Goal: Information Seeking & Learning: Learn about a topic

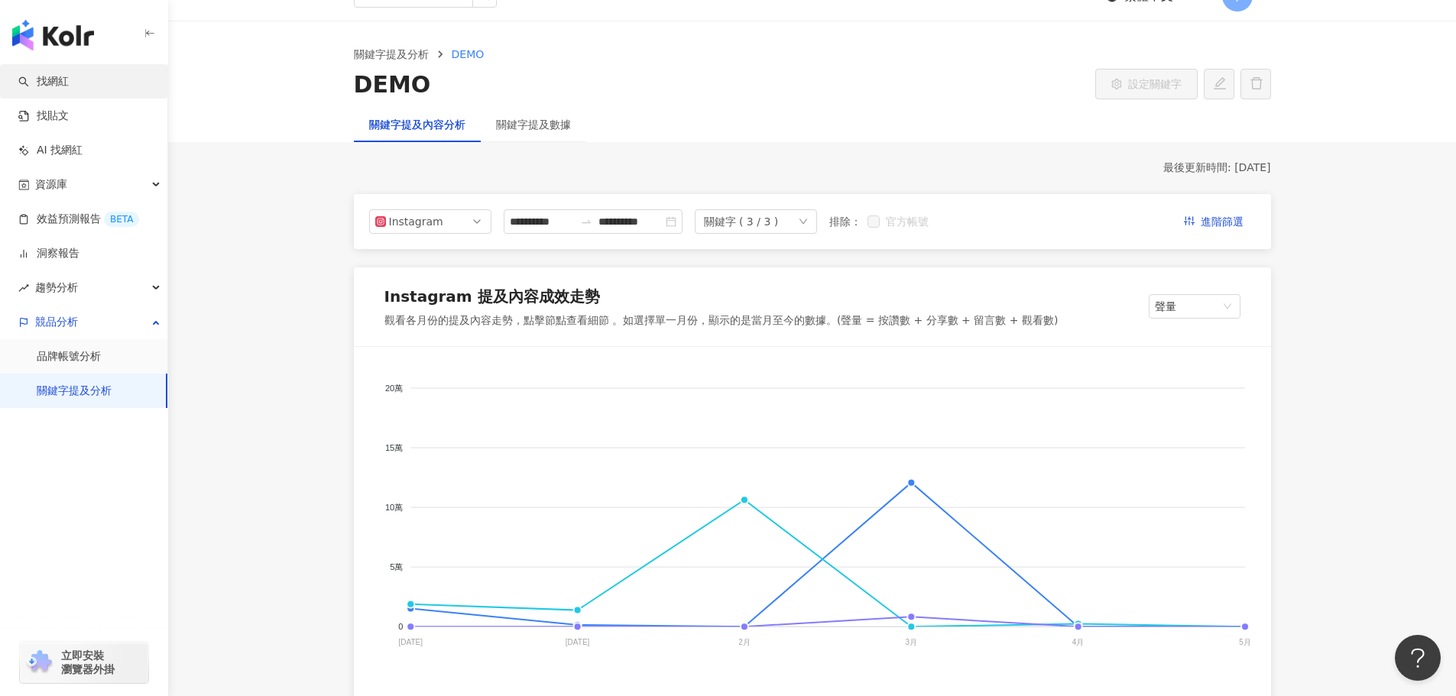
scroll to position [2, 0]
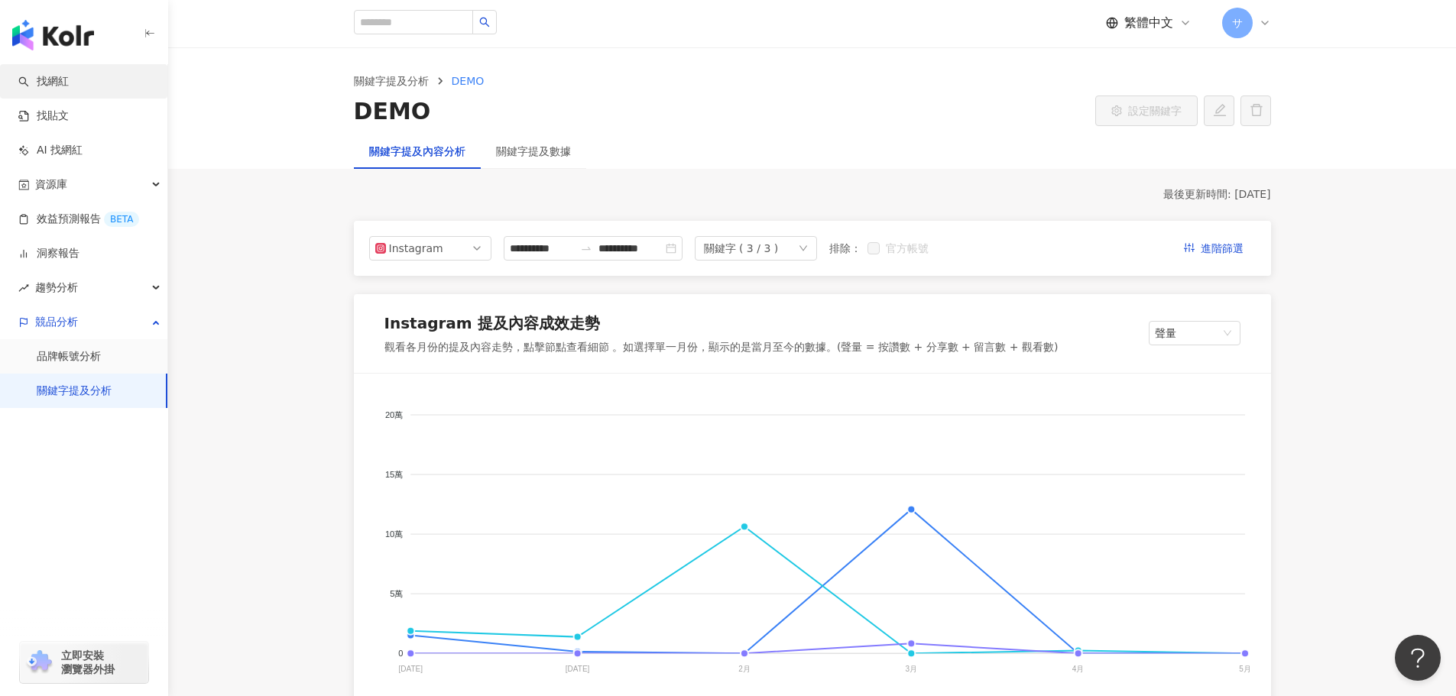
click at [67, 86] on link "找網紅" at bounding box center [43, 81] width 50 height 15
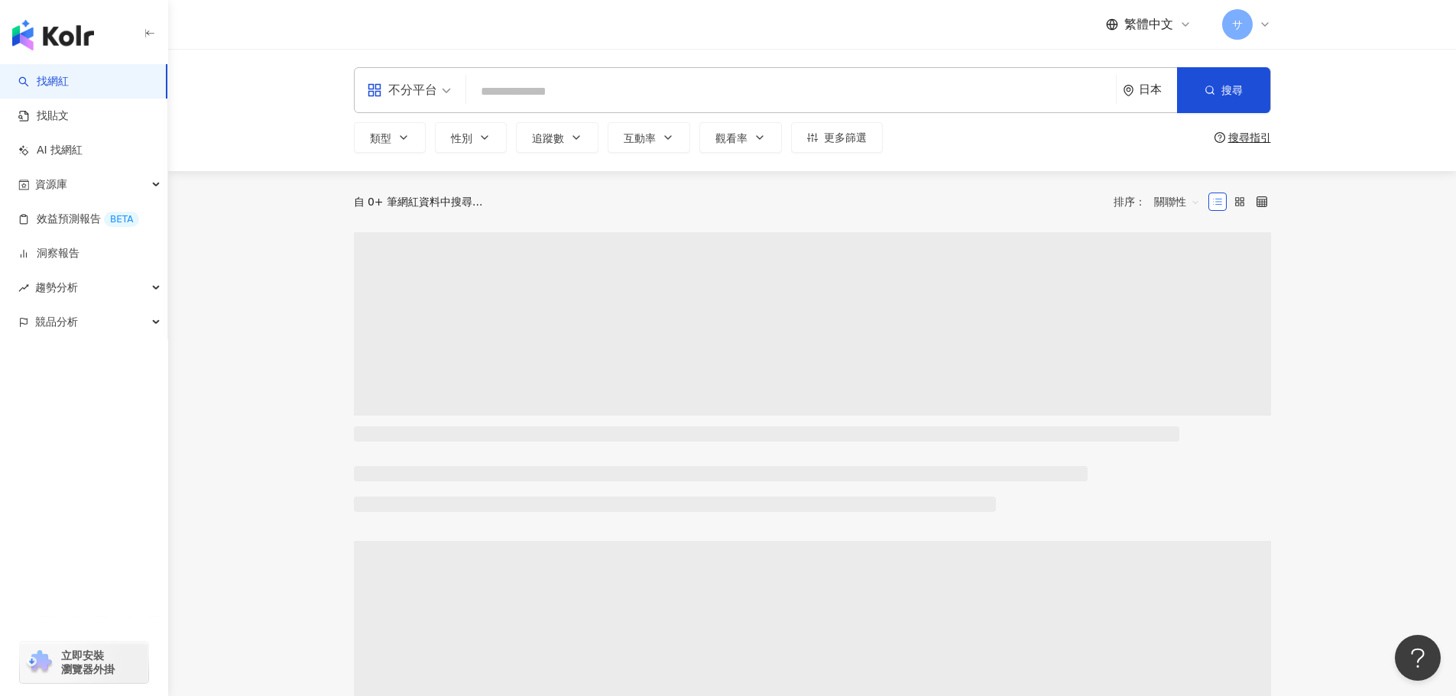
click at [497, 89] on input "search" at bounding box center [791, 91] width 638 height 29
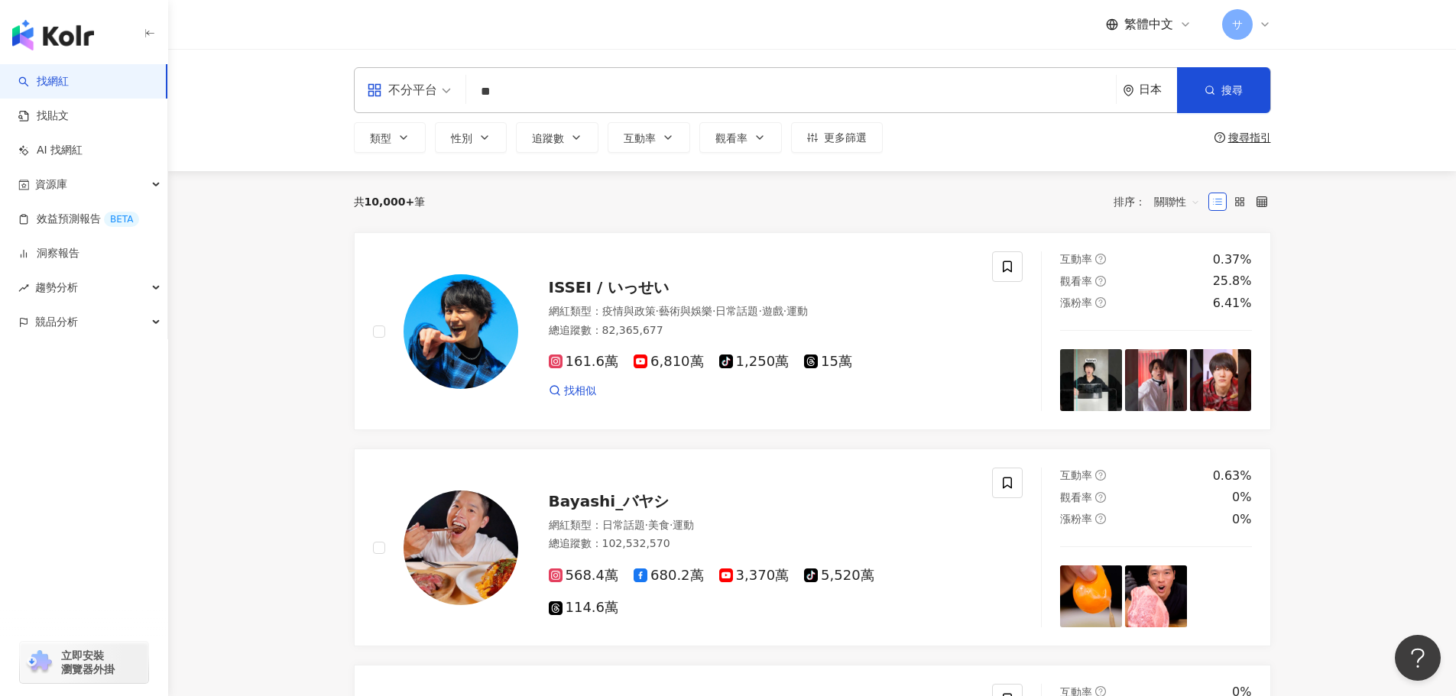
type input "*"
click at [1153, 90] on div "日本" at bounding box center [1158, 89] width 38 height 13
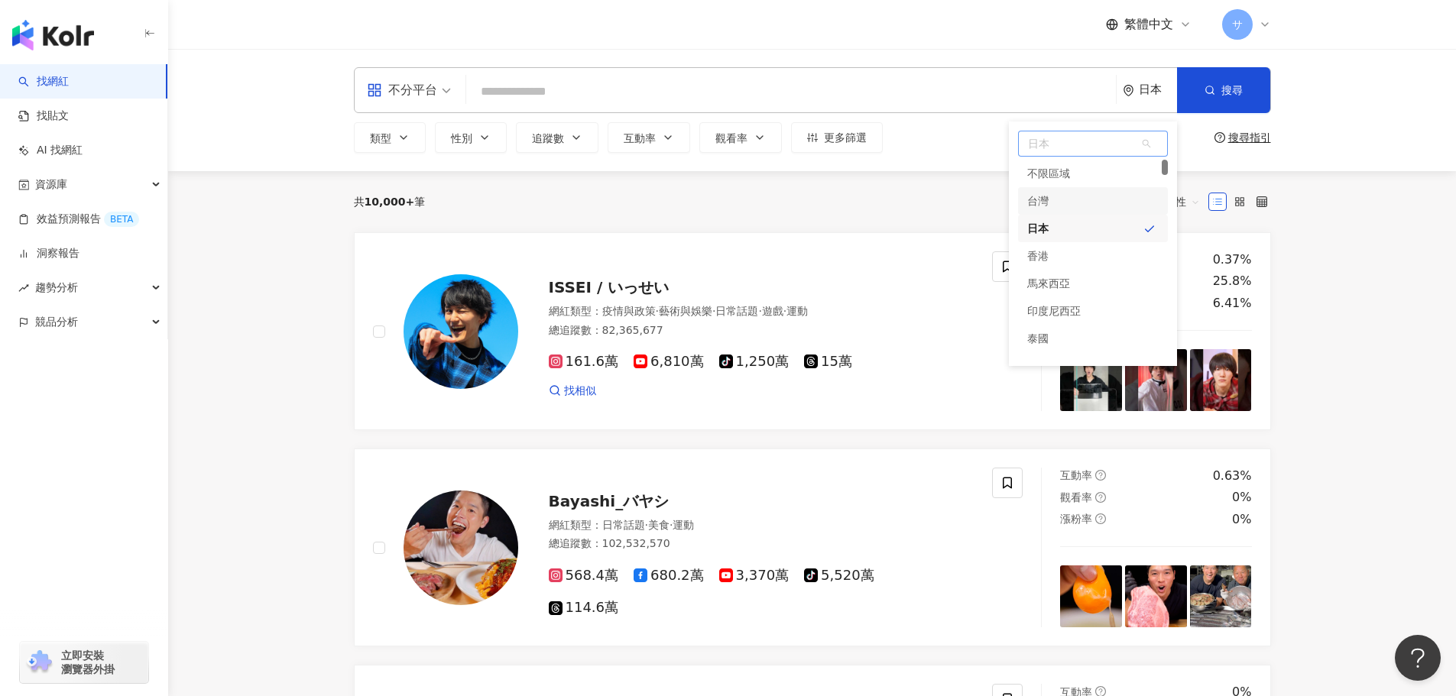
click at [1080, 201] on div "台灣" at bounding box center [1093, 201] width 150 height 28
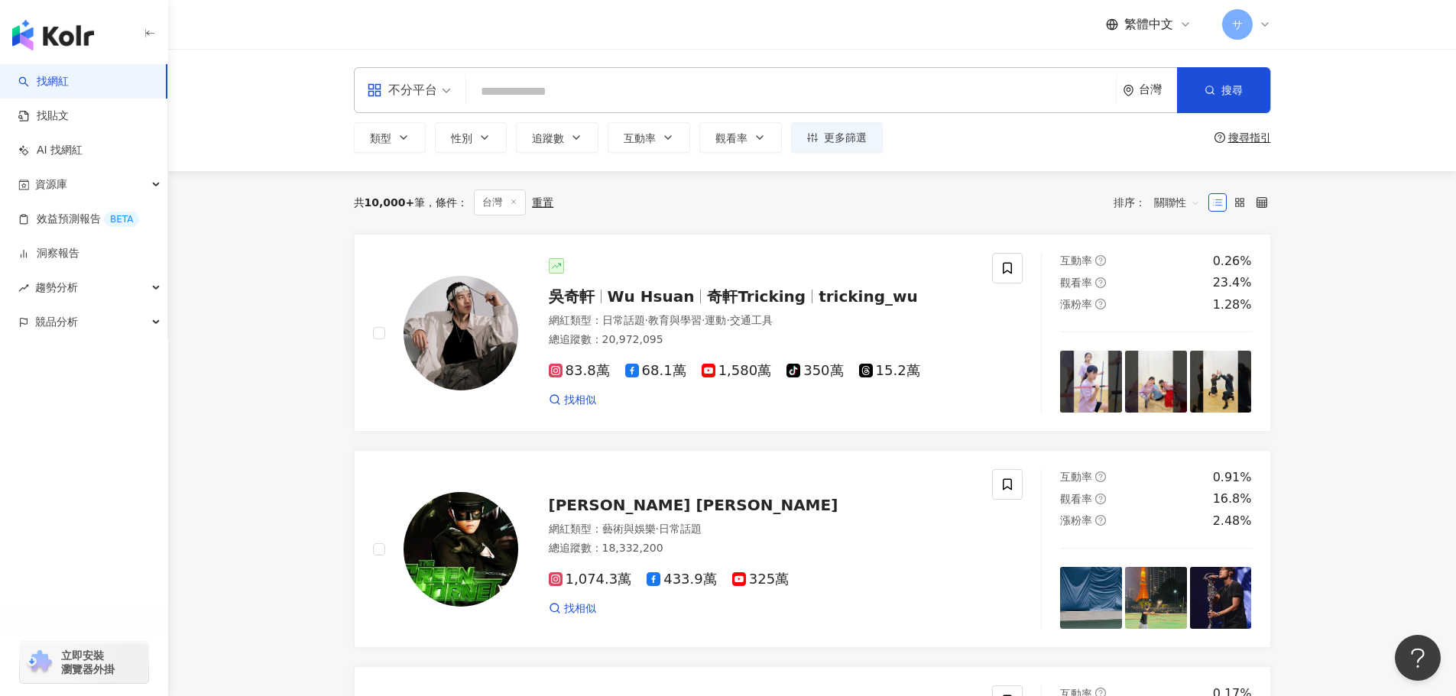
click at [583, 100] on input "search" at bounding box center [791, 91] width 638 height 29
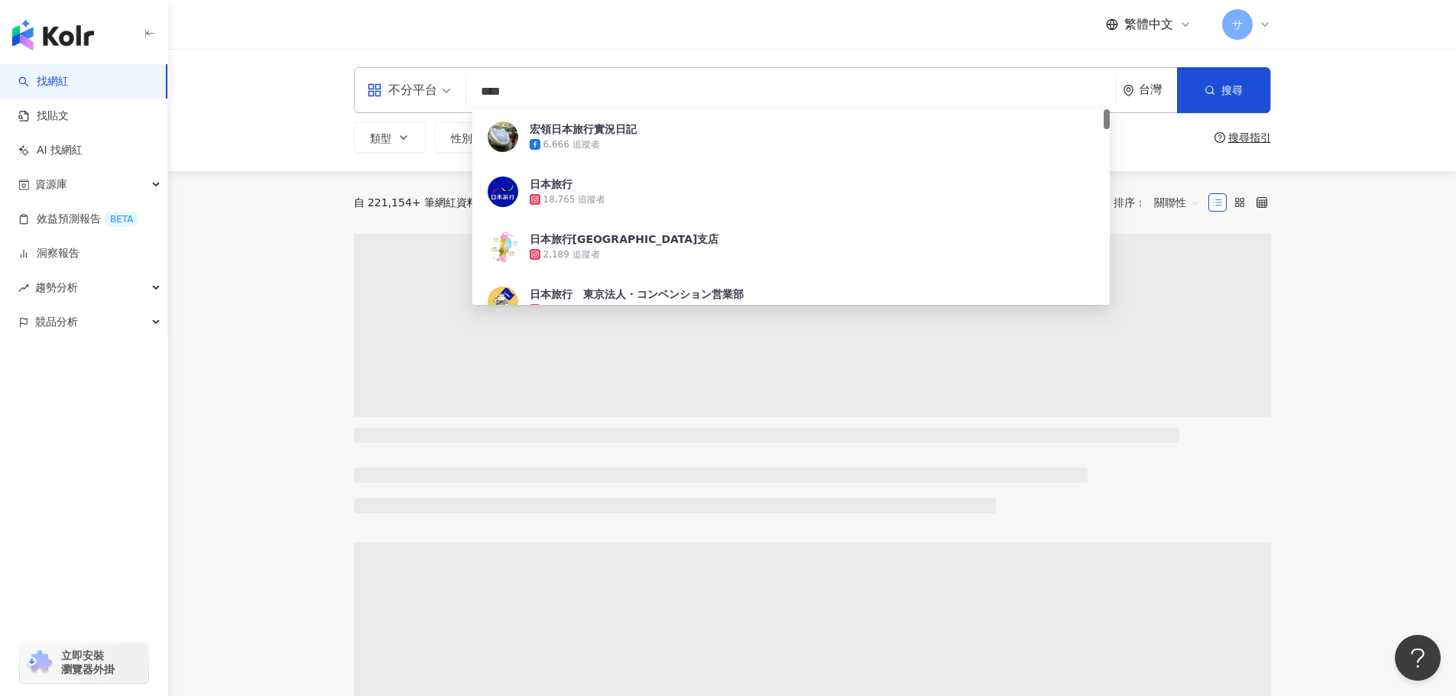
scroll to position [1, 0]
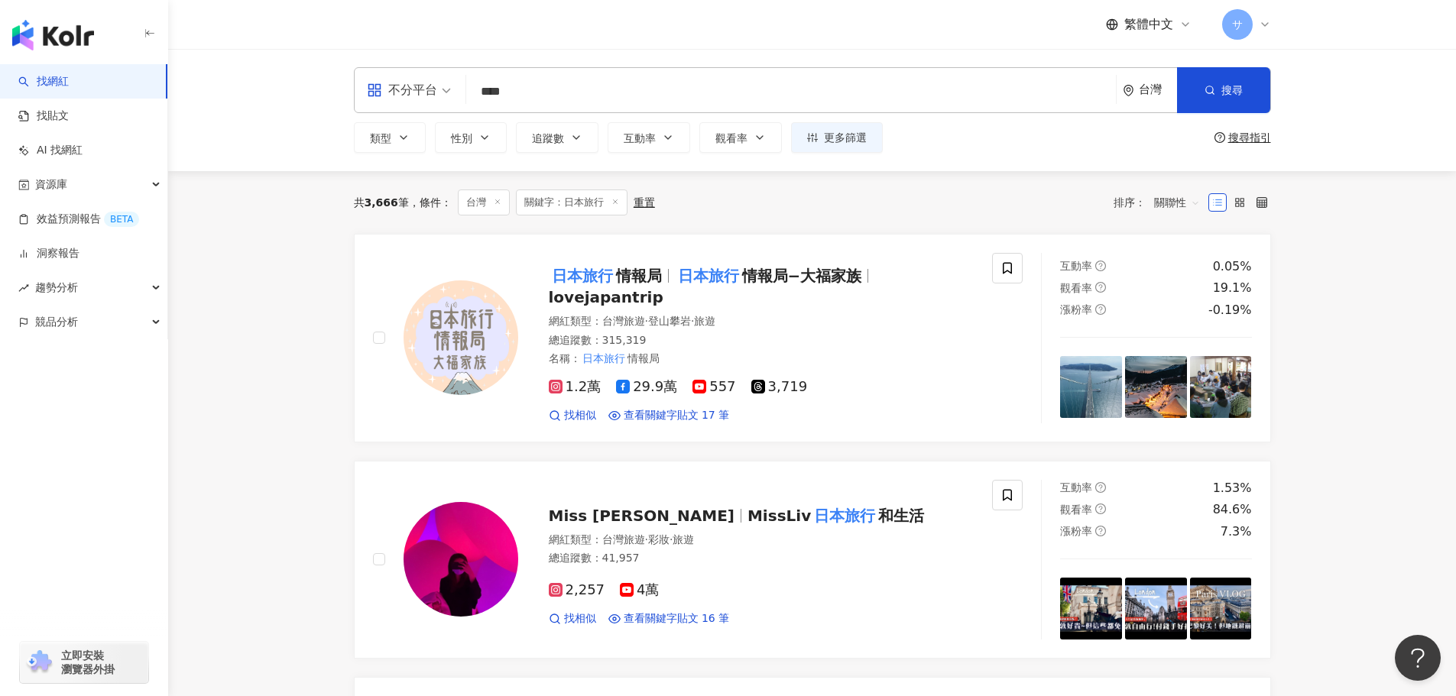
scroll to position [0, 0]
click at [576, 583] on span "2,257" at bounding box center [577, 591] width 57 height 16
click at [542, 93] on input "****" at bounding box center [791, 91] width 638 height 29
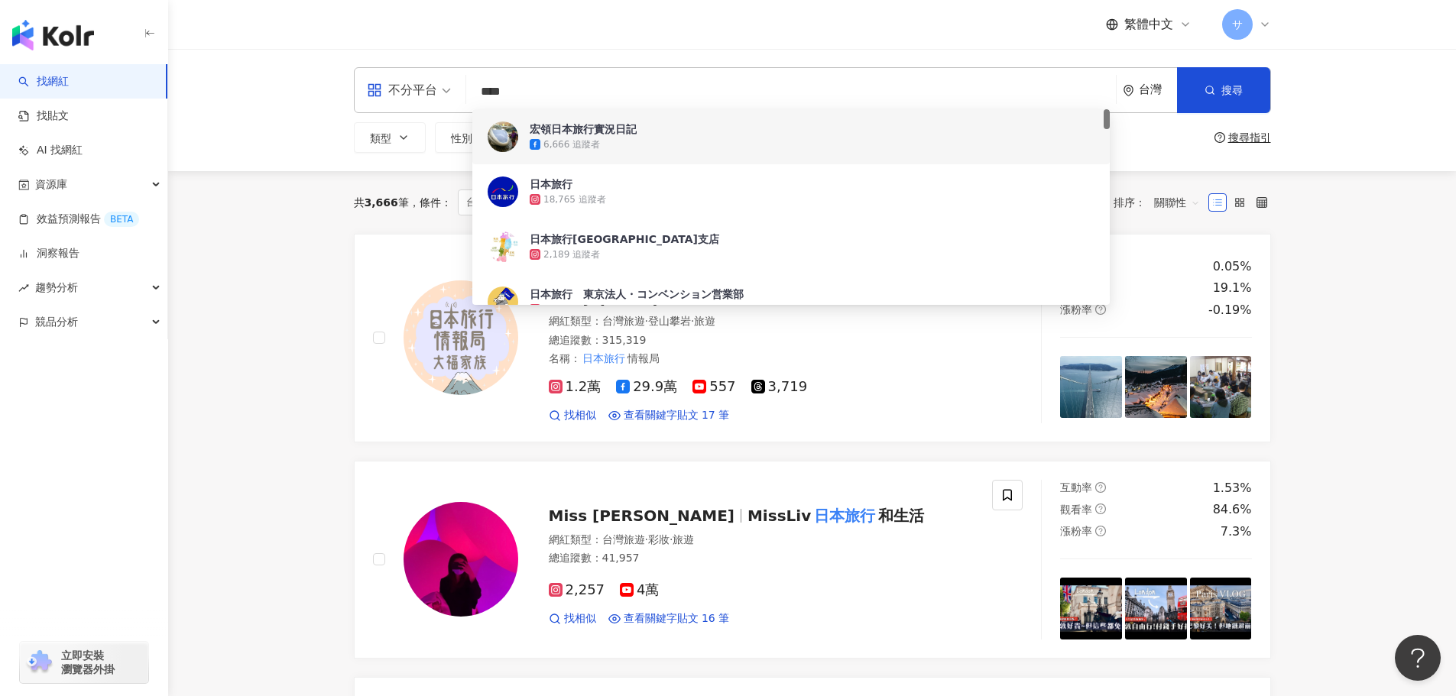
click at [542, 93] on input "****" at bounding box center [791, 91] width 638 height 29
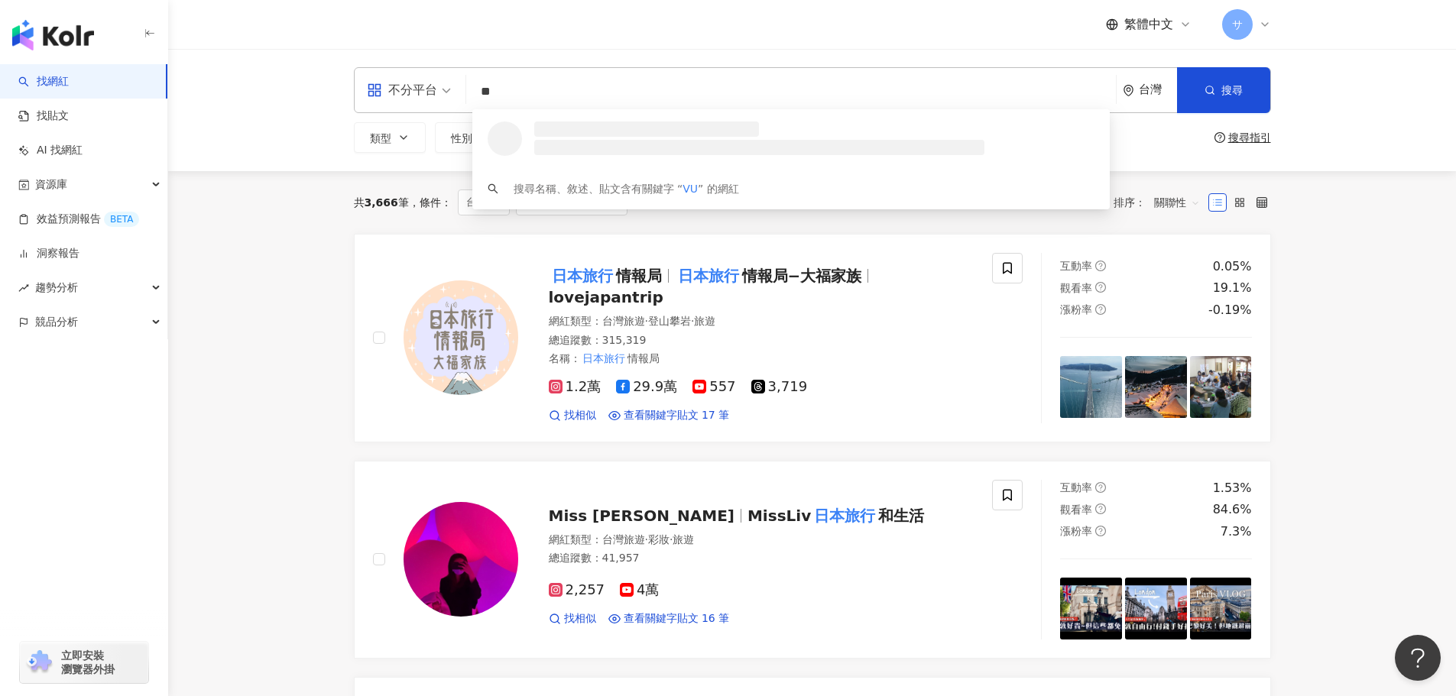
type input "*"
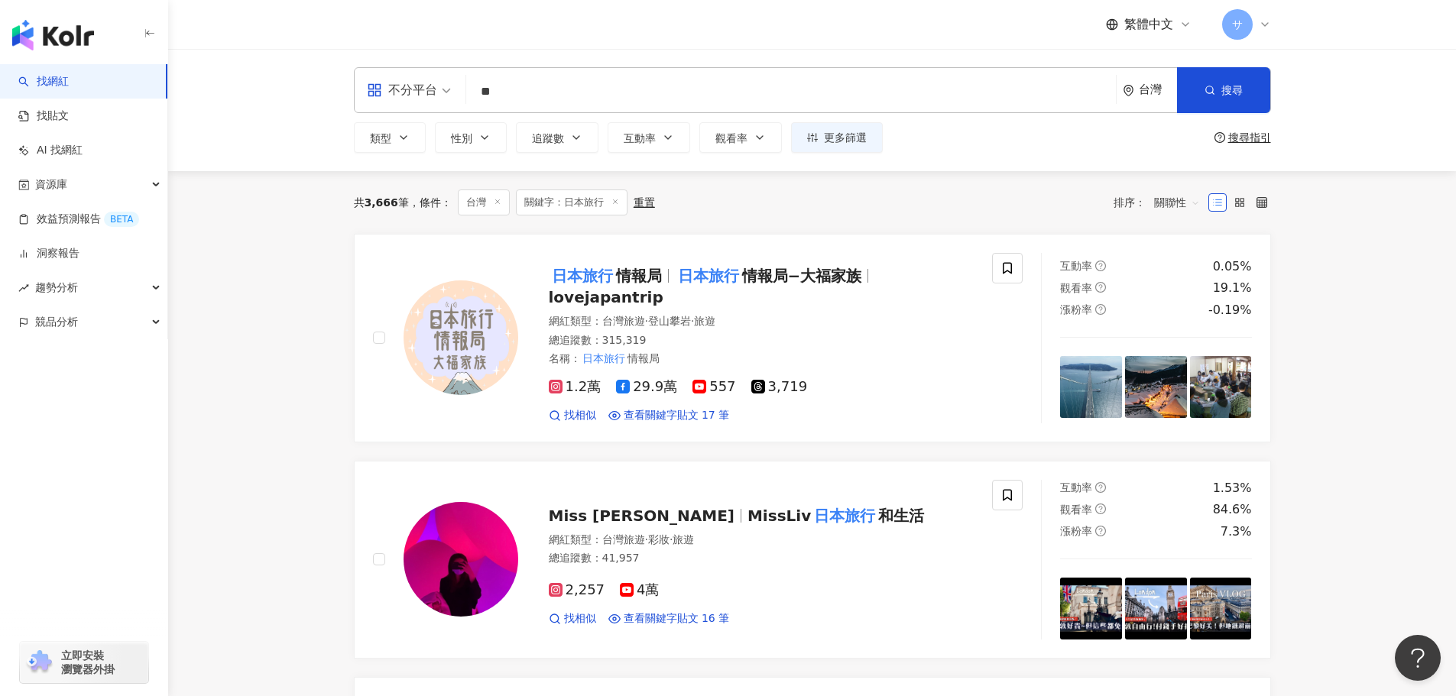
type input "*"
type input "****"
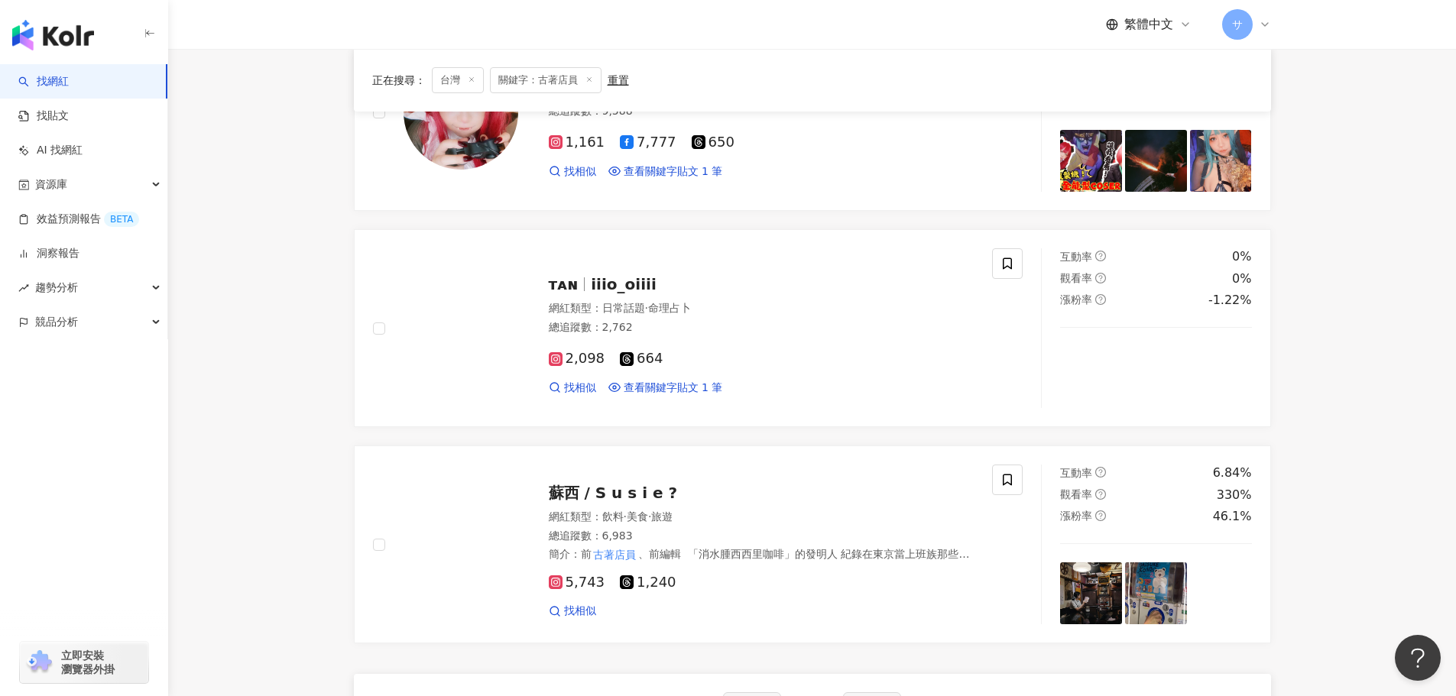
scroll to position [454, 0]
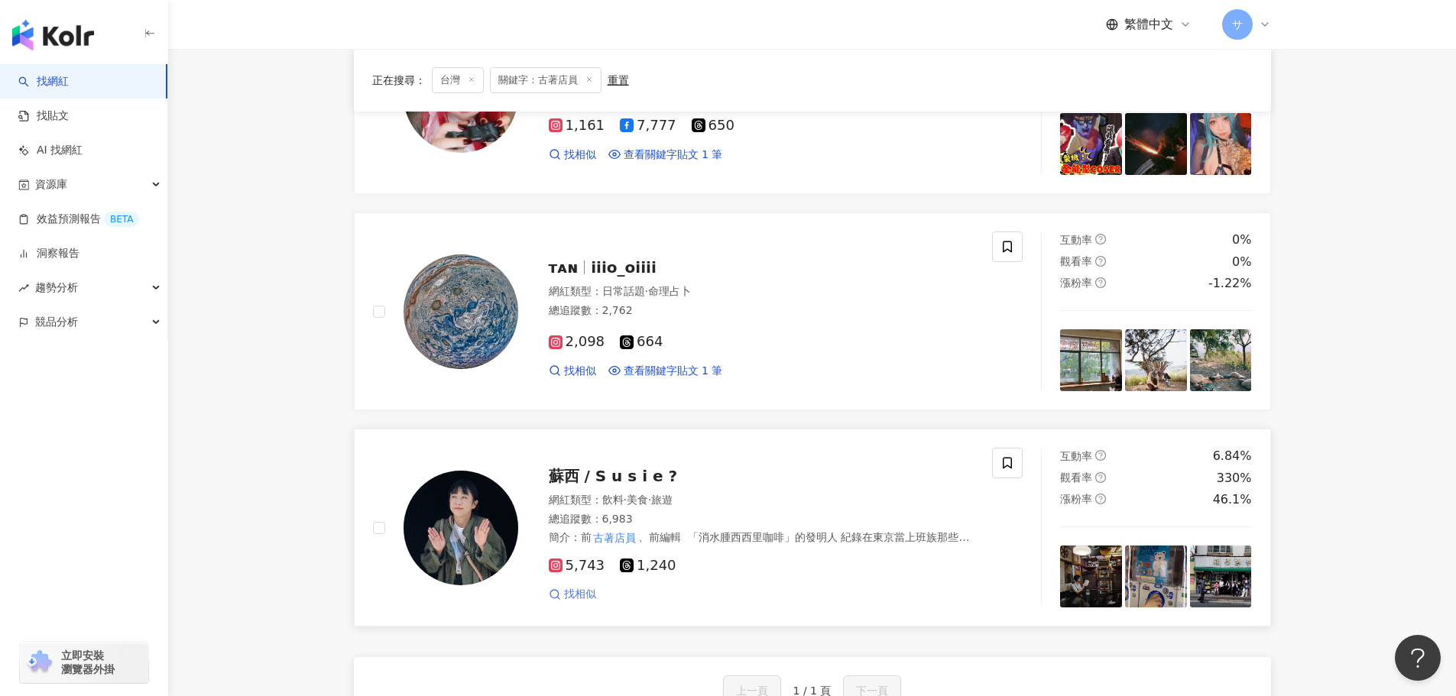
click at [576, 596] on span "找相似" at bounding box center [580, 594] width 32 height 15
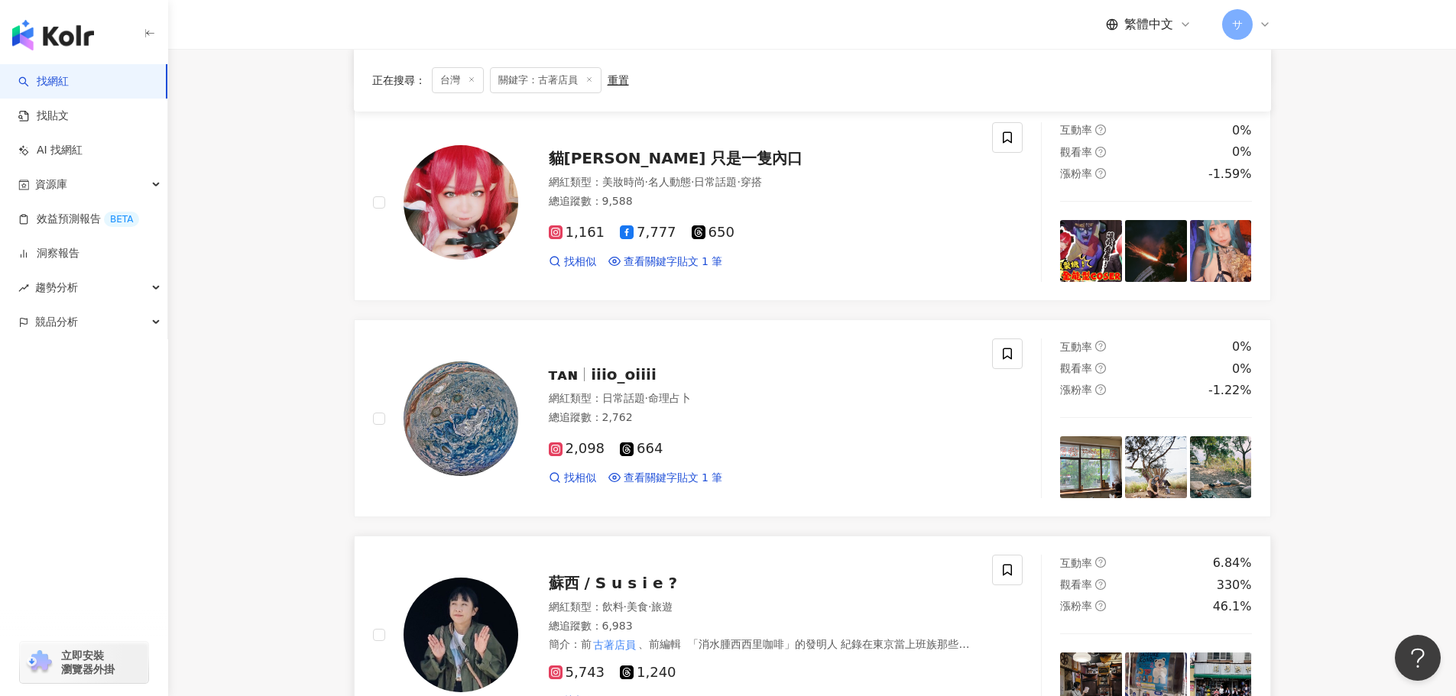
scroll to position [378, 0]
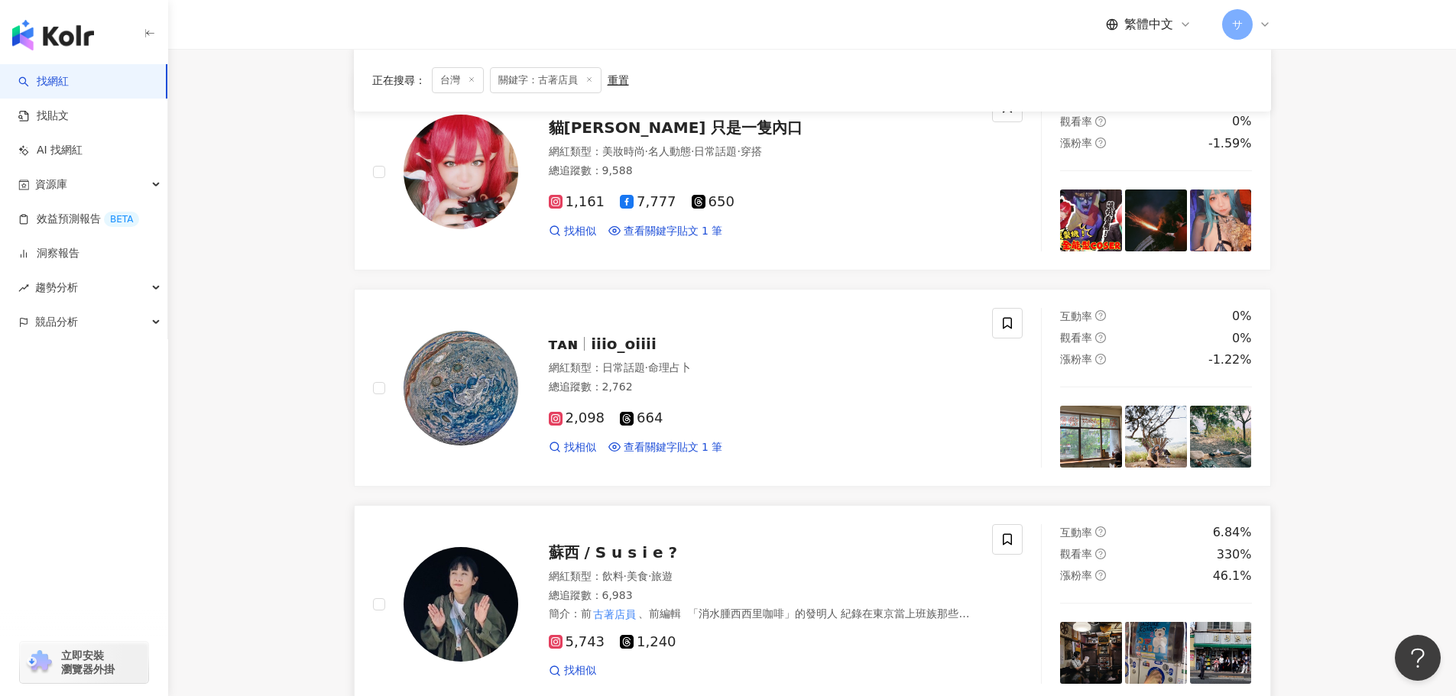
click at [898, 543] on div "蘇西 / S u s i e ?" at bounding box center [762, 552] width 426 height 21
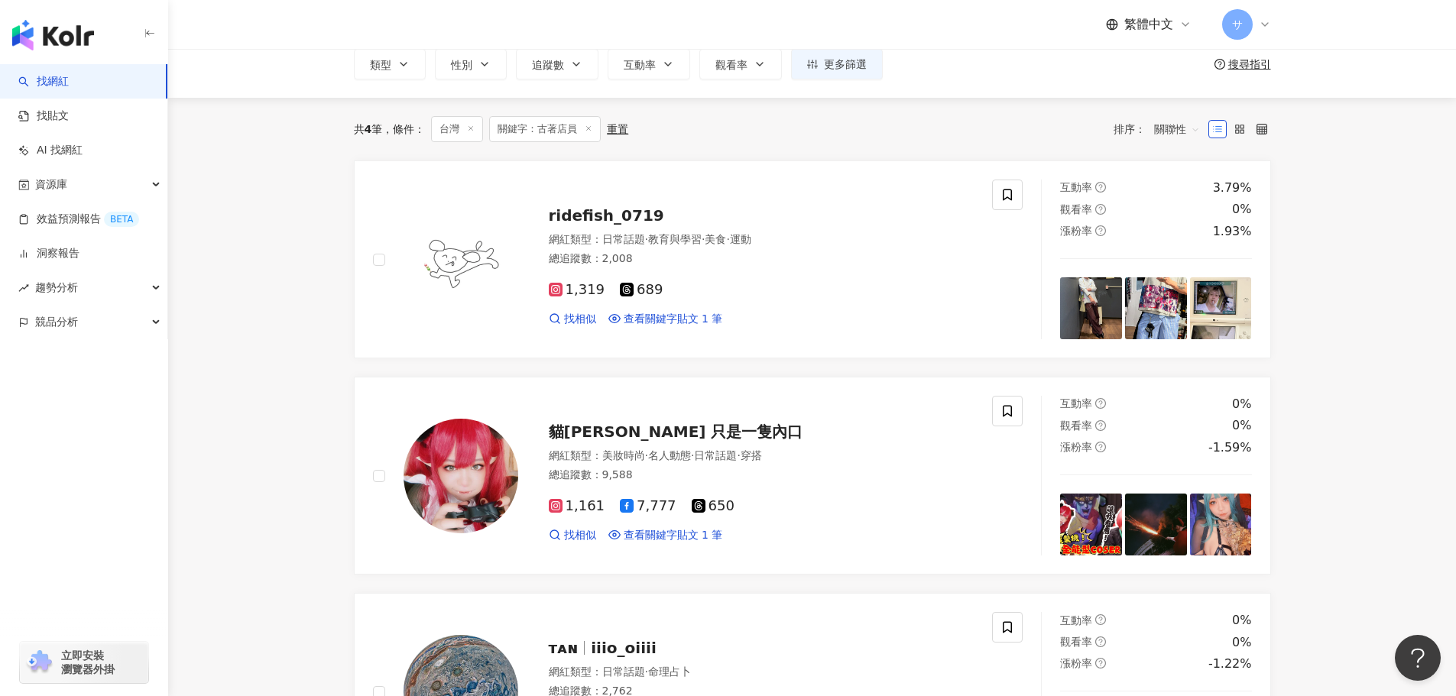
scroll to position [72, 0]
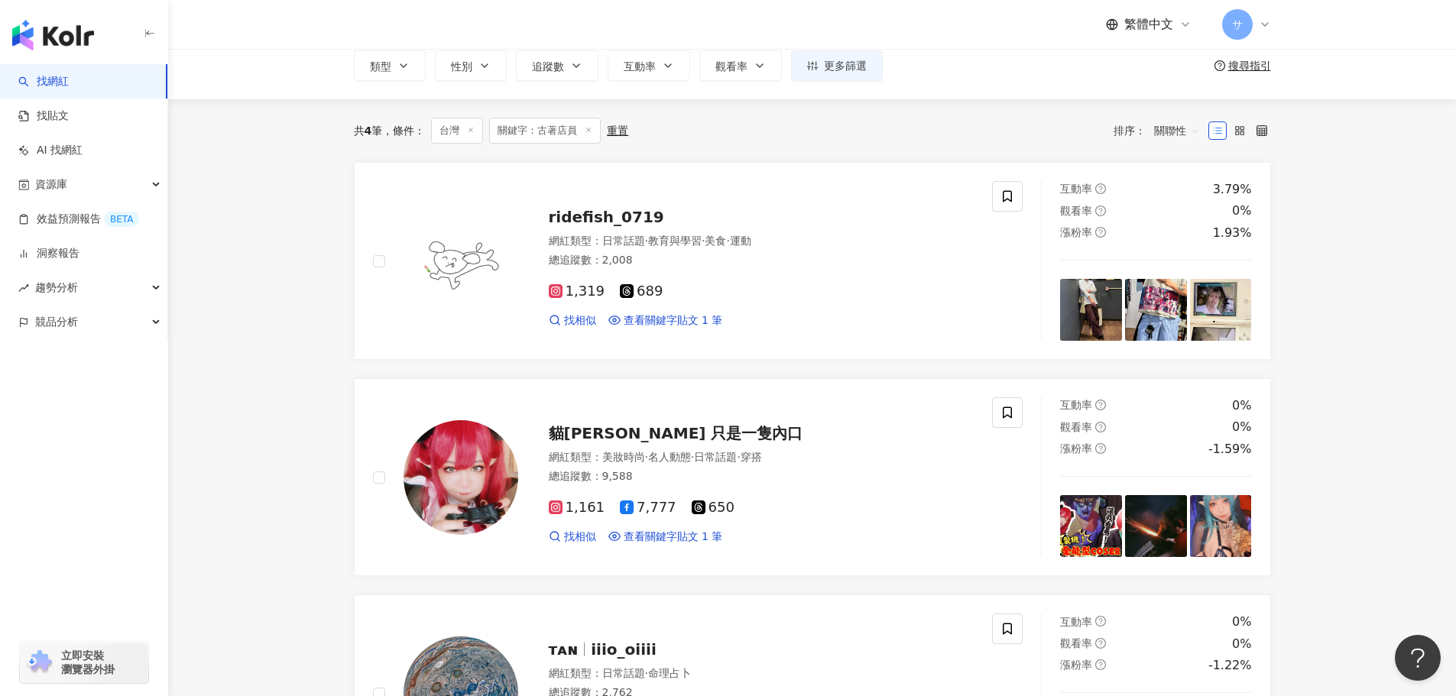
click at [614, 128] on div "重置" at bounding box center [617, 131] width 21 height 12
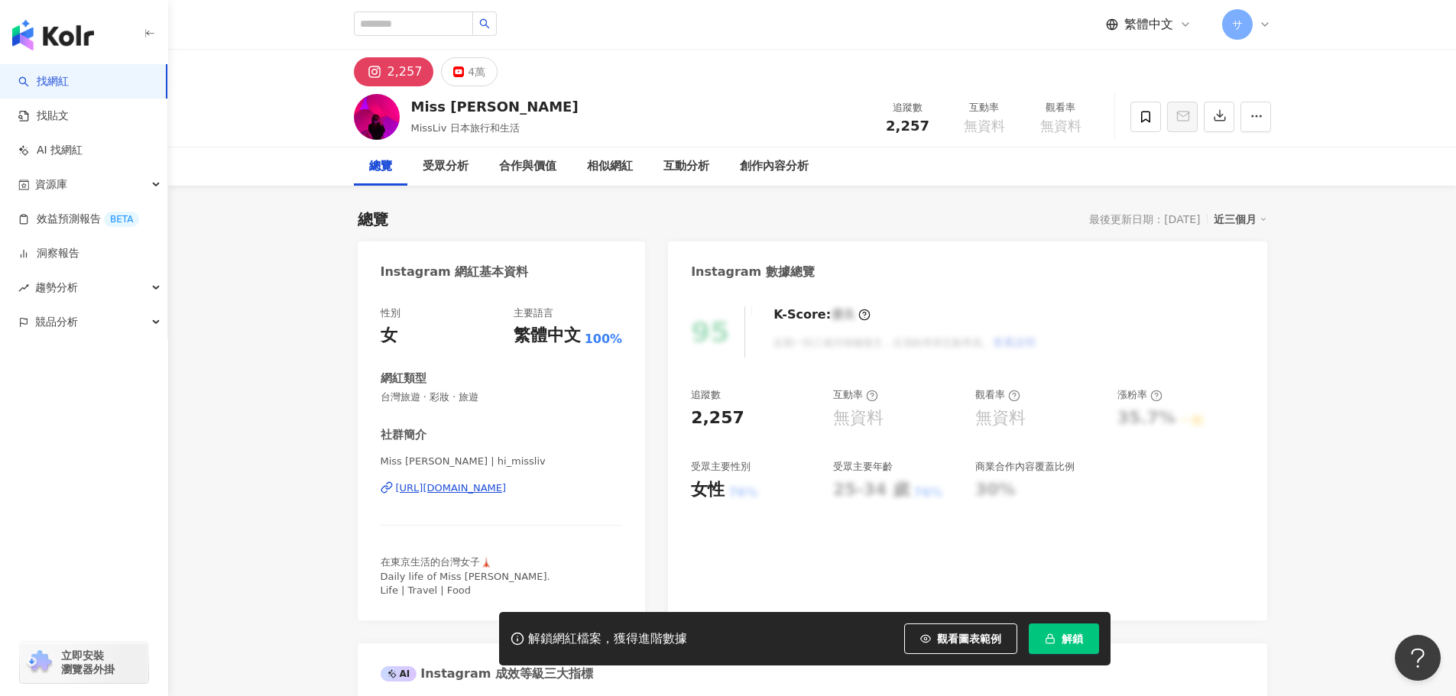
click at [480, 489] on div "https://www.instagram.com/hi_missliv/" at bounding box center [451, 489] width 111 height 14
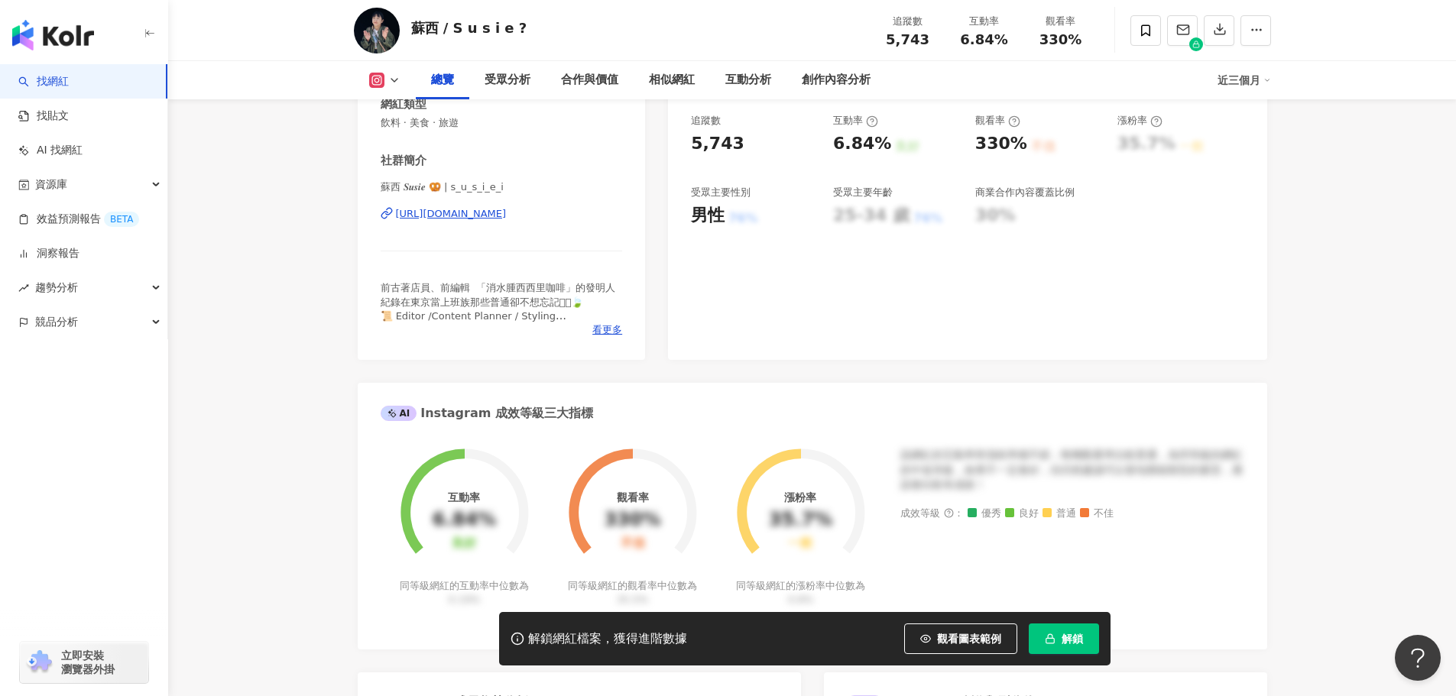
scroll to position [268, 0]
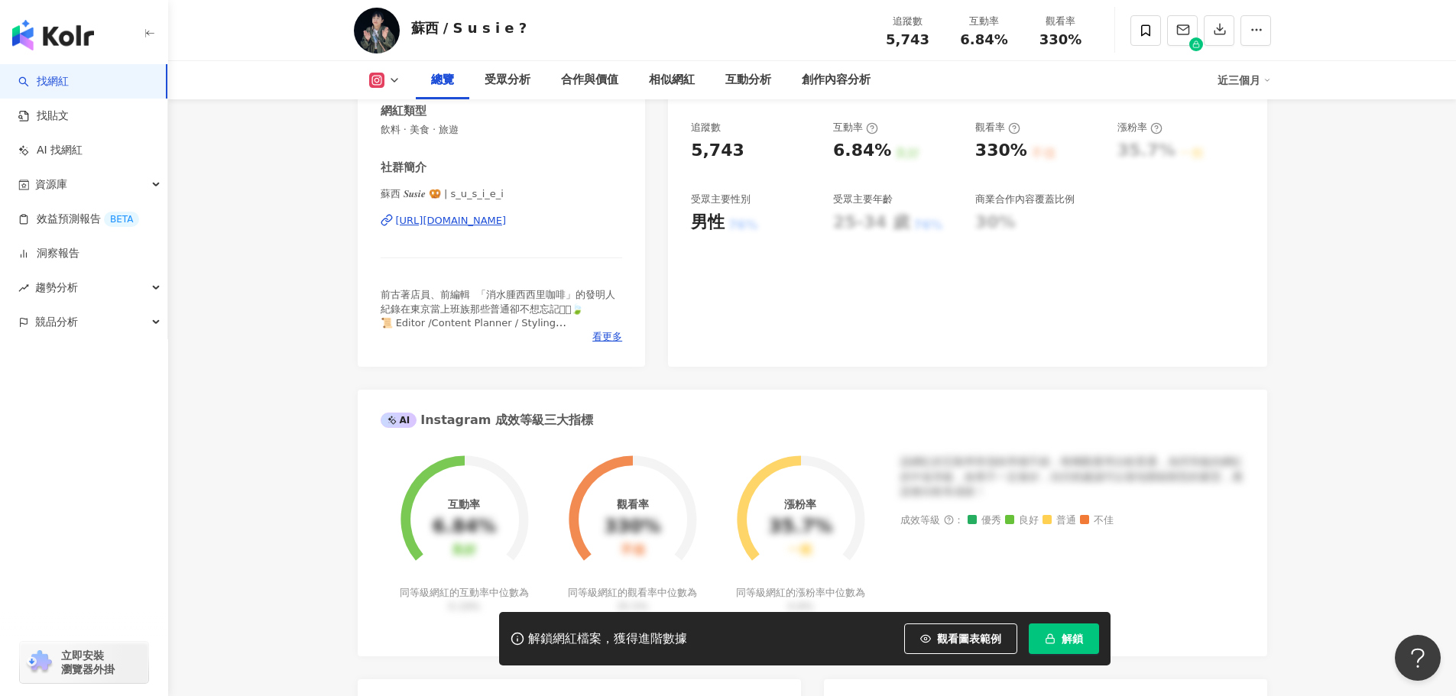
drag, startPoint x: 49, startPoint y: 43, endPoint x: 58, endPoint y: 40, distance: 9.7
click at [50, 43] on img "button" at bounding box center [53, 35] width 82 height 31
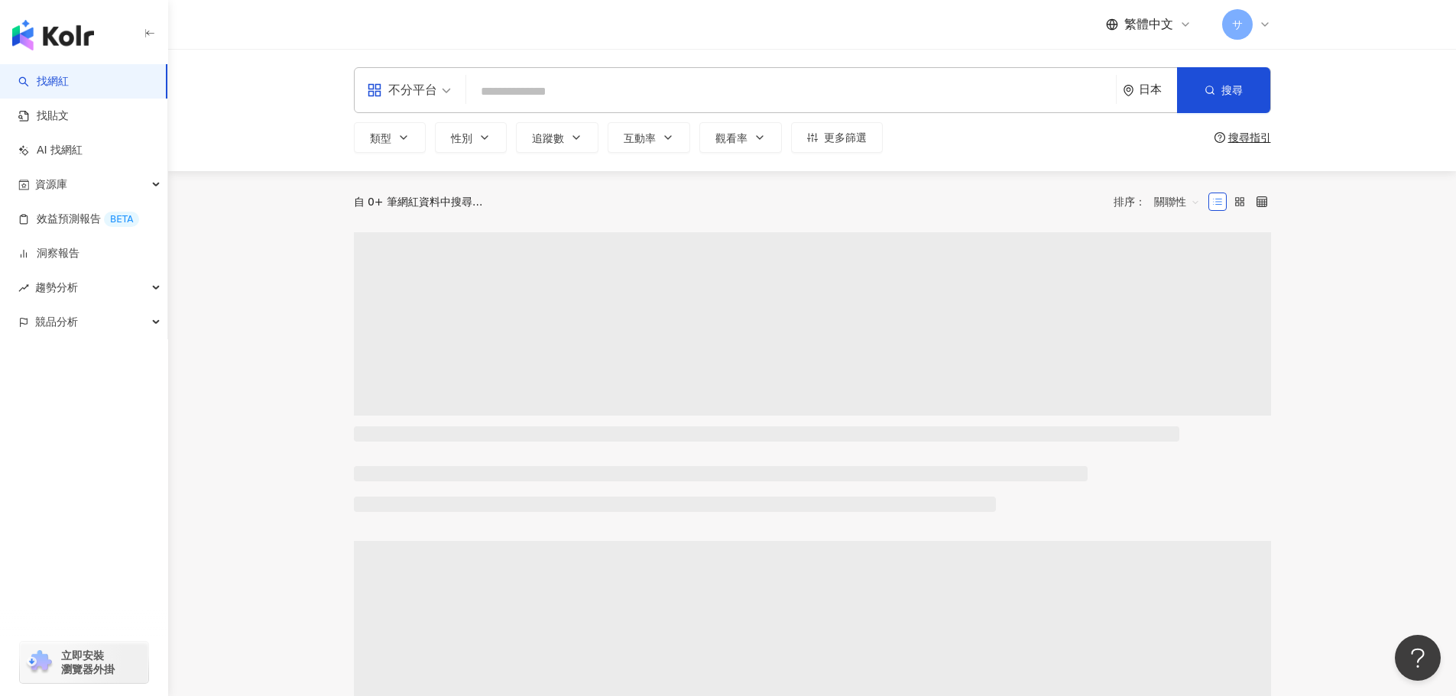
click at [1263, 23] on icon at bounding box center [1265, 24] width 12 height 12
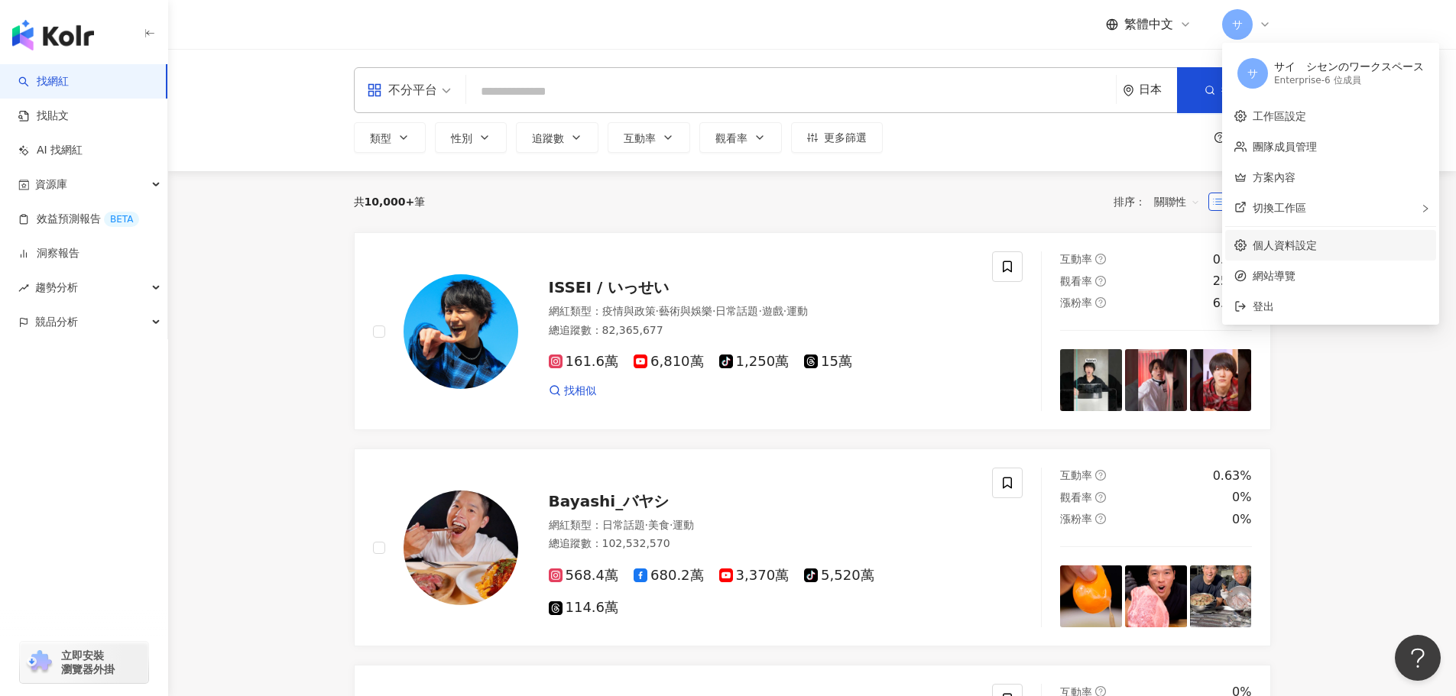
click at [1294, 242] on link "個人資料設定" at bounding box center [1285, 245] width 64 height 12
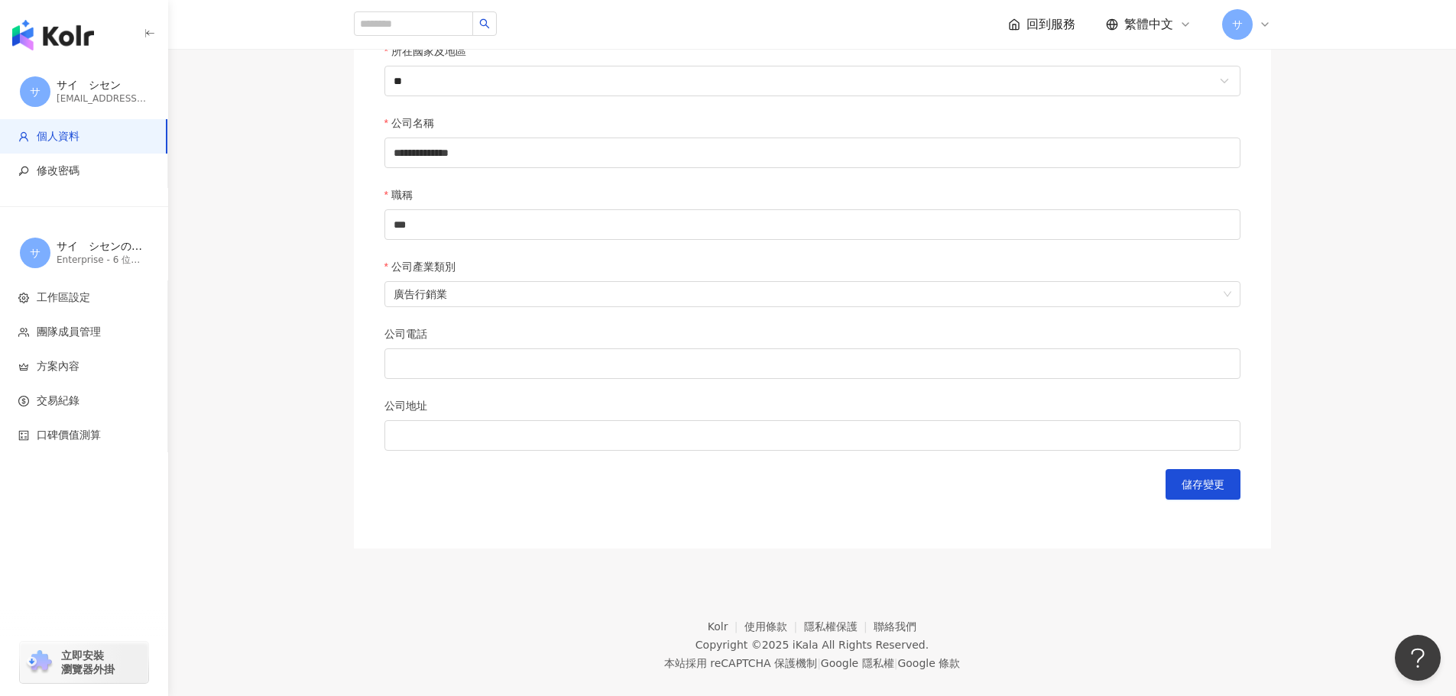
scroll to position [590, 0]
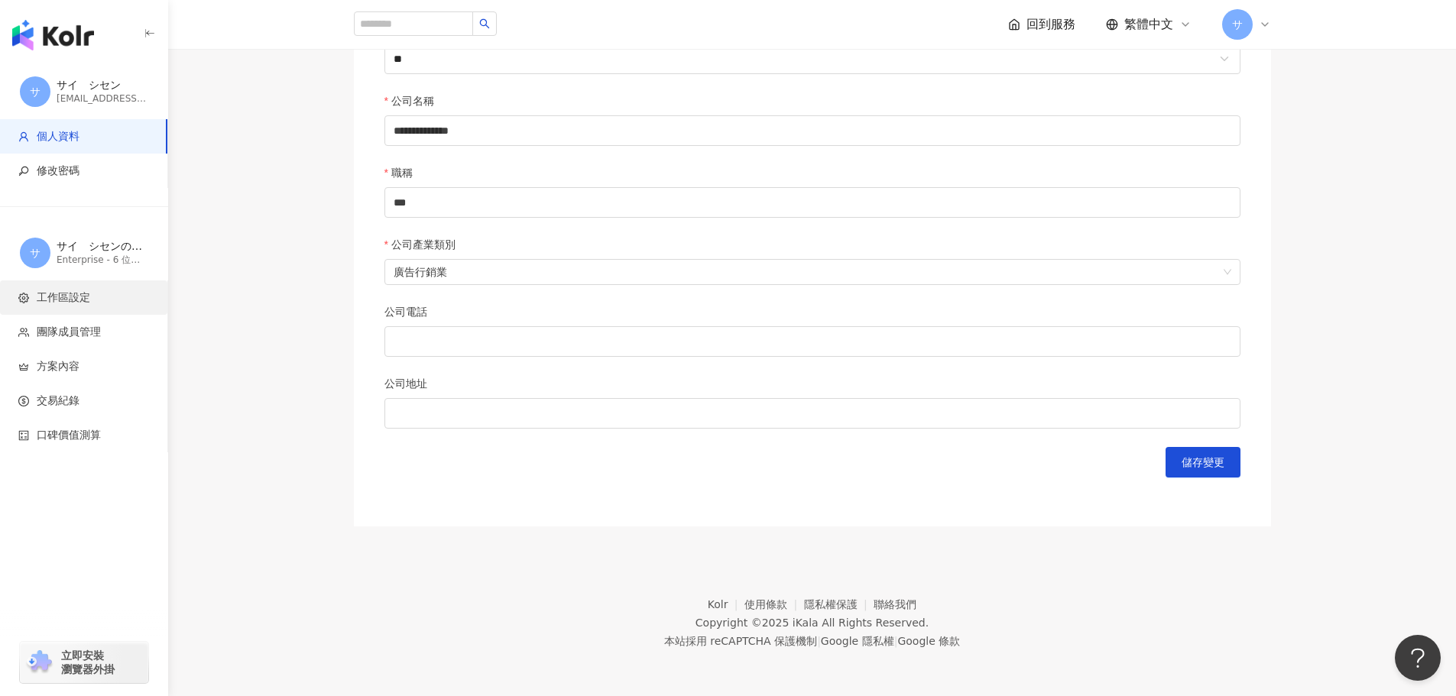
click at [73, 292] on span "工作區設定" at bounding box center [64, 298] width 54 height 15
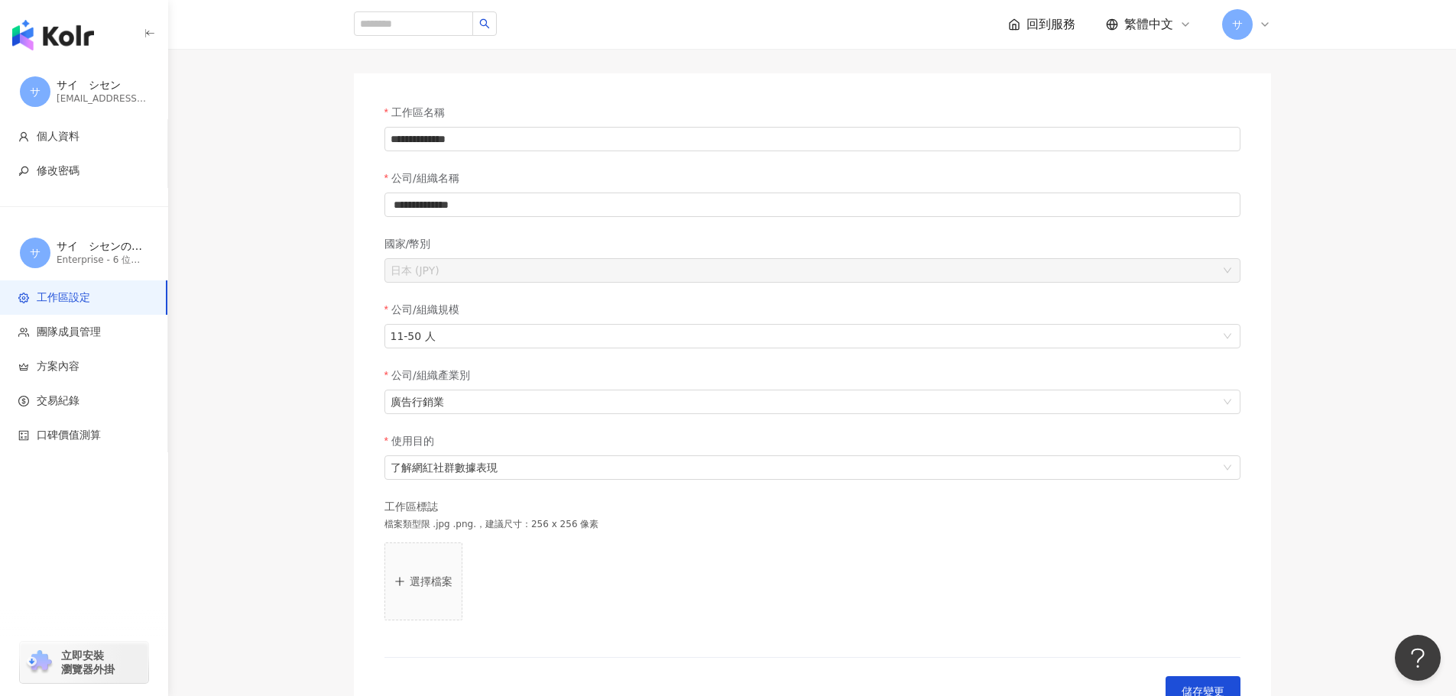
scroll to position [76, 0]
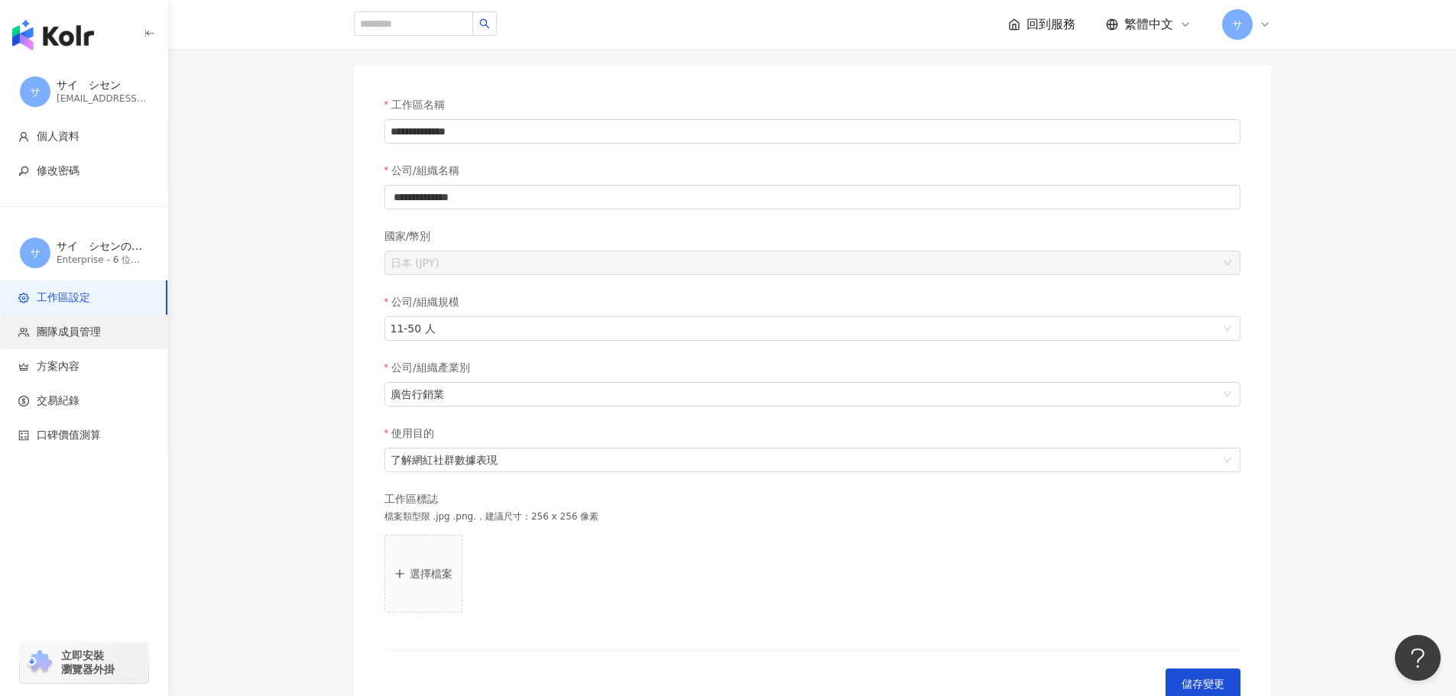
click at [80, 328] on span "團隊成員管理" at bounding box center [69, 332] width 64 height 15
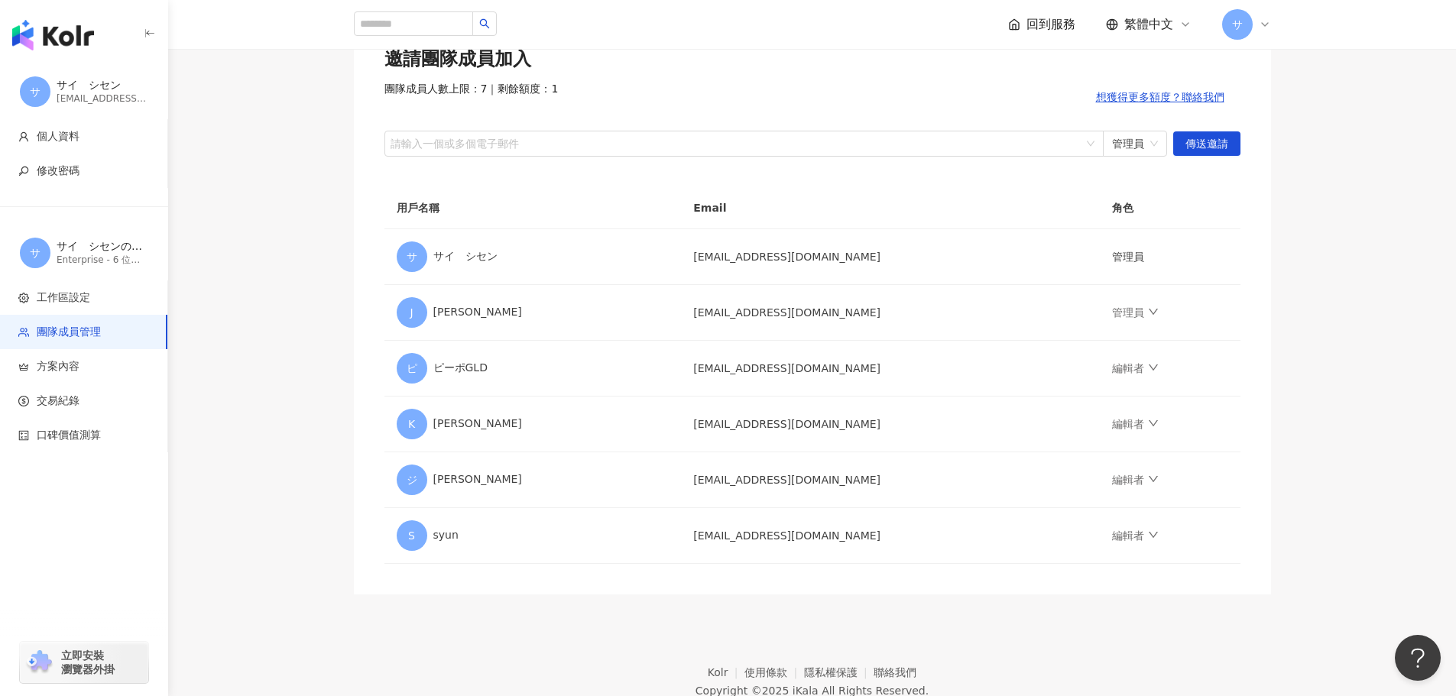
scroll to position [153, 0]
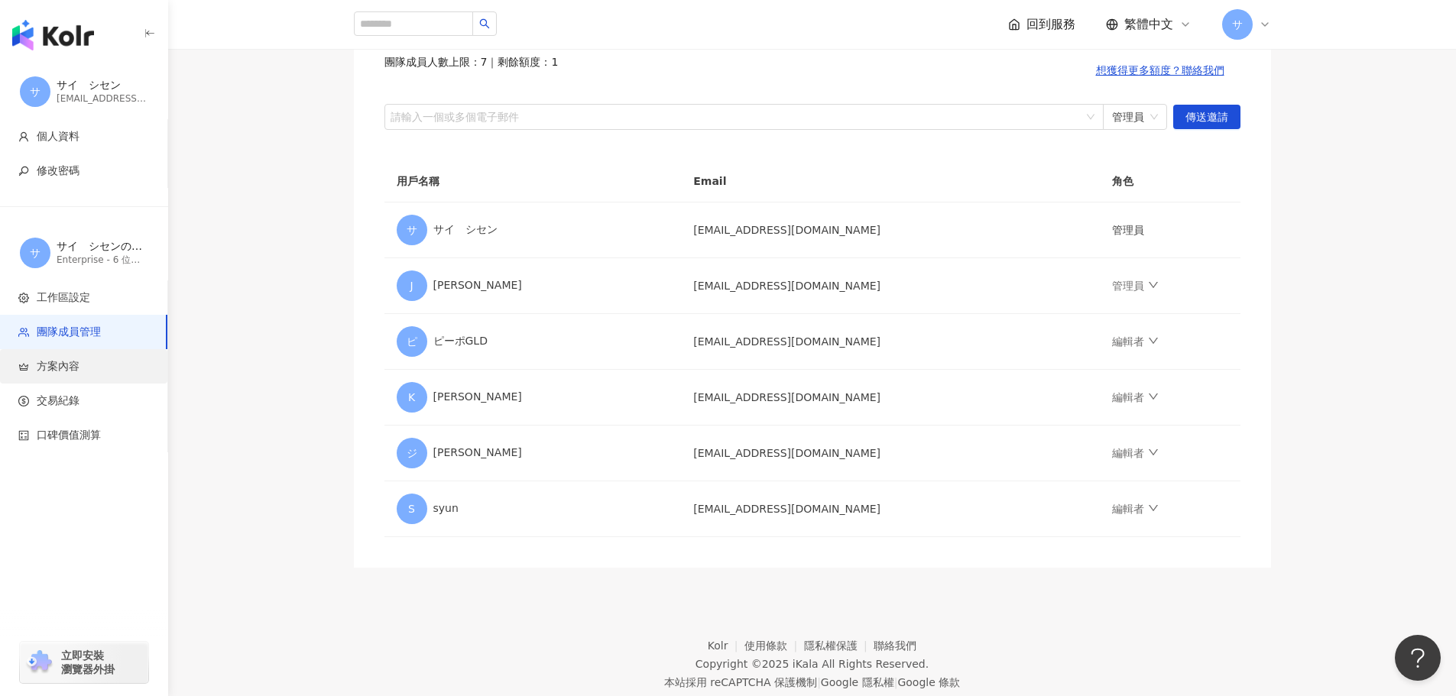
click at [76, 365] on span "方案內容" at bounding box center [58, 366] width 43 height 15
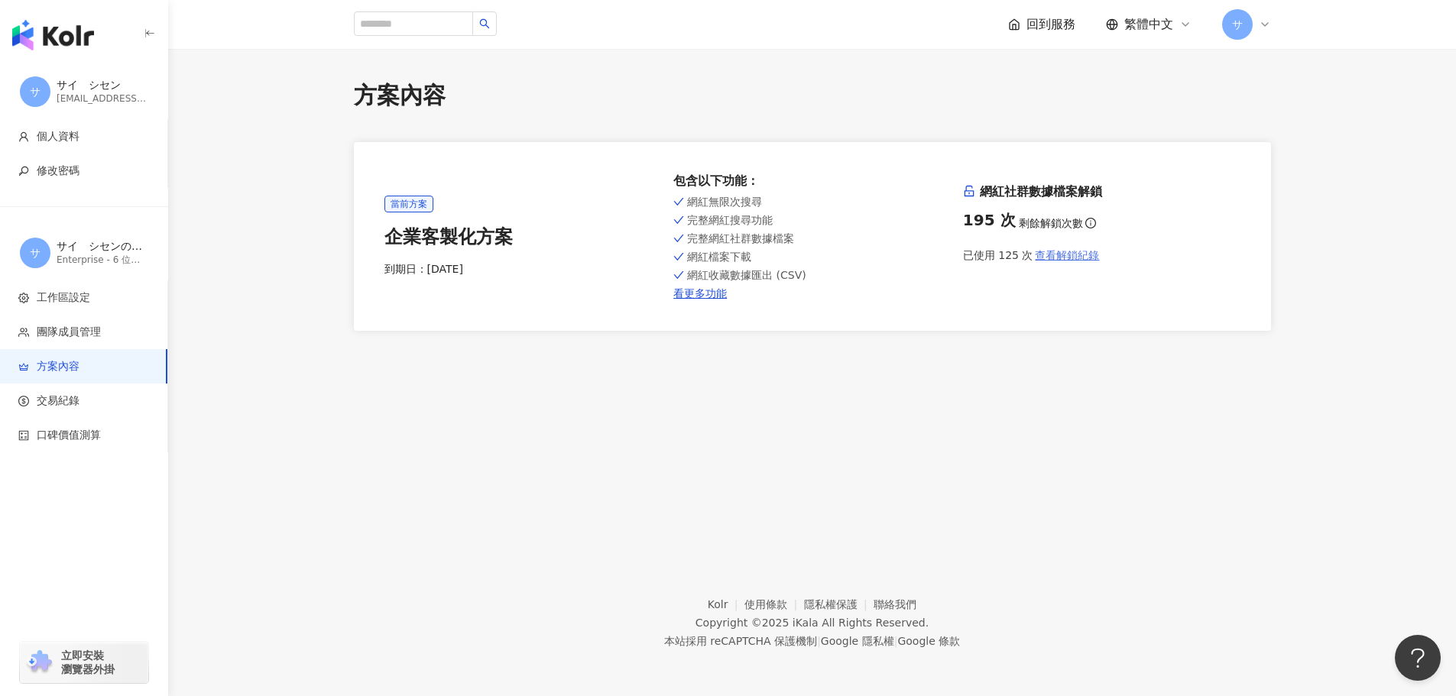
click at [1050, 259] on span "查看解鎖紀錄" at bounding box center [1067, 255] width 64 height 12
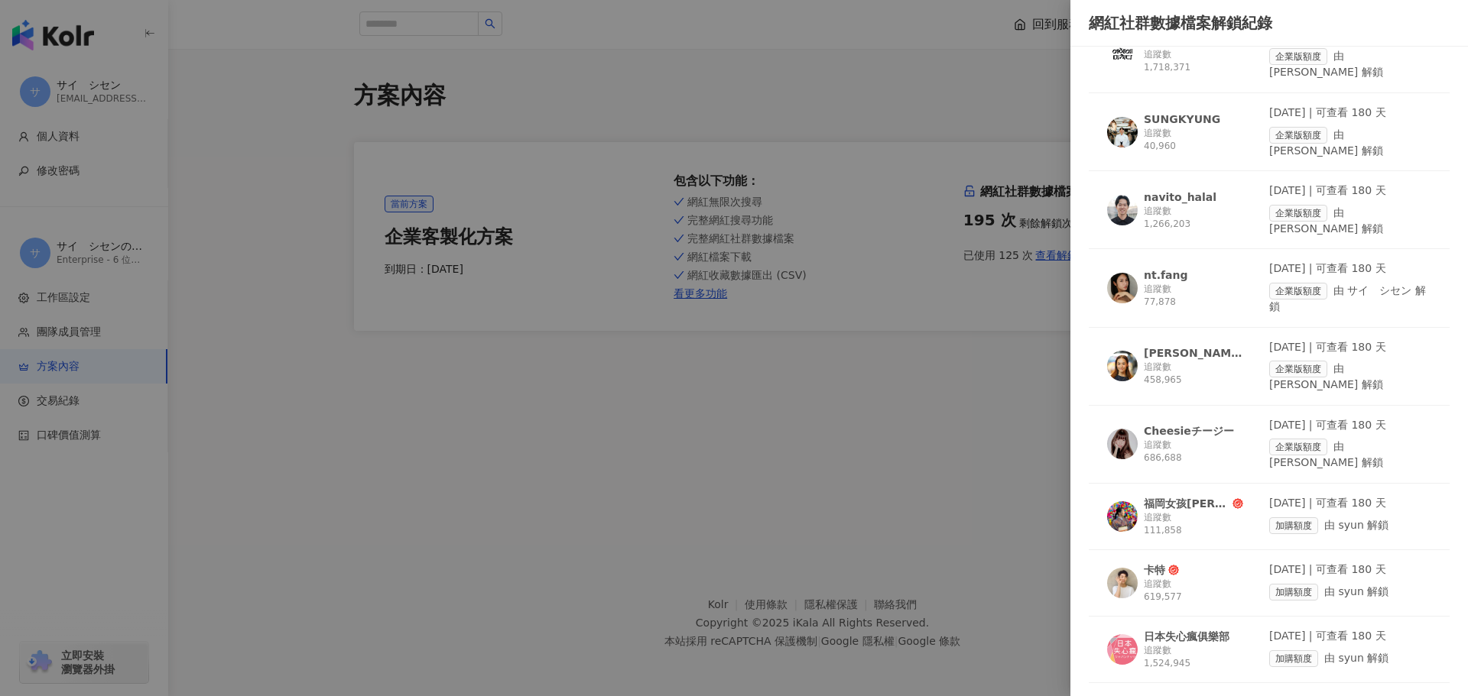
scroll to position [2422, 0]
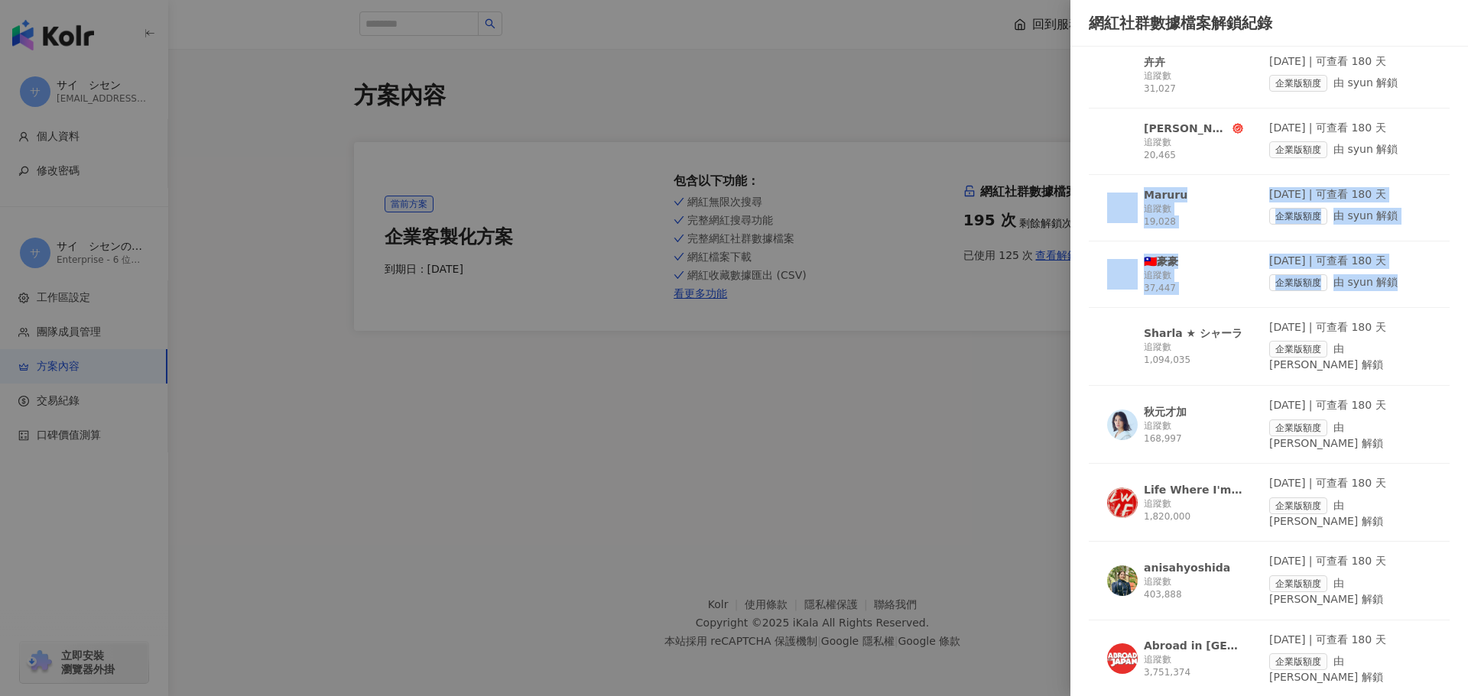
drag, startPoint x: 1445, startPoint y: 242, endPoint x: 1454, endPoint y: 81, distance: 161.6
click at [1454, 81] on div "網紅名稱 解鎖日期 shushu 追蹤數 130,731 2025/9/25 | 可查看 180 天 企業版額度 由 syun 解鎖 liulifejp 追蹤…" at bounding box center [1269, 372] width 398 height 650
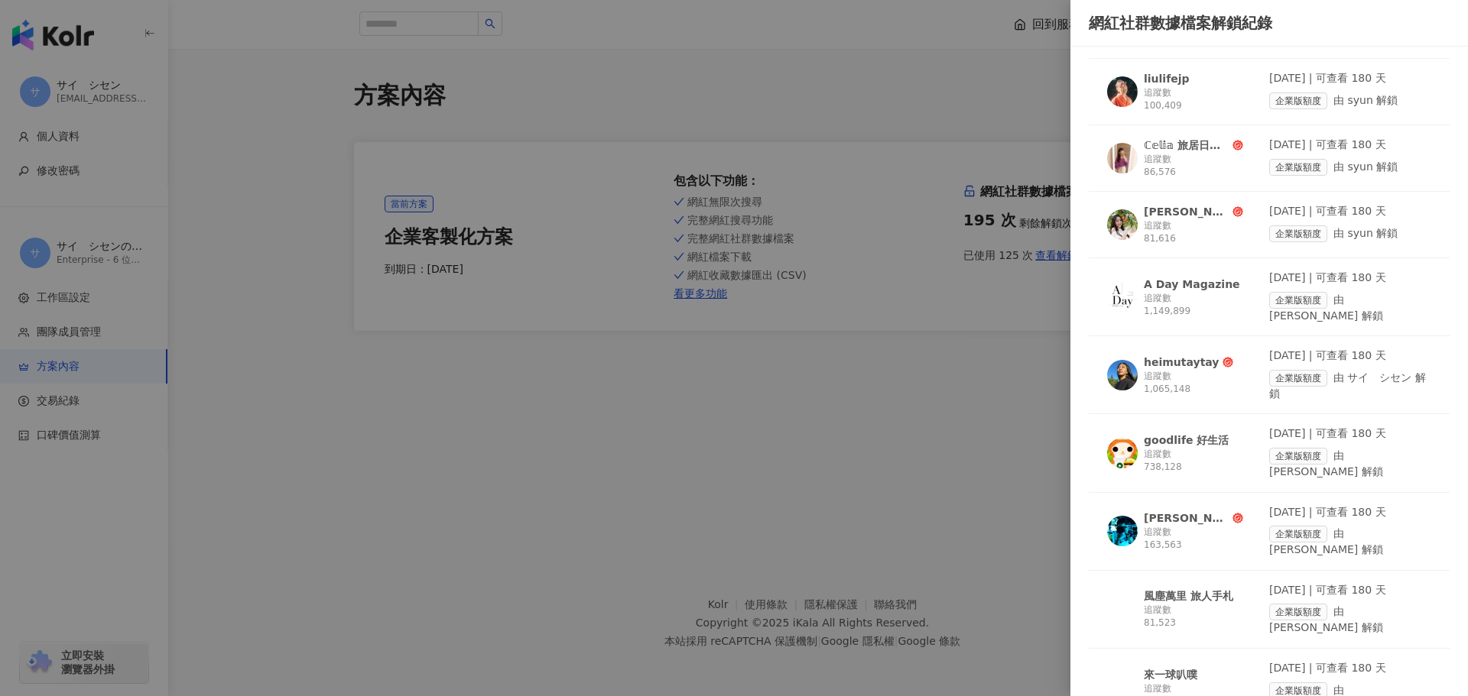
scroll to position [0, 0]
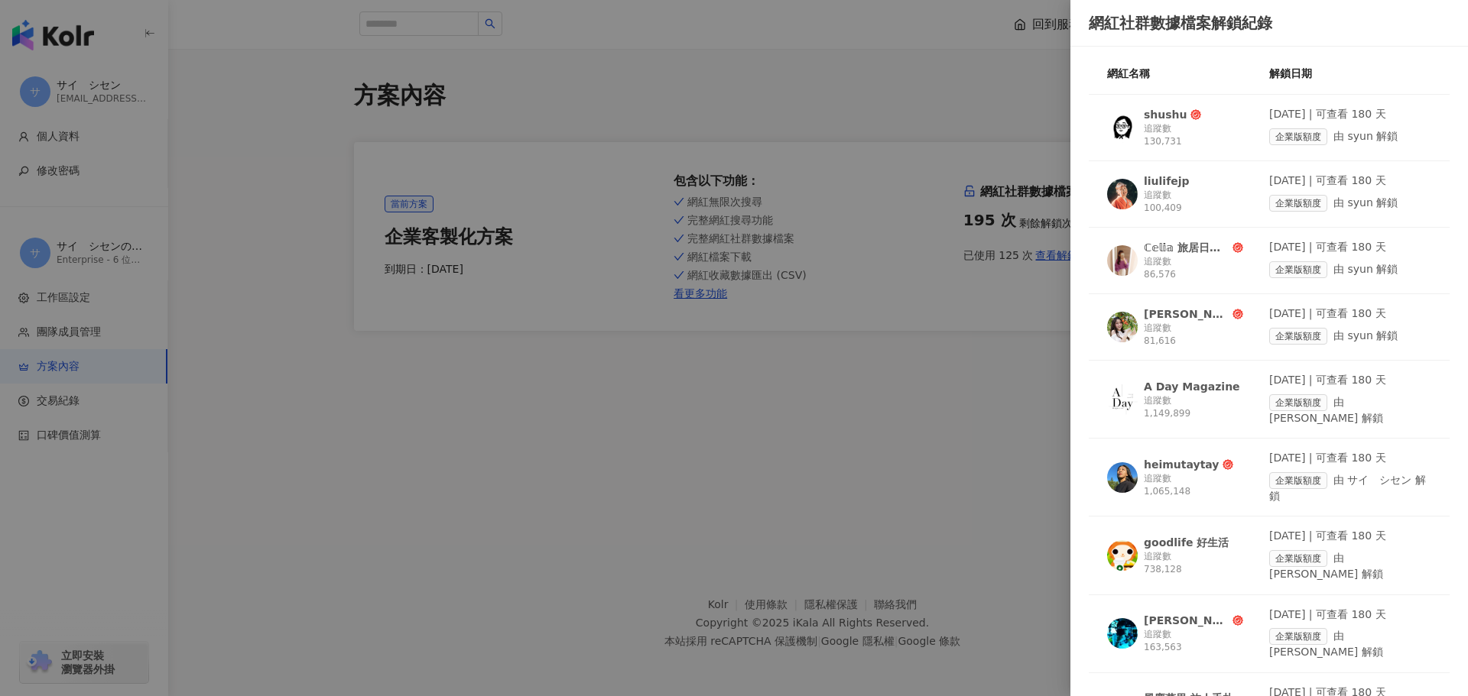
click at [1222, 141] on div "追蹤數 130,731" at bounding box center [1193, 135] width 99 height 26
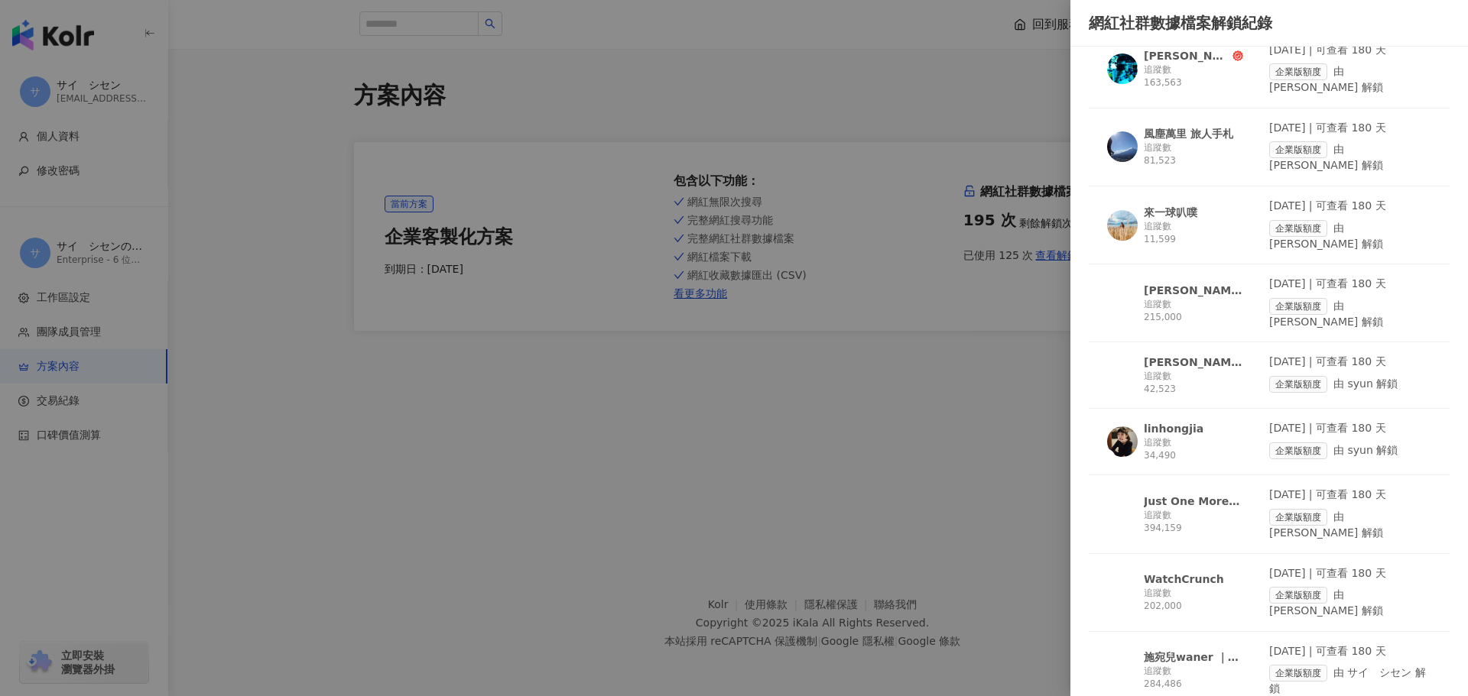
scroll to position [612, 0]
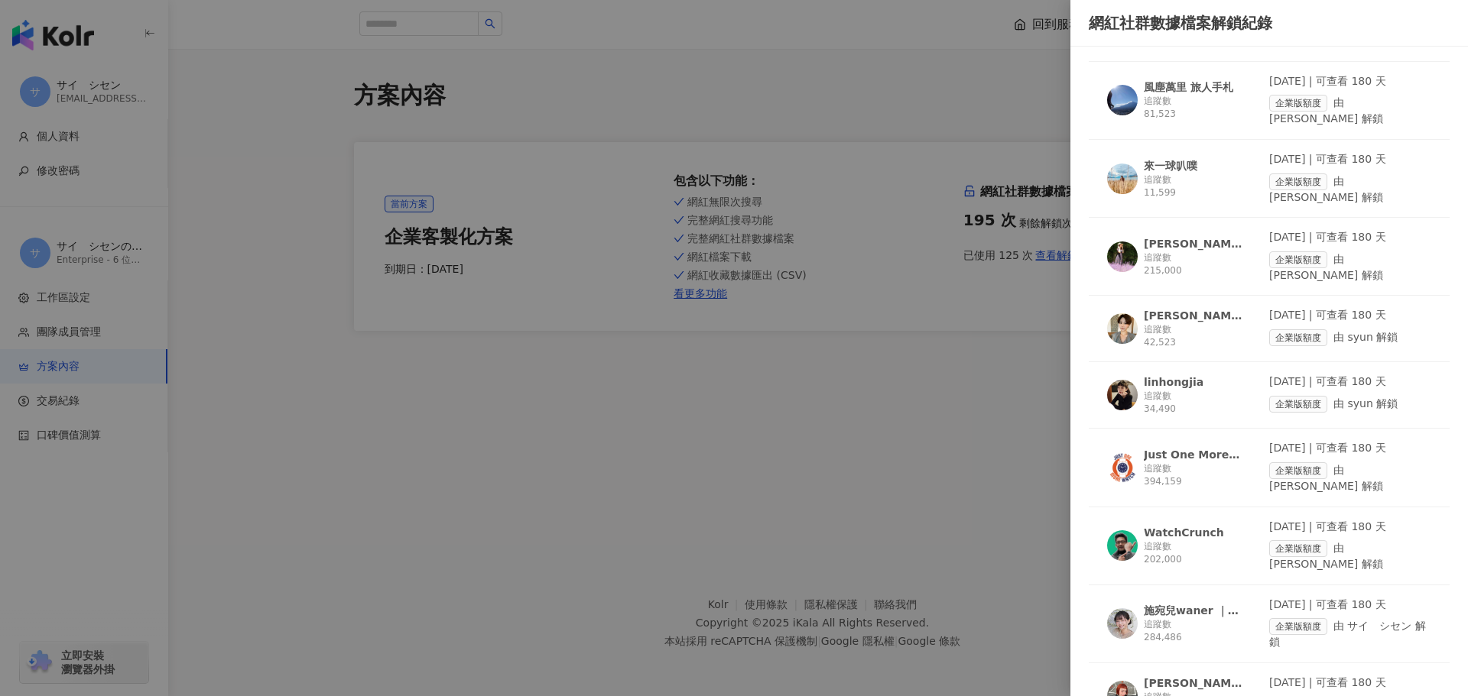
click at [1208, 323] on div "追蹤數 42,523" at bounding box center [1193, 336] width 99 height 26
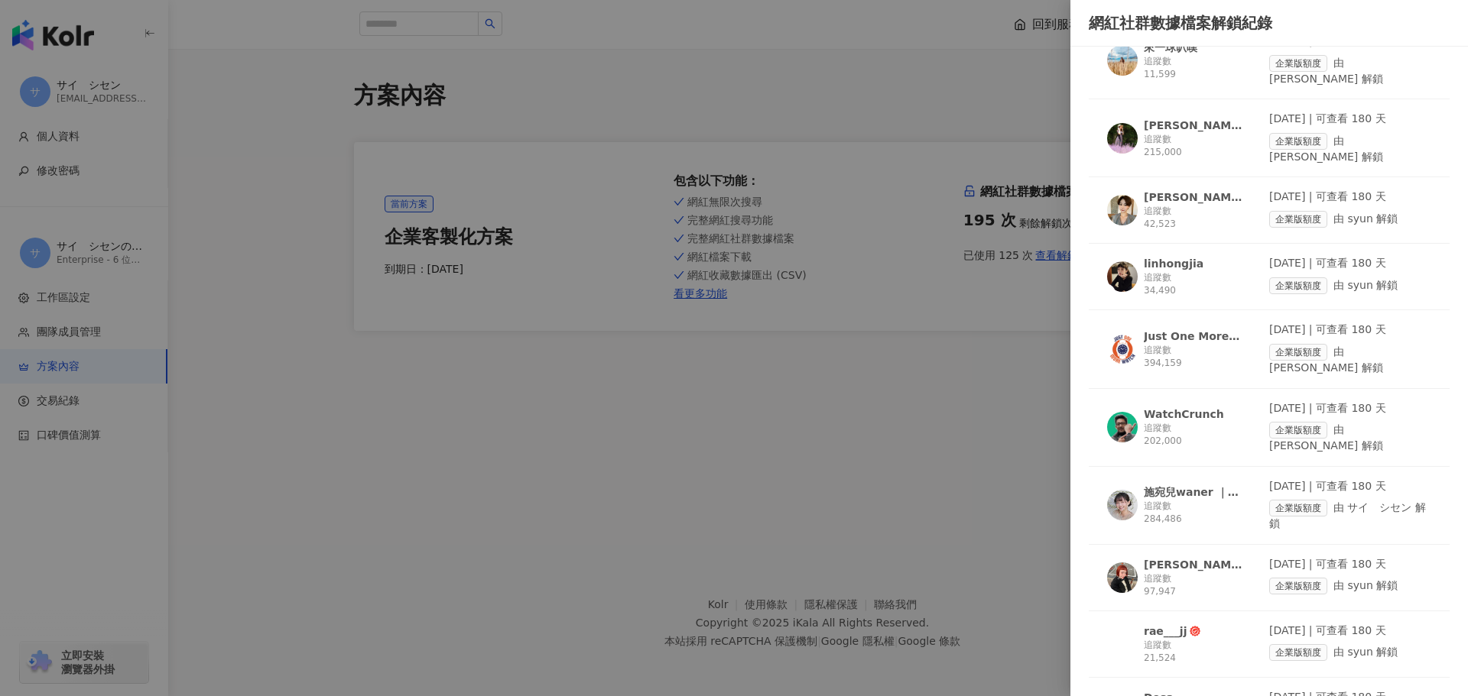
scroll to position [764, 0]
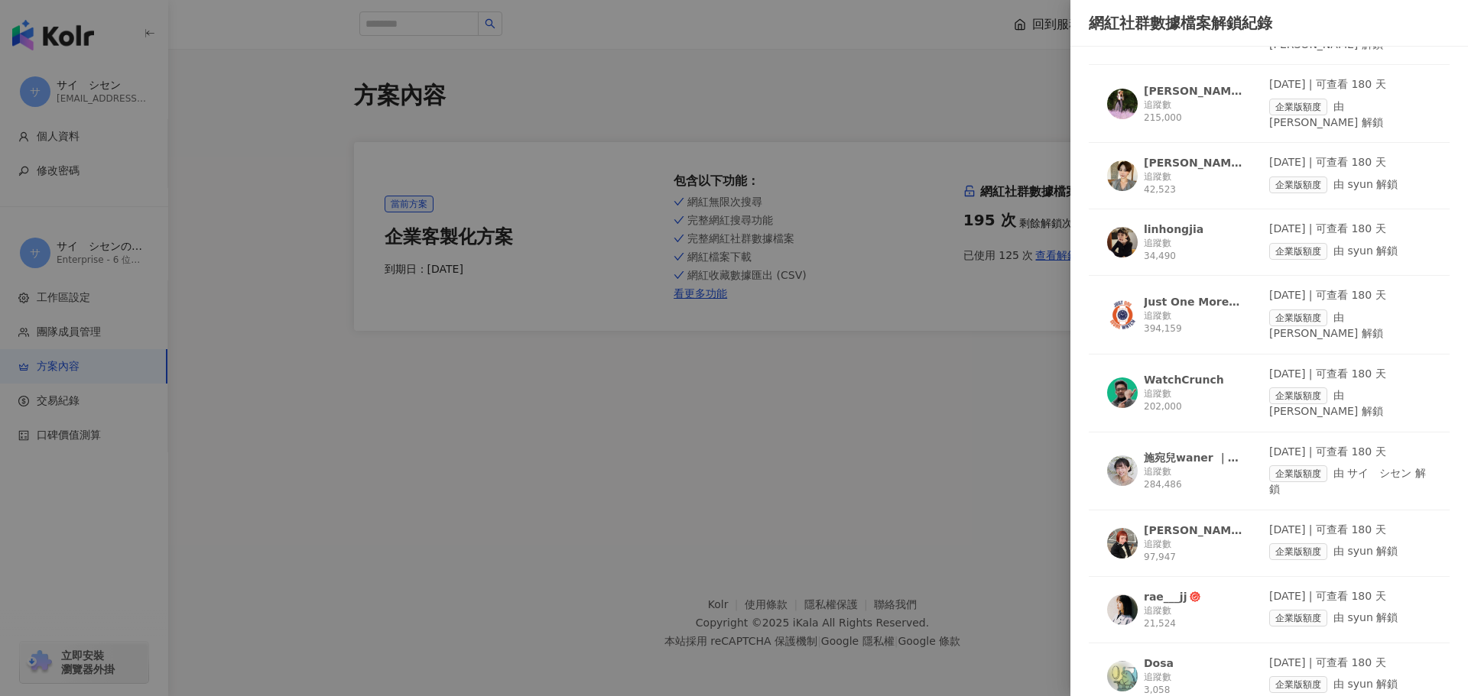
click at [1206, 237] on div "追蹤數 34,490" at bounding box center [1193, 250] width 99 height 26
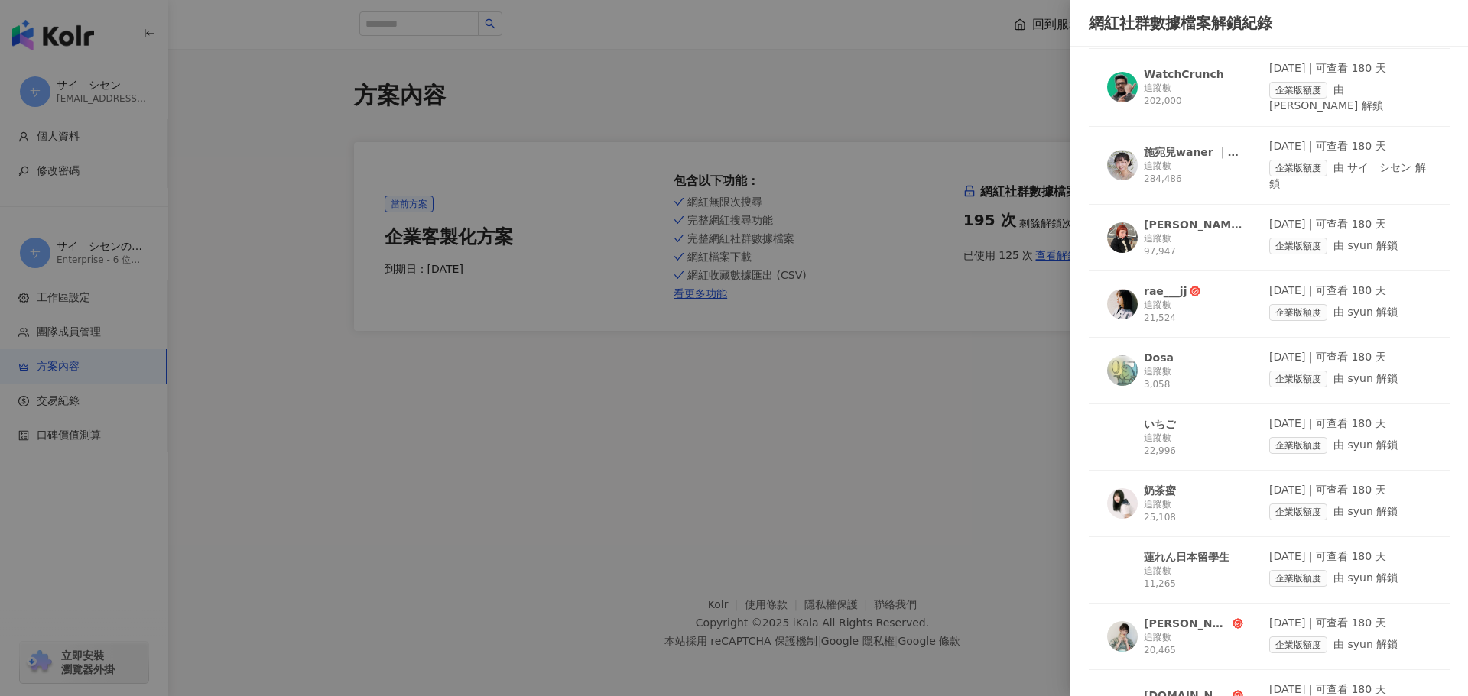
scroll to position [1223, 0]
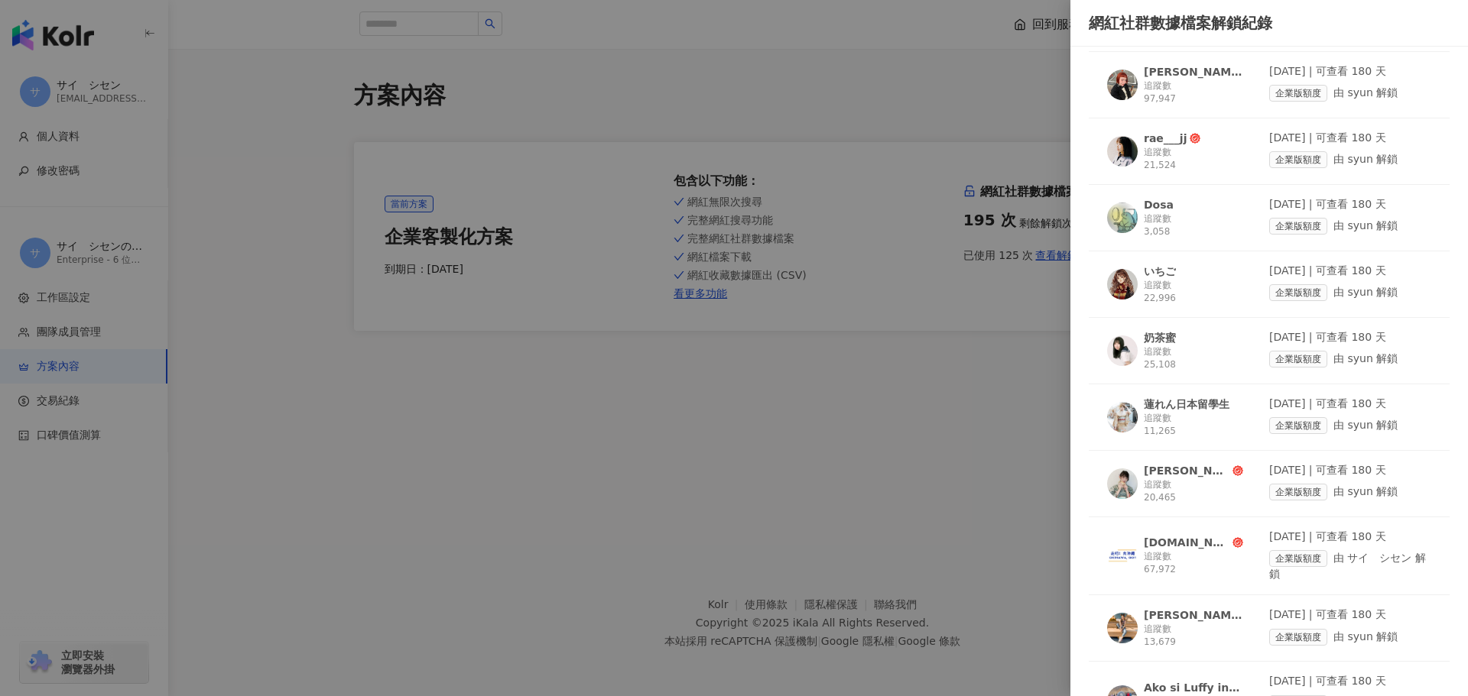
click at [1206, 213] on div "追蹤數 3,058" at bounding box center [1193, 226] width 99 height 26
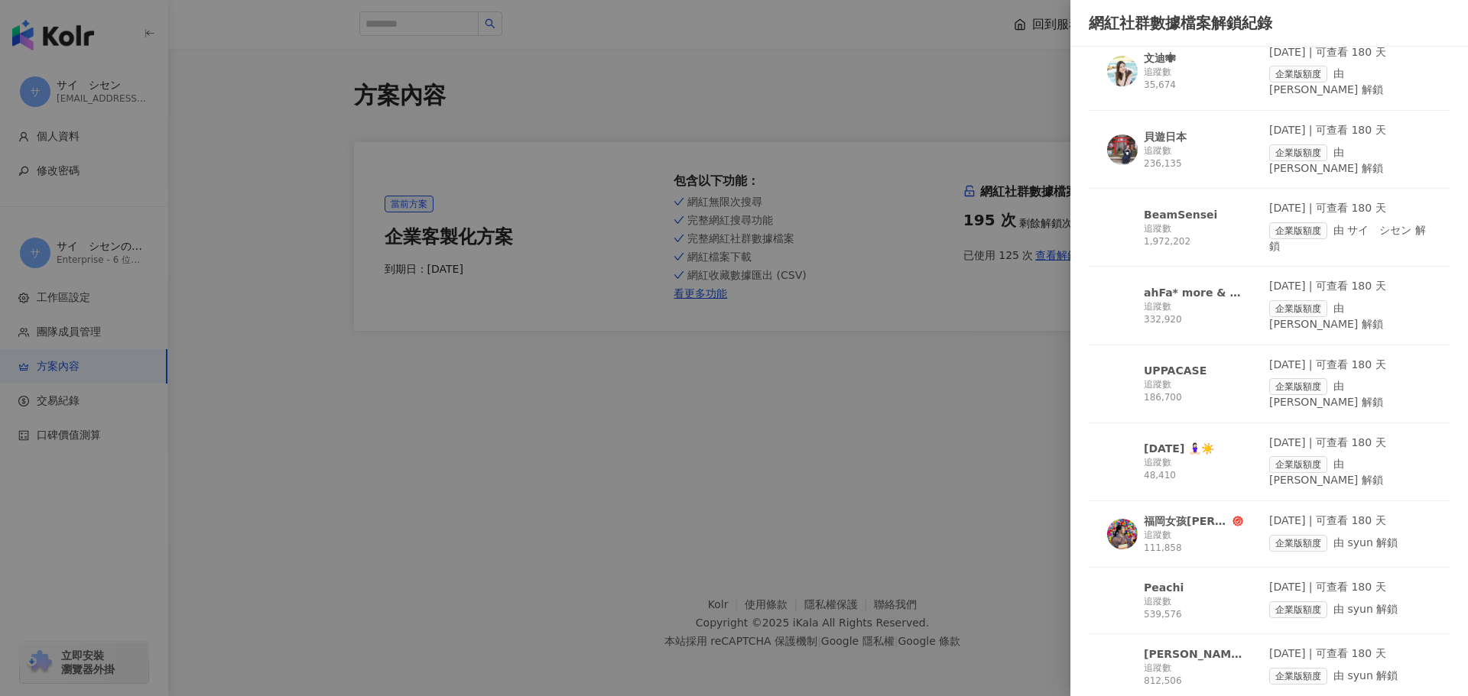
scroll to position [4479, 0]
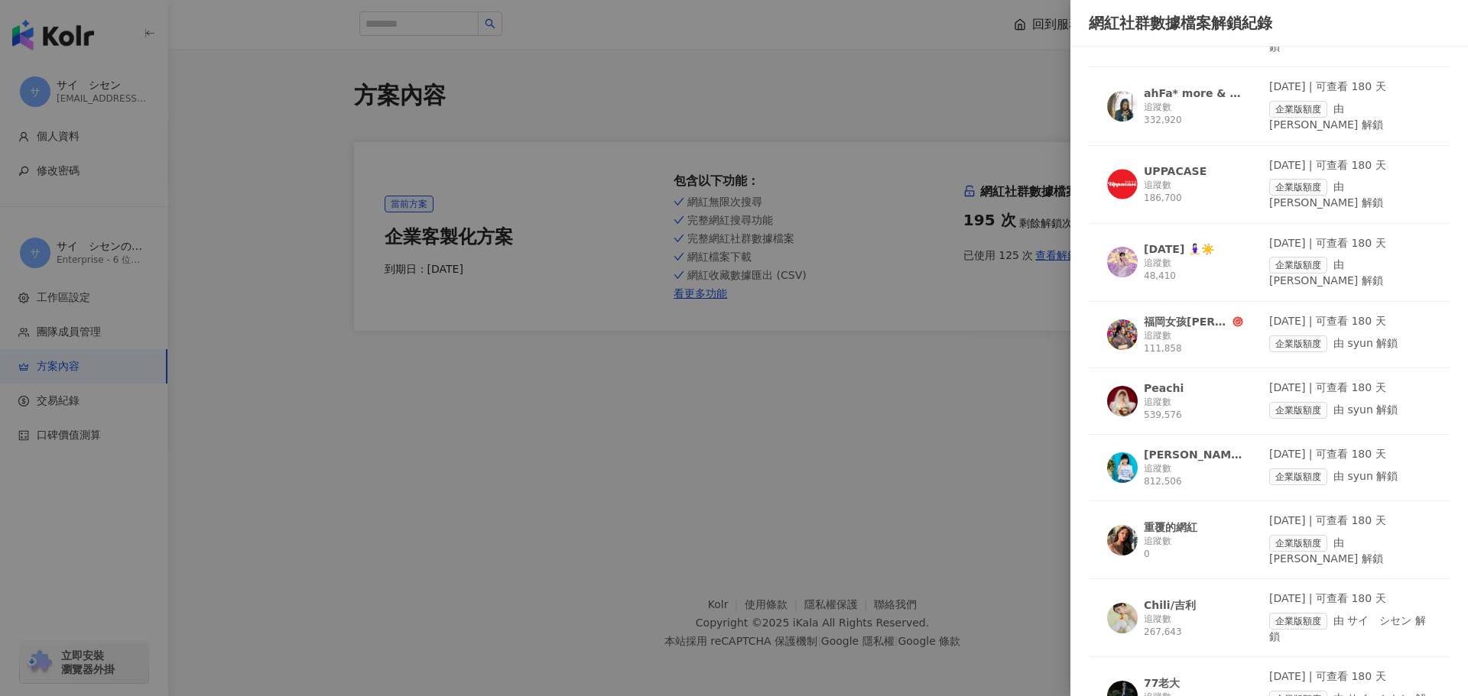
click at [1201, 463] on div "追蹤數 812,506" at bounding box center [1193, 476] width 99 height 26
click at [1208, 381] on span "Peachi" at bounding box center [1193, 388] width 99 height 15
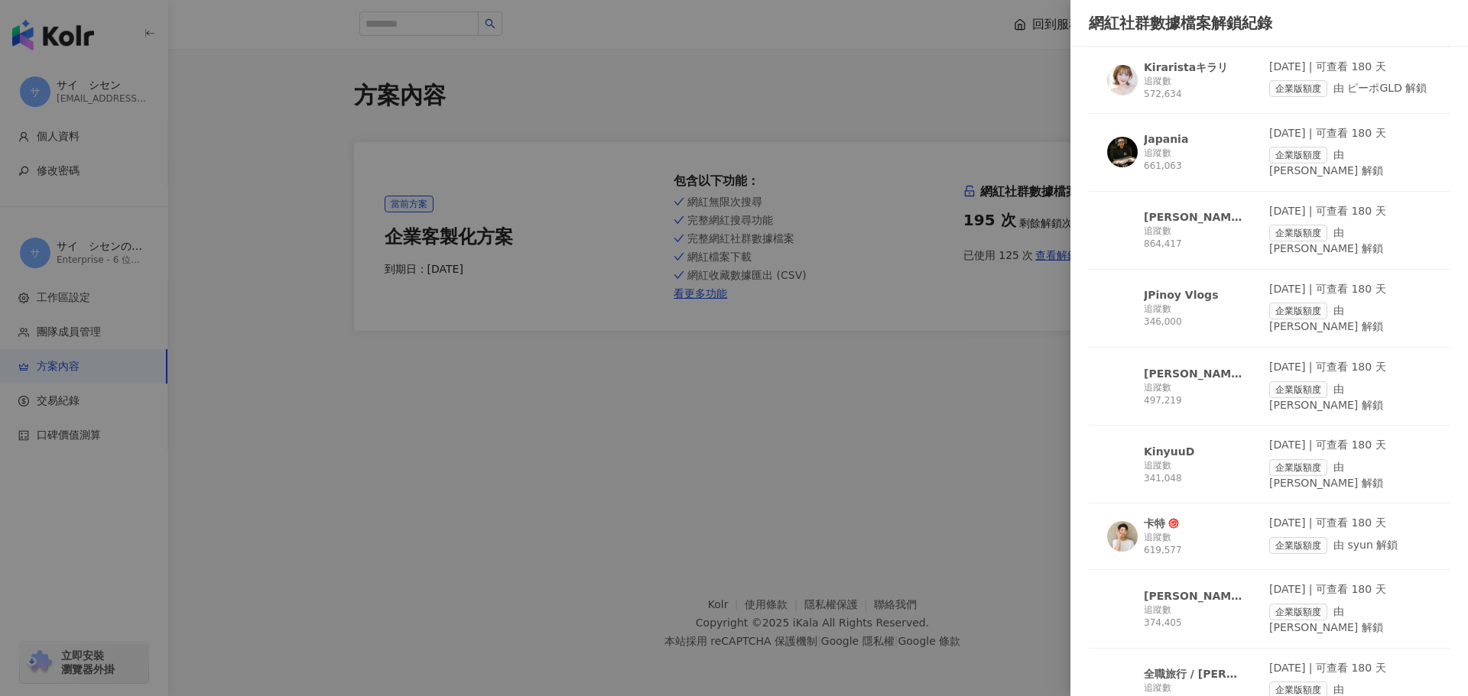
scroll to position [5202, 0]
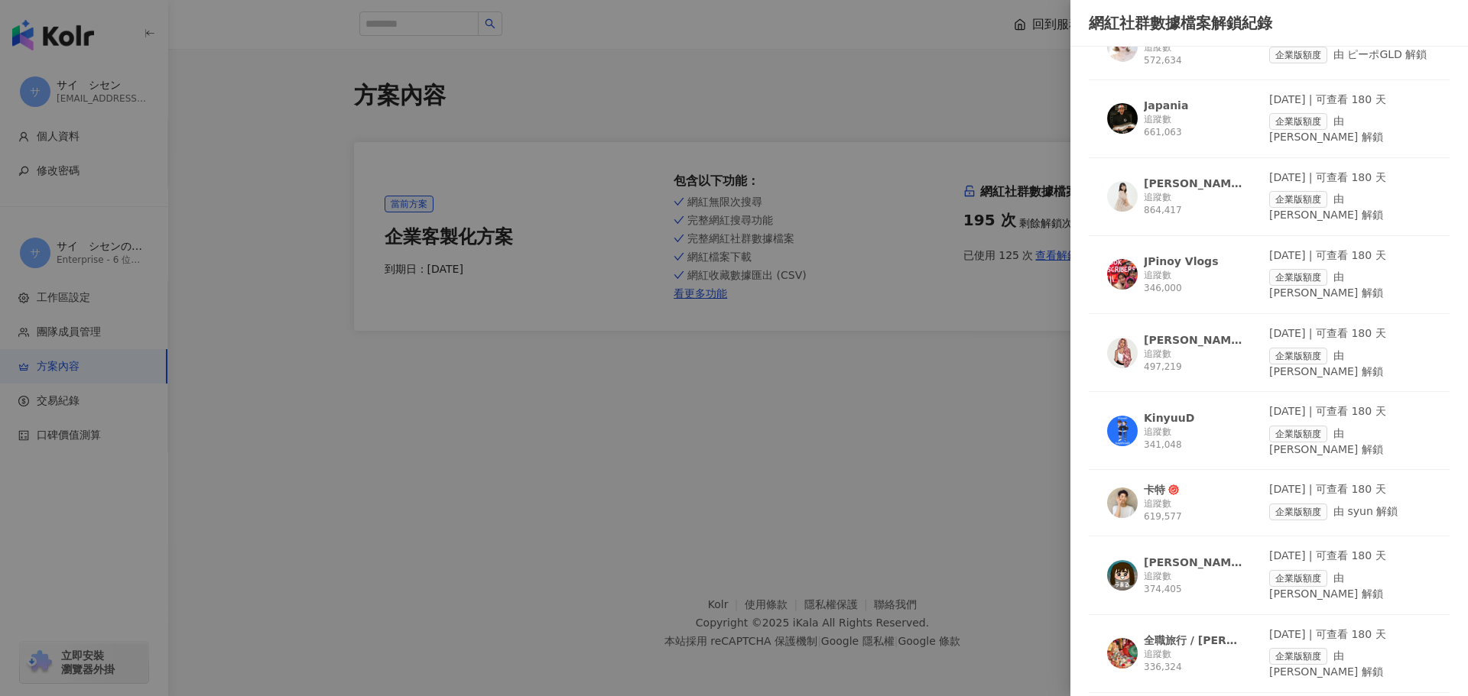
click at [1177, 485] on icon at bounding box center [1173, 490] width 11 height 11
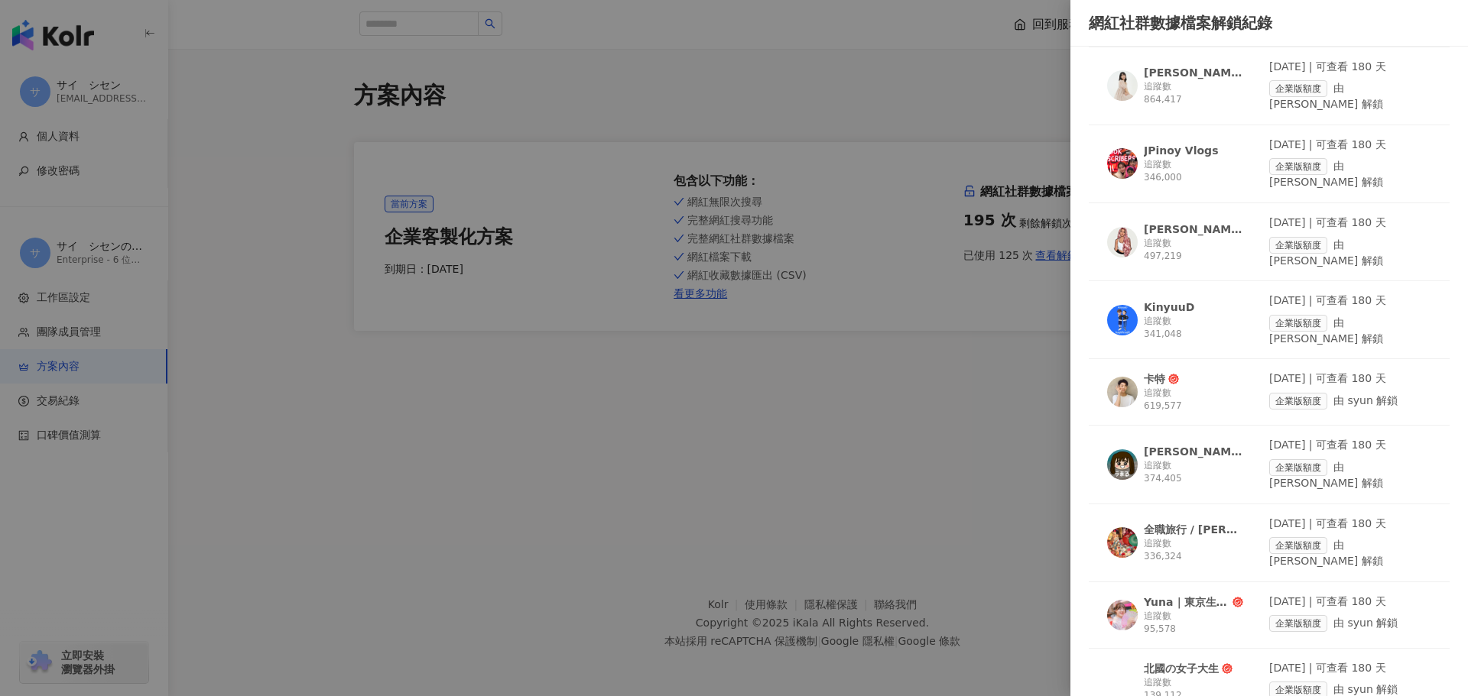
scroll to position [5390, 0]
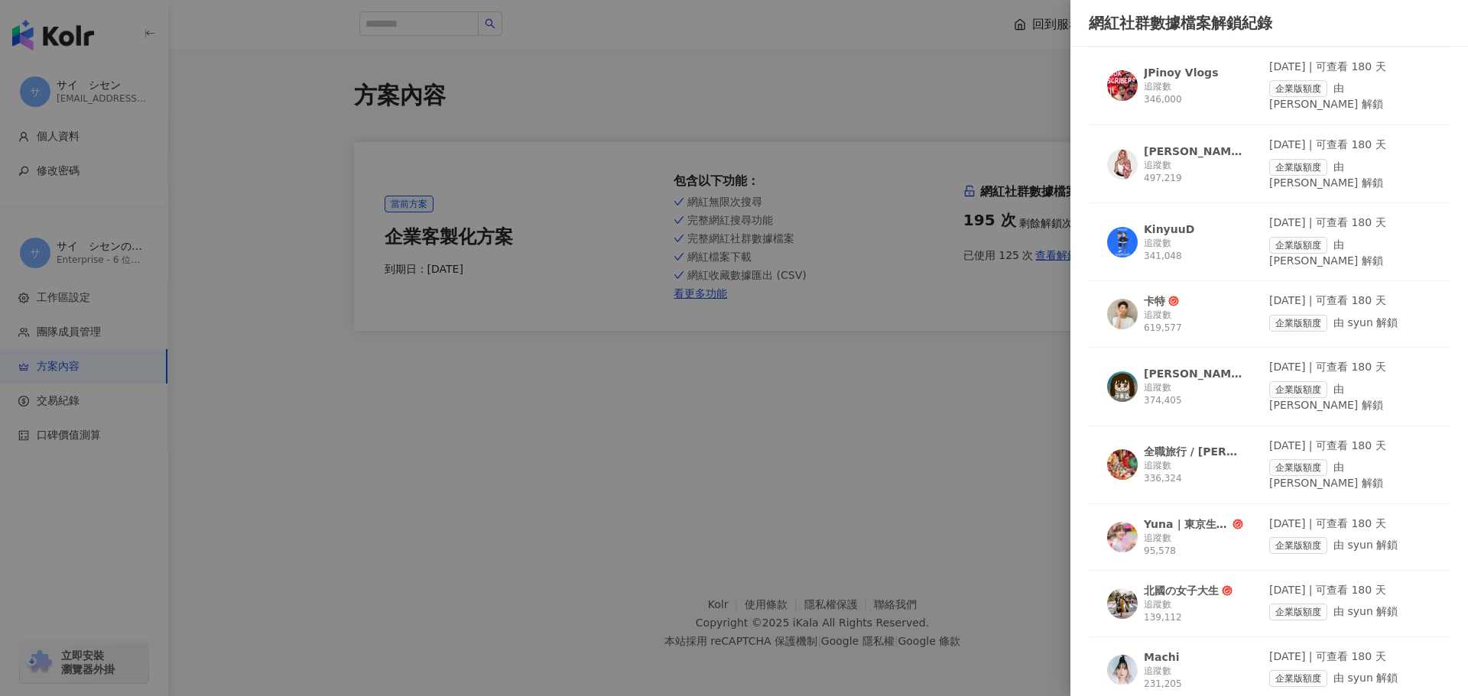
click at [1209, 599] on div "追蹤數 139,112" at bounding box center [1193, 612] width 99 height 26
click at [1187, 665] on div "追蹤數 231,205" at bounding box center [1193, 678] width 99 height 26
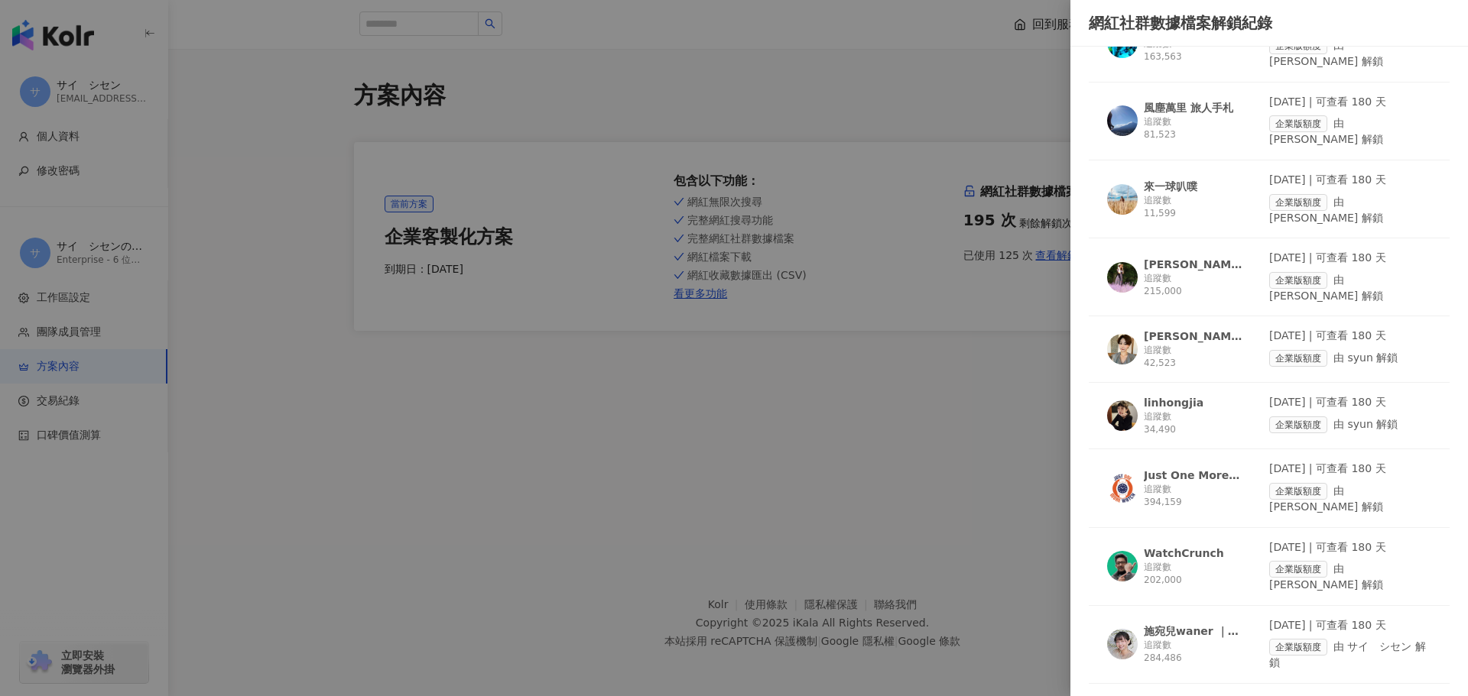
scroll to position [0, 0]
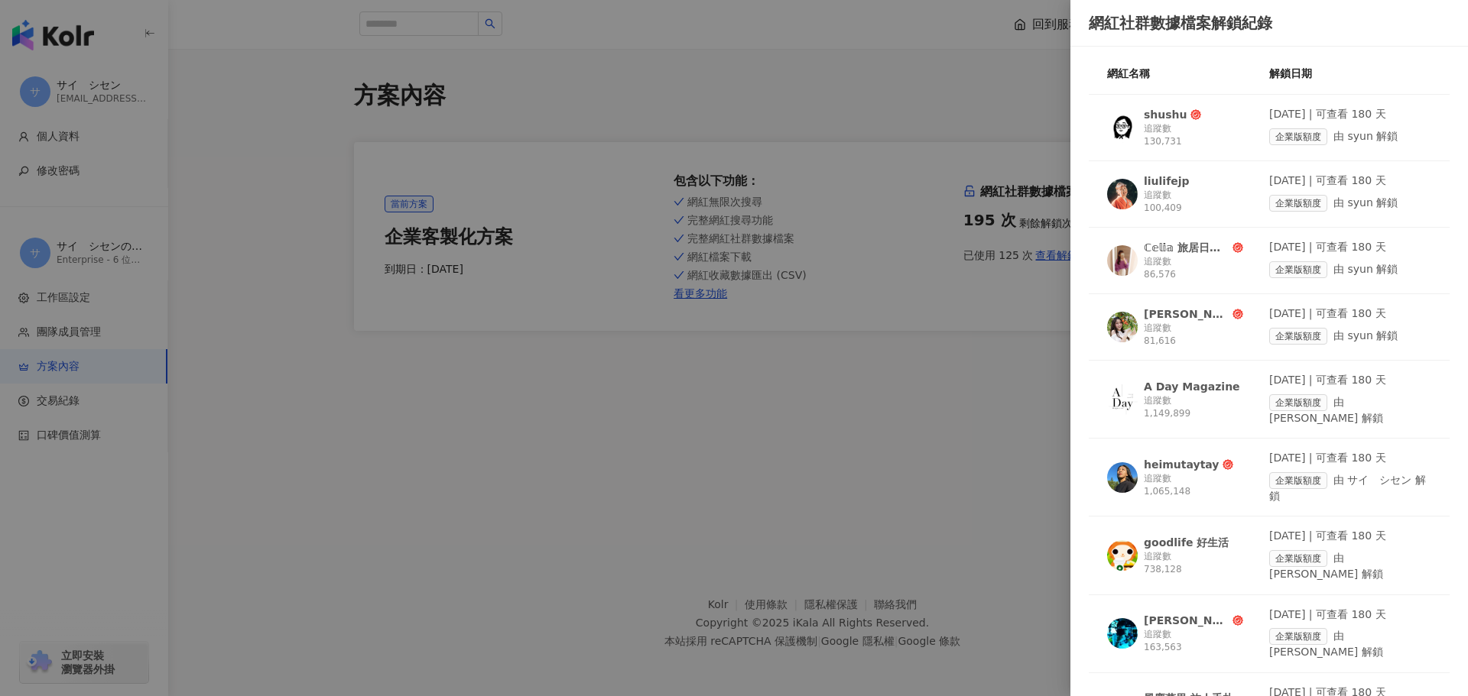
click at [1210, 200] on div "追蹤數 100,409" at bounding box center [1193, 202] width 99 height 26
click at [1209, 271] on div "追蹤數 86,576" at bounding box center [1193, 268] width 99 height 26
click at [1193, 343] on div "追蹤數 81,616" at bounding box center [1193, 335] width 99 height 26
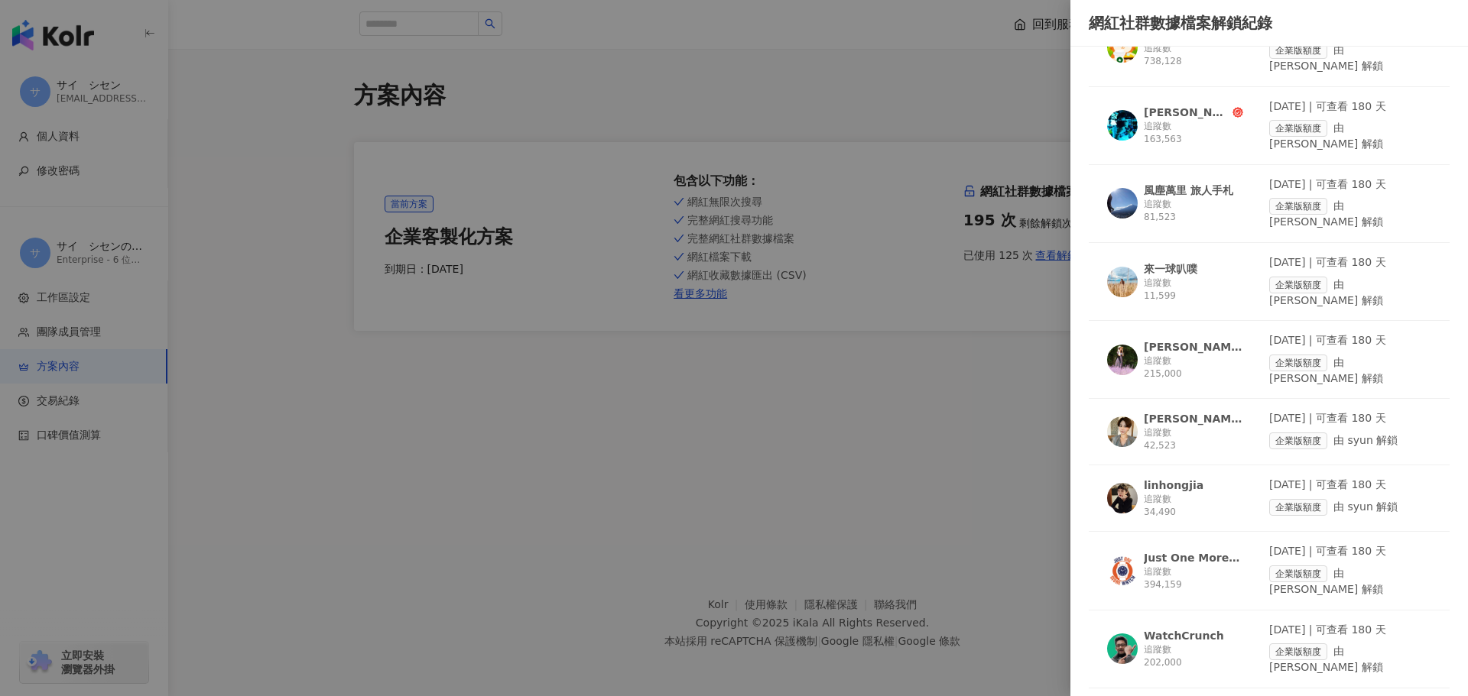
scroll to position [535, 0]
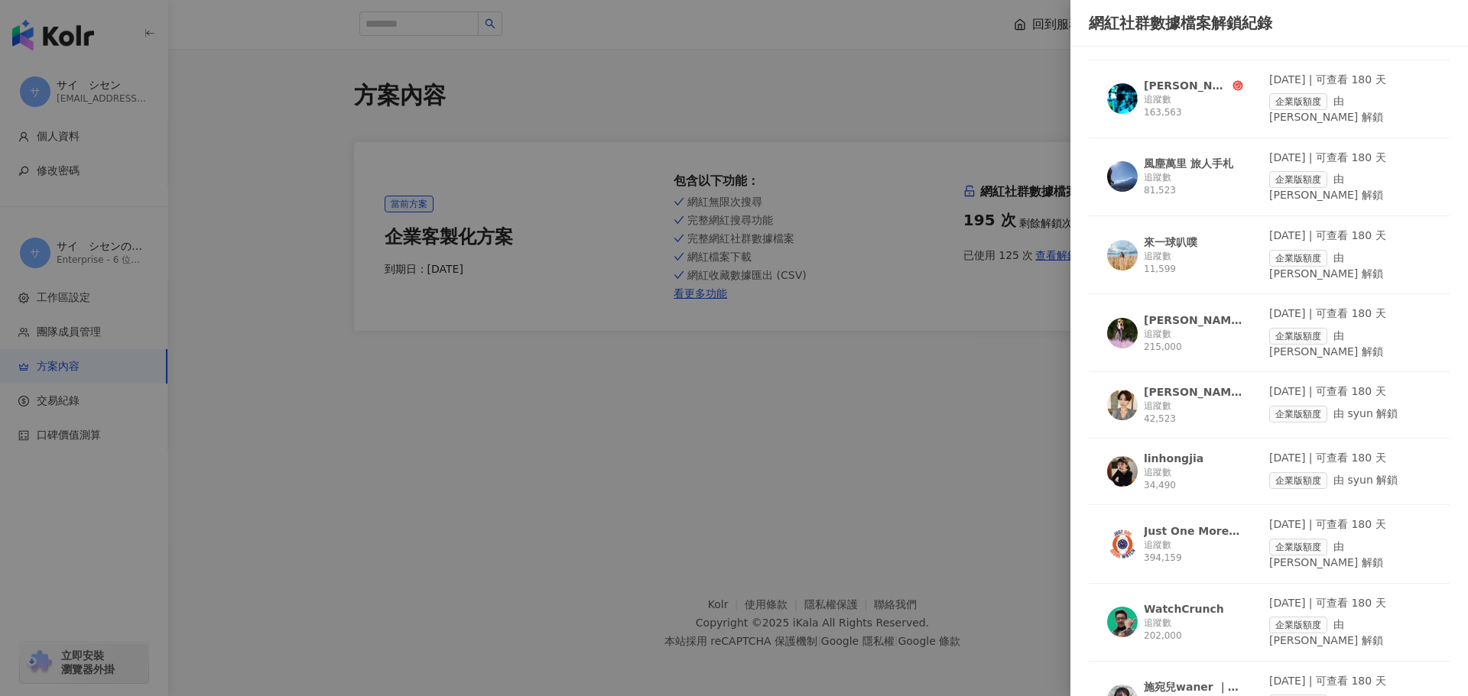
click at [1216, 400] on div "追蹤數 42,523" at bounding box center [1193, 413] width 99 height 26
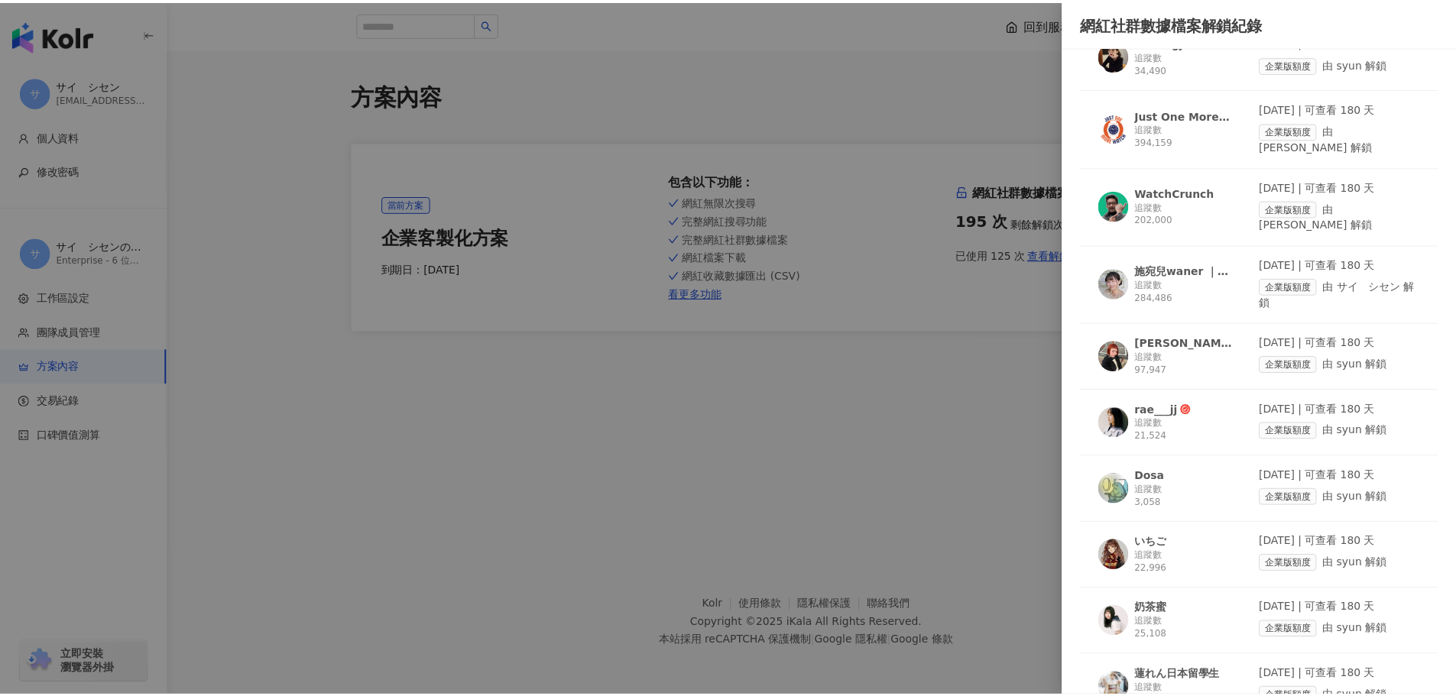
scroll to position [994, 0]
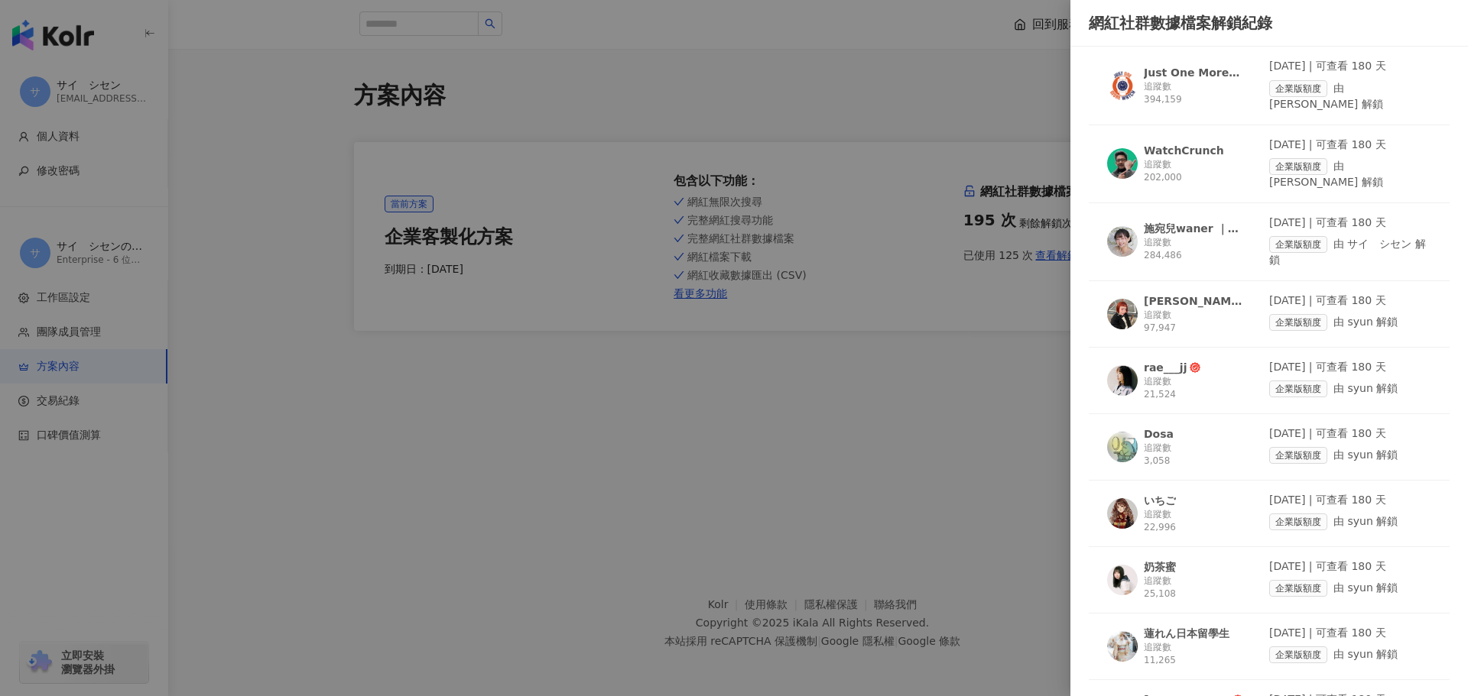
click at [1173, 442] on div "追蹤數 3,058" at bounding box center [1193, 455] width 99 height 26
click at [717, 44] on div at bounding box center [734, 348] width 1468 height 696
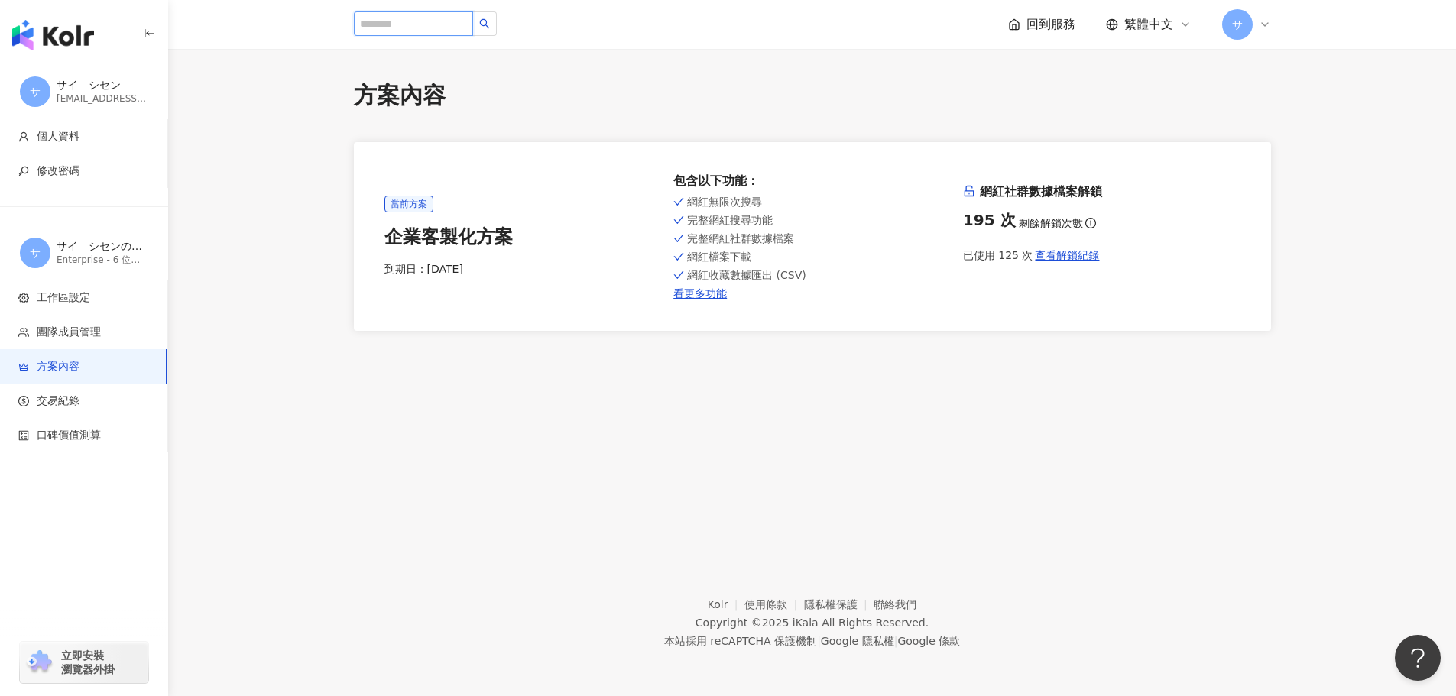
click at [456, 18] on input "search" at bounding box center [413, 23] width 119 height 24
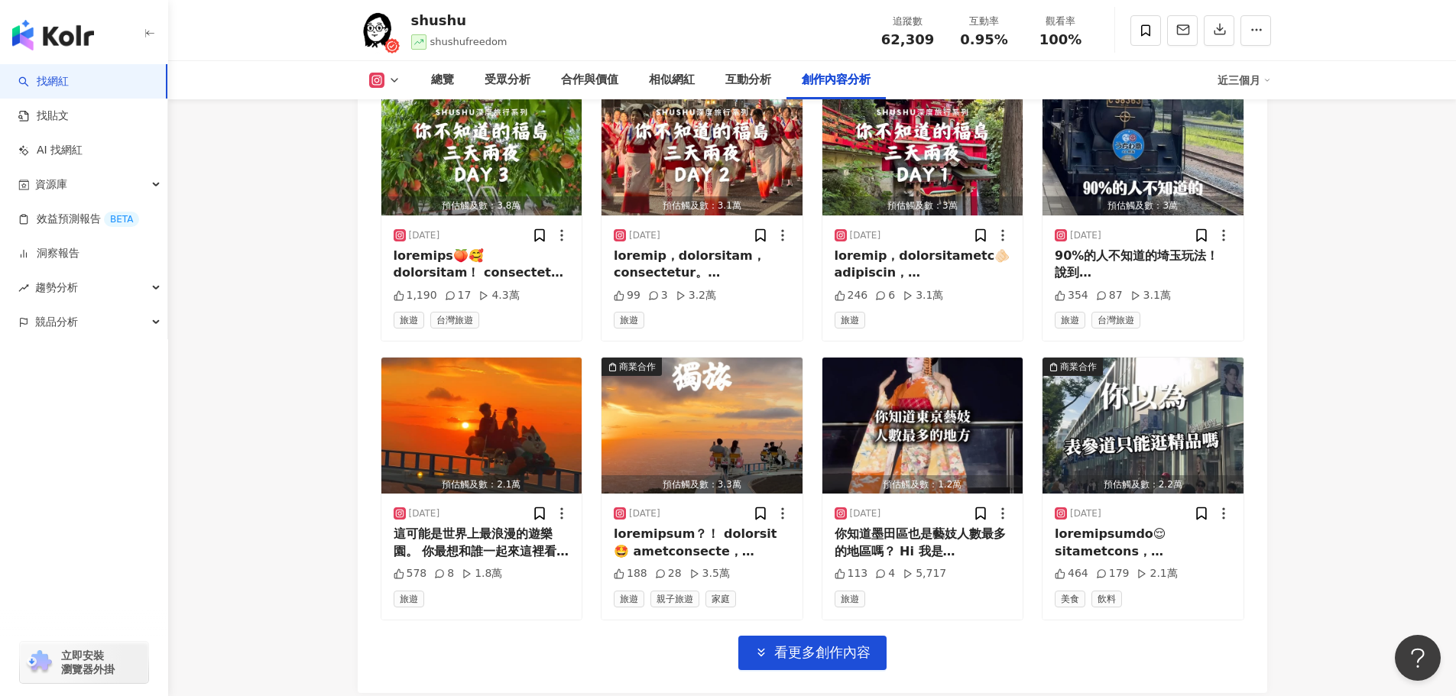
scroll to position [5173, 0]
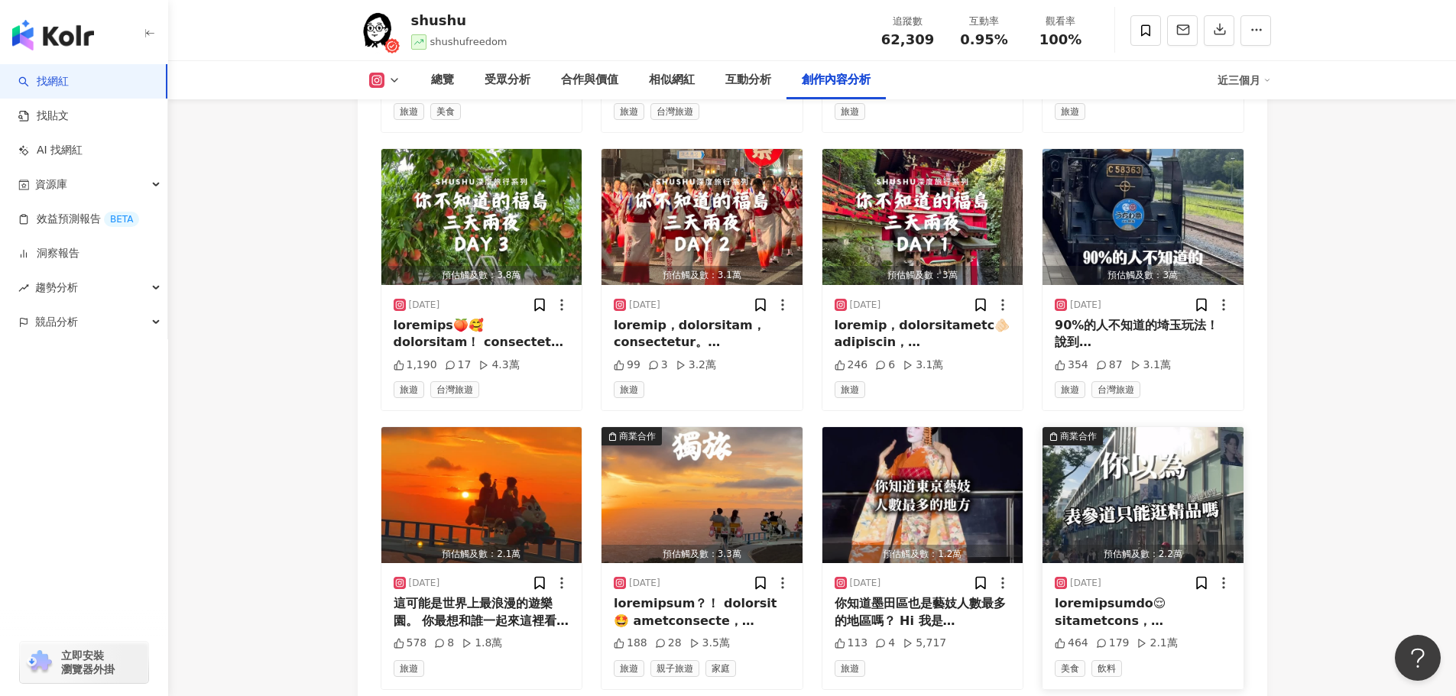
click at [1130, 596] on div at bounding box center [1143, 613] width 177 height 34
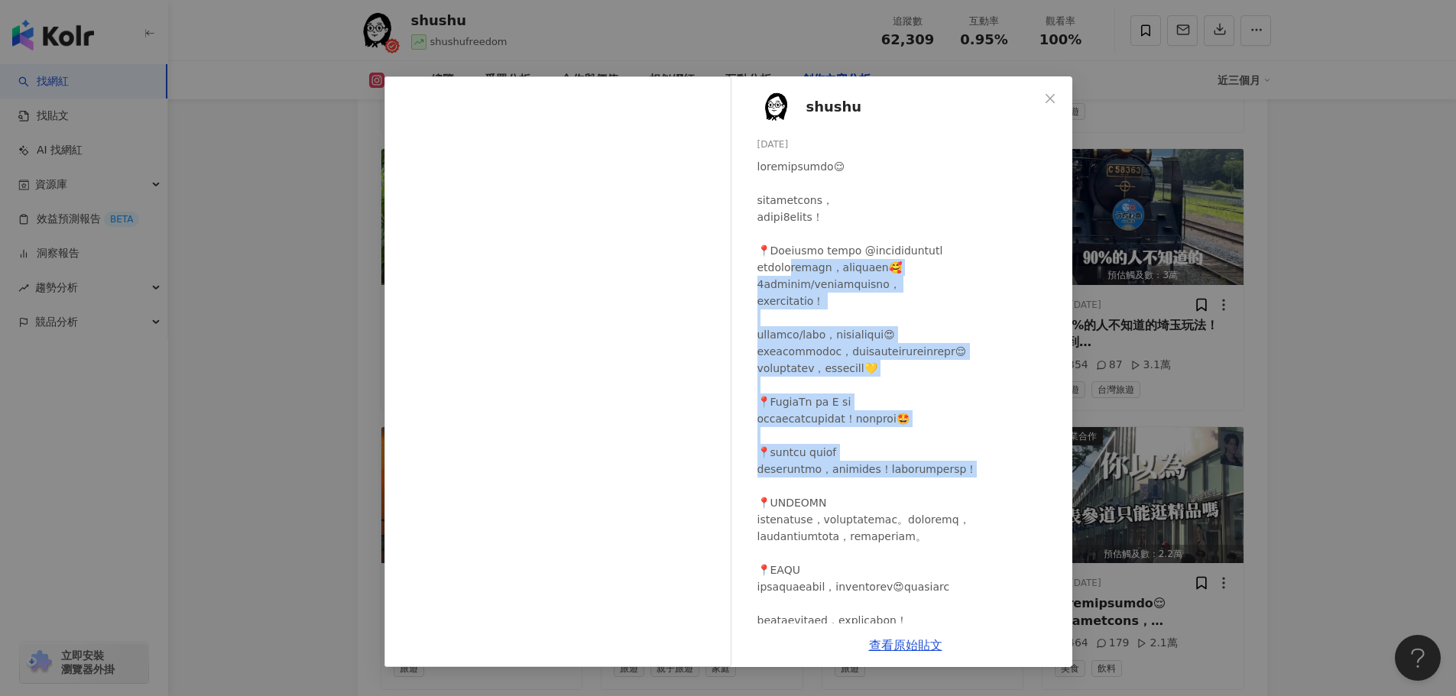
drag, startPoint x: 817, startPoint y: 267, endPoint x: 849, endPoint y: 488, distance: 223.1
click at [849, 488] on div at bounding box center [909, 460] width 303 height 605
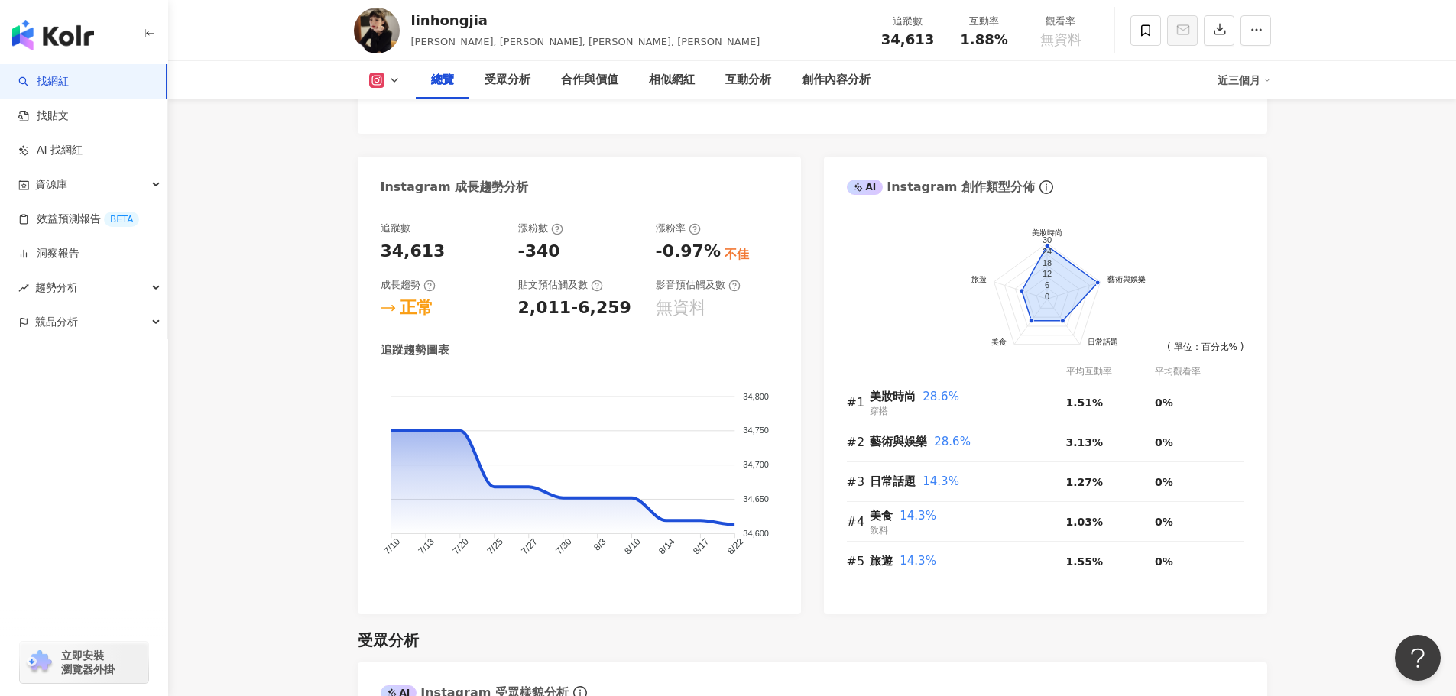
scroll to position [786, 0]
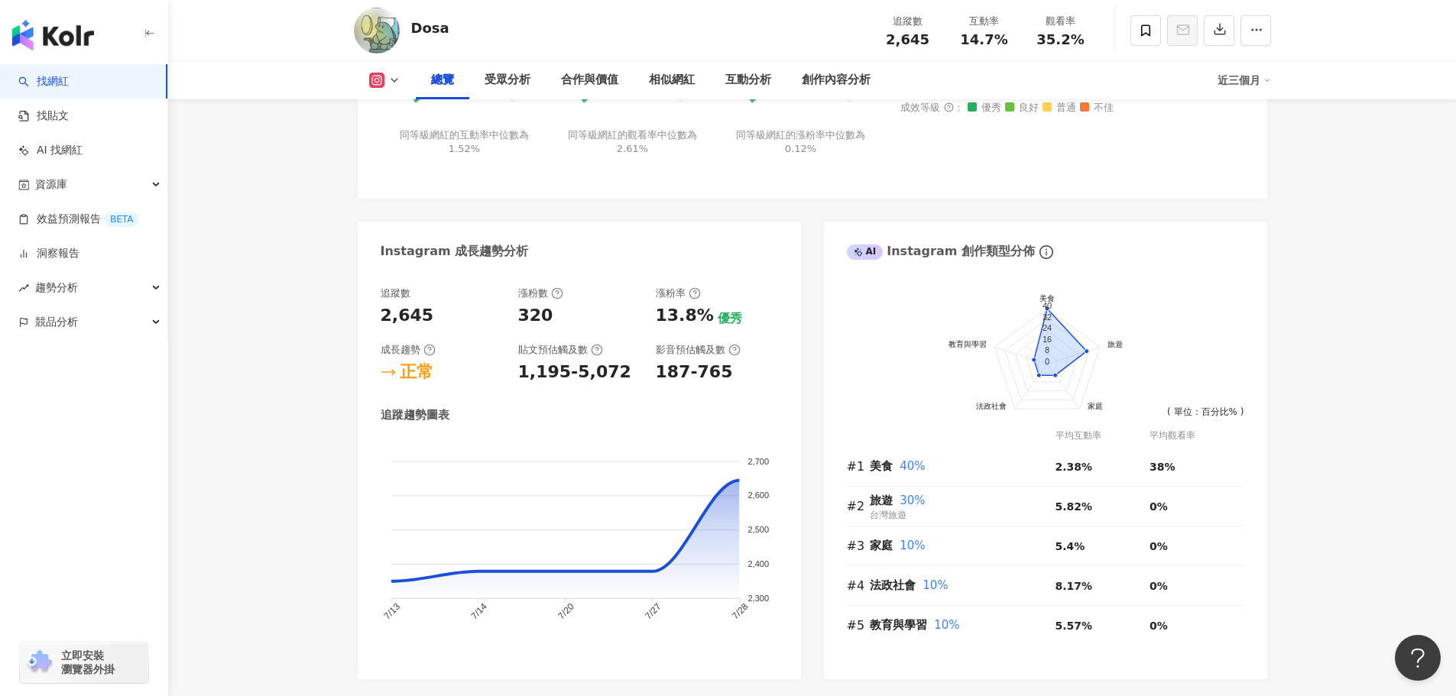
scroll to position [735, 0]
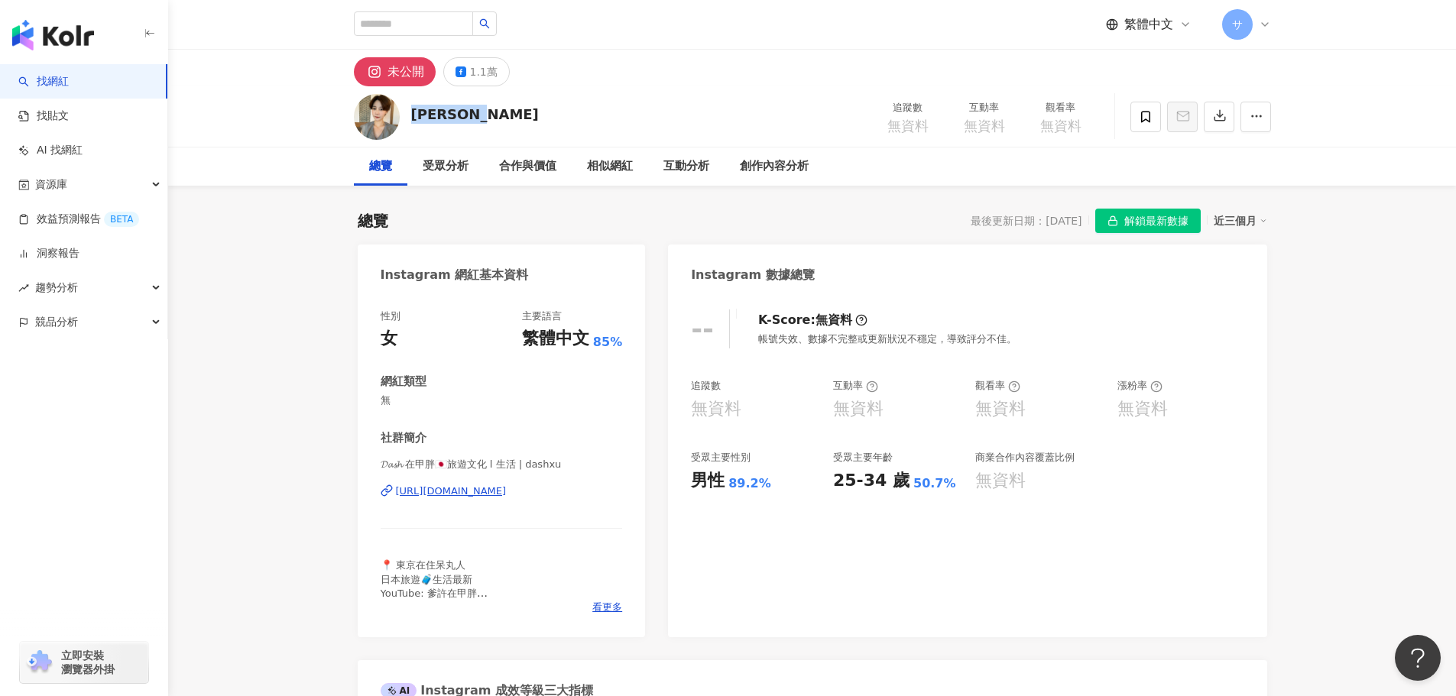
drag, startPoint x: 413, startPoint y: 115, endPoint x: 837, endPoint y: 126, distance: 424.4
click at [518, 118] on div "Dash 許琬珍 追蹤數 無資料 互動率 無資料 觀看率 無資料" at bounding box center [812, 116] width 979 height 60
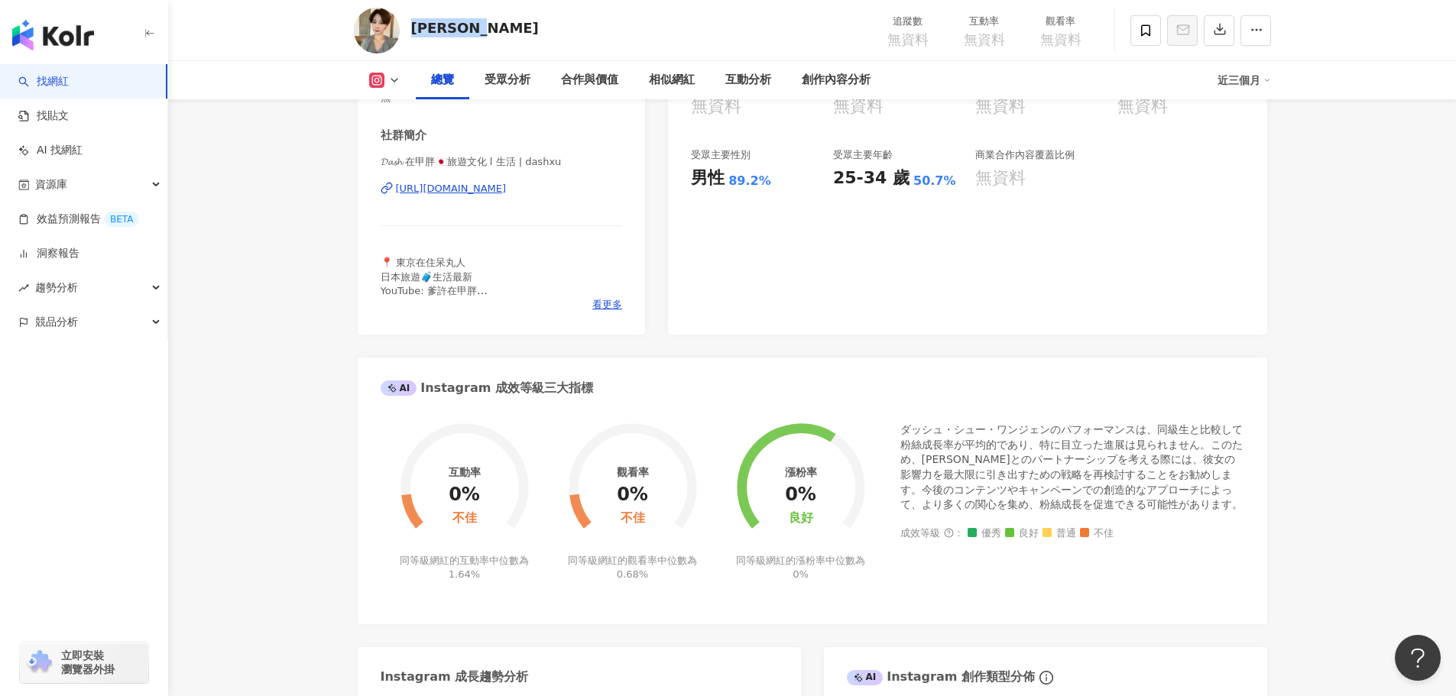
scroll to position [382, 0]
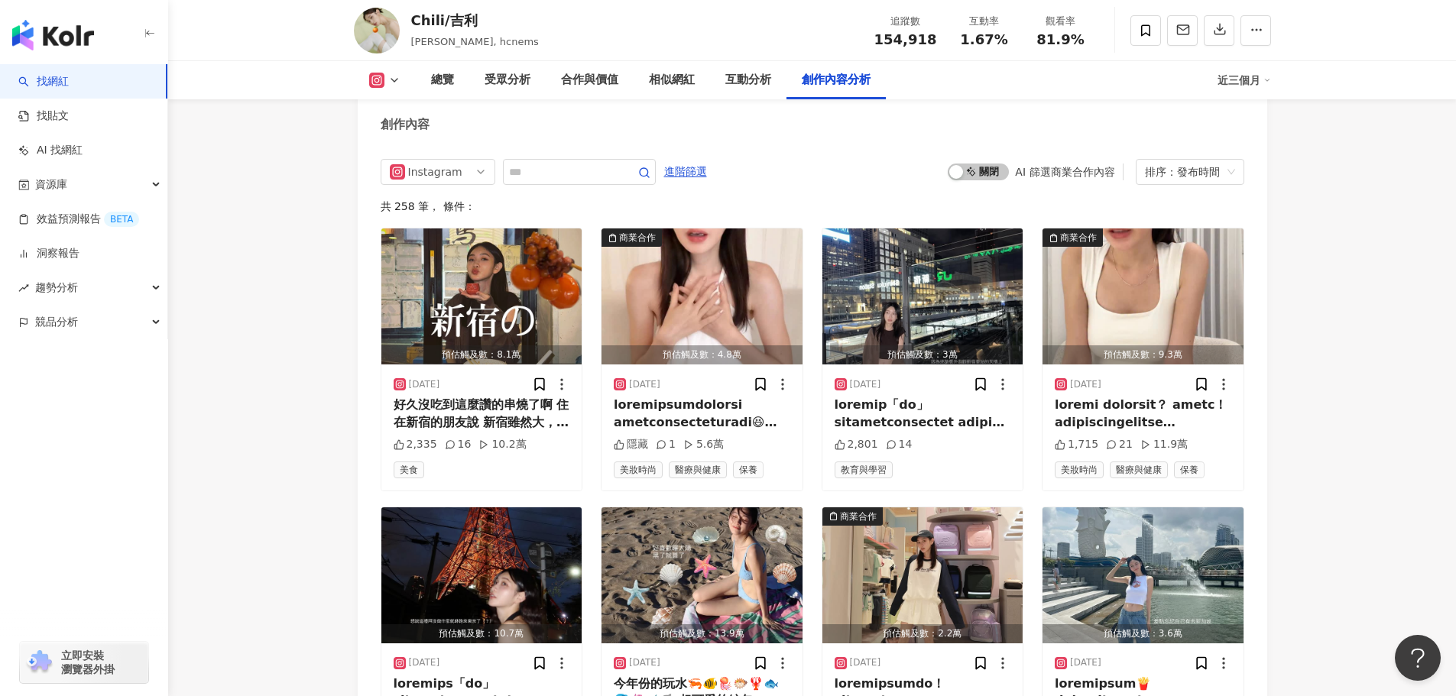
scroll to position [4355, 0]
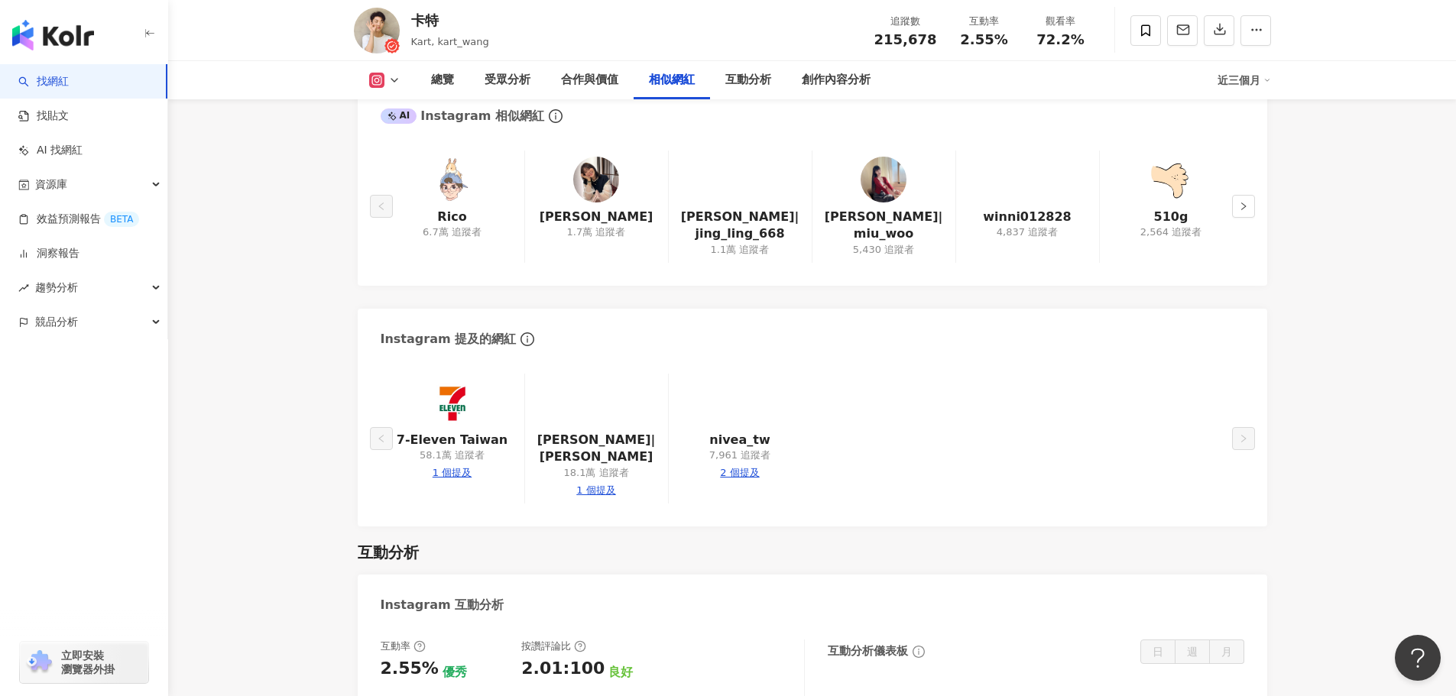
scroll to position [2543, 0]
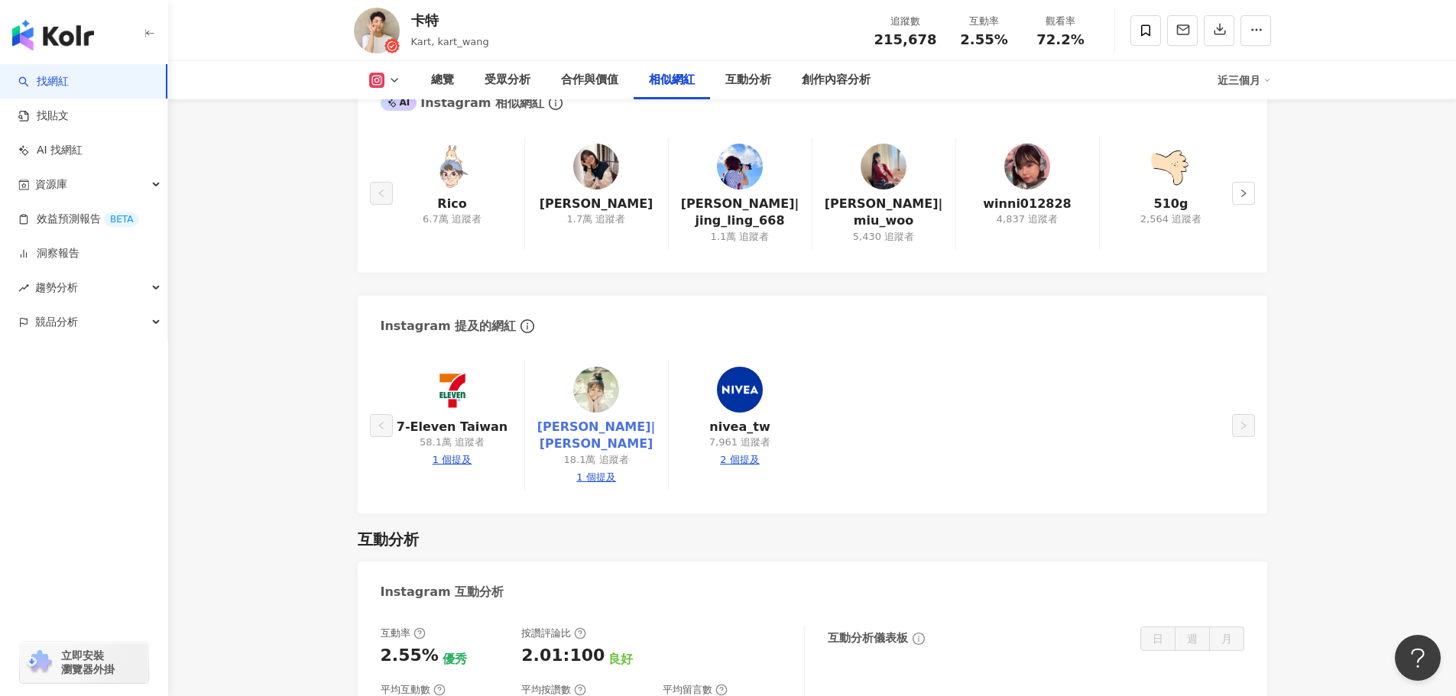
click at [603, 427] on link "[PERSON_NAME]|[PERSON_NAME]" at bounding box center [596, 436] width 118 height 34
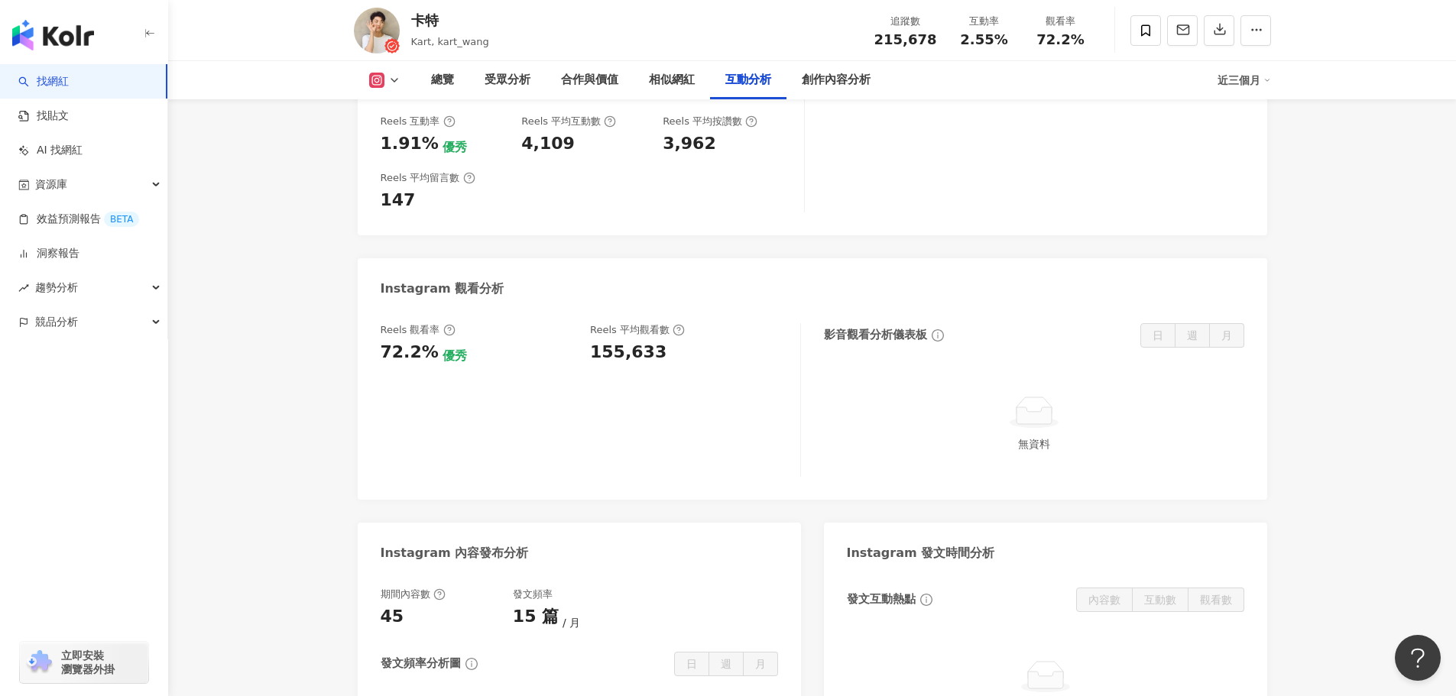
scroll to position [3147, 0]
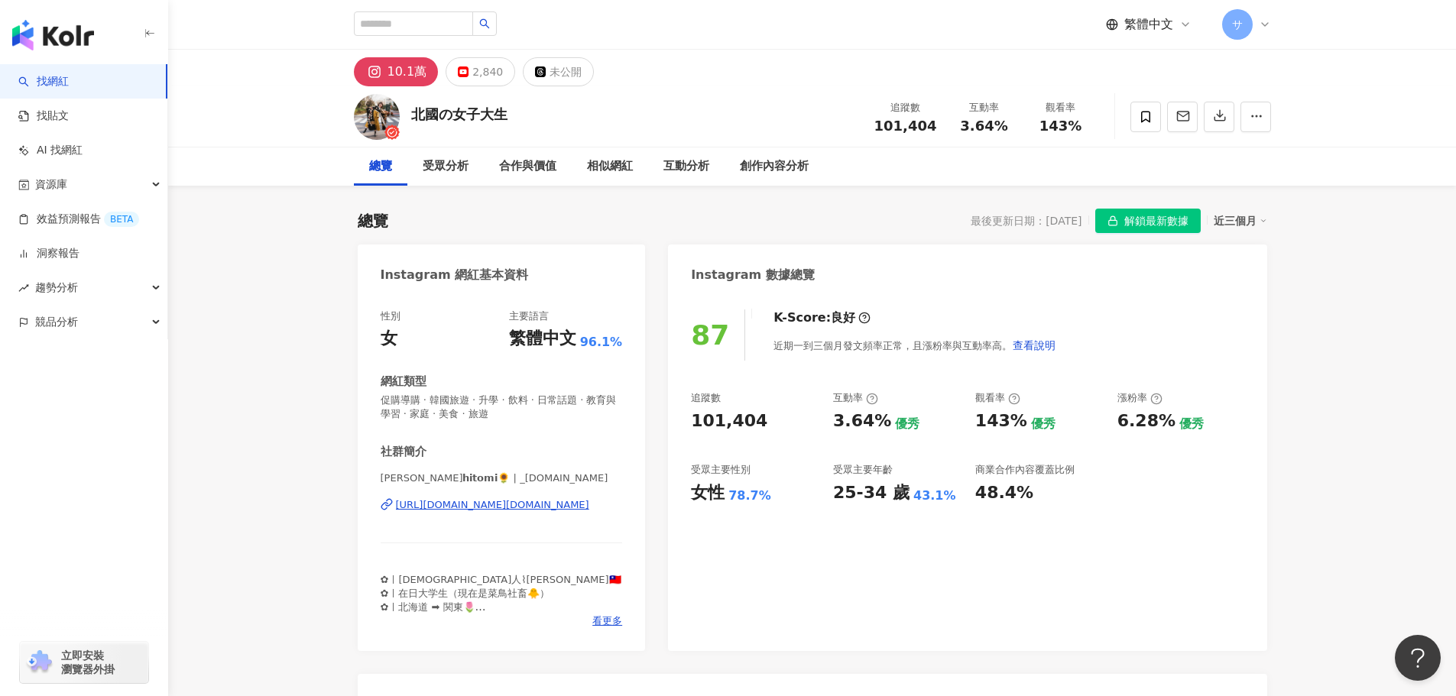
click at [409, 72] on div "10.1萬" at bounding box center [408, 71] width 40 height 21
click at [504, 507] on div "https://www.instagram.com/_hitomi.life/" at bounding box center [492, 505] width 193 height 14
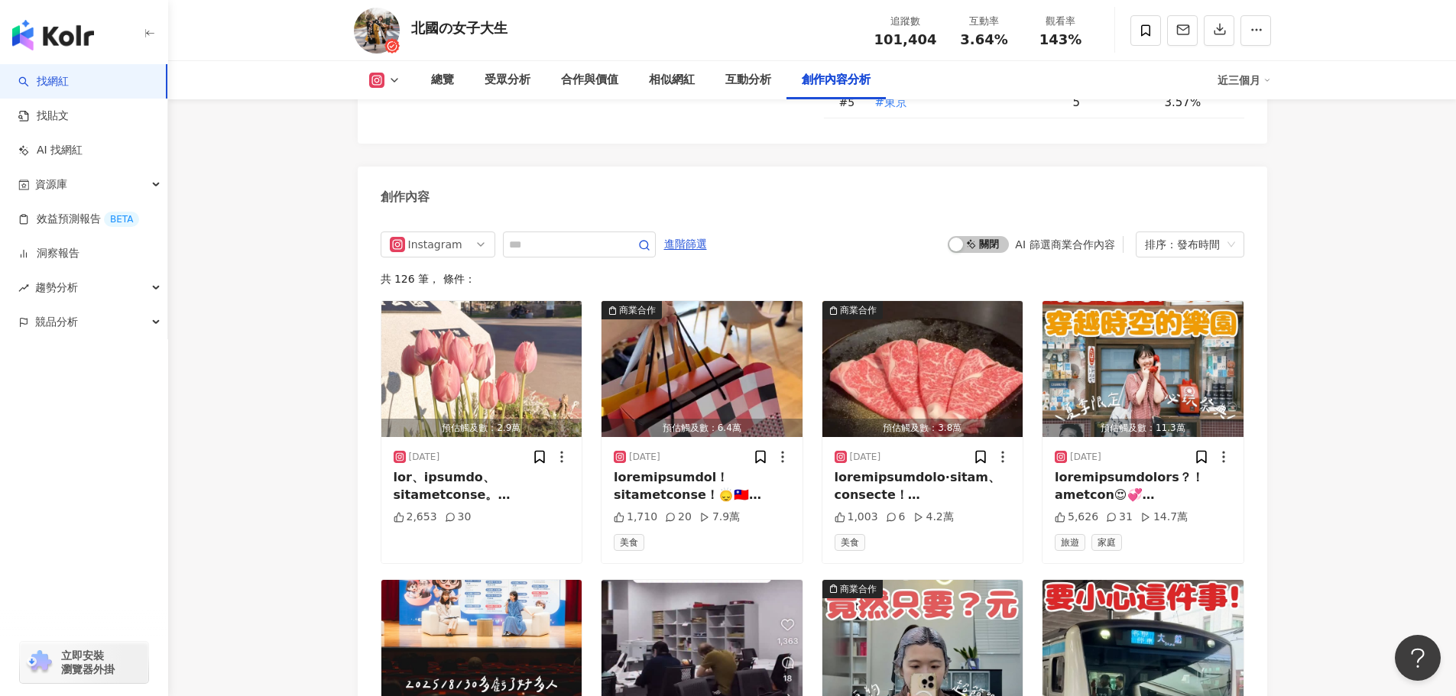
scroll to position [4247, 0]
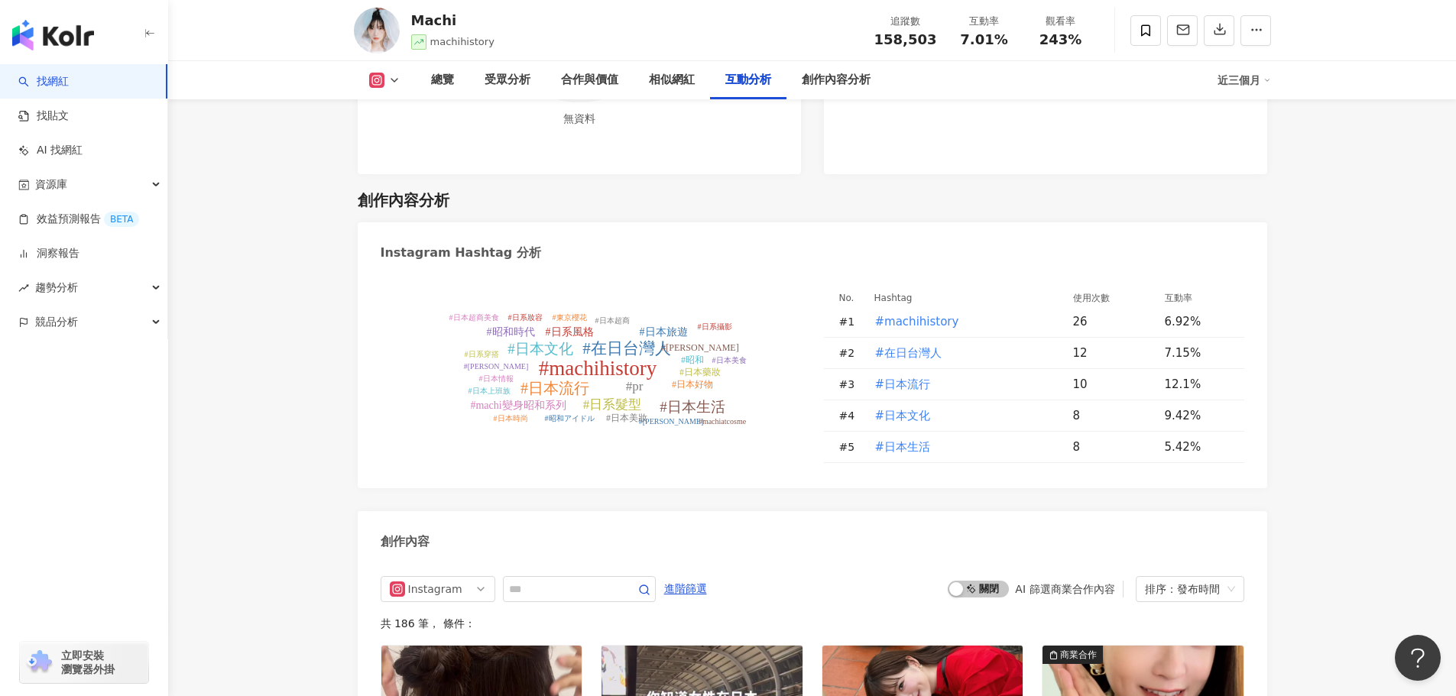
scroll to position [3923, 0]
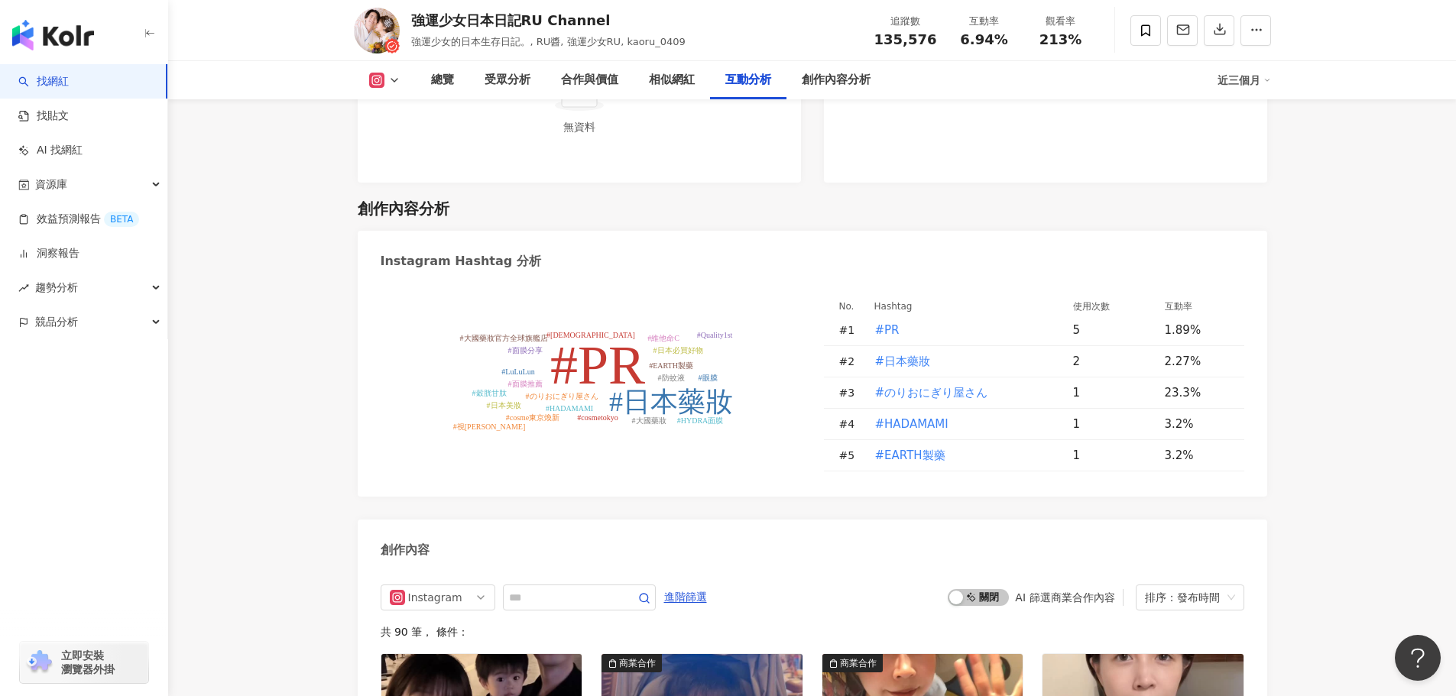
scroll to position [3923, 0]
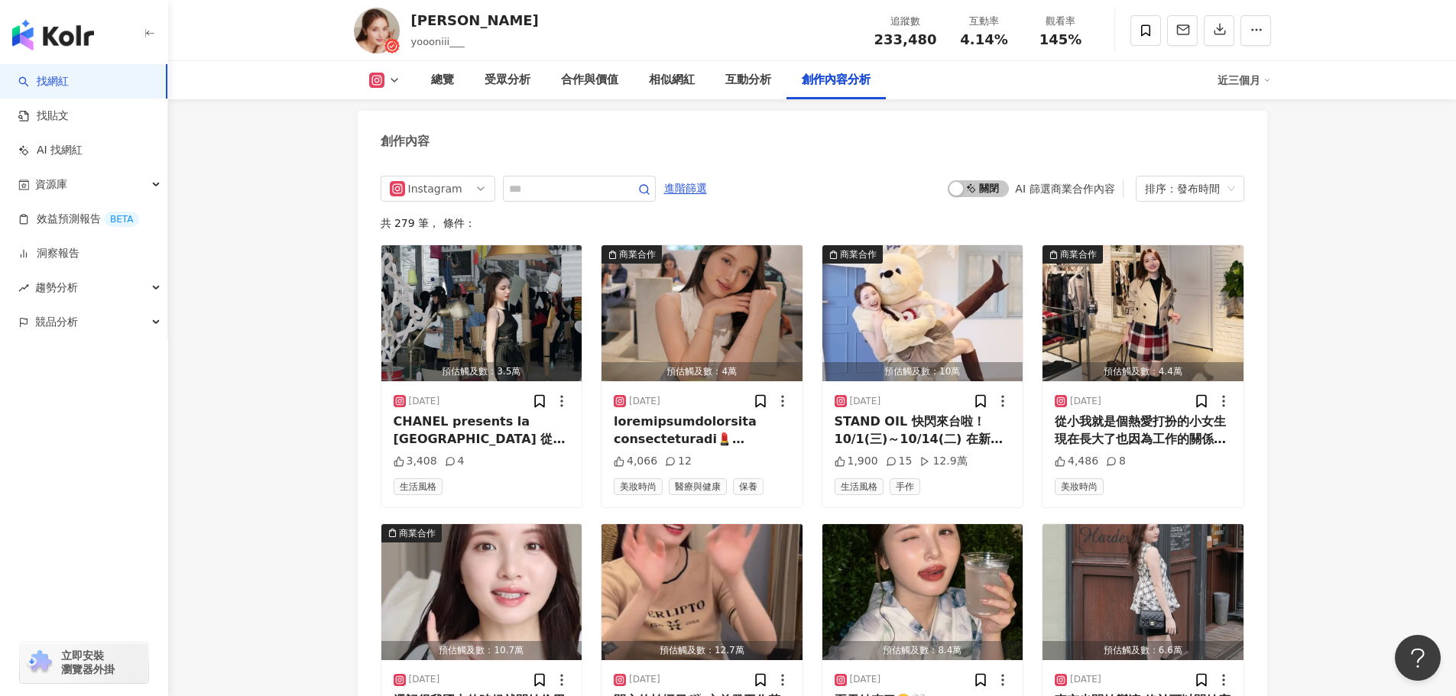
scroll to position [4490, 0]
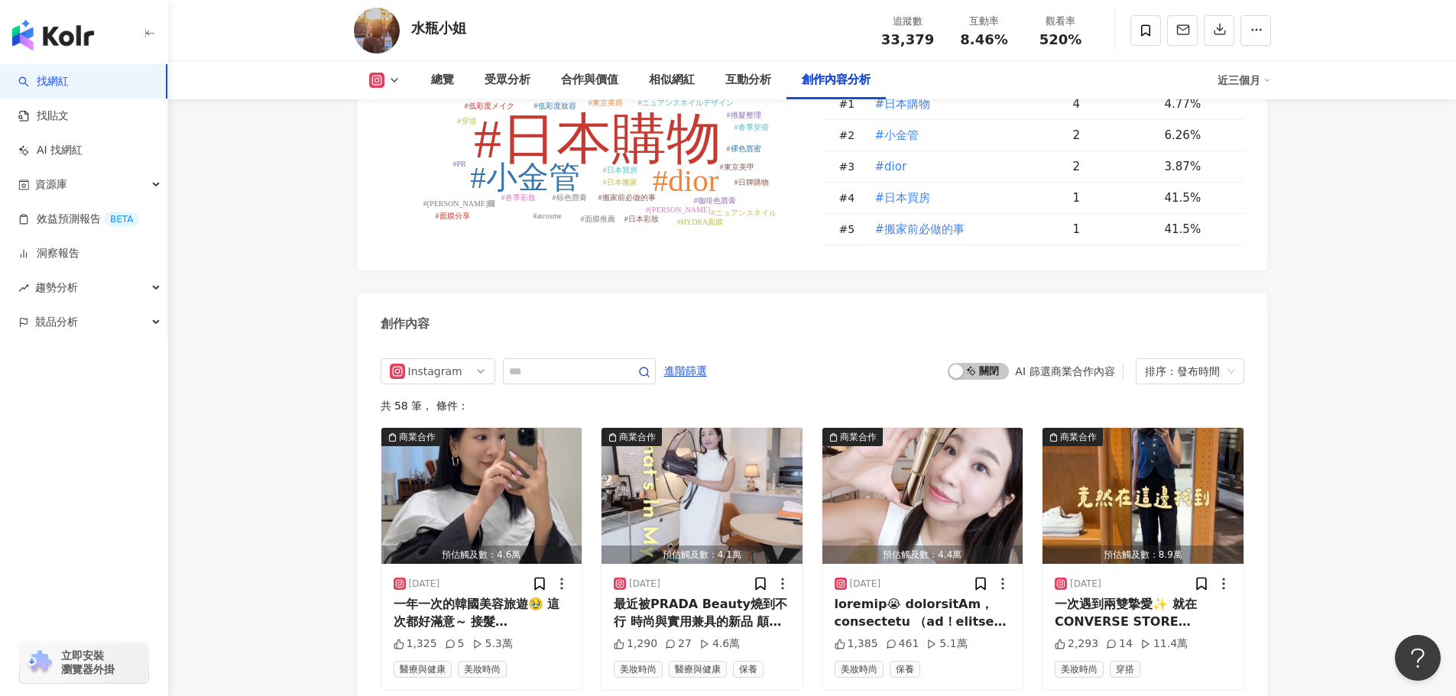
scroll to position [4100, 0]
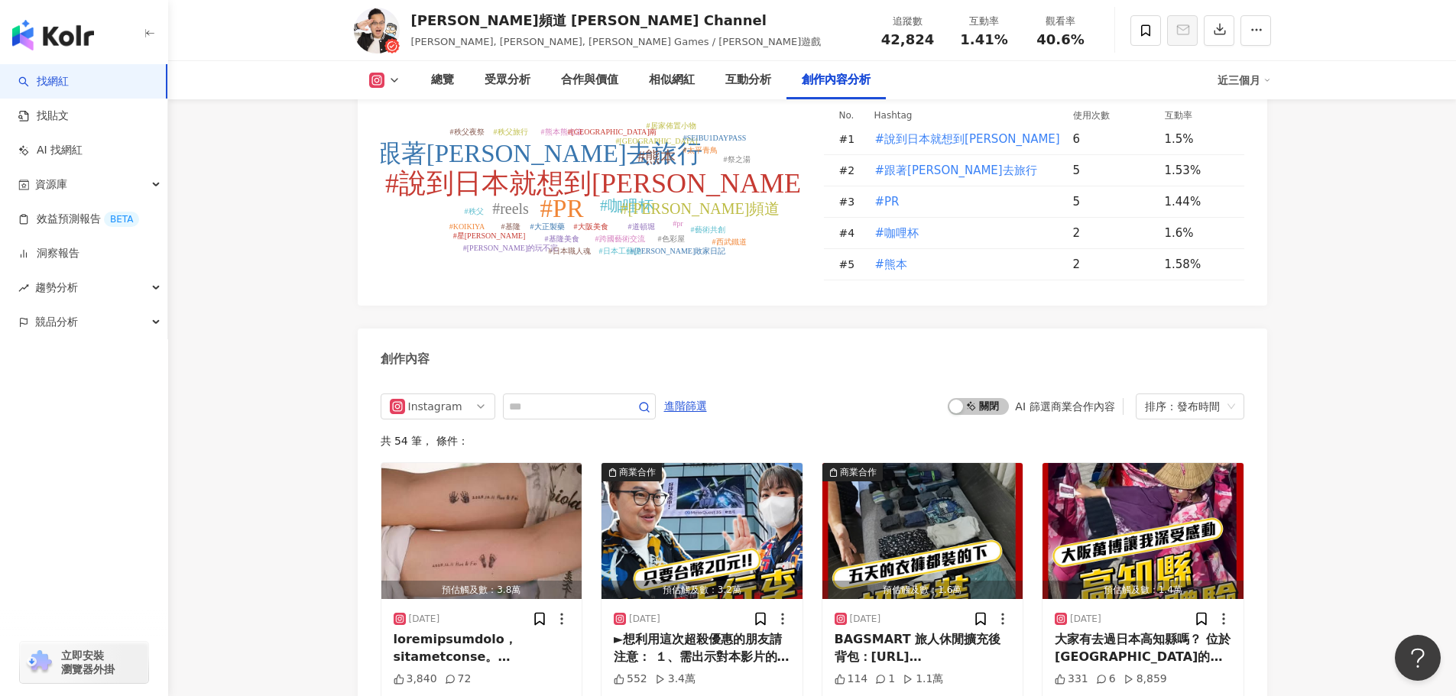
scroll to position [4122, 0]
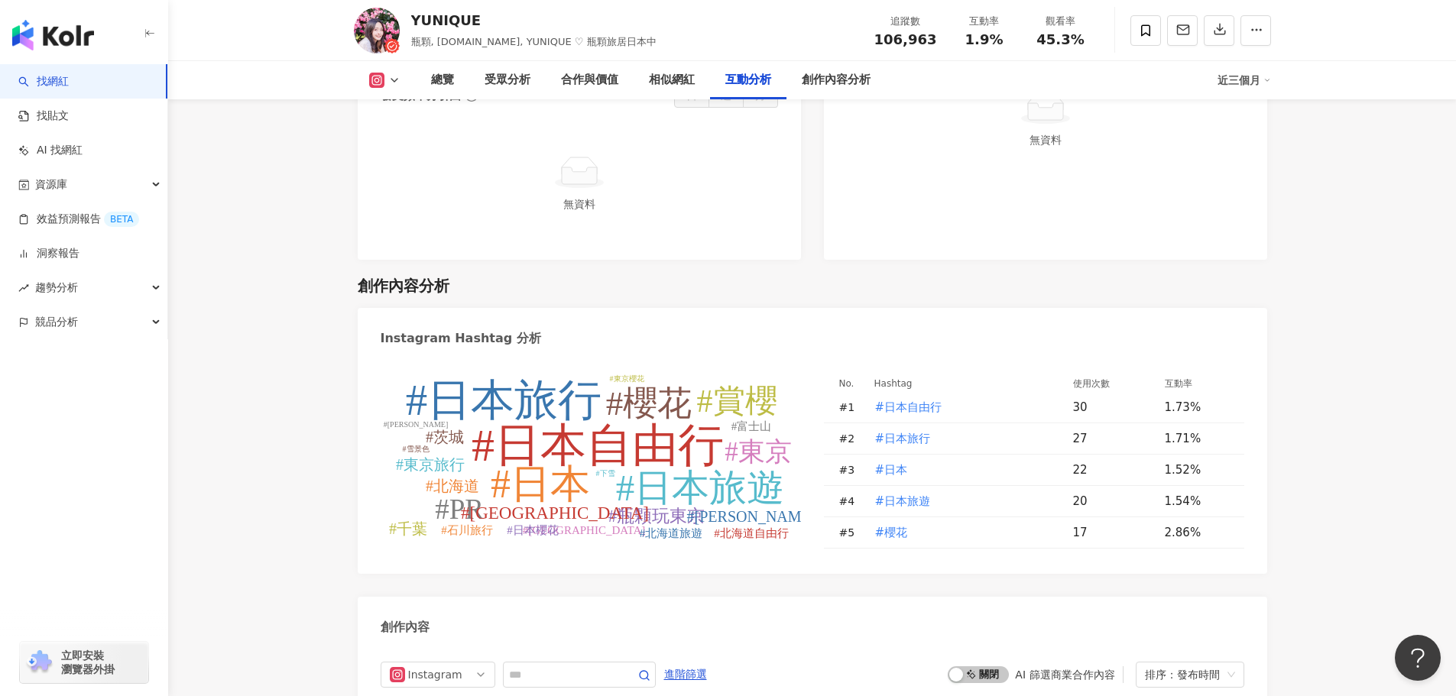
scroll to position [3954, 0]
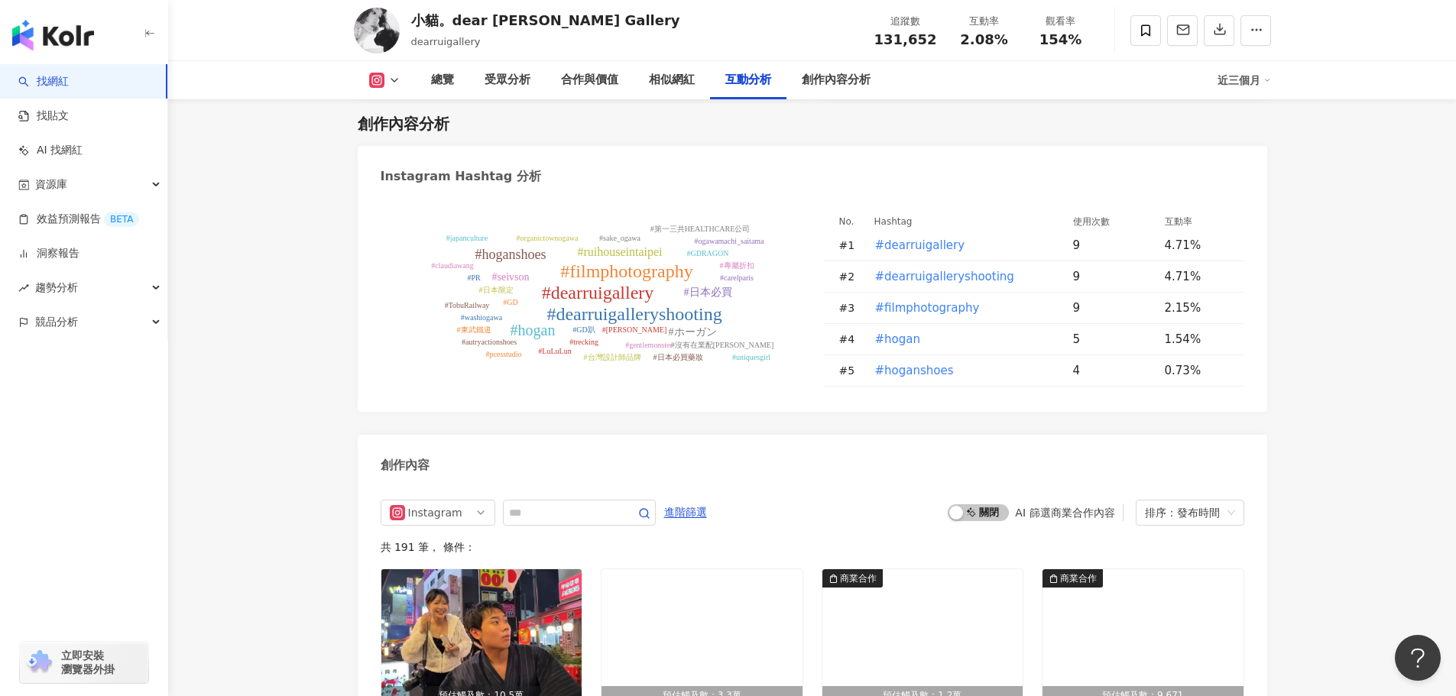
scroll to position [3999, 0]
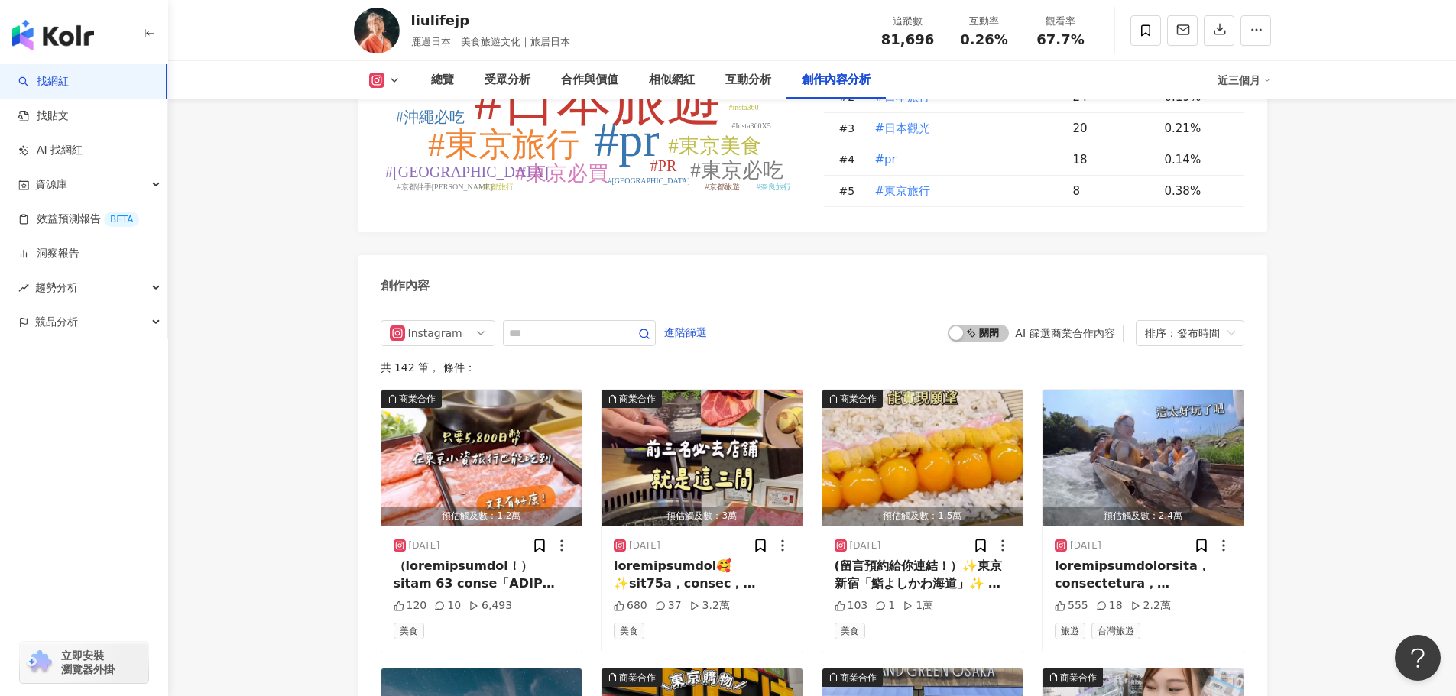
scroll to position [4608, 0]
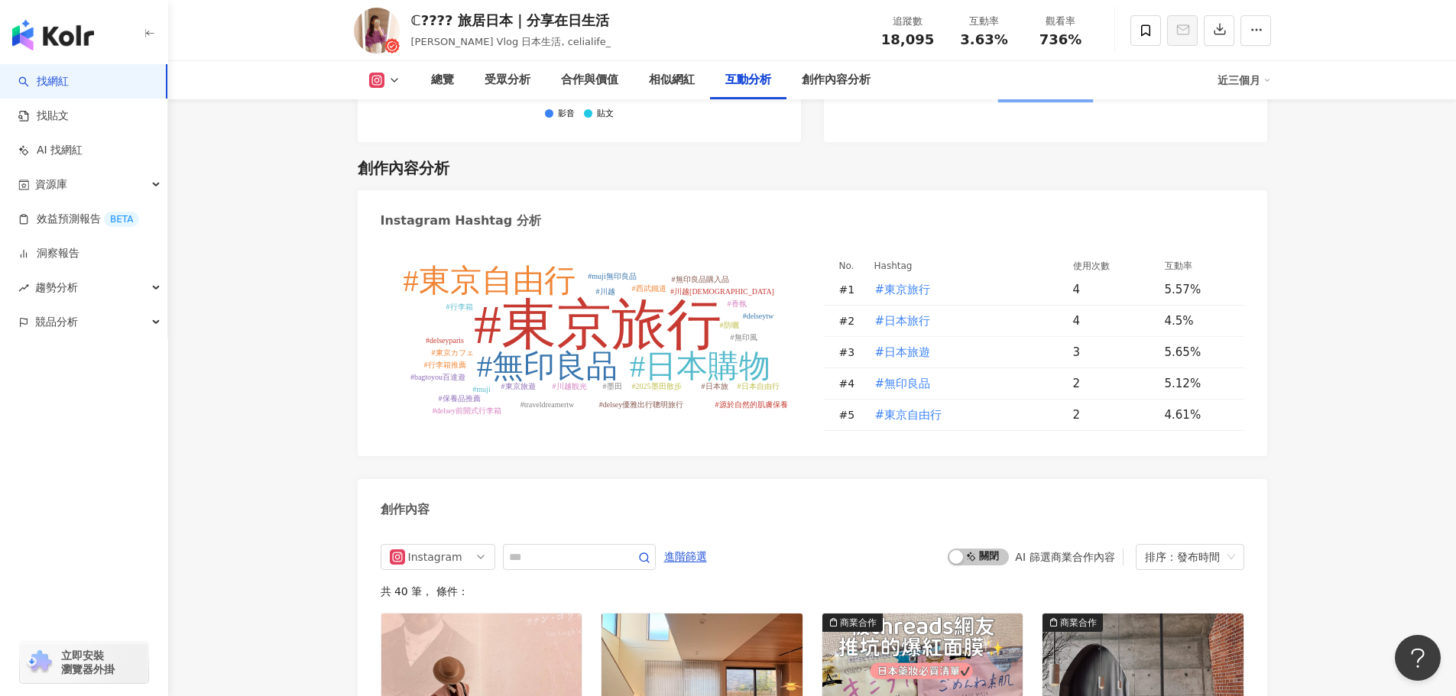
scroll to position [4383, 0]
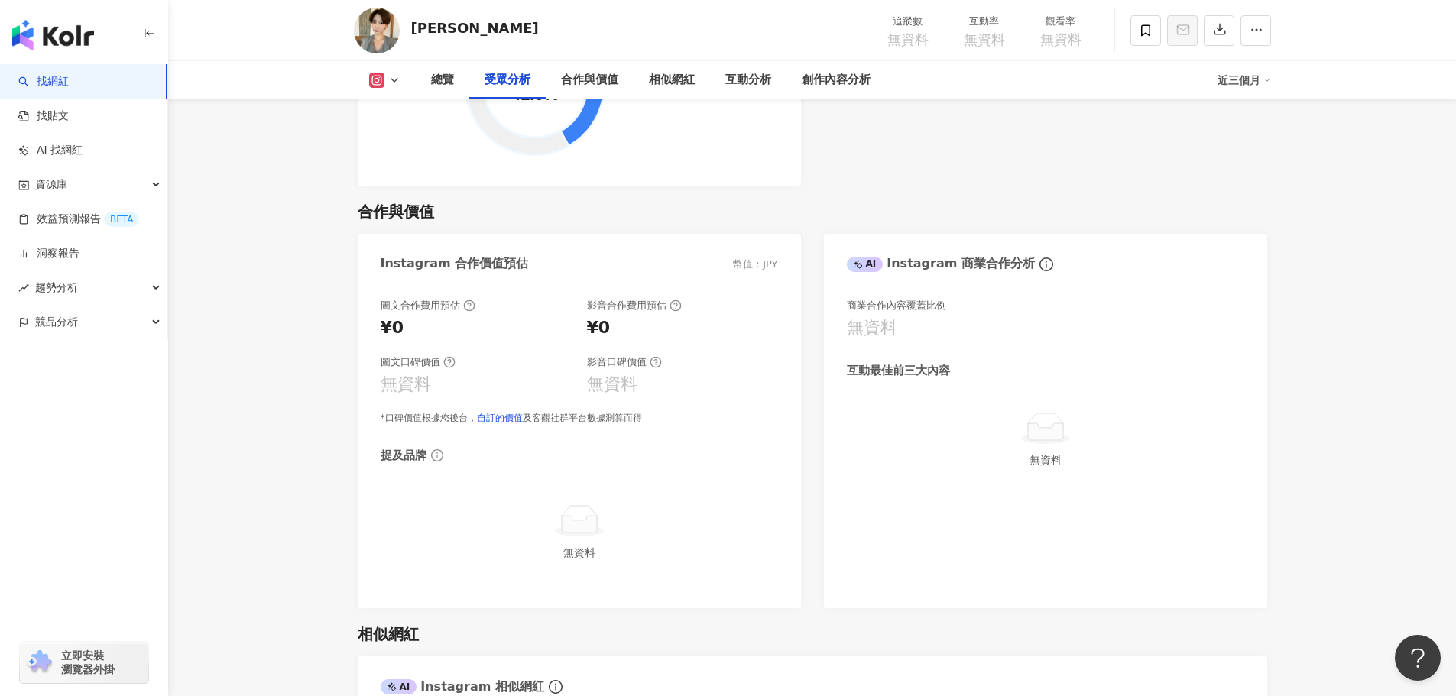
scroll to position [1988, 0]
click at [401, 75] on button at bounding box center [385, 80] width 62 height 15
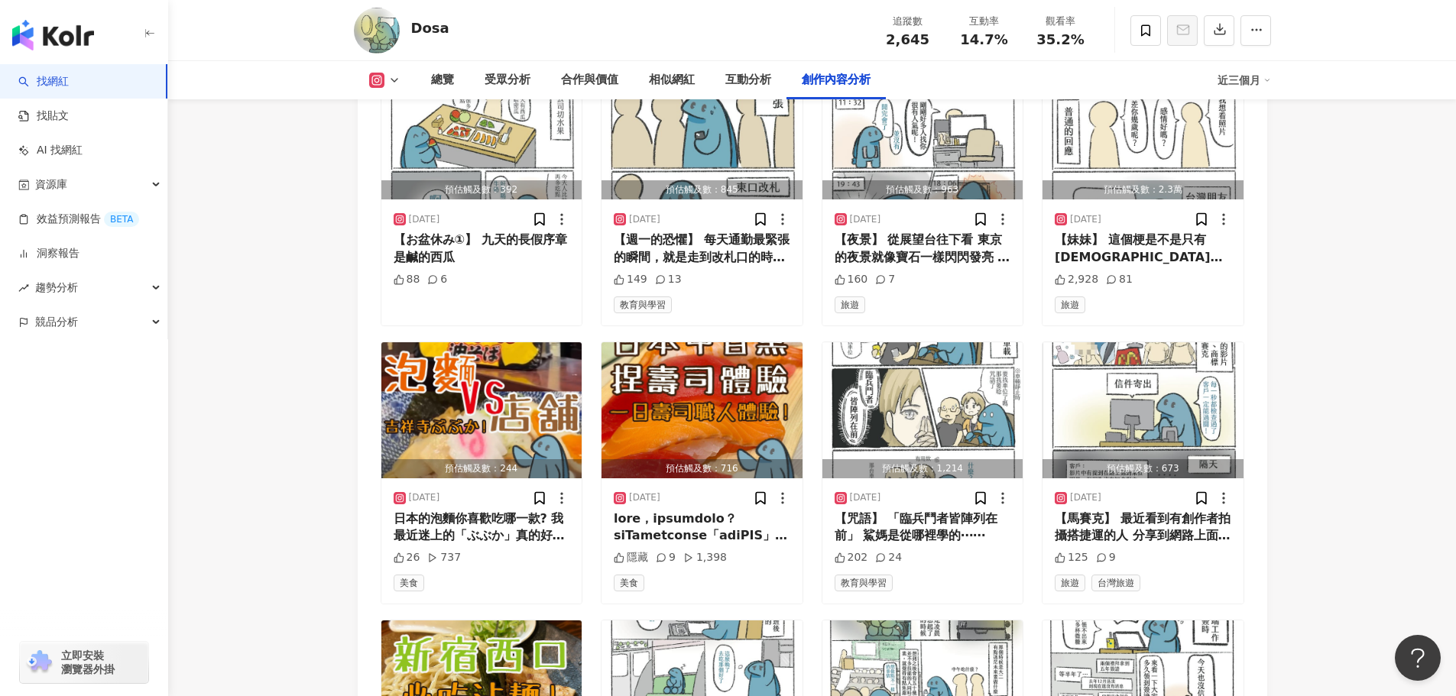
scroll to position [4753, 0]
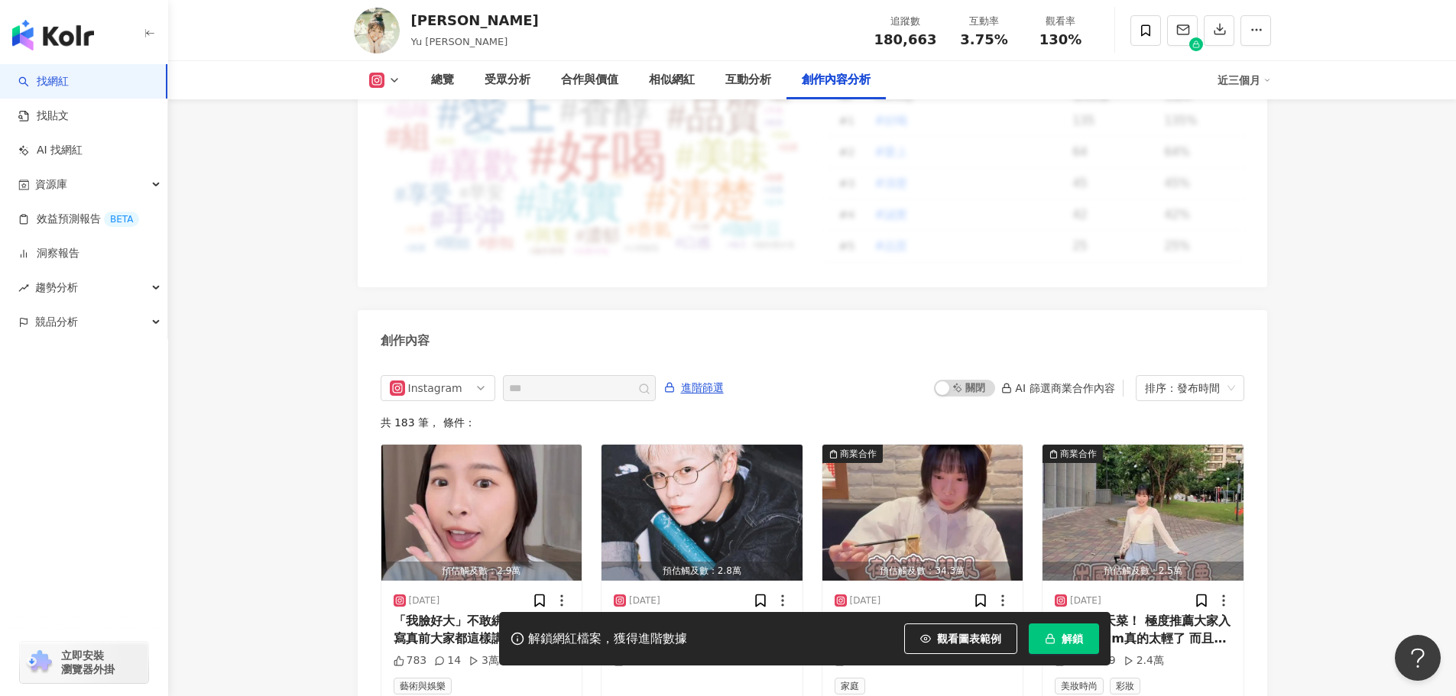
scroll to position [4555, 0]
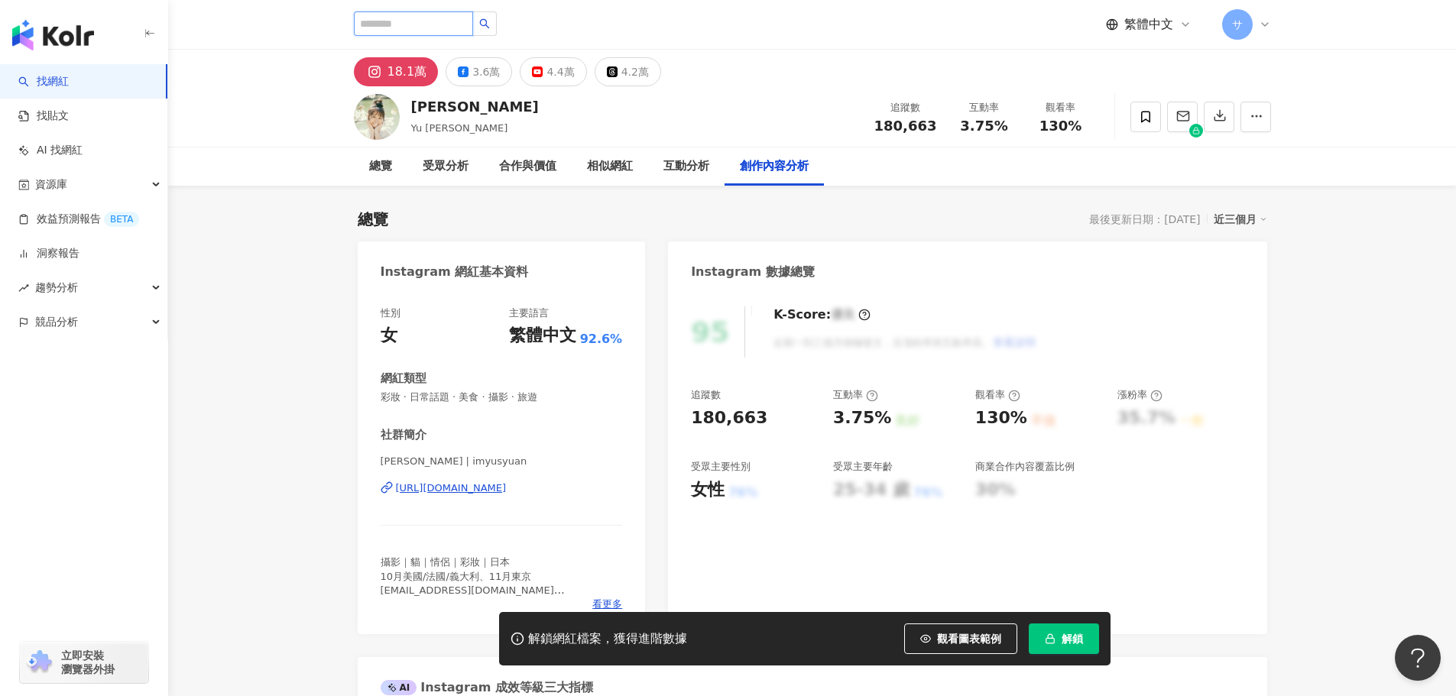
click at [398, 31] on input "search" at bounding box center [413, 23] width 119 height 24
paste input "**********"
type input "**********"
click at [446, 27] on input "**********" at bounding box center [413, 23] width 119 height 24
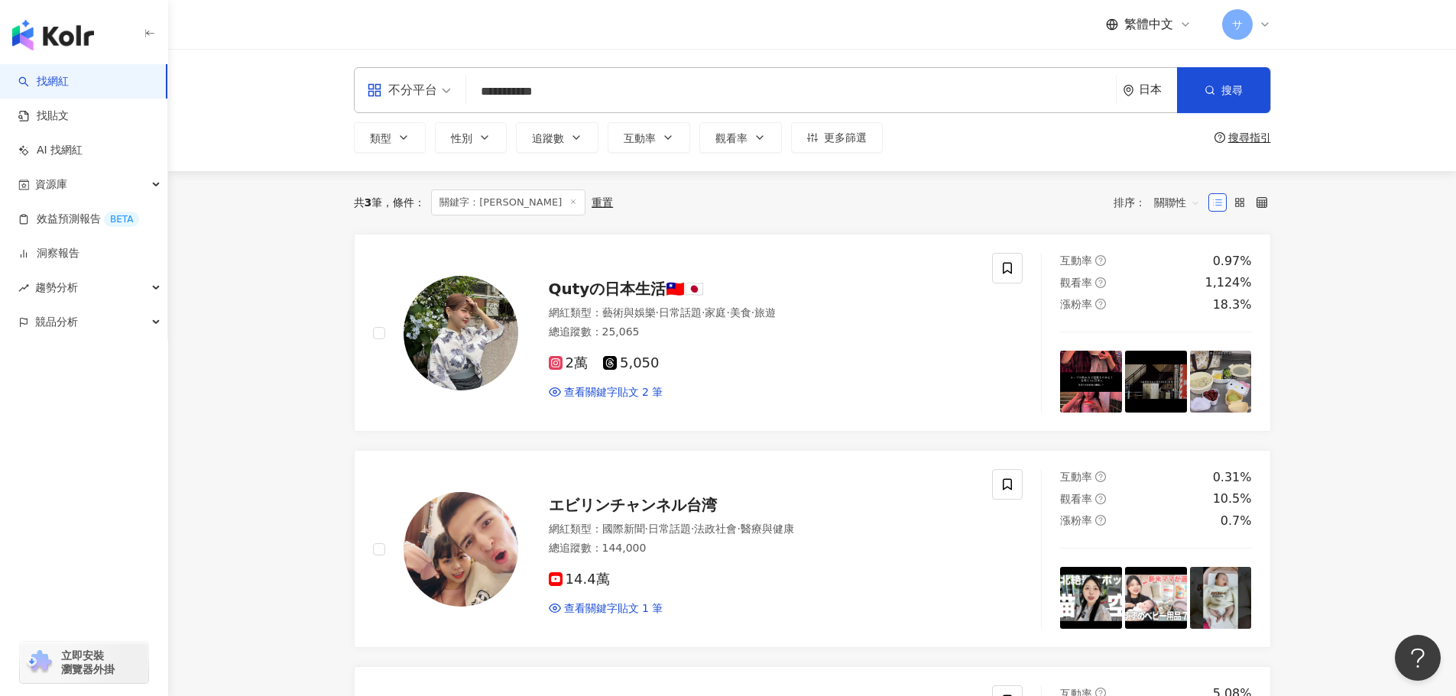
click at [1124, 96] on div "日本" at bounding box center [1150, 90] width 54 height 44
click at [1047, 192] on div "台灣" at bounding box center [1037, 201] width 21 height 28
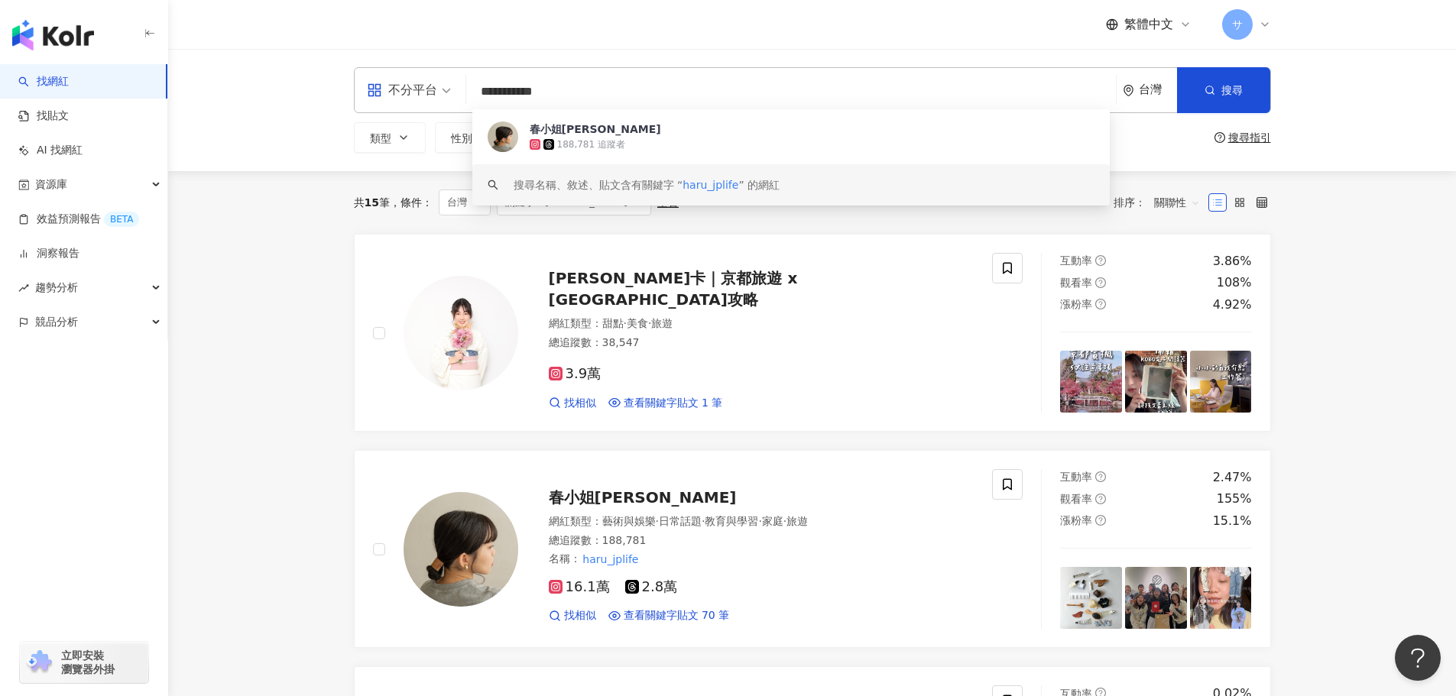
click at [584, 135] on div "春小姐Haru" at bounding box center [595, 129] width 131 height 15
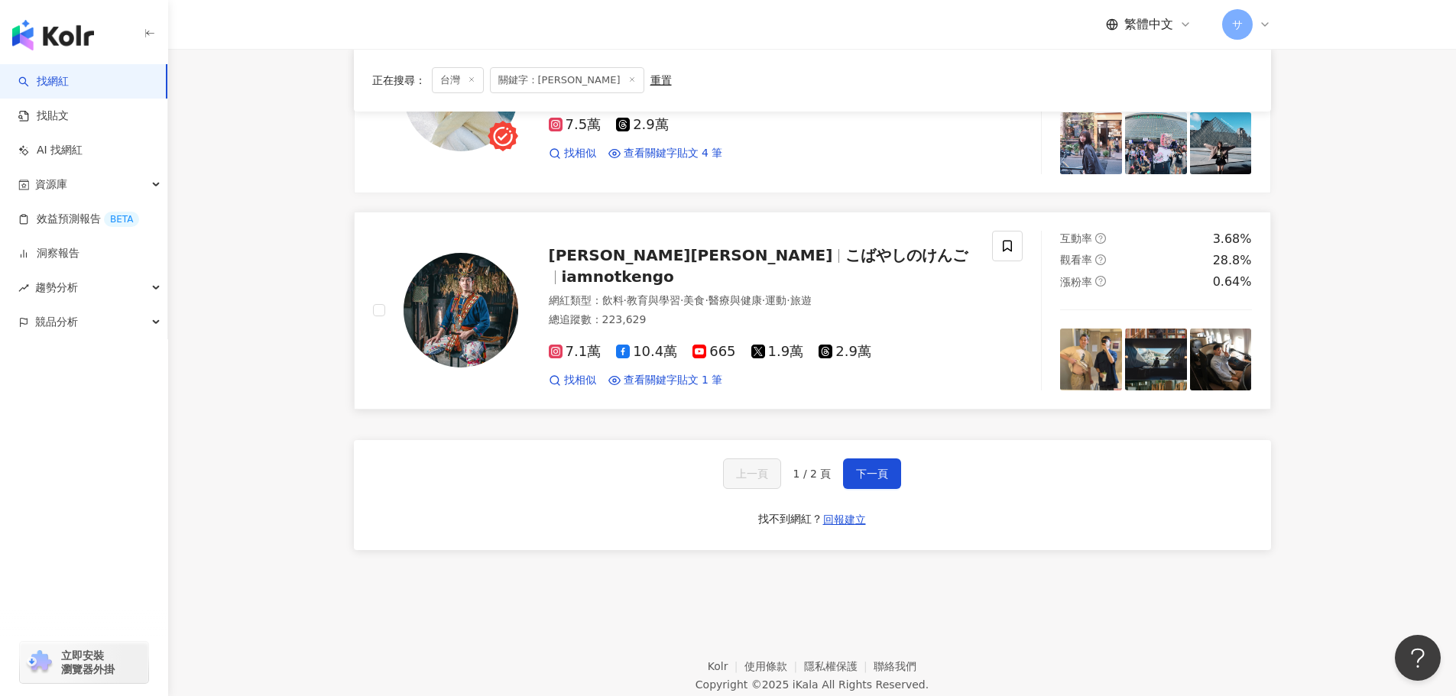
scroll to position [2465, 0]
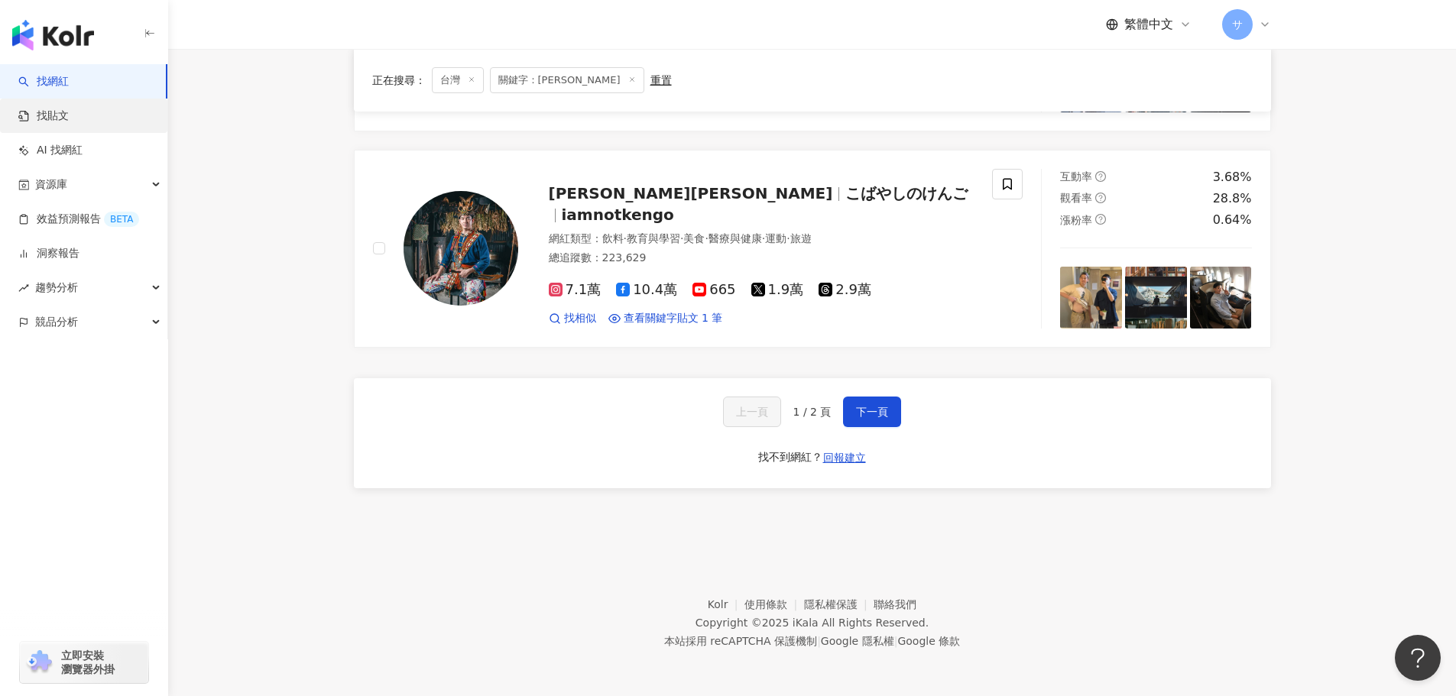
click at [47, 116] on link "找貼文" at bounding box center [43, 116] width 50 height 15
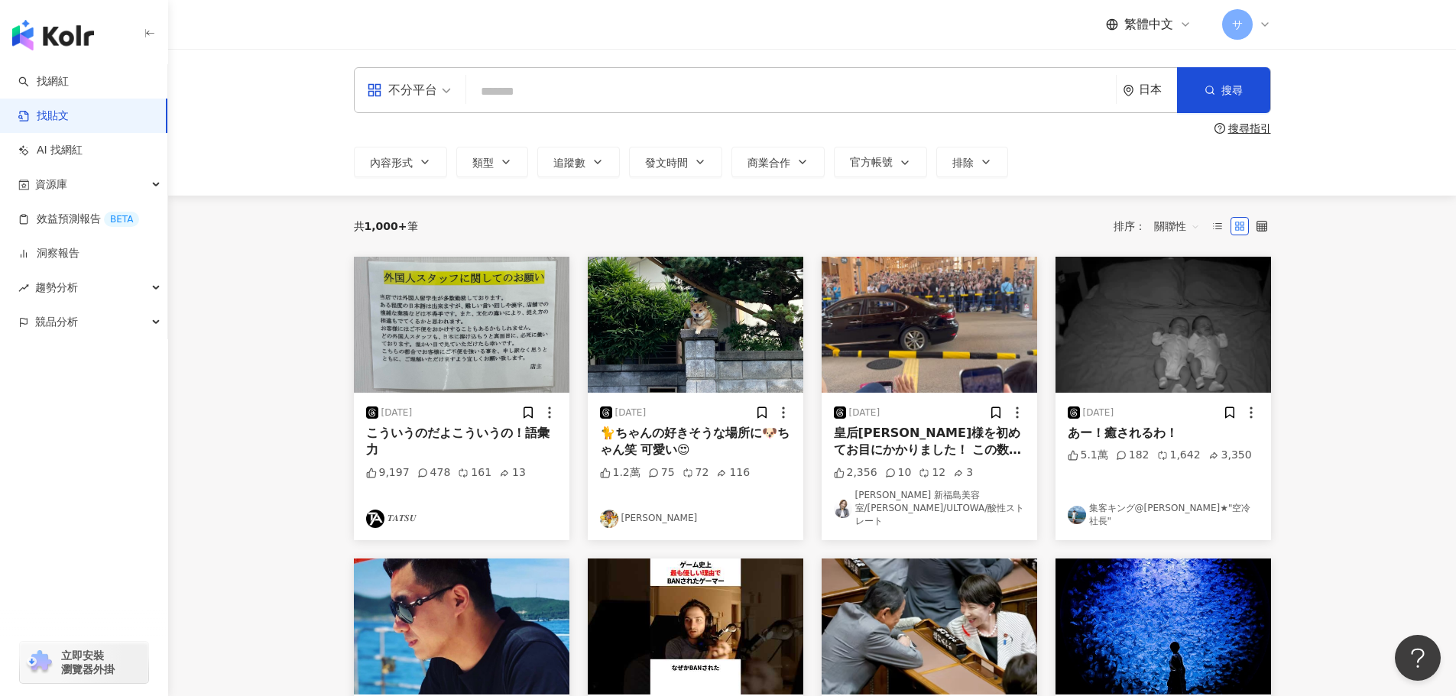
click at [521, 97] on input "search" at bounding box center [791, 91] width 638 height 33
type input "****"
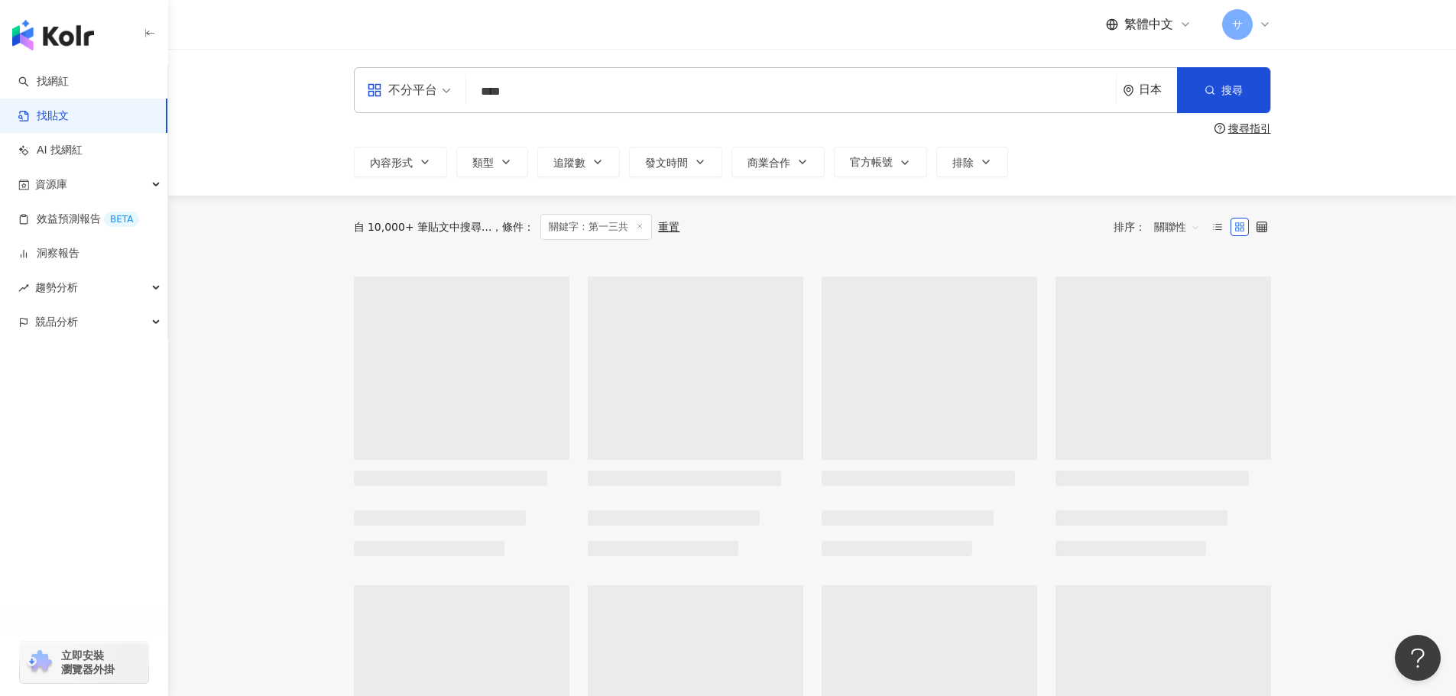
drag, startPoint x: 1146, startPoint y: 94, endPoint x: 1144, endPoint y: 108, distance: 14.0
click at [1146, 93] on div "日本" at bounding box center [1158, 89] width 38 height 13
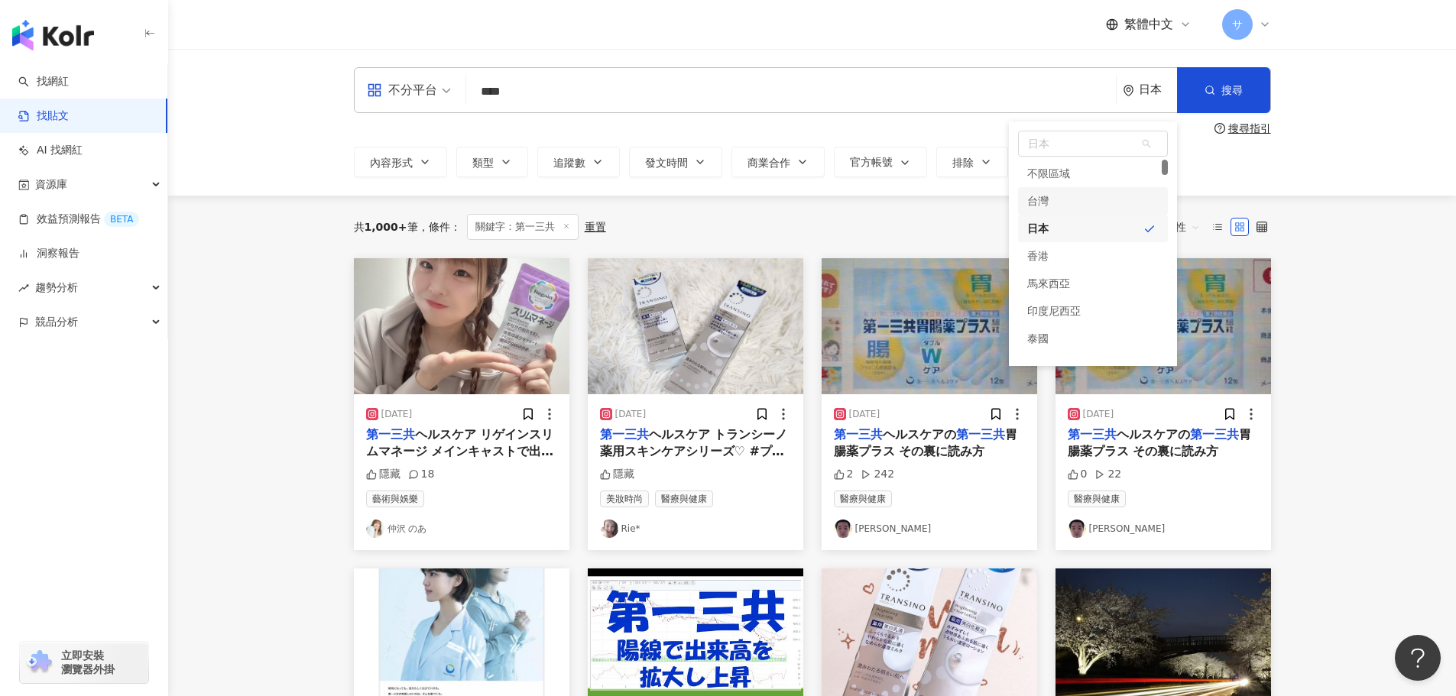
click at [1089, 196] on div "台灣" at bounding box center [1093, 201] width 150 height 28
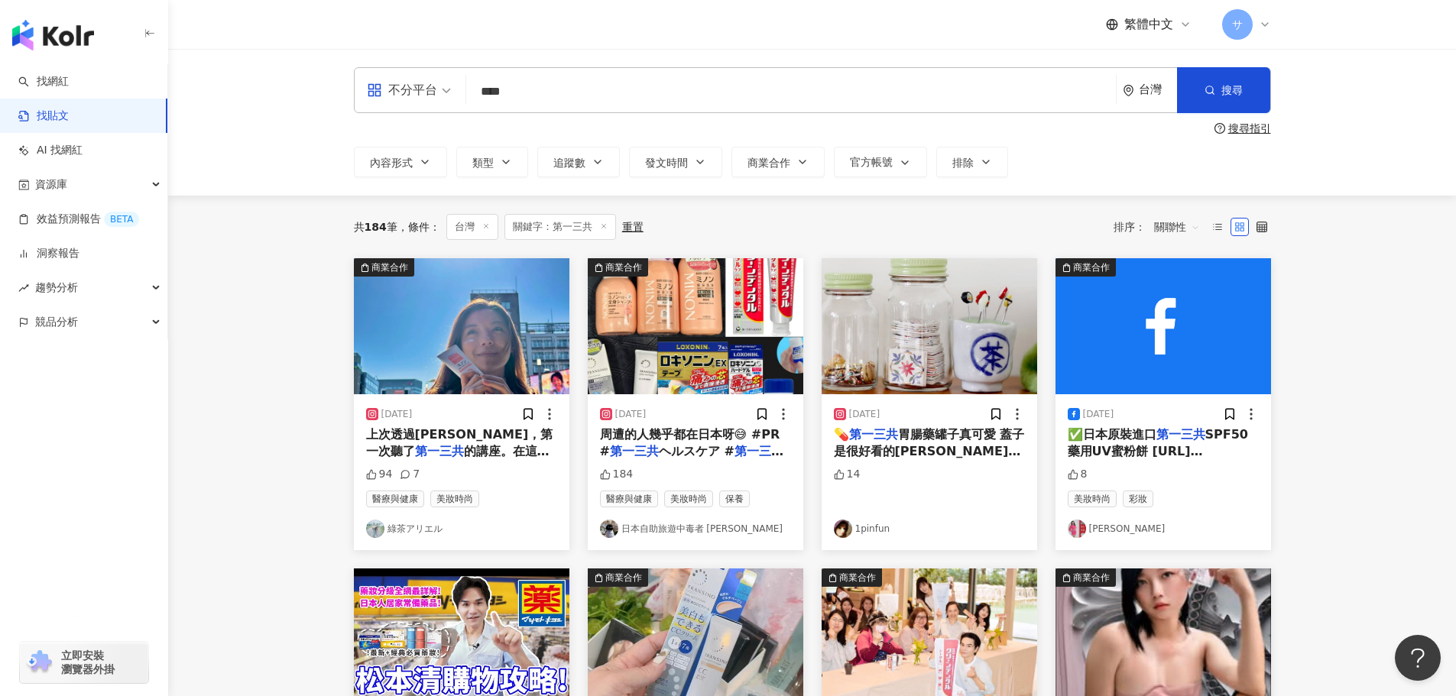
click at [468, 453] on span "的講座。在這場講座中學習的知識，" at bounding box center [457, 459] width 183 height 31
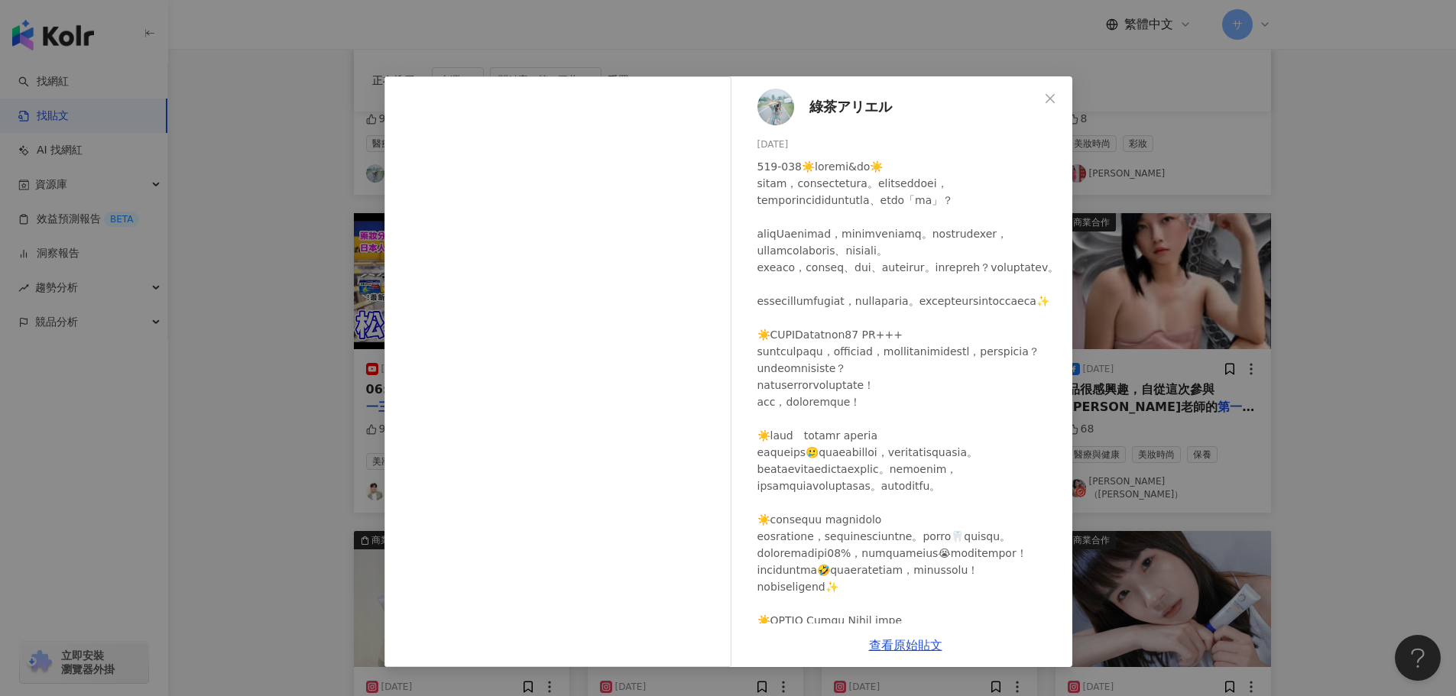
scroll to position [382, 0]
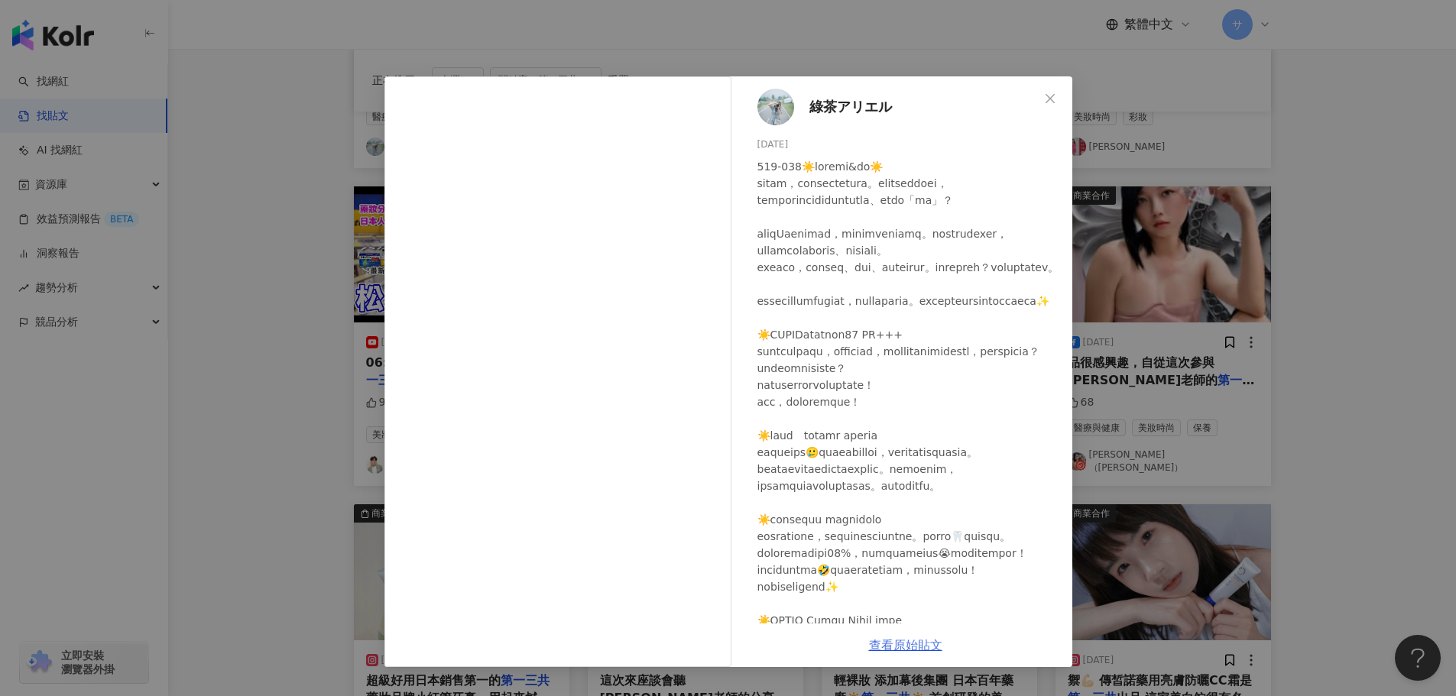
click at [902, 645] on link "查看原始貼文" at bounding box center [905, 645] width 73 height 15
click at [1279, 222] on div "綠茶アリエル 2025/3/1 94 7 查看原始貼文" at bounding box center [728, 348] width 1456 height 696
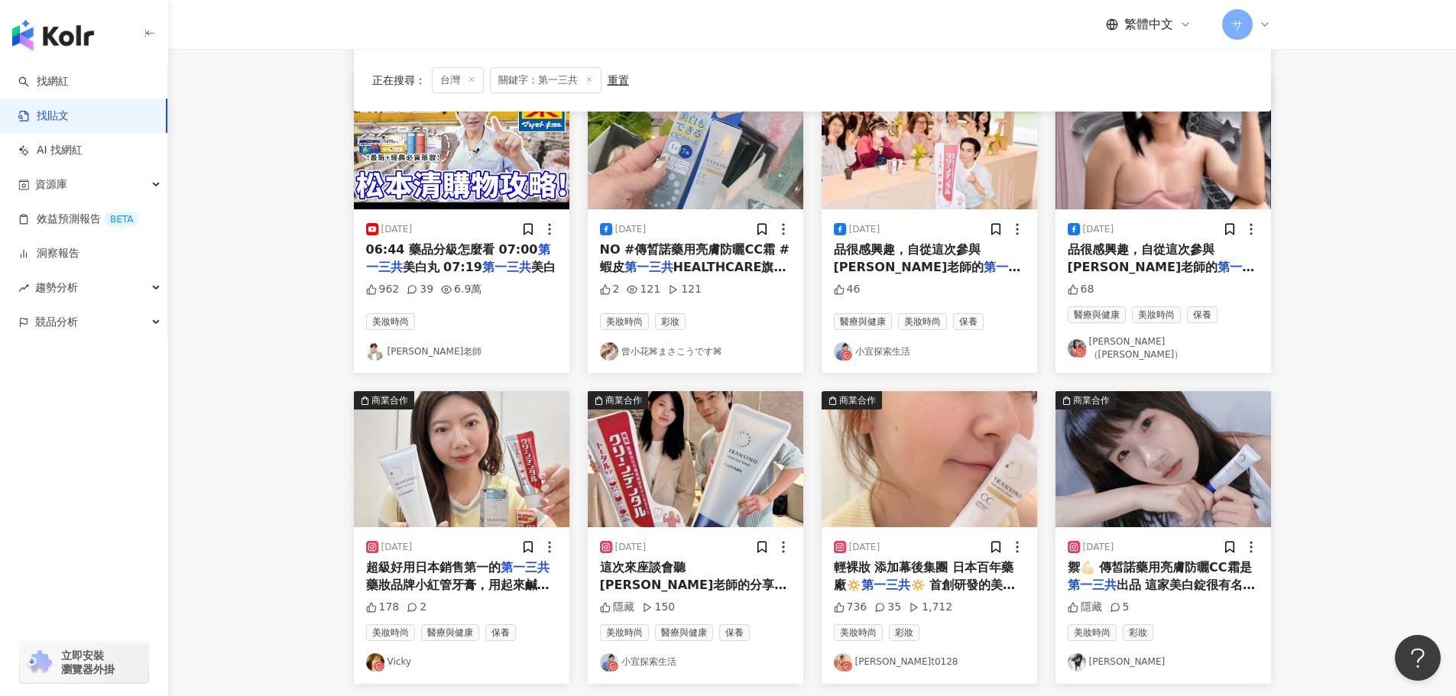
scroll to position [535, 0]
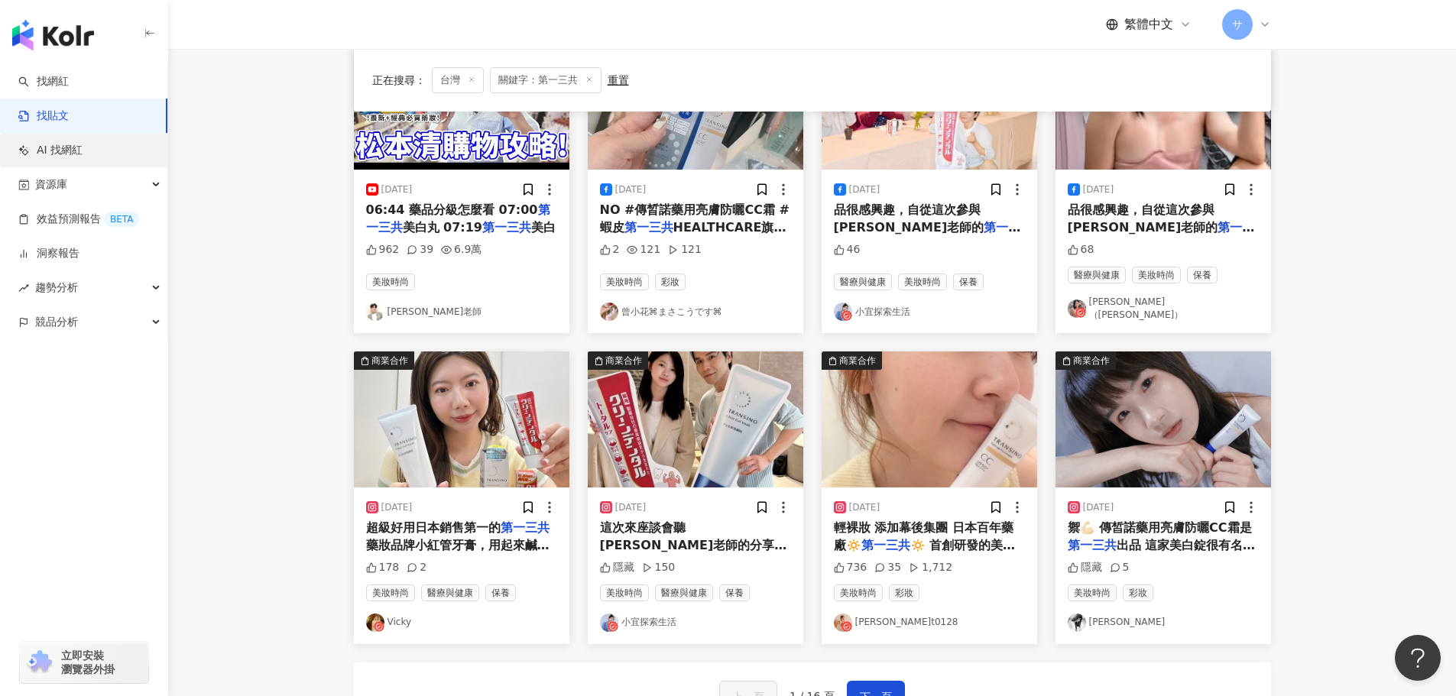
click at [60, 144] on link "AI 找網紅" at bounding box center [50, 150] width 64 height 15
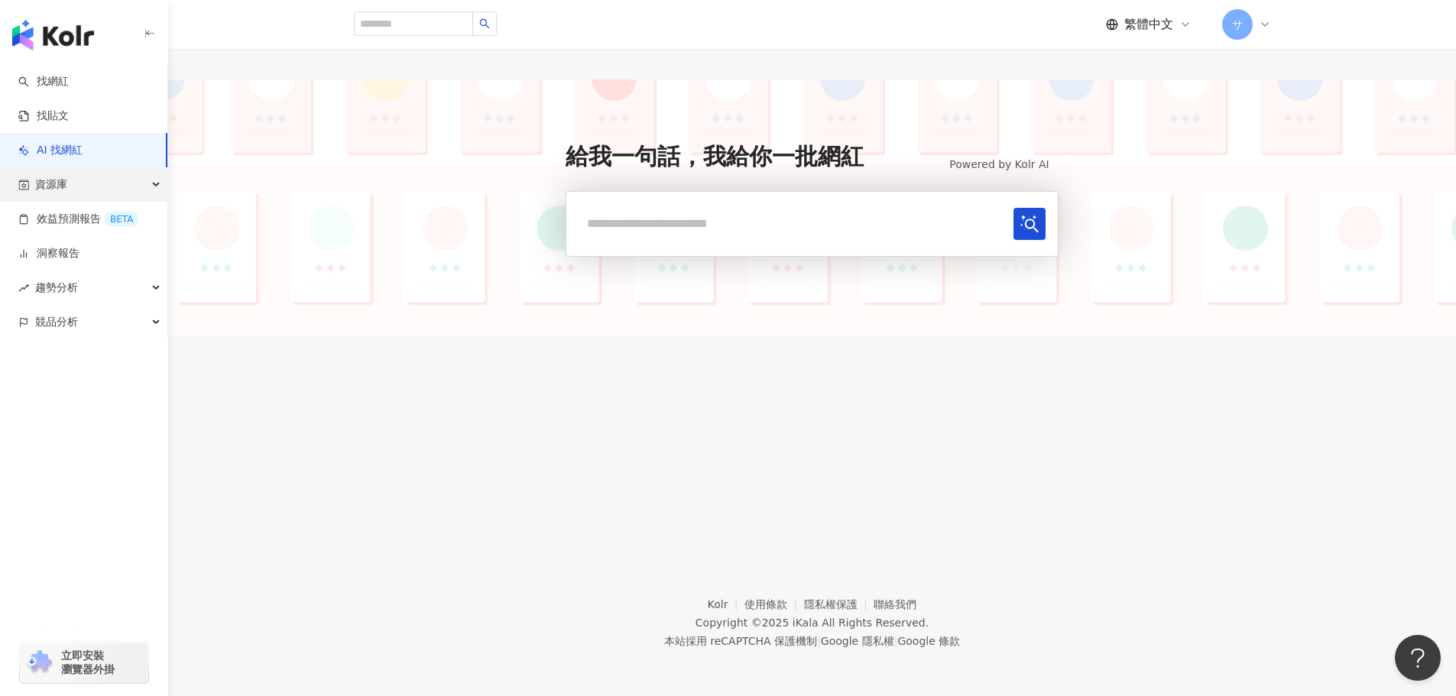
click at [57, 183] on span "資源庫" at bounding box center [51, 184] width 32 height 34
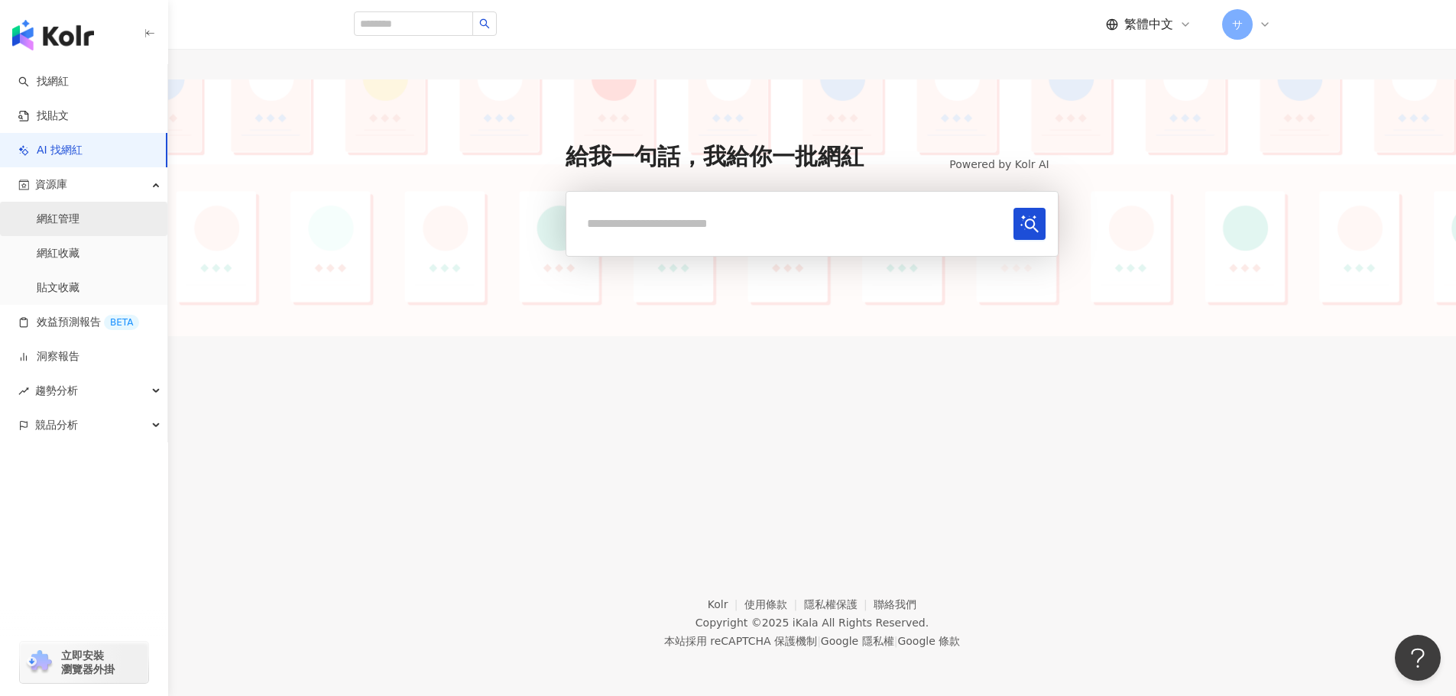
click at [56, 216] on link "網紅管理" at bounding box center [58, 219] width 43 height 15
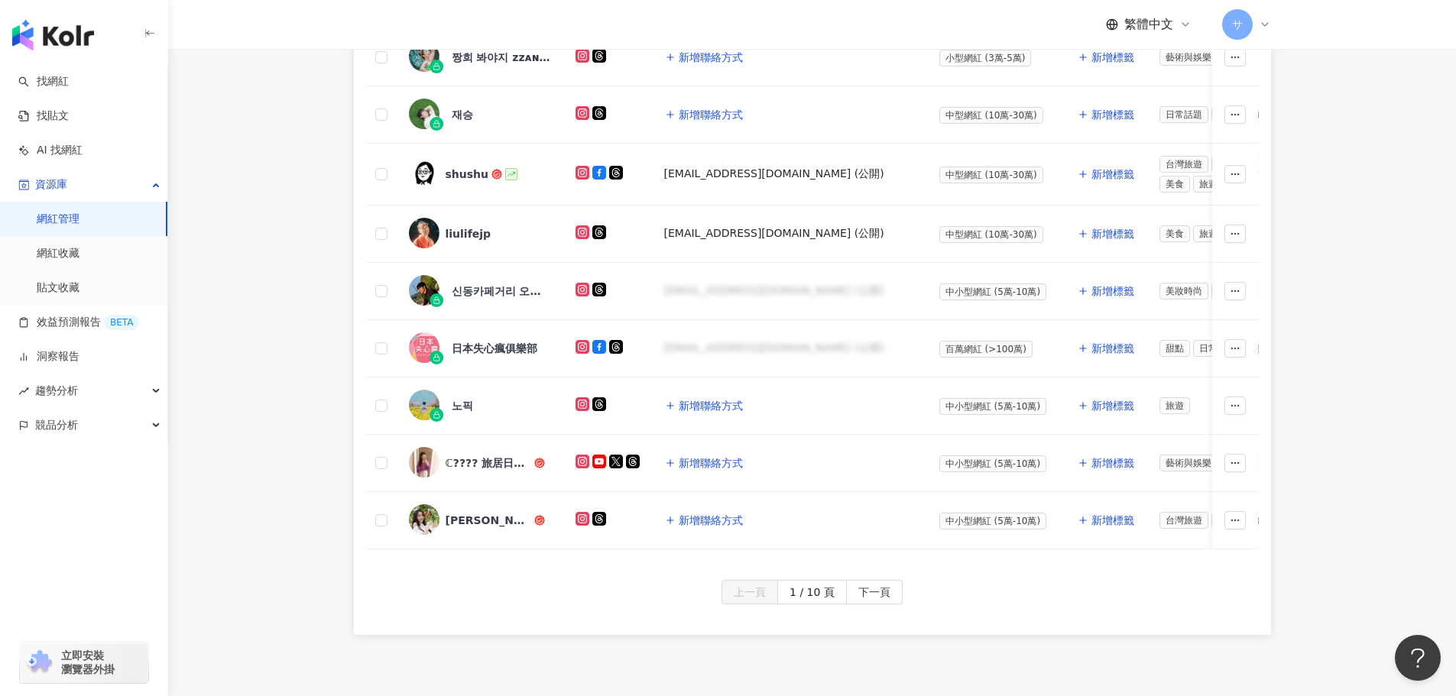
scroll to position [612, 0]
click at [889, 592] on button "下一頁" at bounding box center [874, 591] width 57 height 24
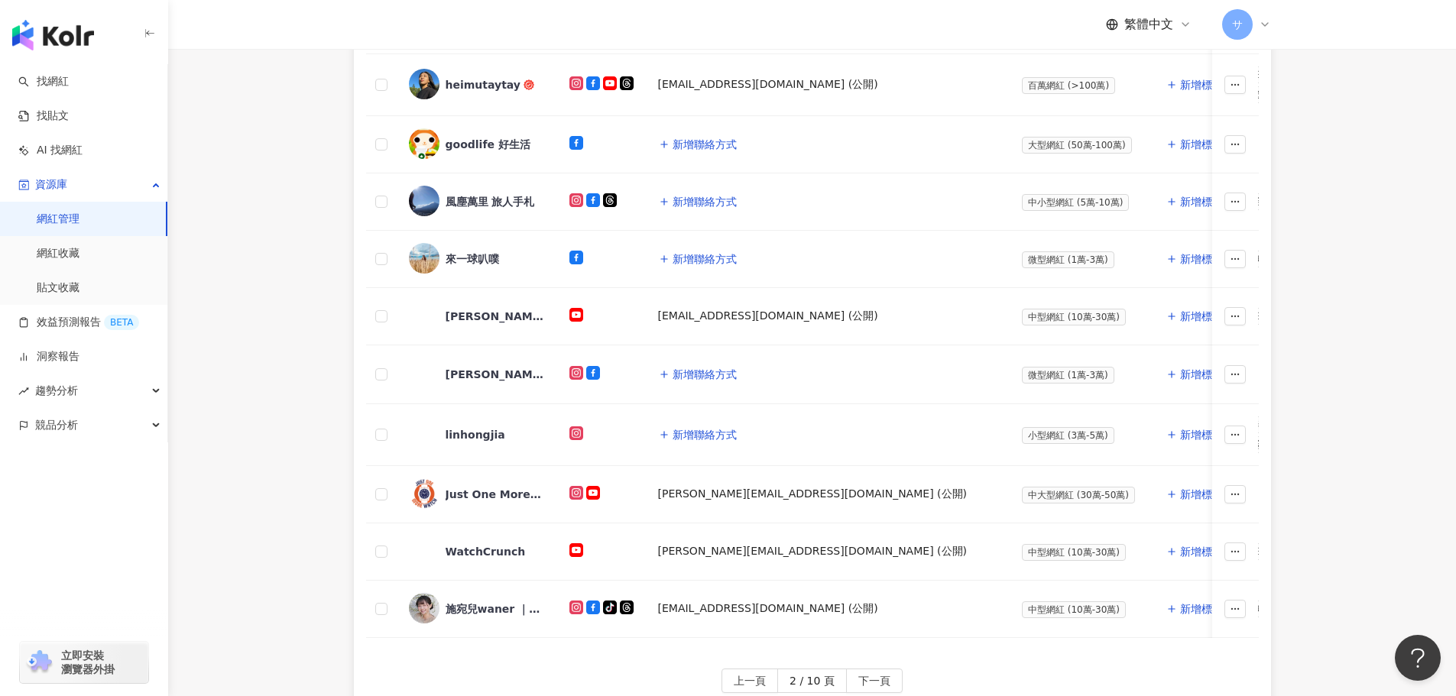
scroll to position [535, 0]
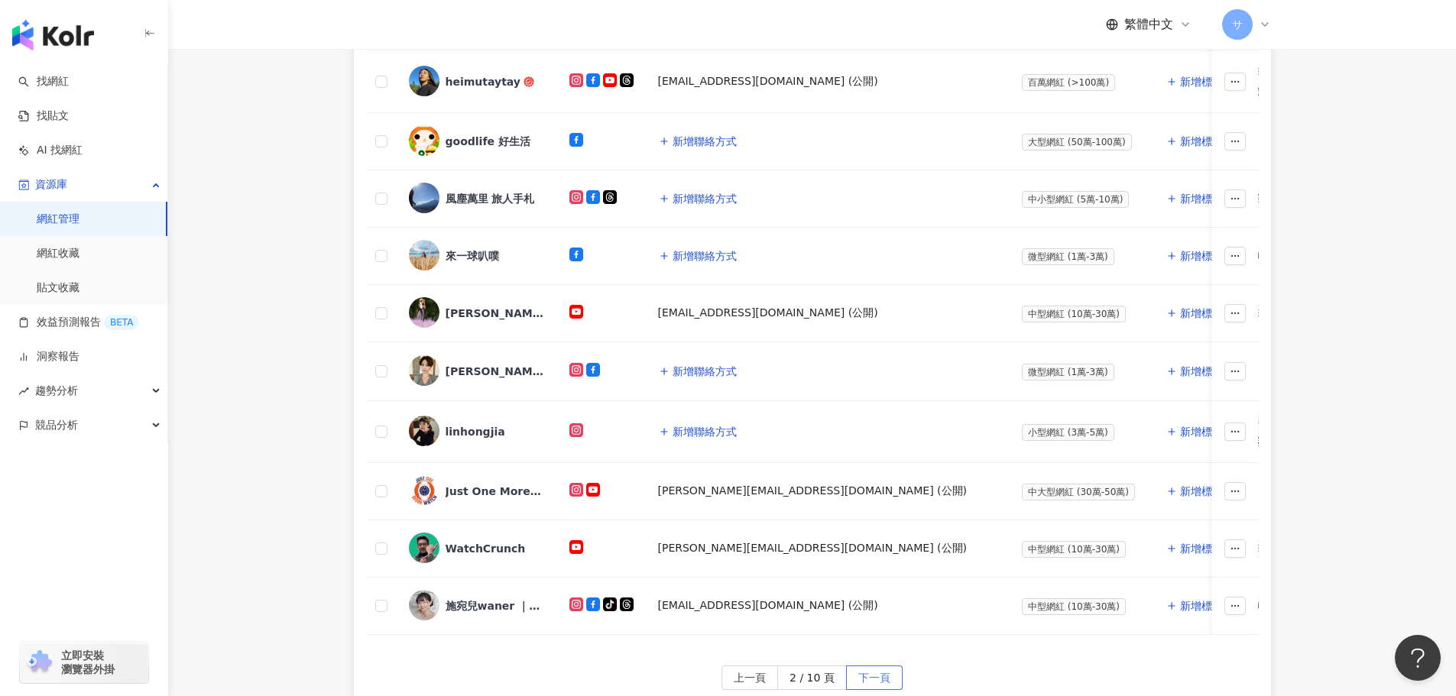
click at [860, 676] on span "下一頁" at bounding box center [875, 679] width 32 height 24
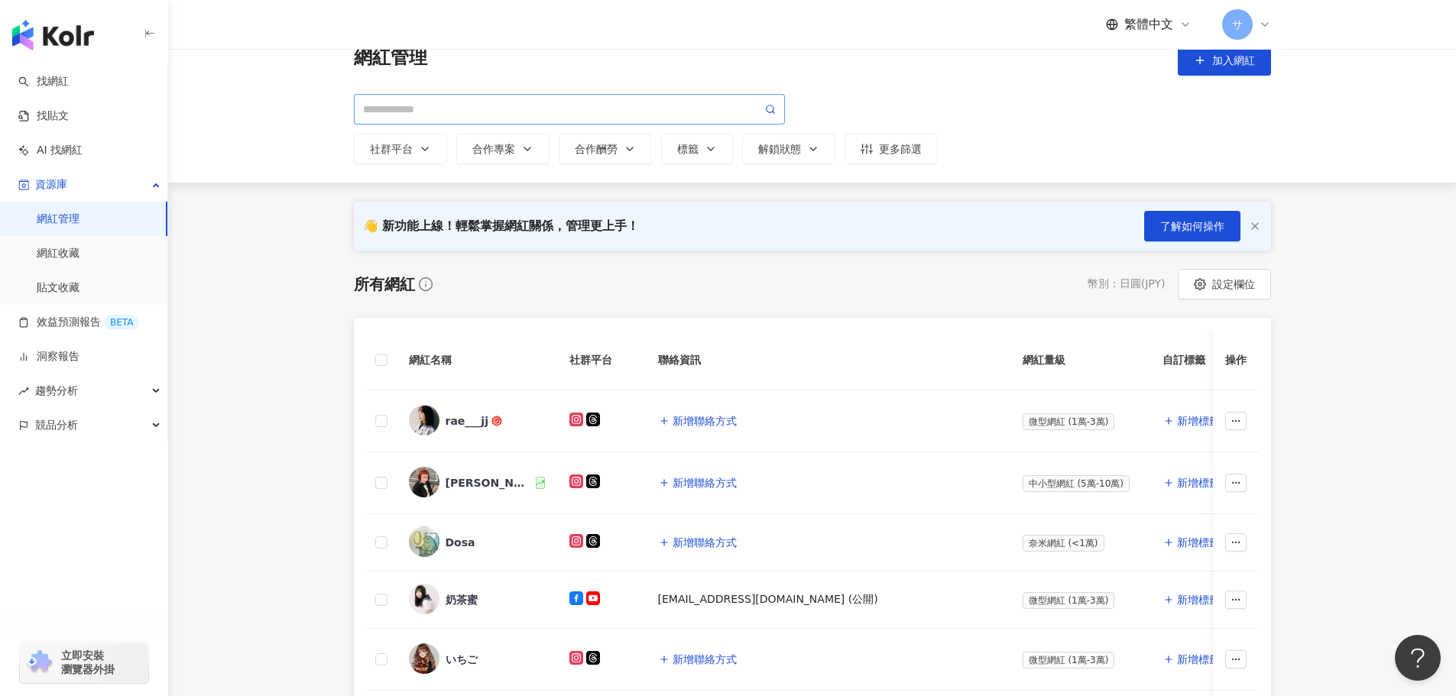
scroll to position [0, 0]
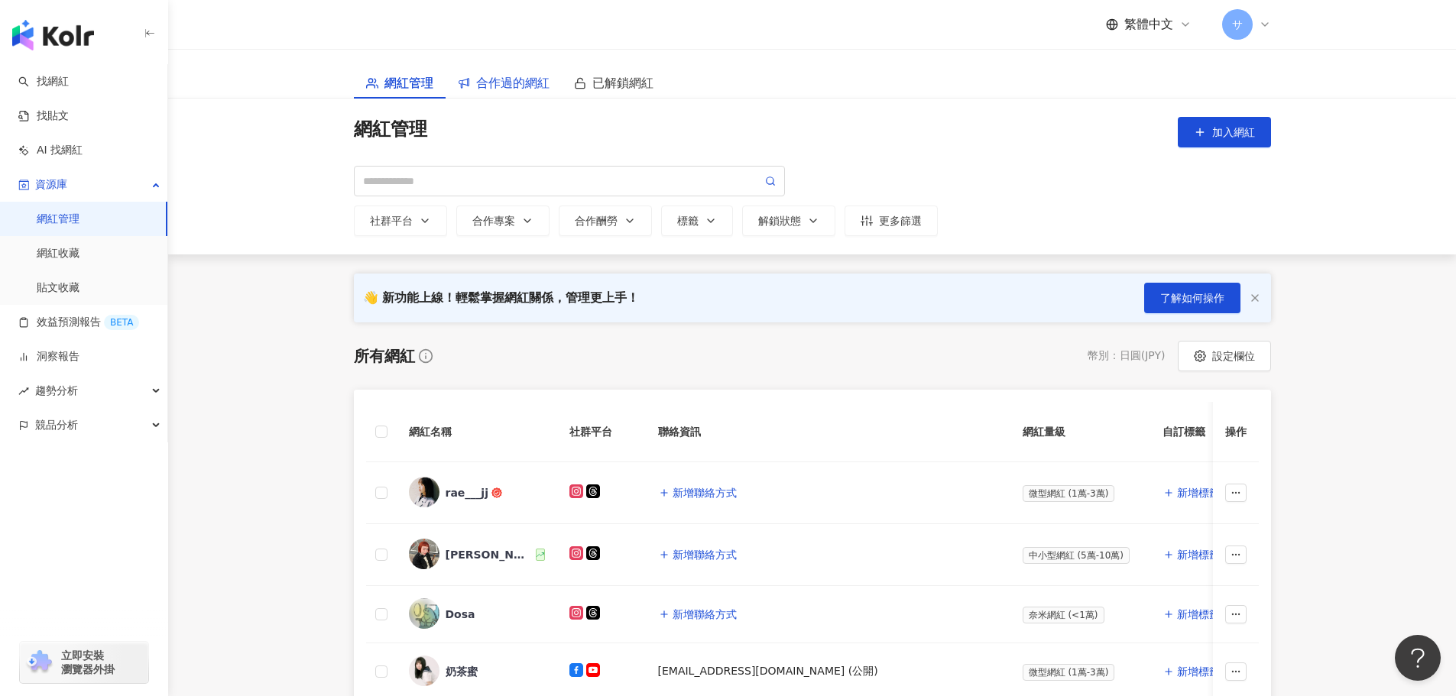
click at [517, 89] on span "合作過的網紅" at bounding box center [512, 82] width 73 height 19
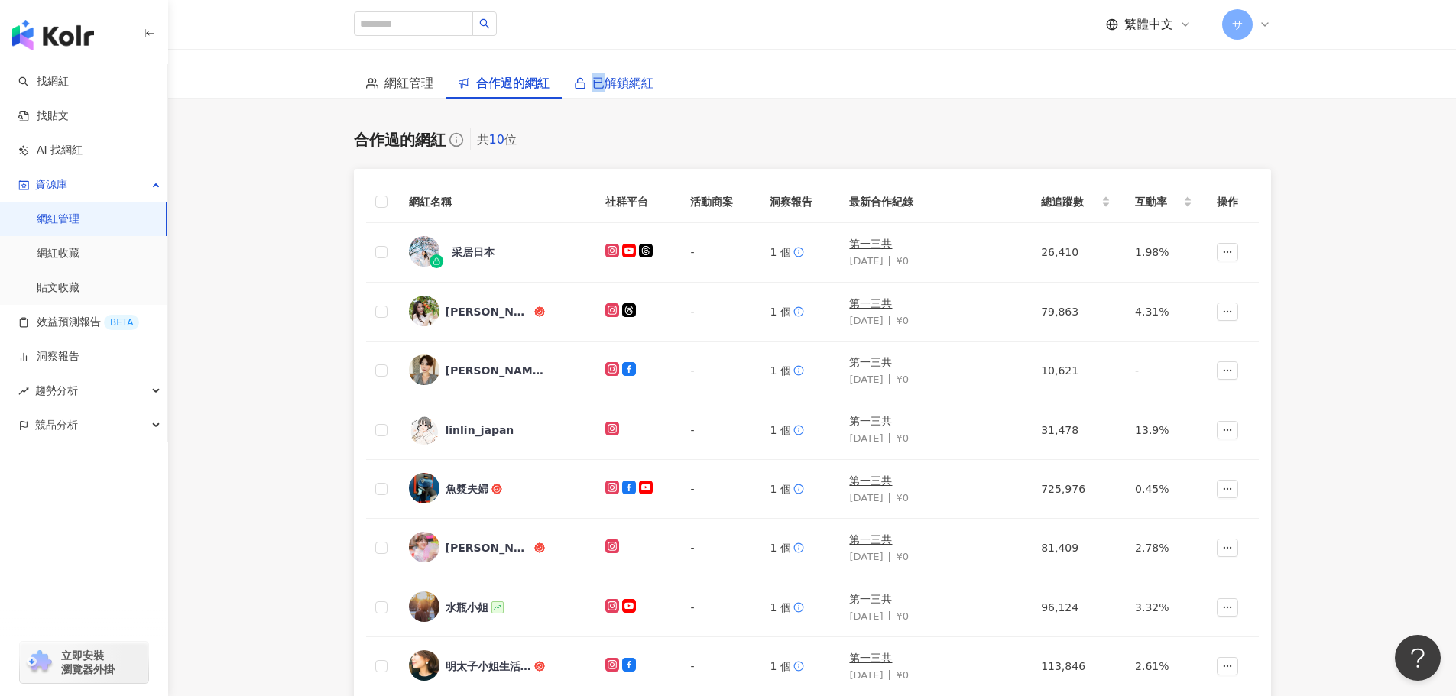
click at [599, 77] on span "已解鎖網紅" at bounding box center [622, 82] width 61 height 19
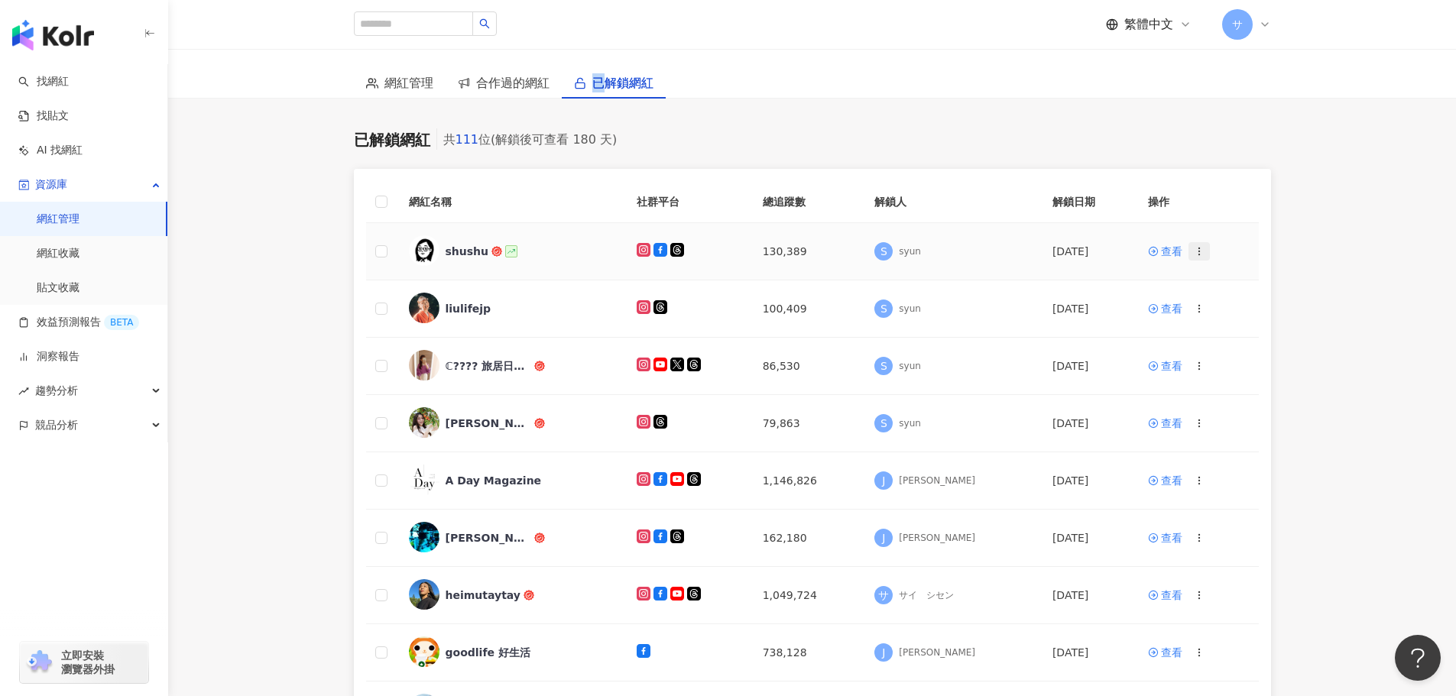
click at [1194, 248] on icon "button" at bounding box center [1199, 251] width 11 height 11
click at [63, 288] on link "貼文收藏" at bounding box center [58, 288] width 43 height 15
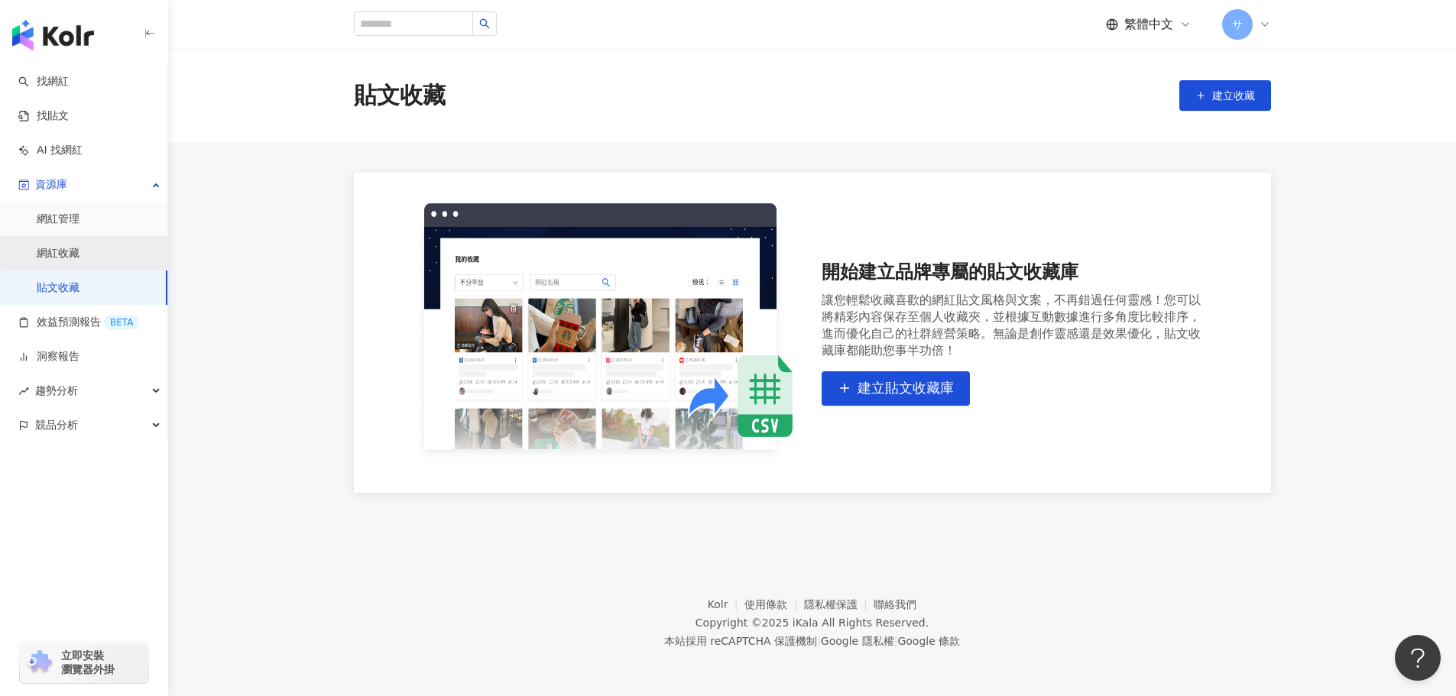
click at [61, 254] on link "網紅收藏" at bounding box center [58, 253] width 43 height 15
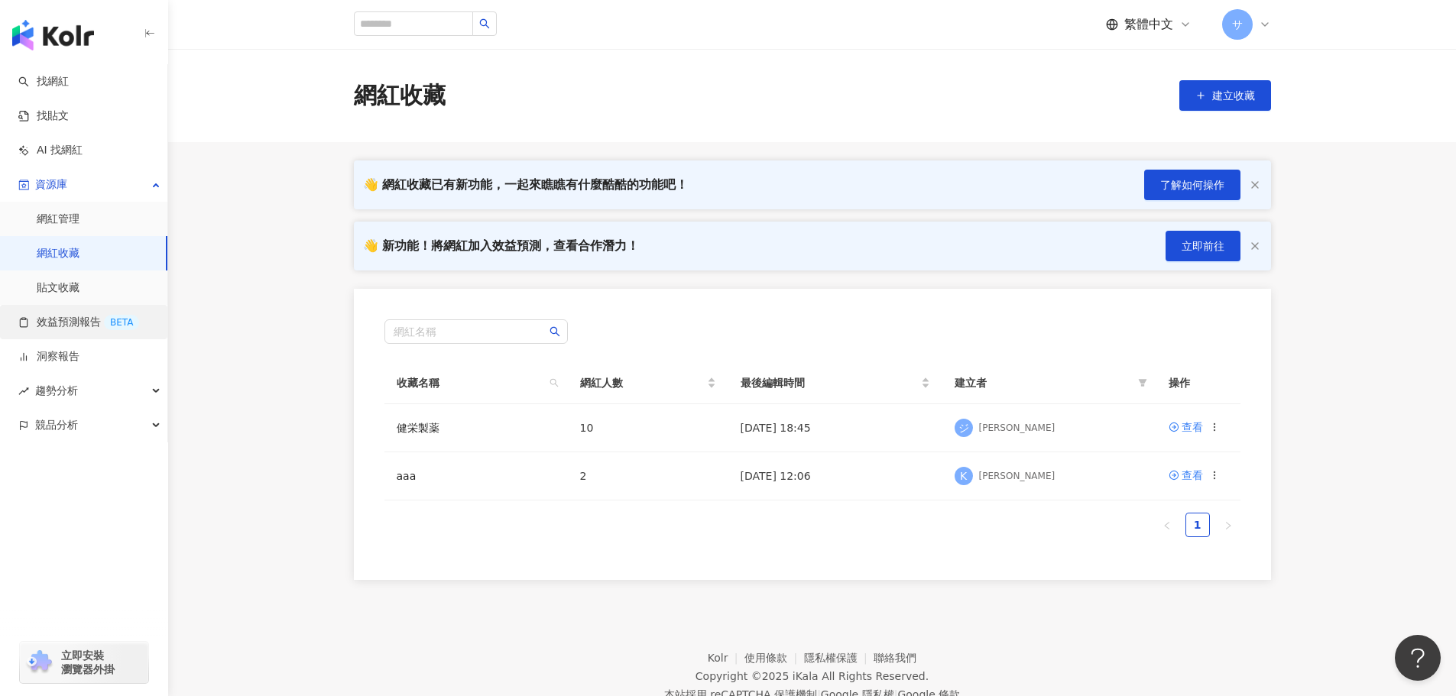
click at [70, 326] on link "效益預測報告 BETA" at bounding box center [78, 322] width 121 height 15
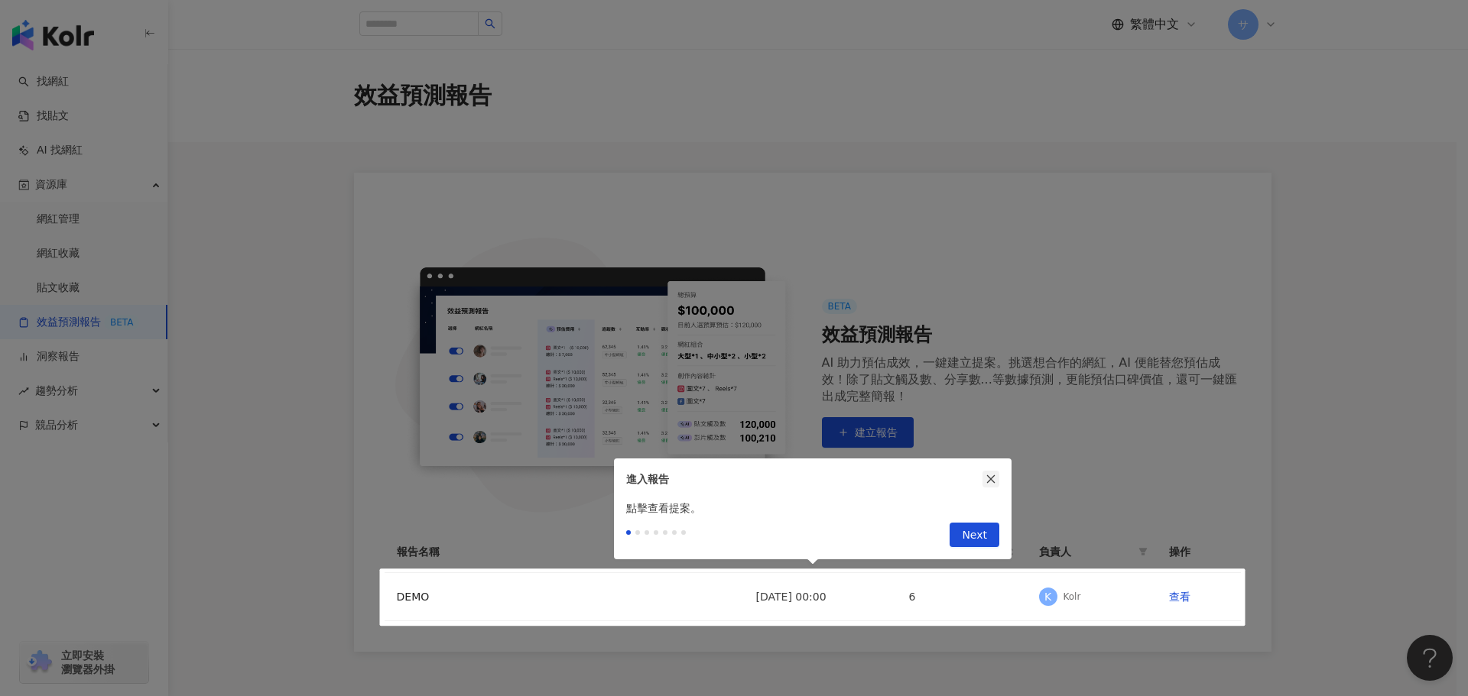
click at [990, 482] on icon "close" at bounding box center [990, 479] width 11 height 11
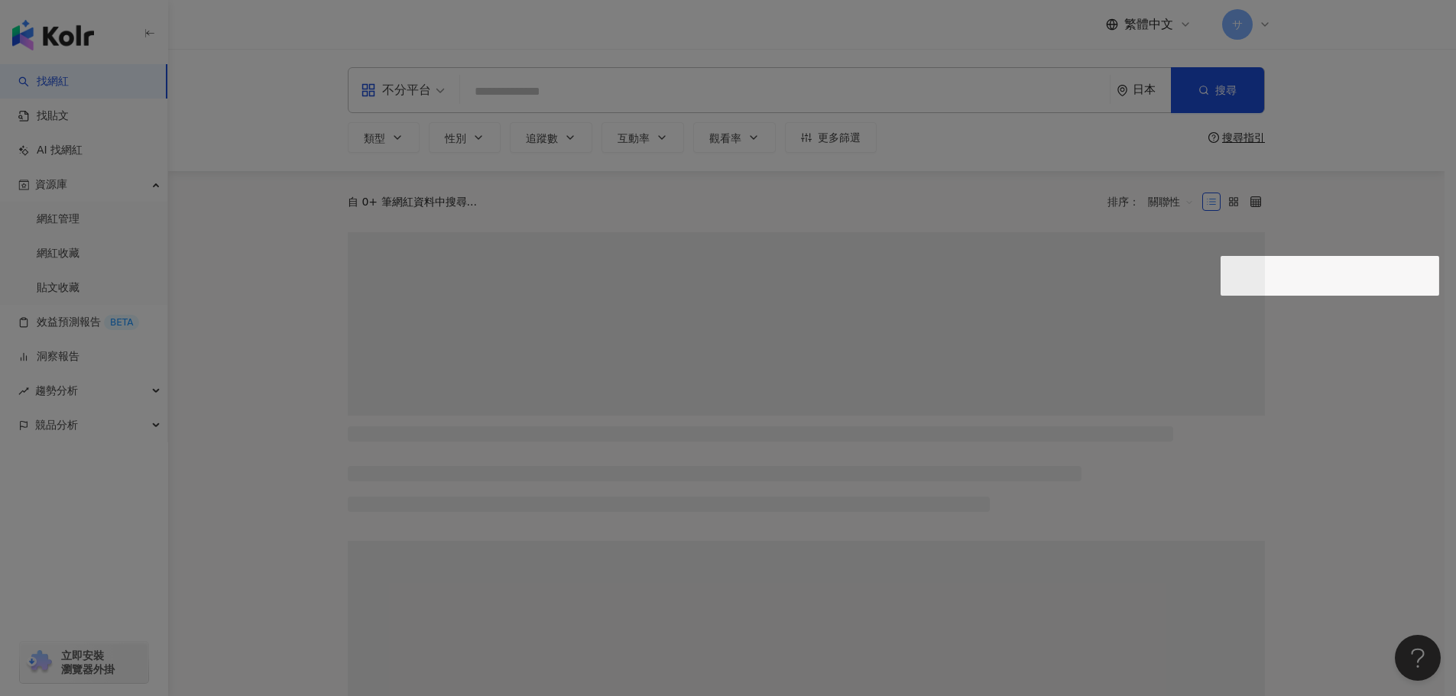
click at [51, 351] on div at bounding box center [728, 348] width 1456 height 696
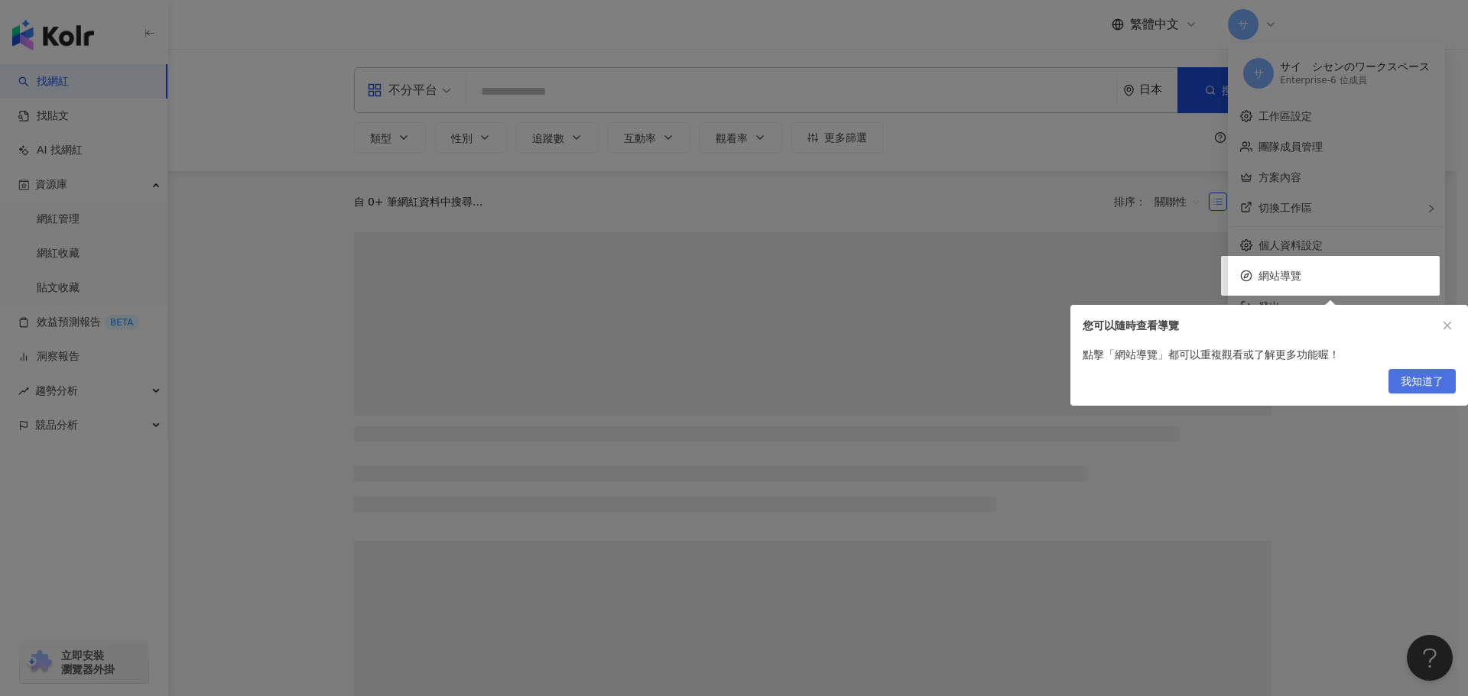
click at [1430, 387] on span "我知道了" at bounding box center [1422, 382] width 43 height 24
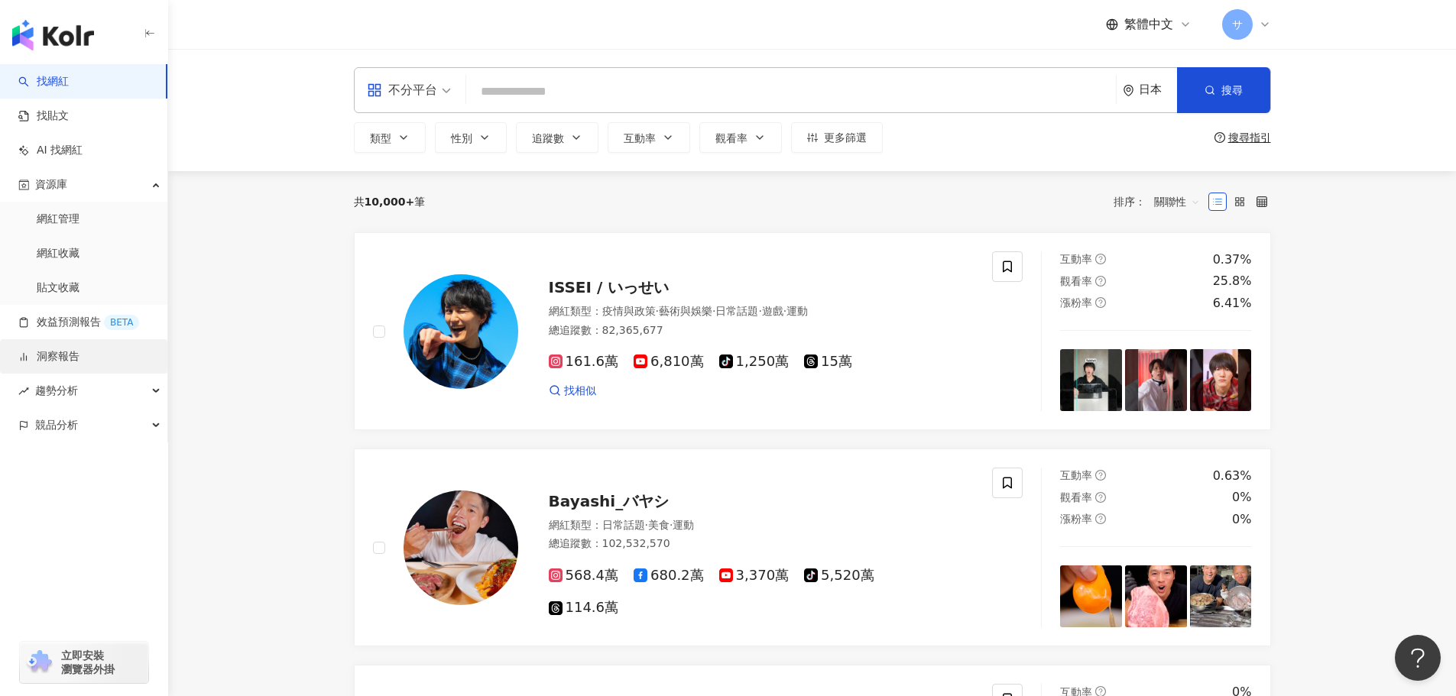
click at [80, 363] on link "洞察報告" at bounding box center [48, 356] width 61 height 15
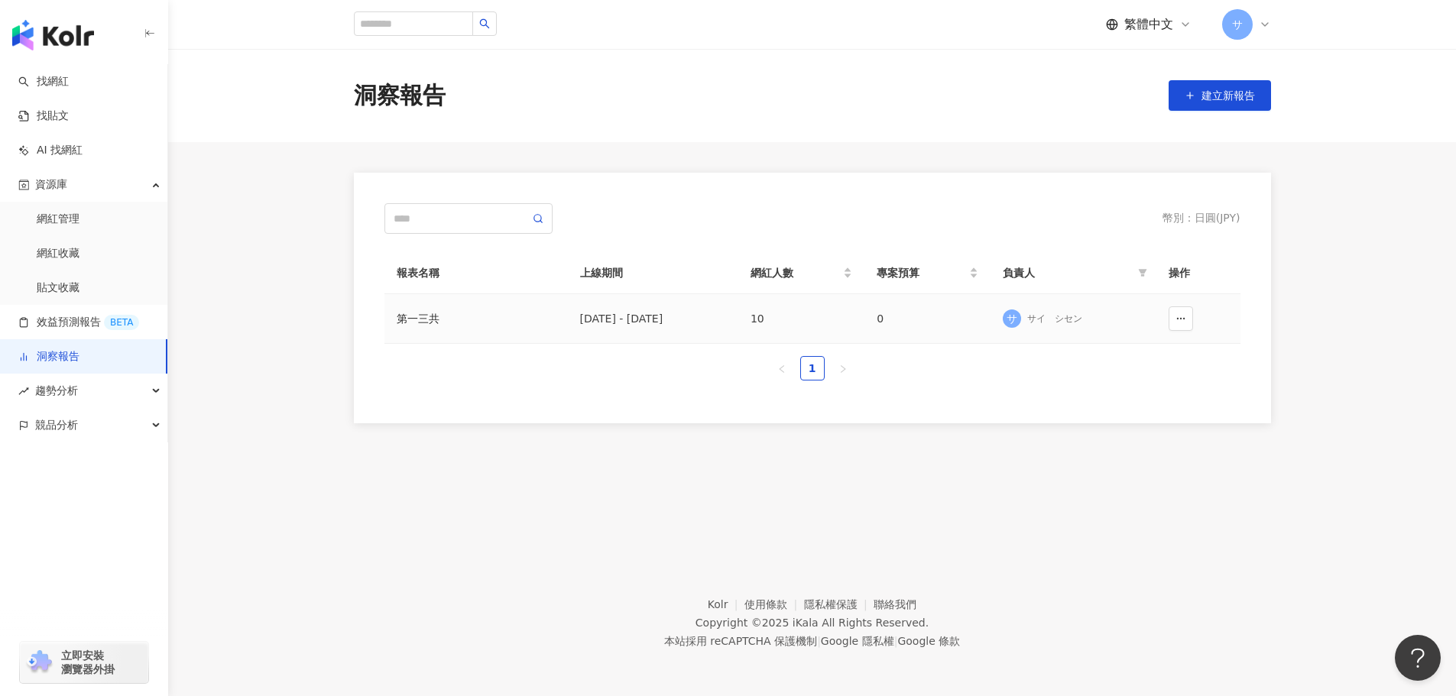
click at [446, 329] on td "第一三共" at bounding box center [476, 319] width 183 height 50
click at [430, 327] on td "第一三共" at bounding box center [476, 319] width 183 height 50
click at [1173, 317] on button "button" at bounding box center [1181, 319] width 24 height 24
click at [680, 297] on td "2025/2/7 - 2025/3/26" at bounding box center [653, 319] width 170 height 50
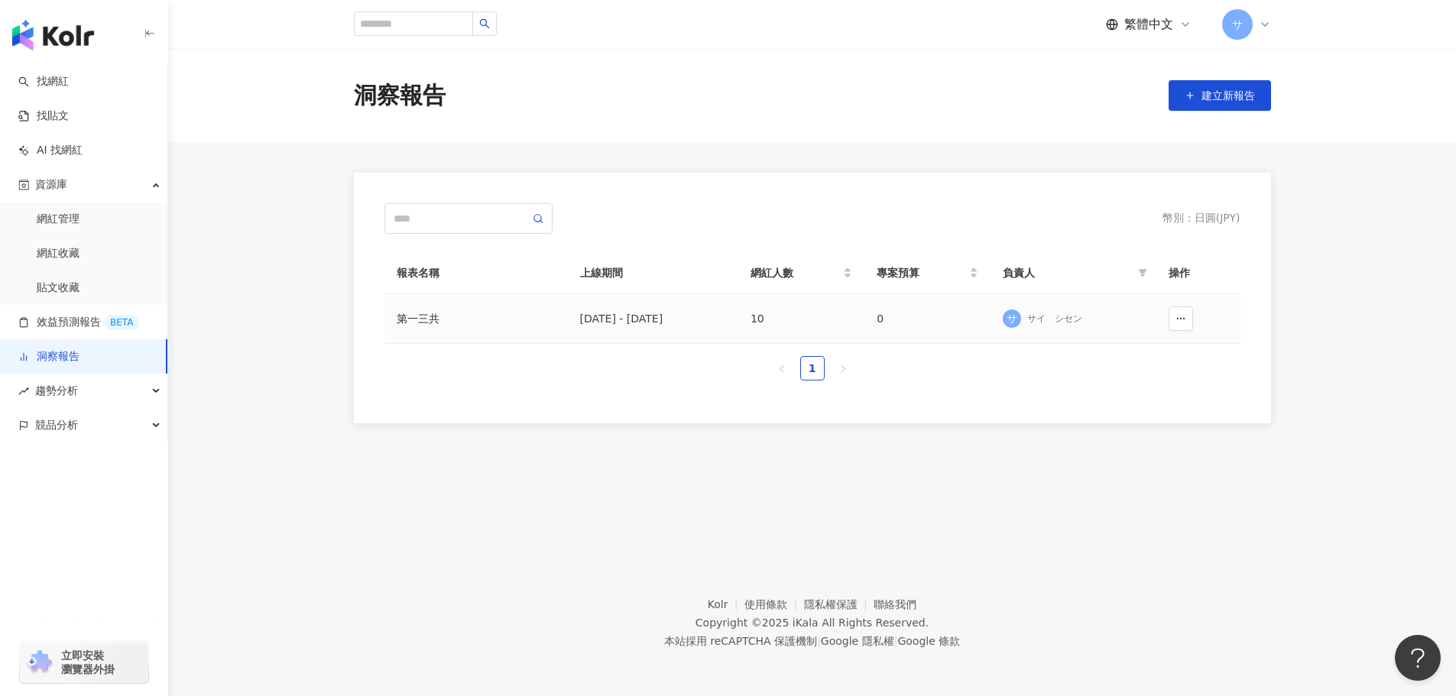
click at [627, 313] on div "2025/2/7 - 2025/3/26" at bounding box center [653, 318] width 146 height 17
click at [478, 314] on div "第一三共" at bounding box center [476, 318] width 159 height 17
click at [414, 314] on div "洞察報告 建立新報告 幣別 ： 日圓 ( JPY ) 報表名稱 上線期間 網紅人數 專案預算 負責人 操作 第一三共 2025/2/7 - 2025/3/26…" at bounding box center [812, 288] width 1288 height 478
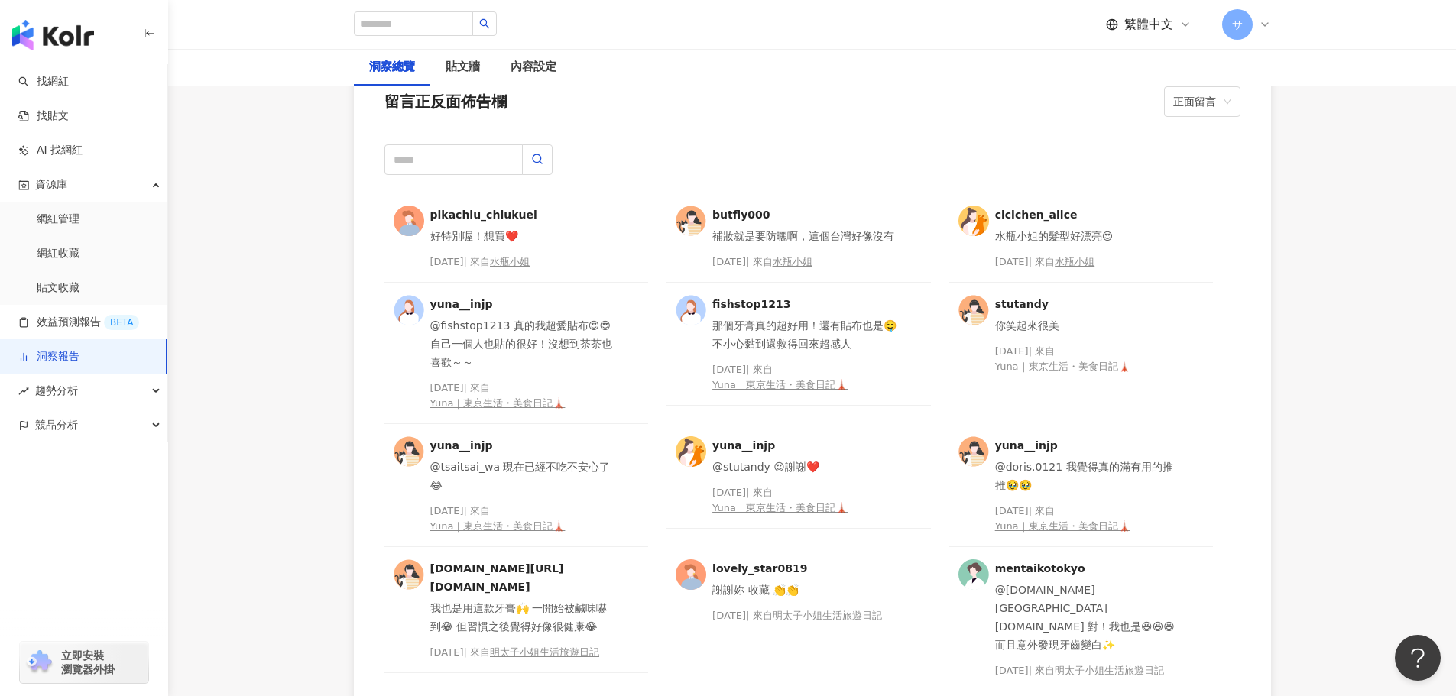
scroll to position [3899, 0]
click at [60, 395] on span "趨勢分析" at bounding box center [56, 391] width 43 height 34
click at [70, 427] on link "Hashtag 排行" at bounding box center [72, 425] width 70 height 15
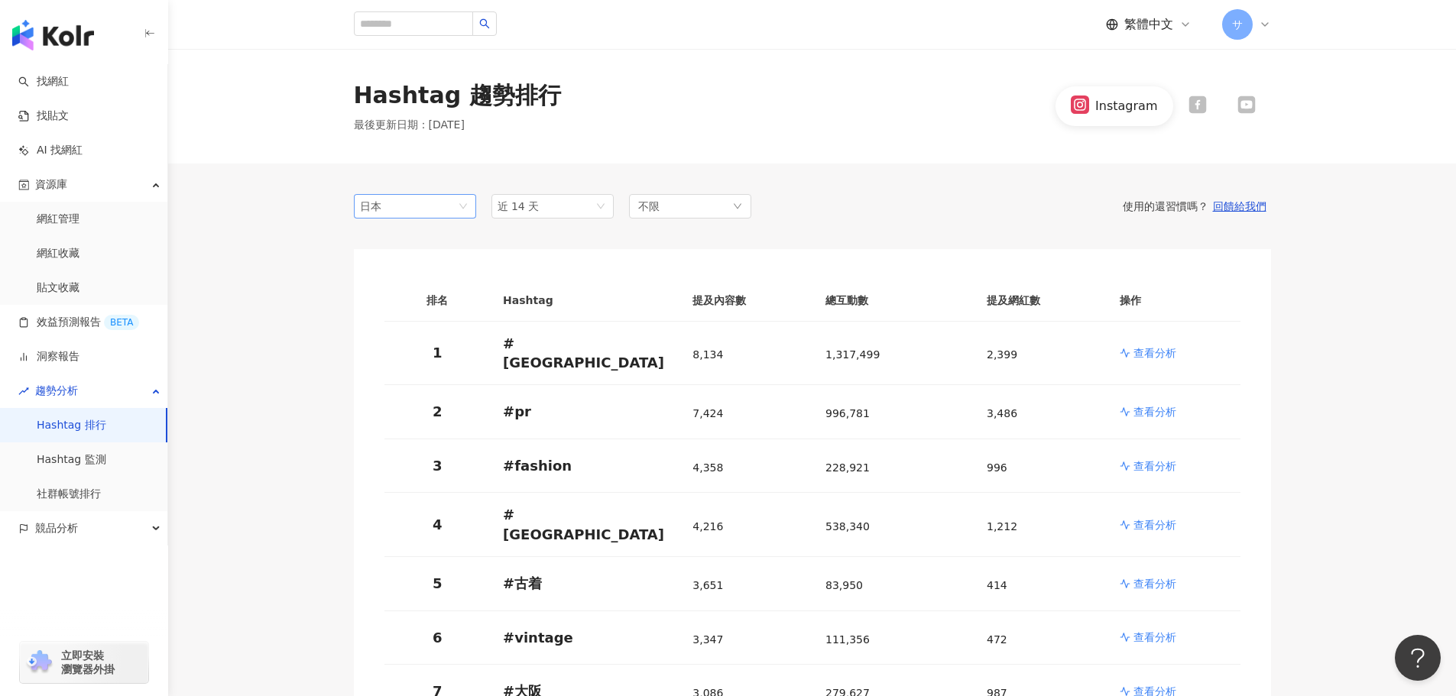
click at [449, 210] on span "日本" at bounding box center [415, 206] width 110 height 23
click at [413, 242] on div "台灣" at bounding box center [391, 237] width 50 height 17
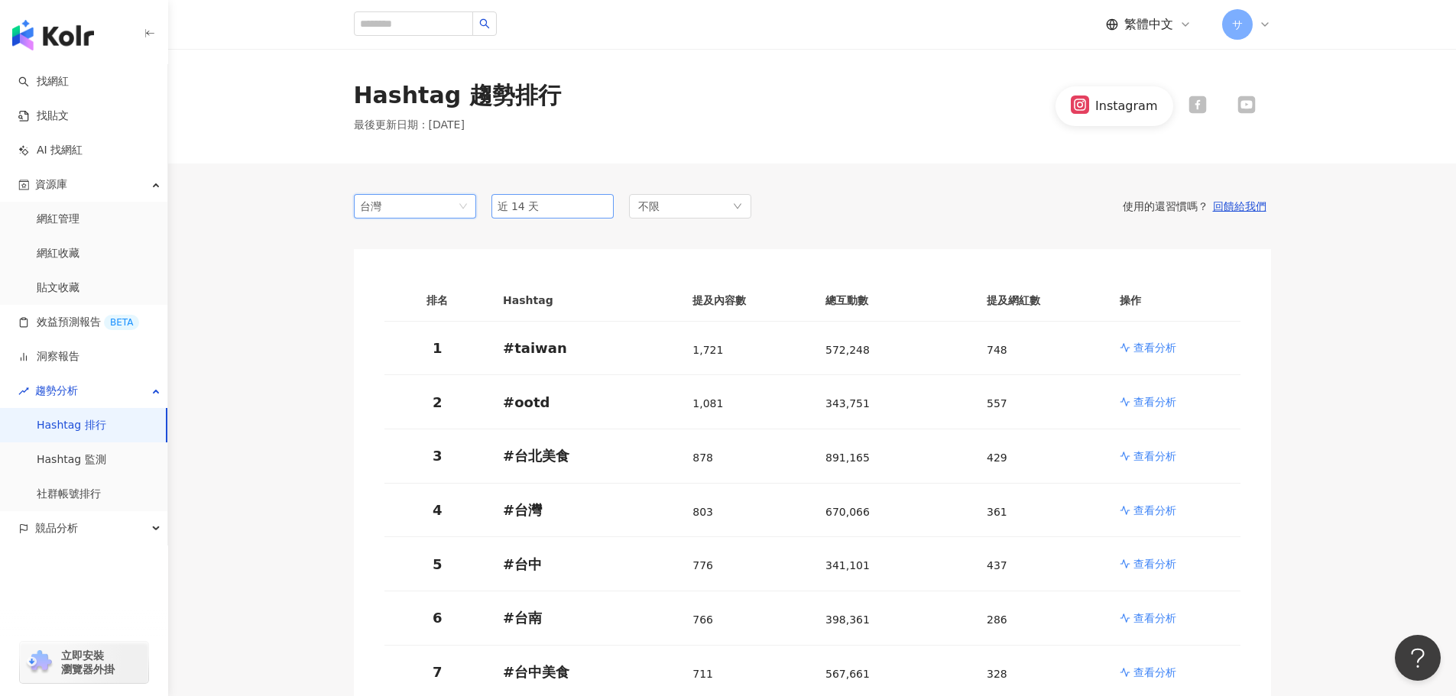
click at [563, 215] on span "近 14 天" at bounding box center [553, 206] width 110 height 23
click at [538, 319] on span "近六個月" at bounding box center [525, 316] width 43 height 12
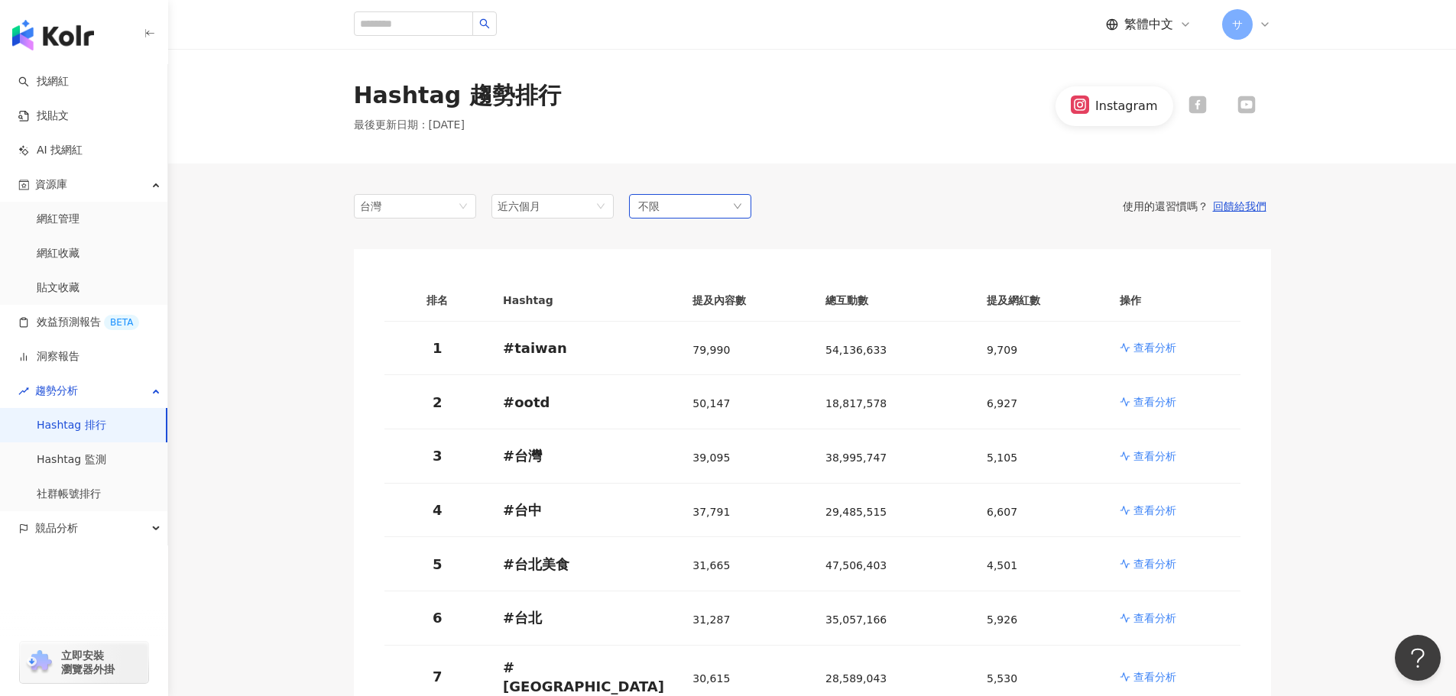
click at [687, 207] on div "不限" at bounding box center [690, 206] width 122 height 24
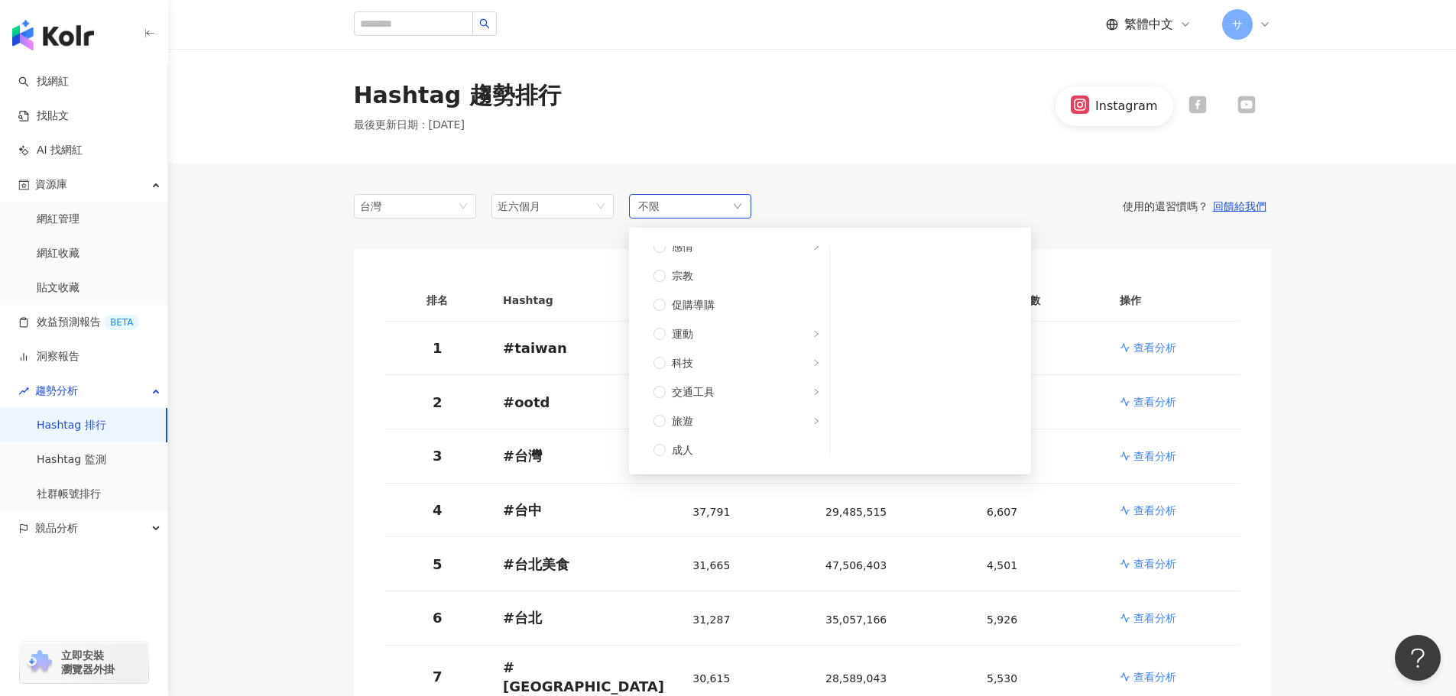
scroll to position [516, 0]
click at [747, 417] on span "旅遊" at bounding box center [743, 412] width 154 height 17
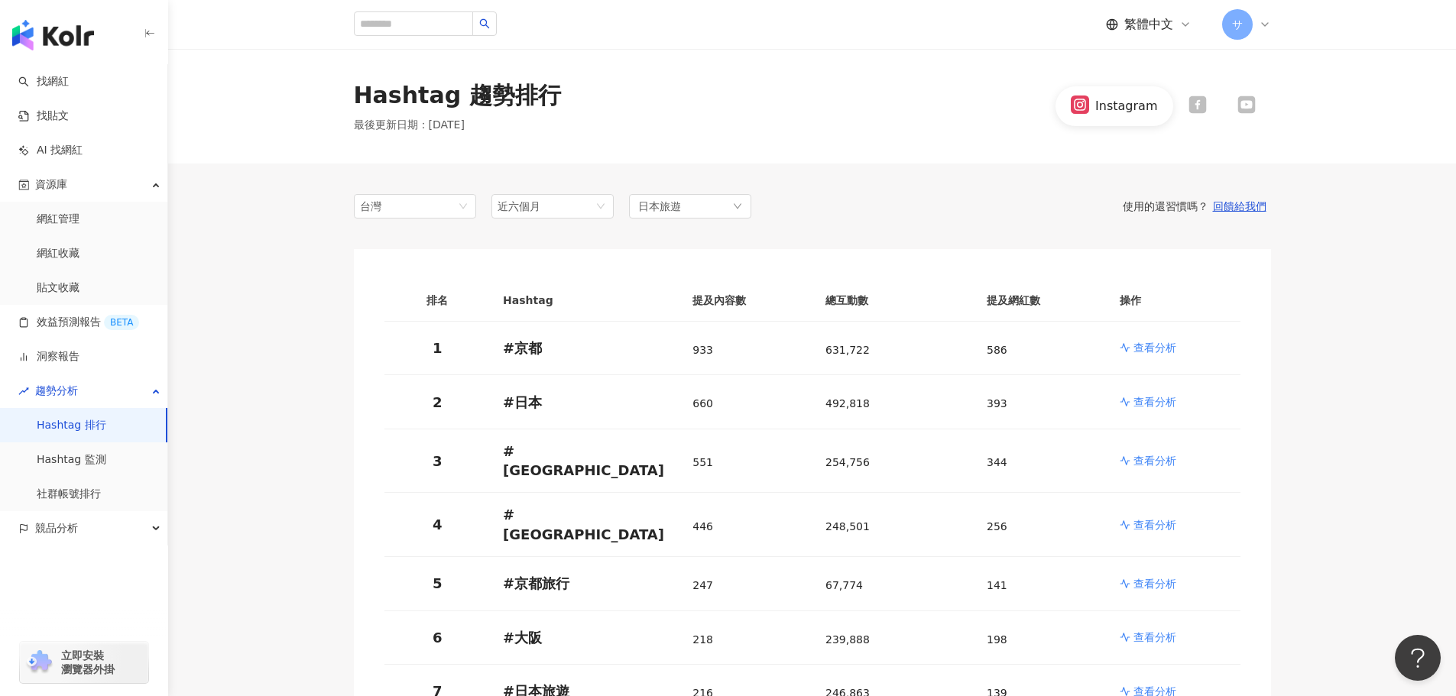
click at [587, 211] on span "近六個月" at bounding box center [553, 206] width 110 height 23
click at [573, 263] on div "近一個月" at bounding box center [553, 263] width 98 height 17
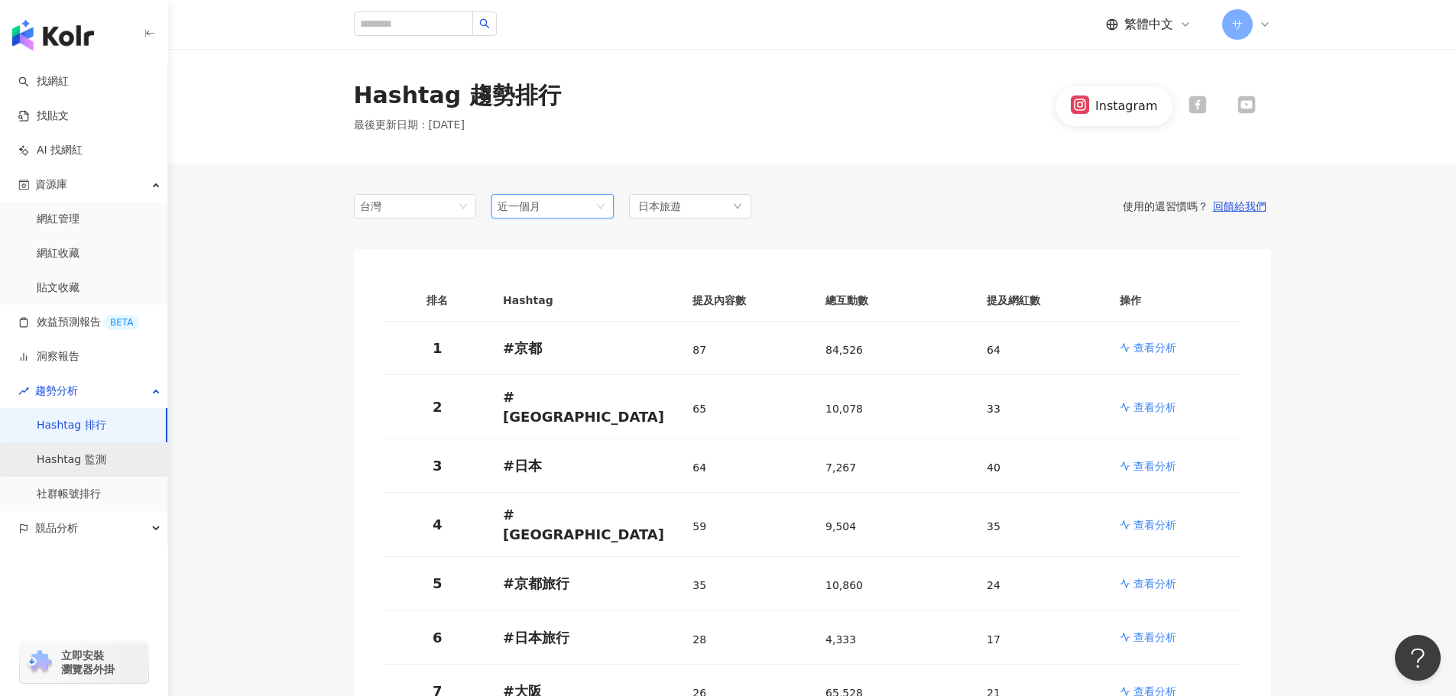
click at [97, 462] on link "Hashtag 監測" at bounding box center [72, 460] width 70 height 15
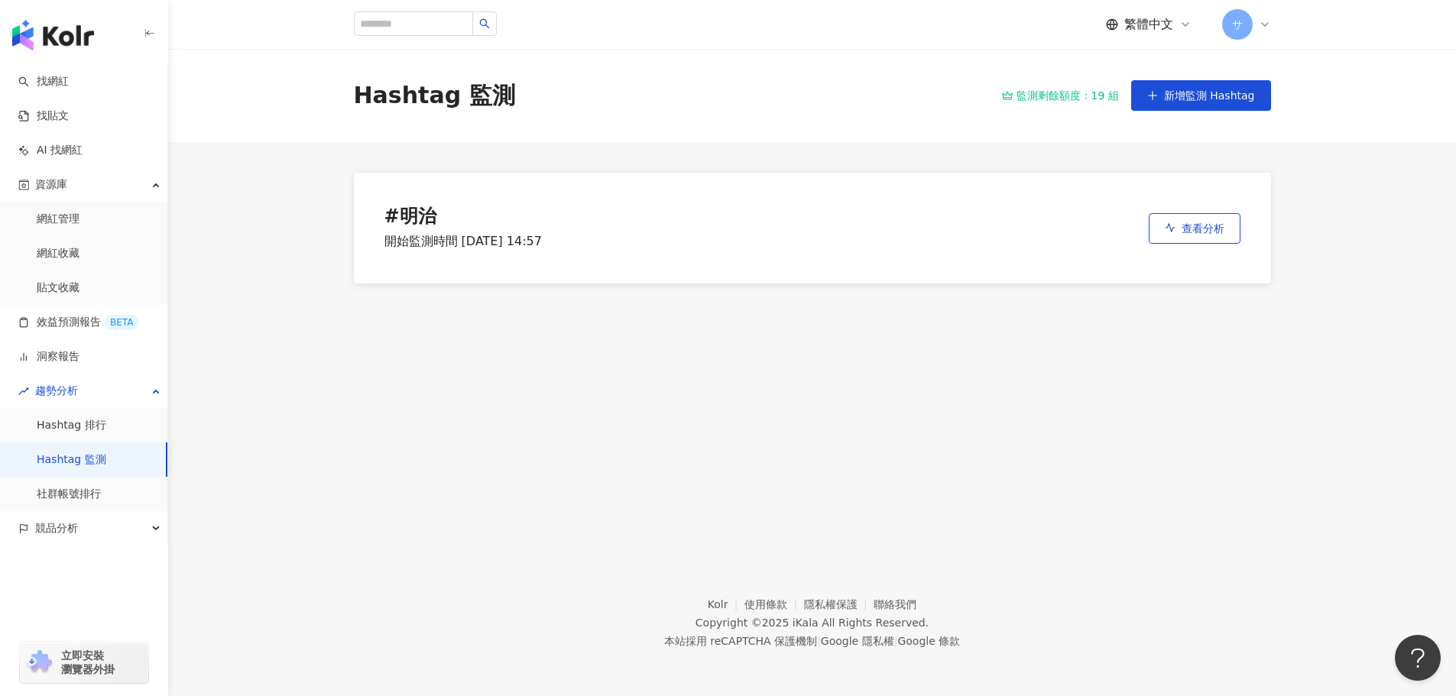
click at [740, 258] on div "# 明治 開始監測時間 2025/10/9 14:57 查看分析" at bounding box center [812, 228] width 917 height 111
click at [1158, 234] on button "查看分析" at bounding box center [1195, 228] width 92 height 31
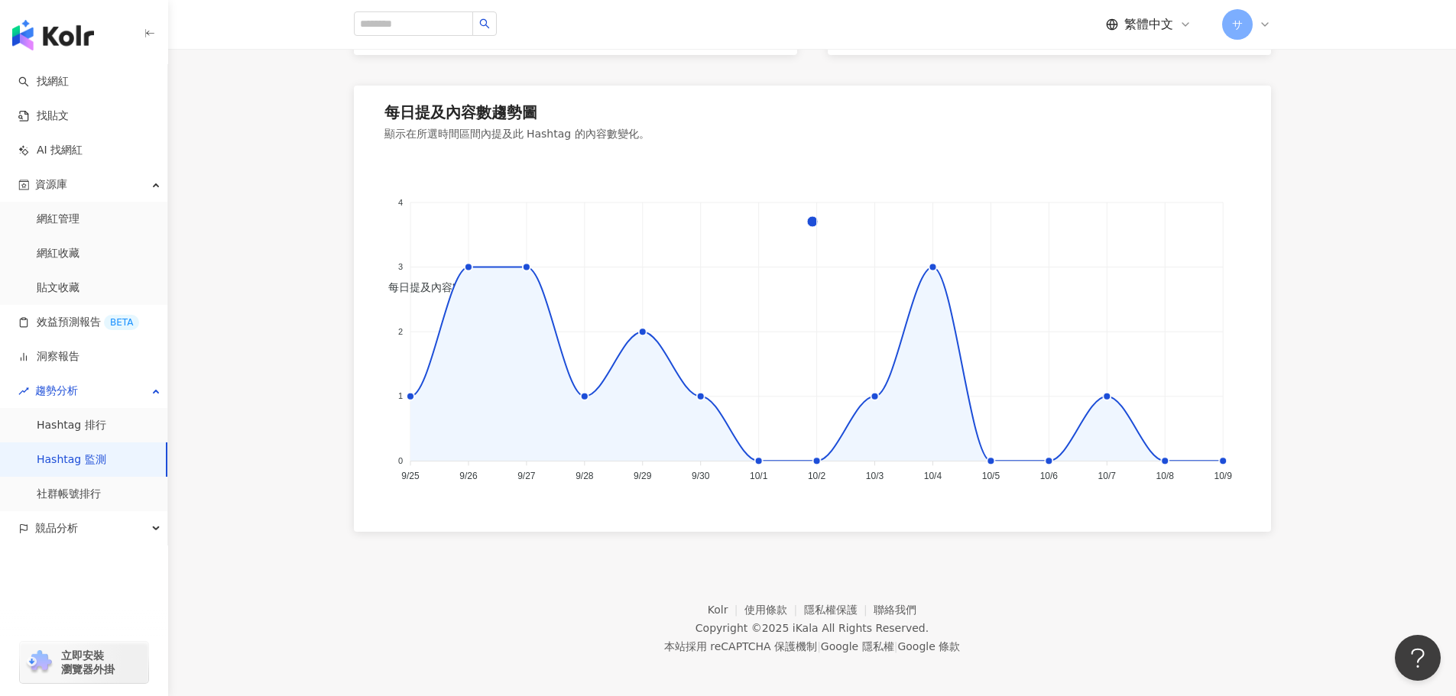
scroll to position [1032, 0]
click at [76, 496] on link "社群帳號排行" at bounding box center [69, 494] width 64 height 15
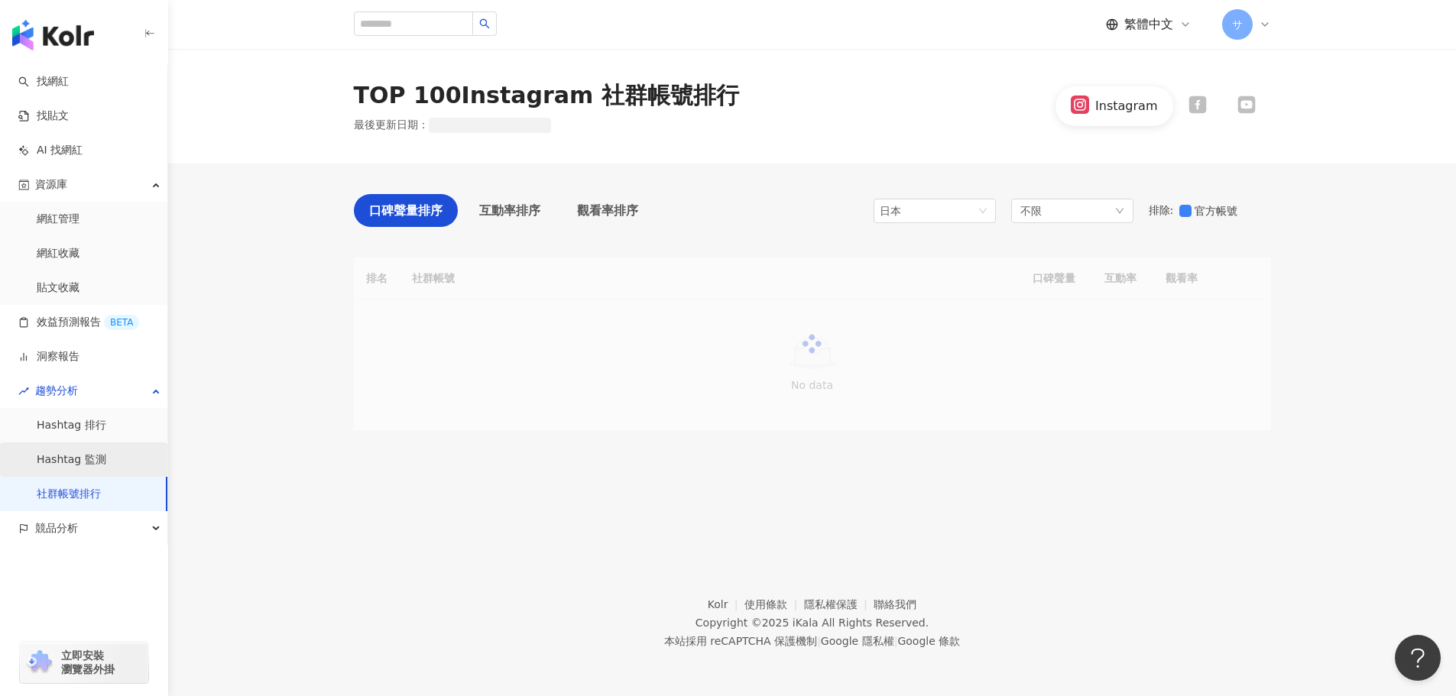
click at [83, 468] on link "Hashtag 監測" at bounding box center [72, 460] width 70 height 15
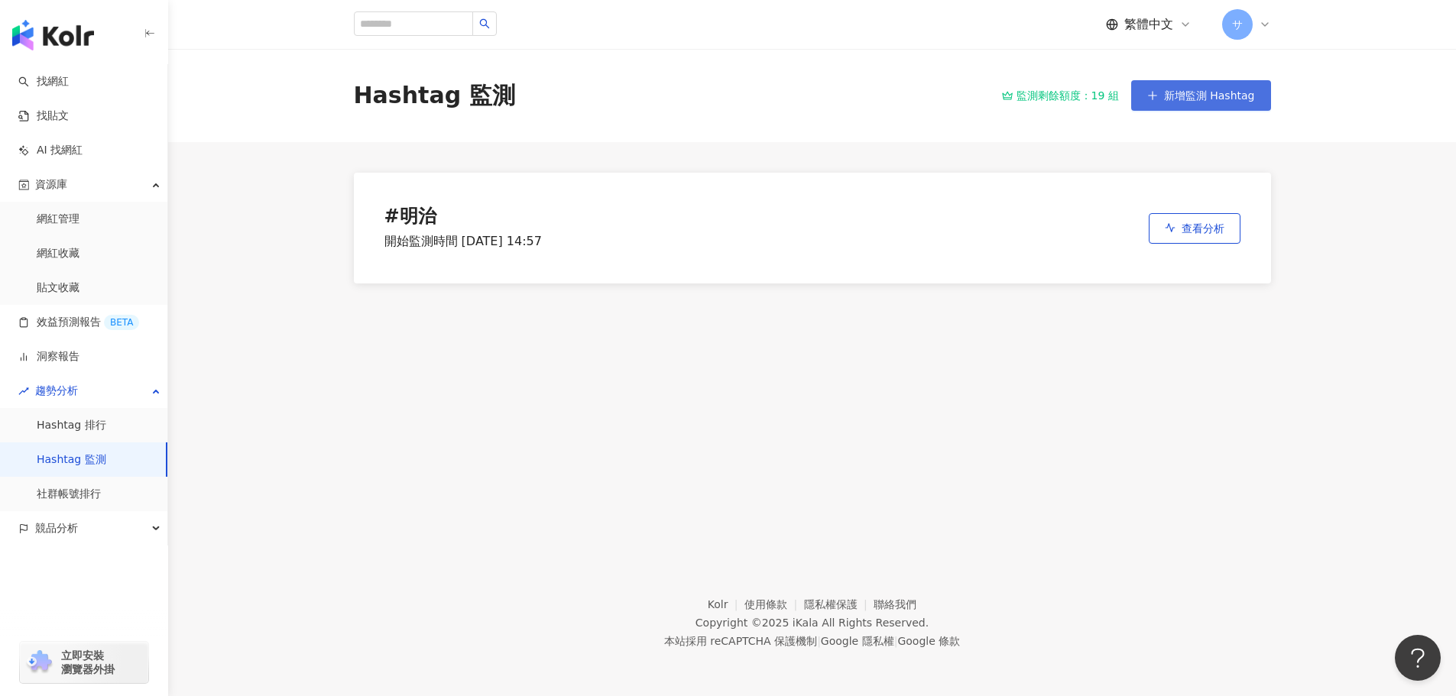
click at [1216, 93] on span "新增監測 Hashtag" at bounding box center [1209, 95] width 91 height 12
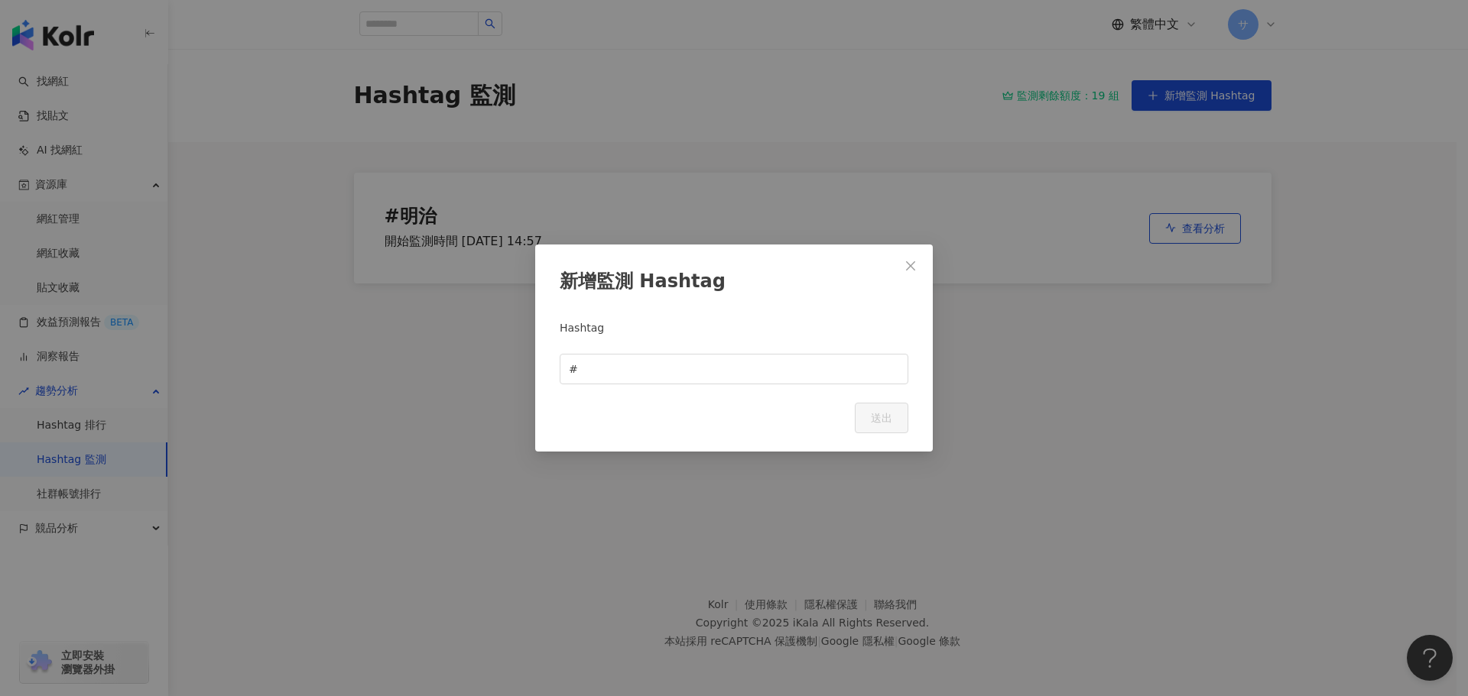
click at [918, 265] on span "Close" at bounding box center [910, 266] width 31 height 12
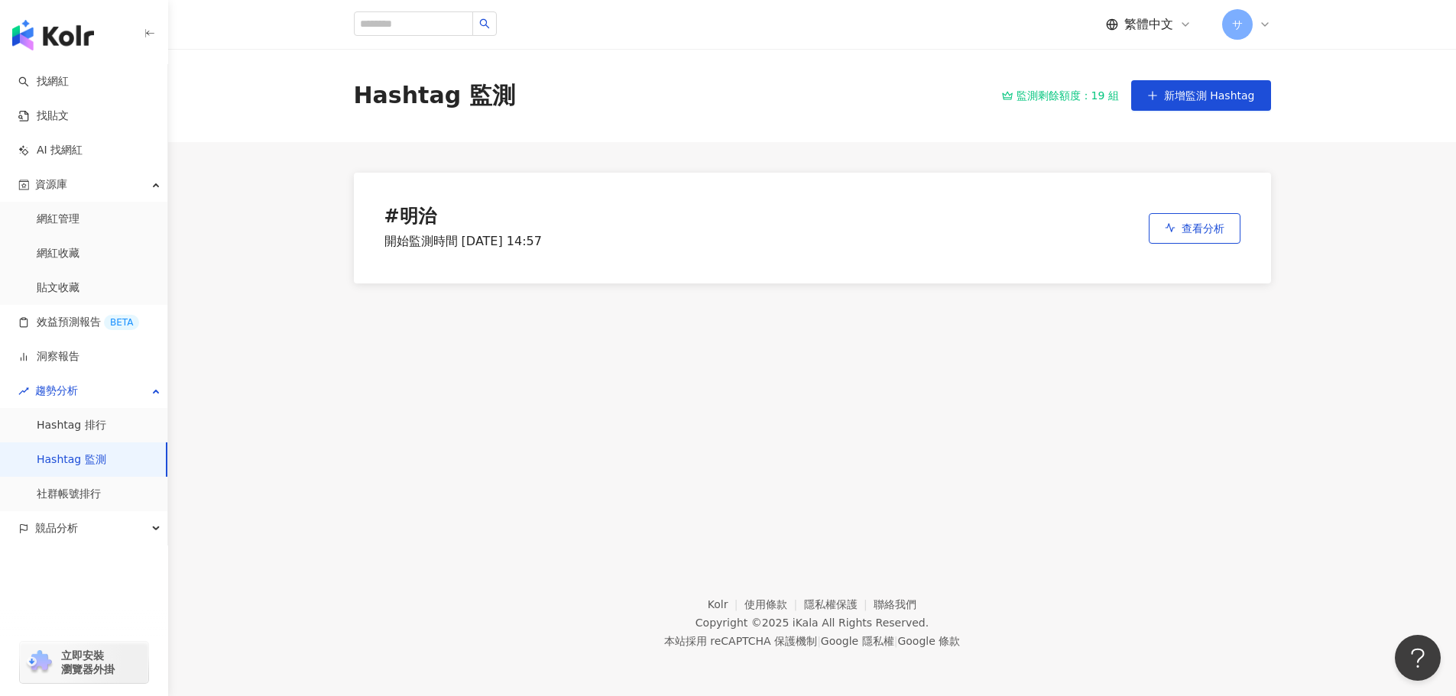
click at [1042, 217] on div "# 明治 開始監測時間 2025/10/9 14:57 查看分析" at bounding box center [812, 228] width 917 height 111
click at [1196, 233] on span "查看分析" at bounding box center [1203, 228] width 43 height 12
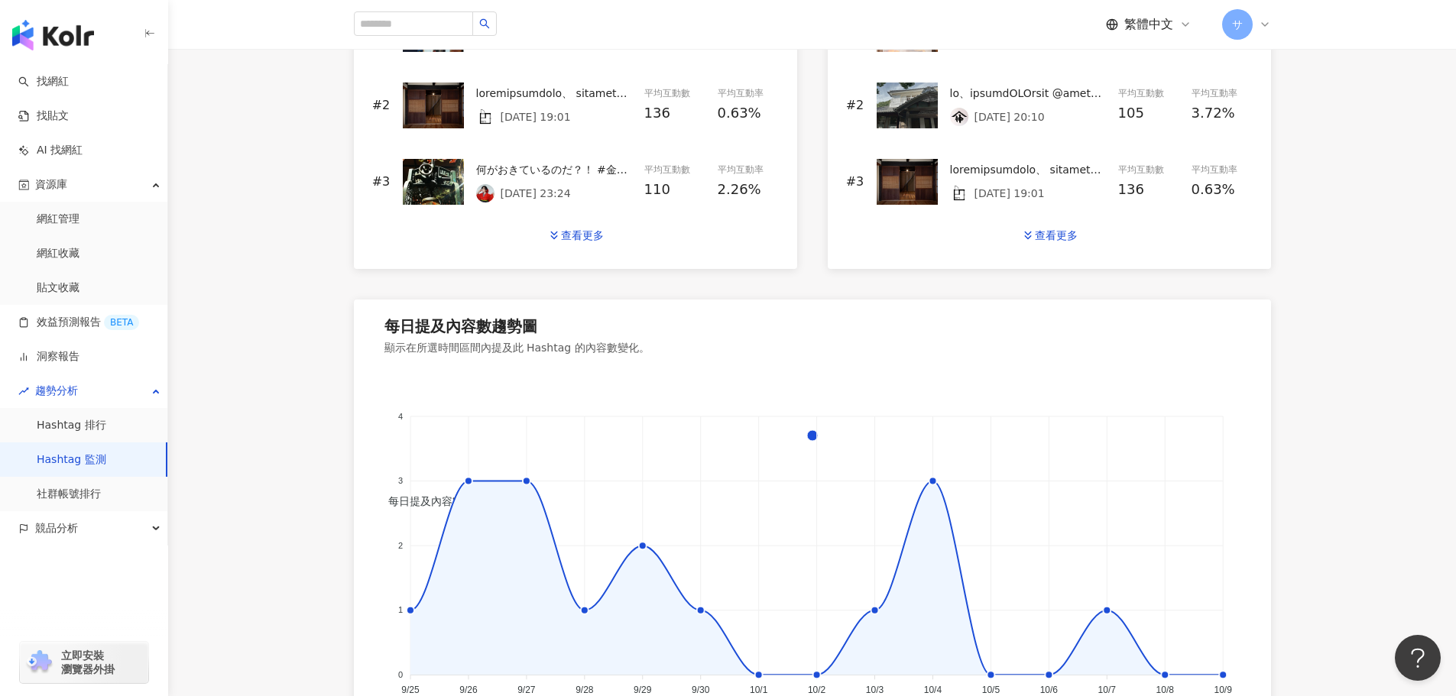
scroll to position [719, 0]
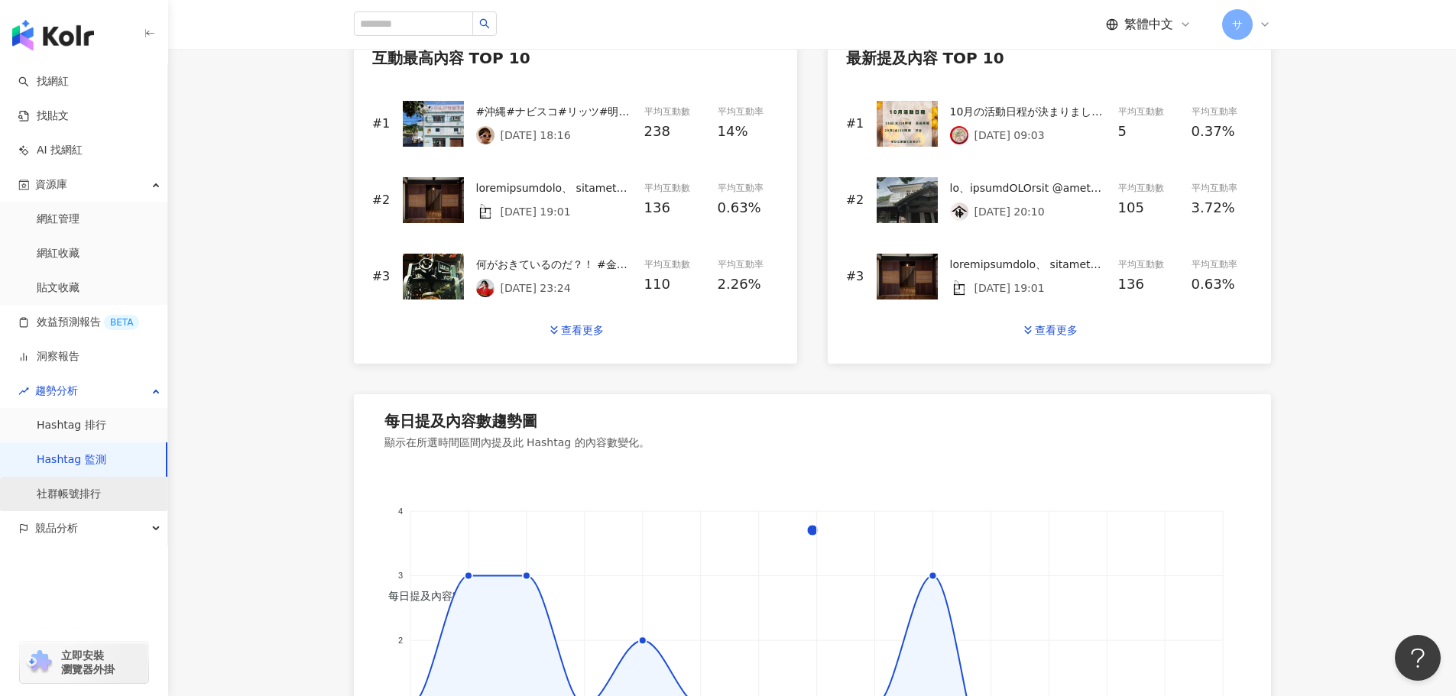
click at [98, 502] on link "社群帳號排行" at bounding box center [69, 494] width 64 height 15
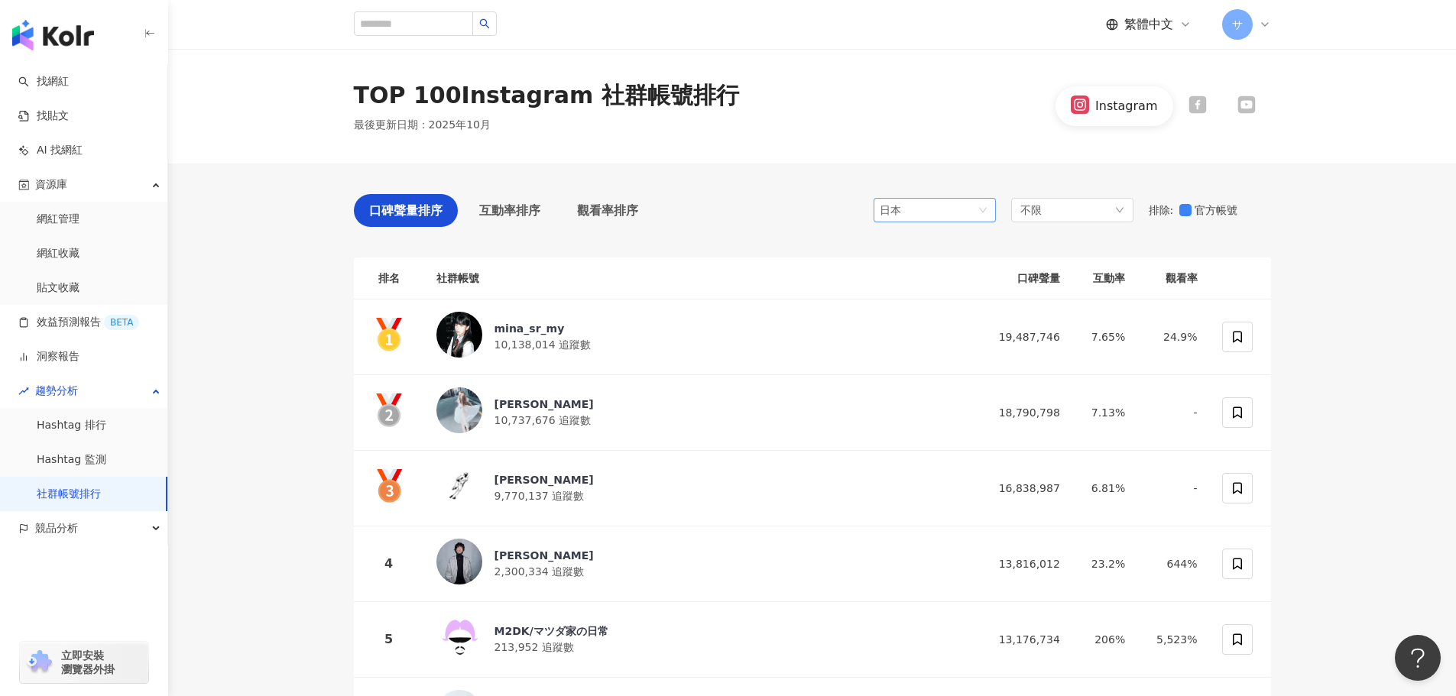
click at [939, 220] on span "日本" at bounding box center [935, 210] width 110 height 23
click at [918, 246] on div "台灣" at bounding box center [911, 241] width 50 height 17
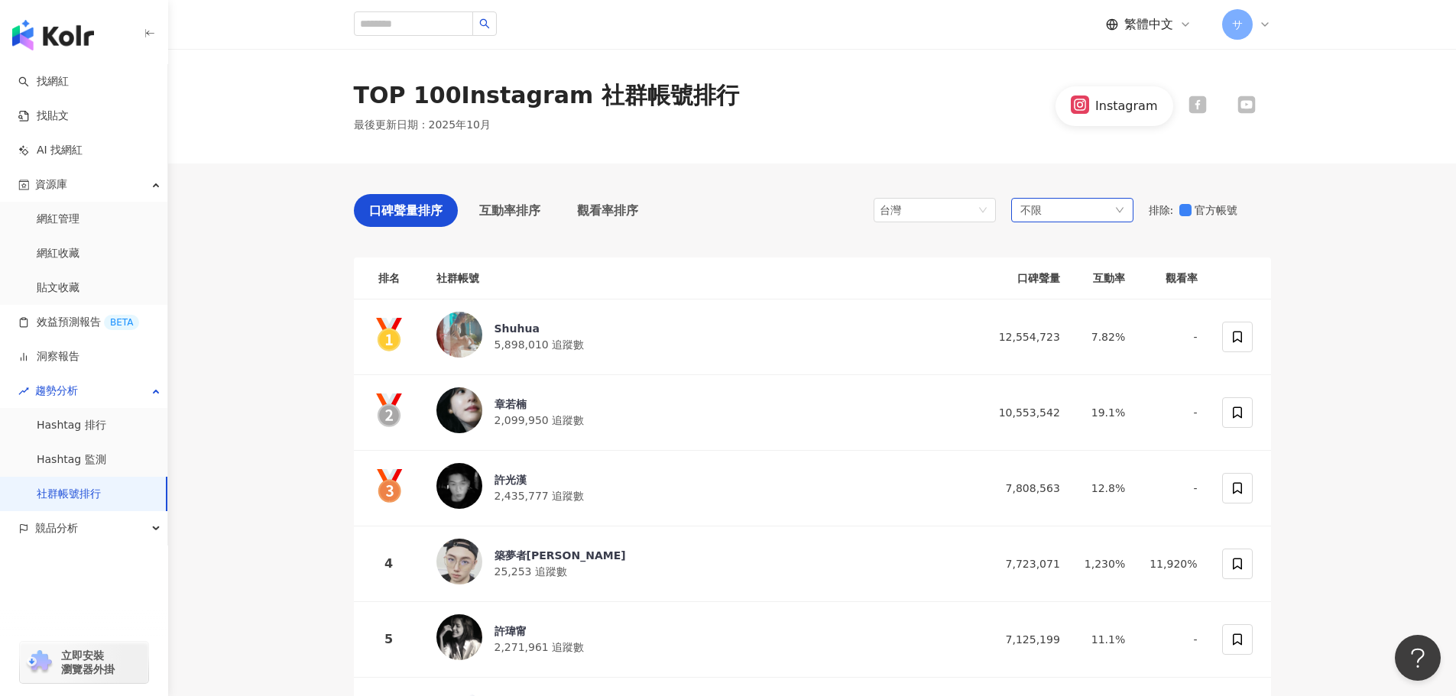
click at [1084, 213] on div "不限" at bounding box center [1072, 210] width 122 height 24
click at [1070, 422] on span "旅遊" at bounding box center [1064, 417] width 21 height 17
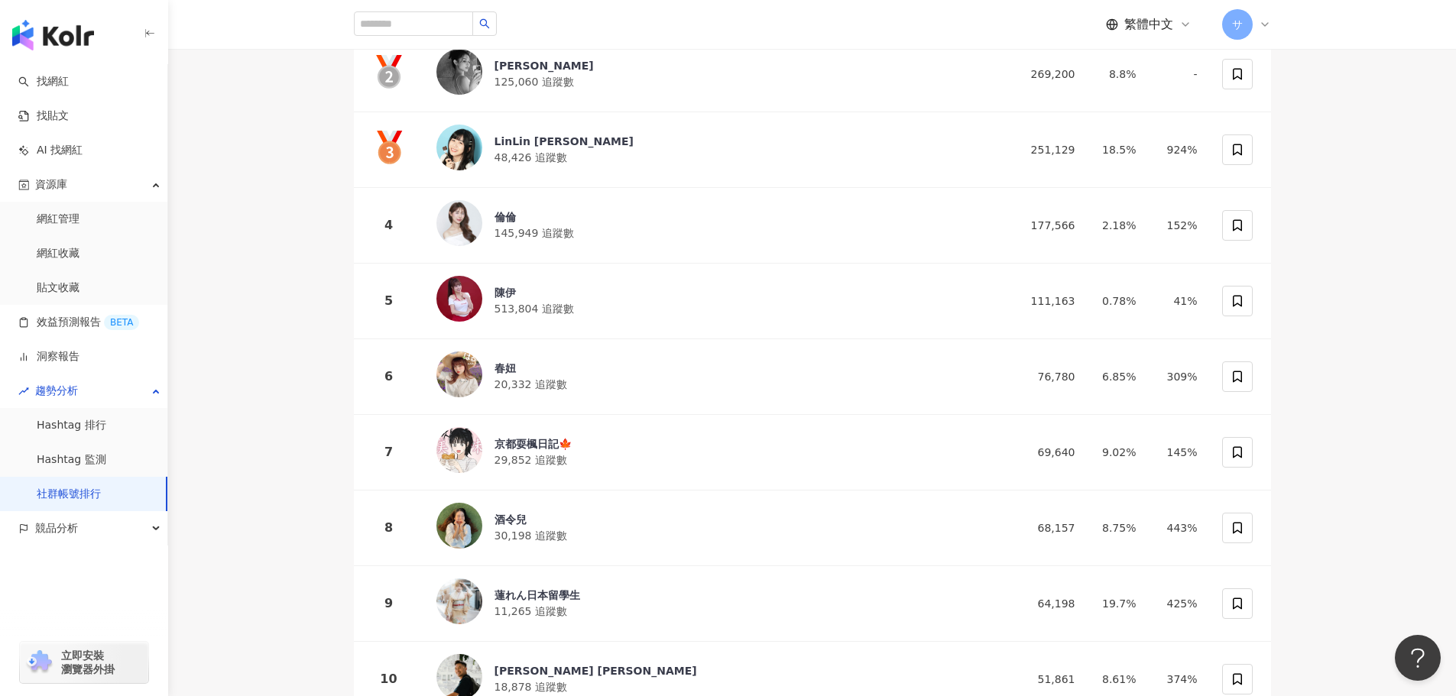
scroll to position [358, 0]
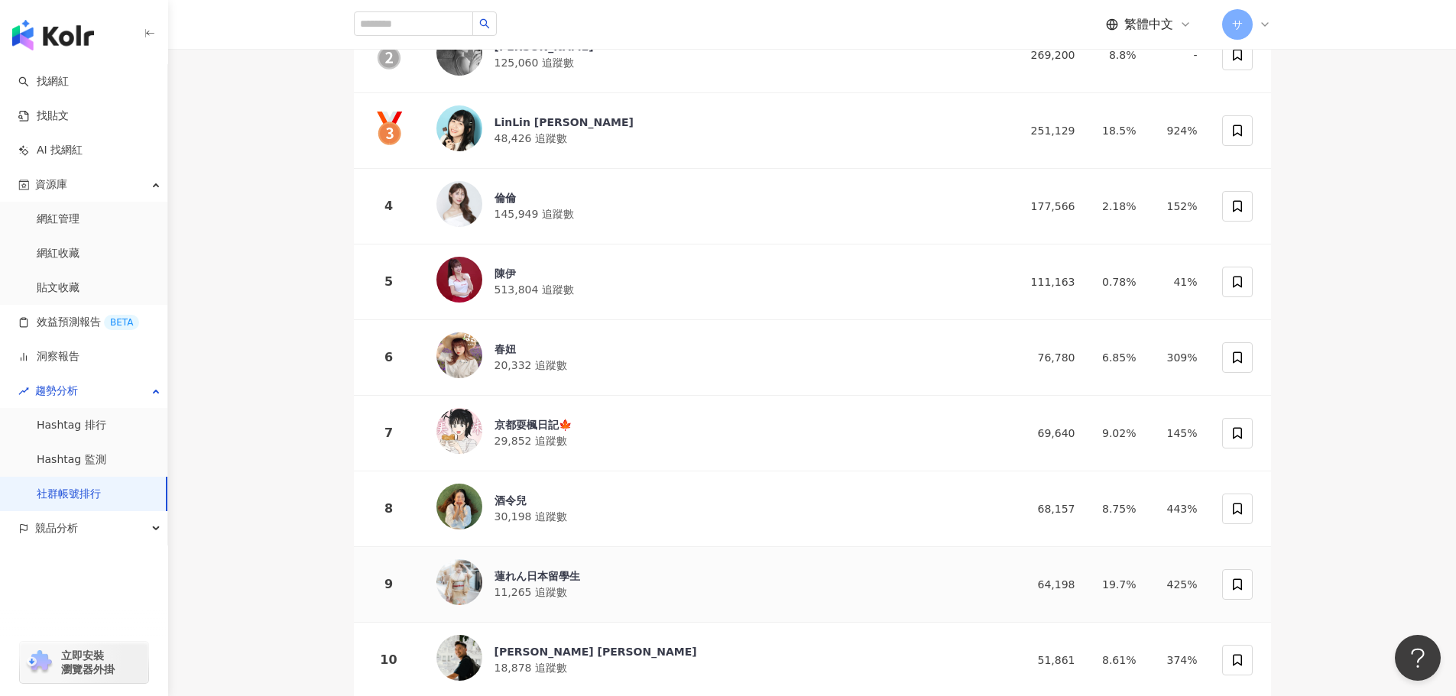
click at [536, 576] on div "蓮れん日本留學生" at bounding box center [538, 576] width 86 height 15
click at [579, 203] on div "倫倫 145,949 追蹤數" at bounding box center [710, 206] width 547 height 50
click at [509, 435] on span "29,852 追蹤數" at bounding box center [531, 441] width 73 height 12
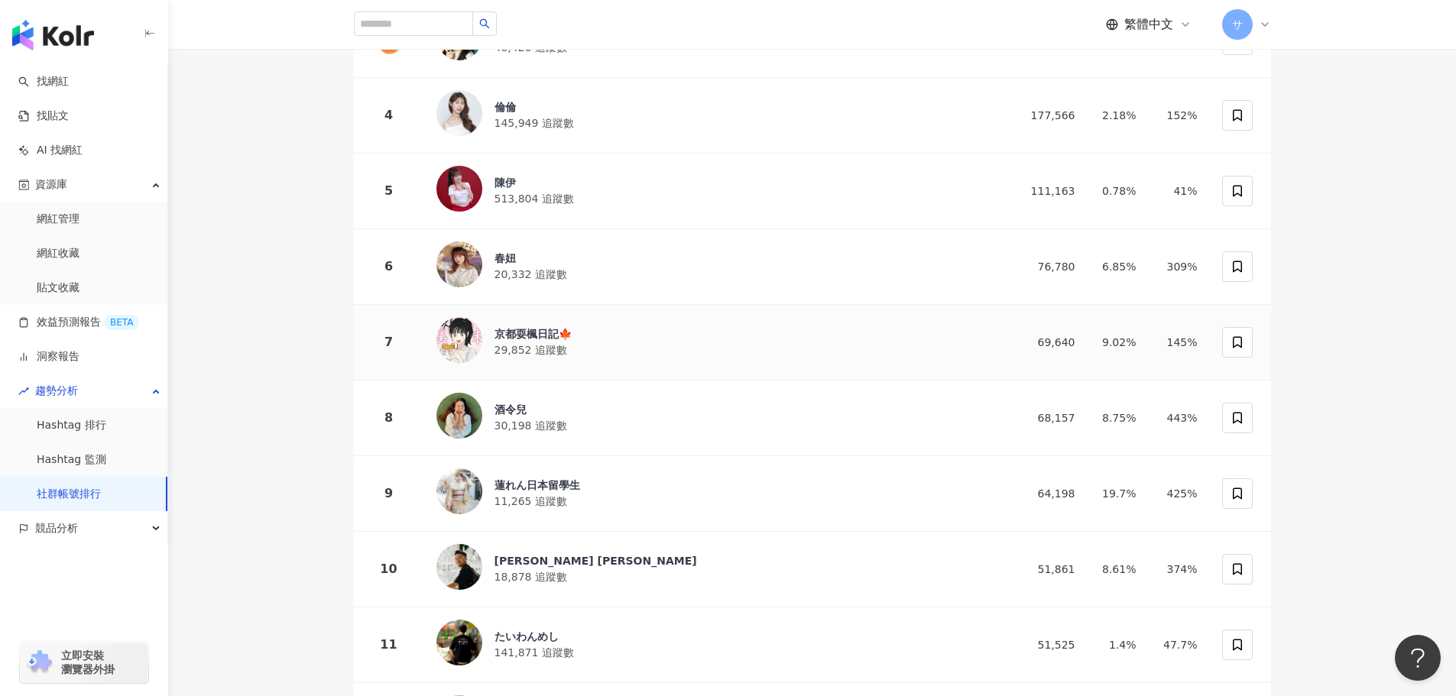
scroll to position [587, 0]
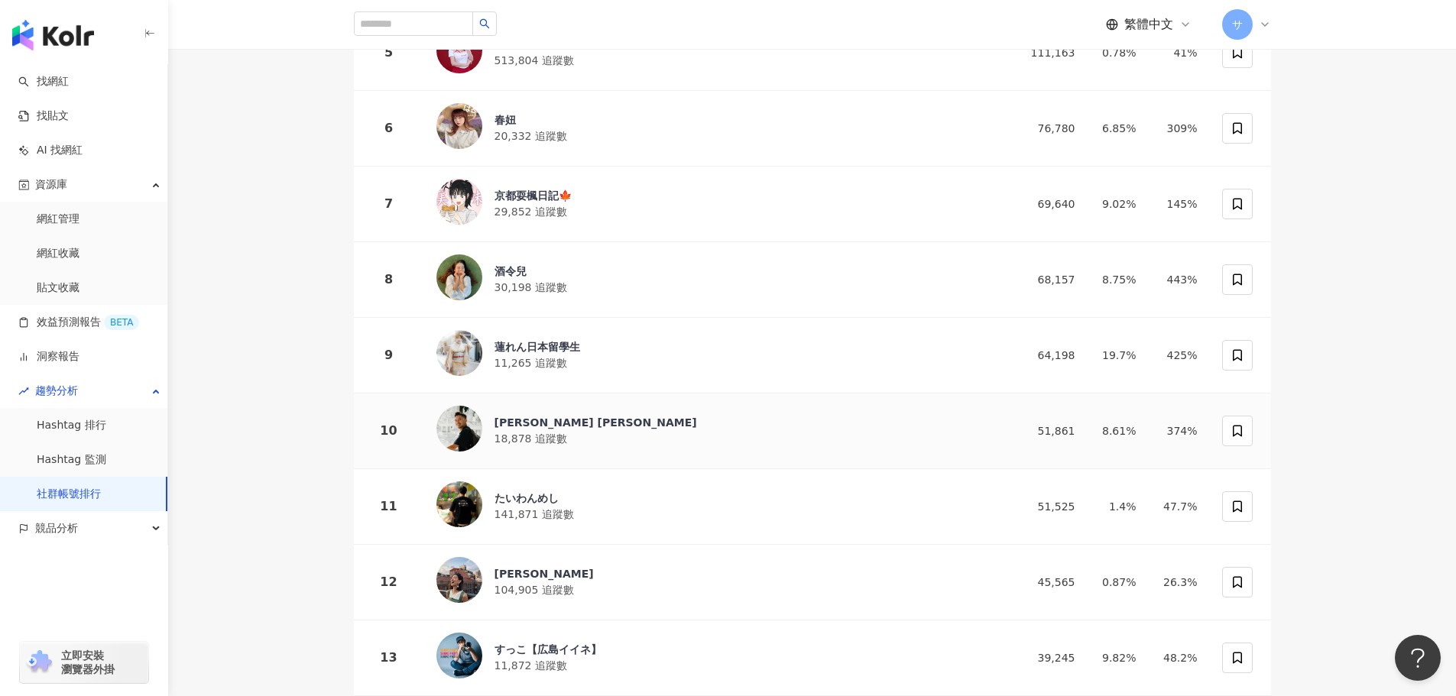
click at [548, 433] on span "18,878 追蹤數" at bounding box center [531, 439] width 73 height 12
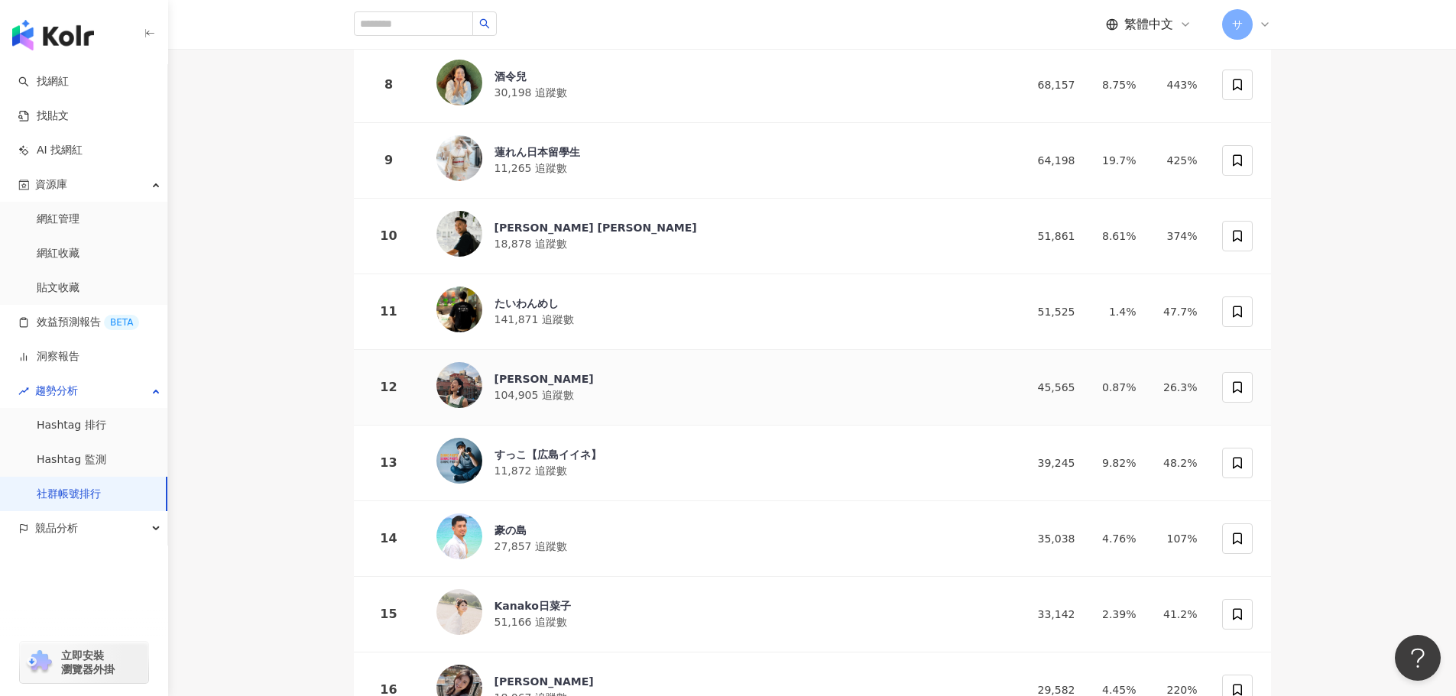
scroll to position [816, 0]
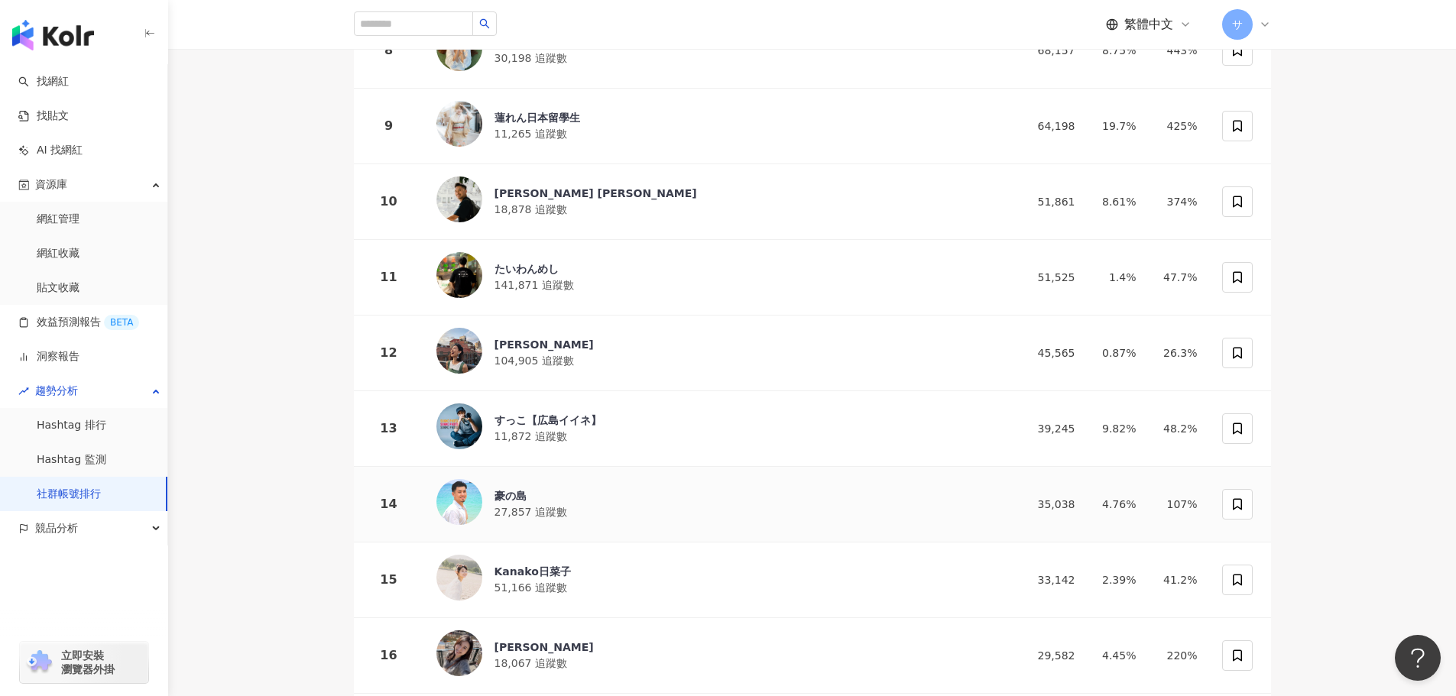
click at [652, 498] on div "豪の島 27,857 追蹤數" at bounding box center [710, 504] width 547 height 50
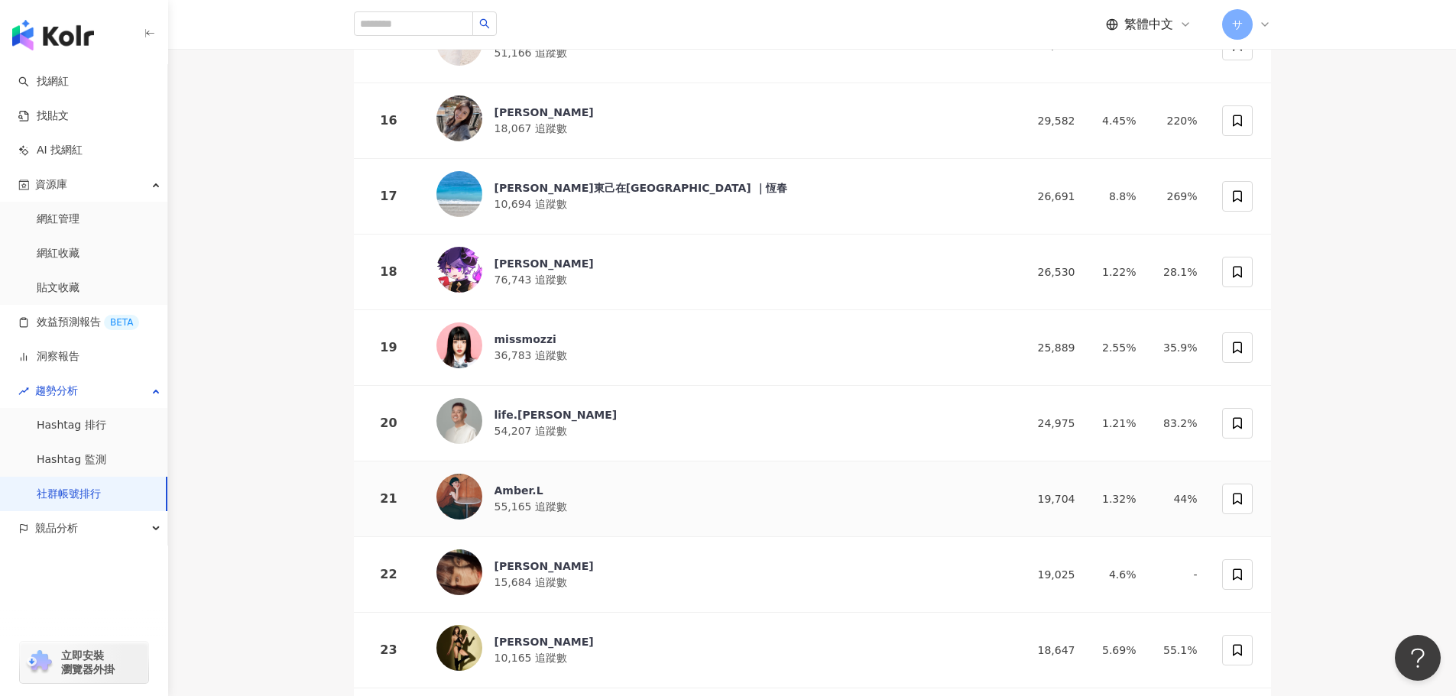
scroll to position [1428, 0]
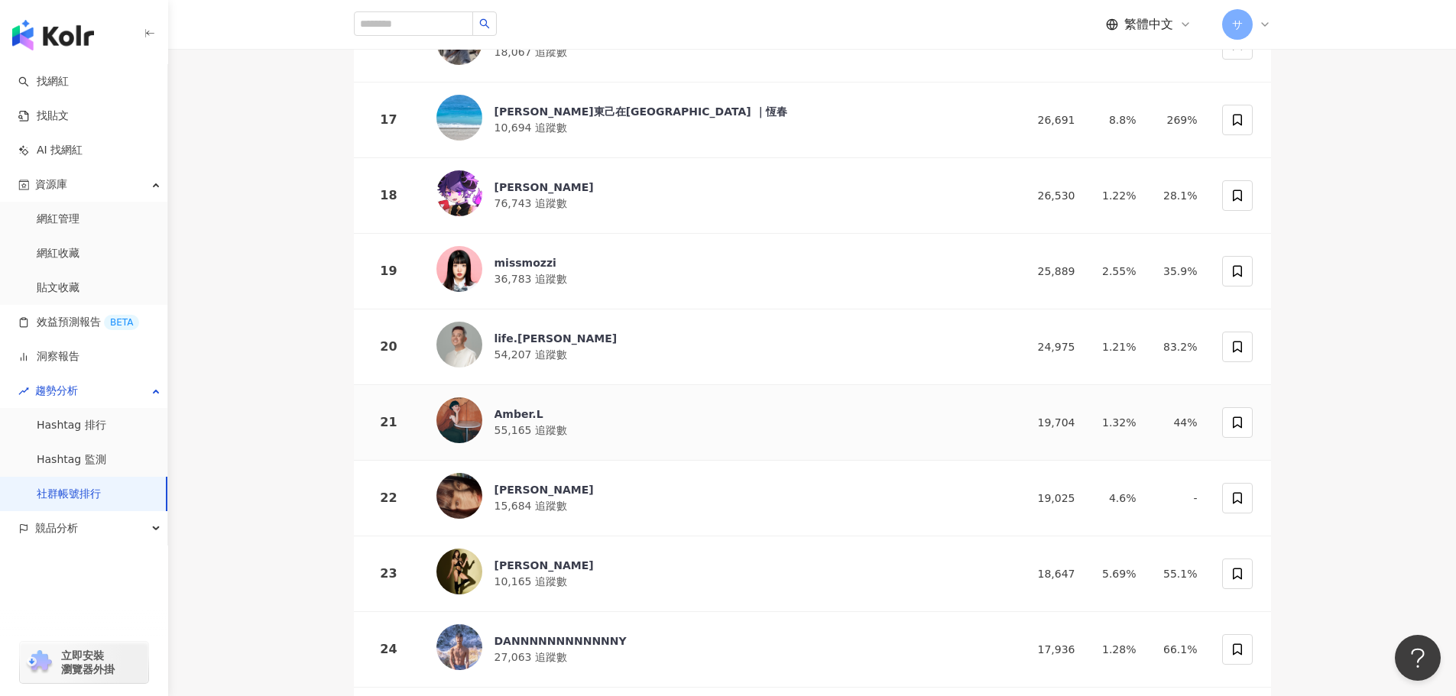
click at [622, 403] on div "Amber.L 55,165 追蹤數" at bounding box center [710, 423] width 547 height 50
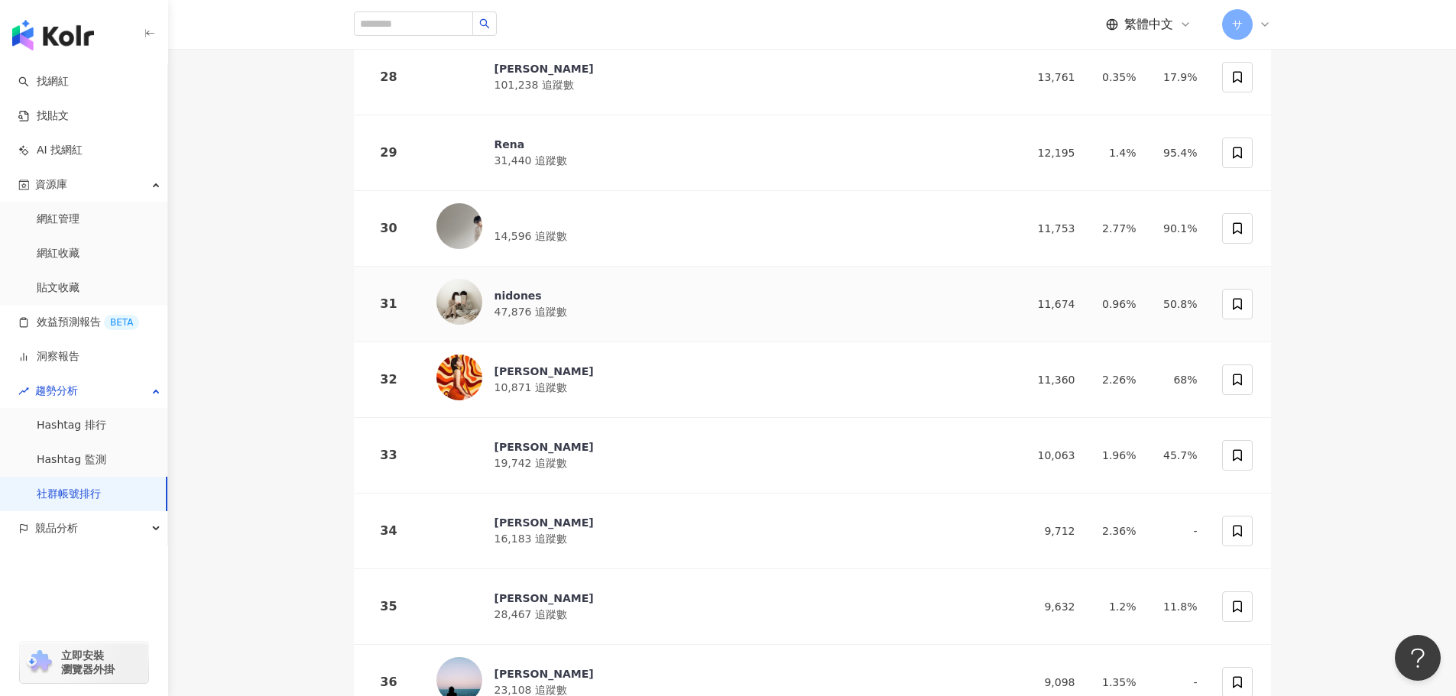
scroll to position [2345, 0]
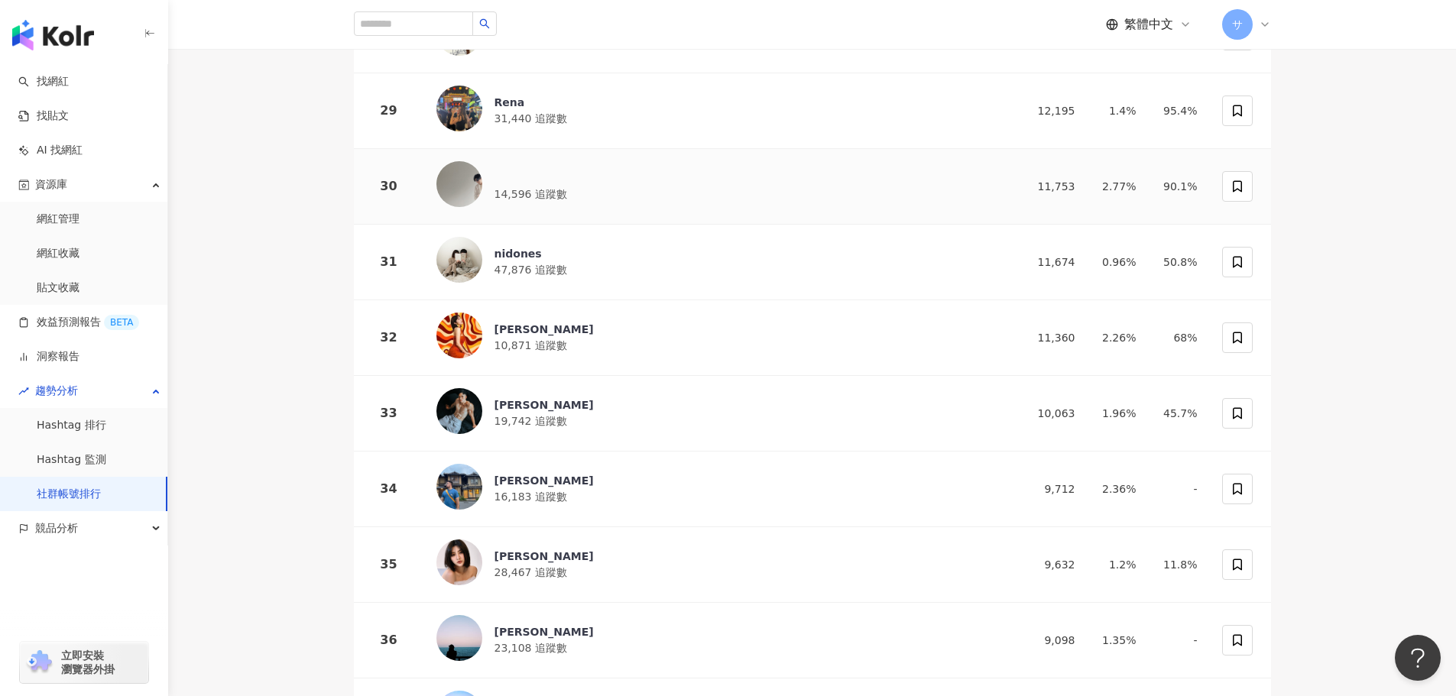
click at [597, 167] on div "14,596 追蹤數" at bounding box center [710, 186] width 547 height 50
click at [59, 527] on span "競品分析" at bounding box center [56, 528] width 43 height 34
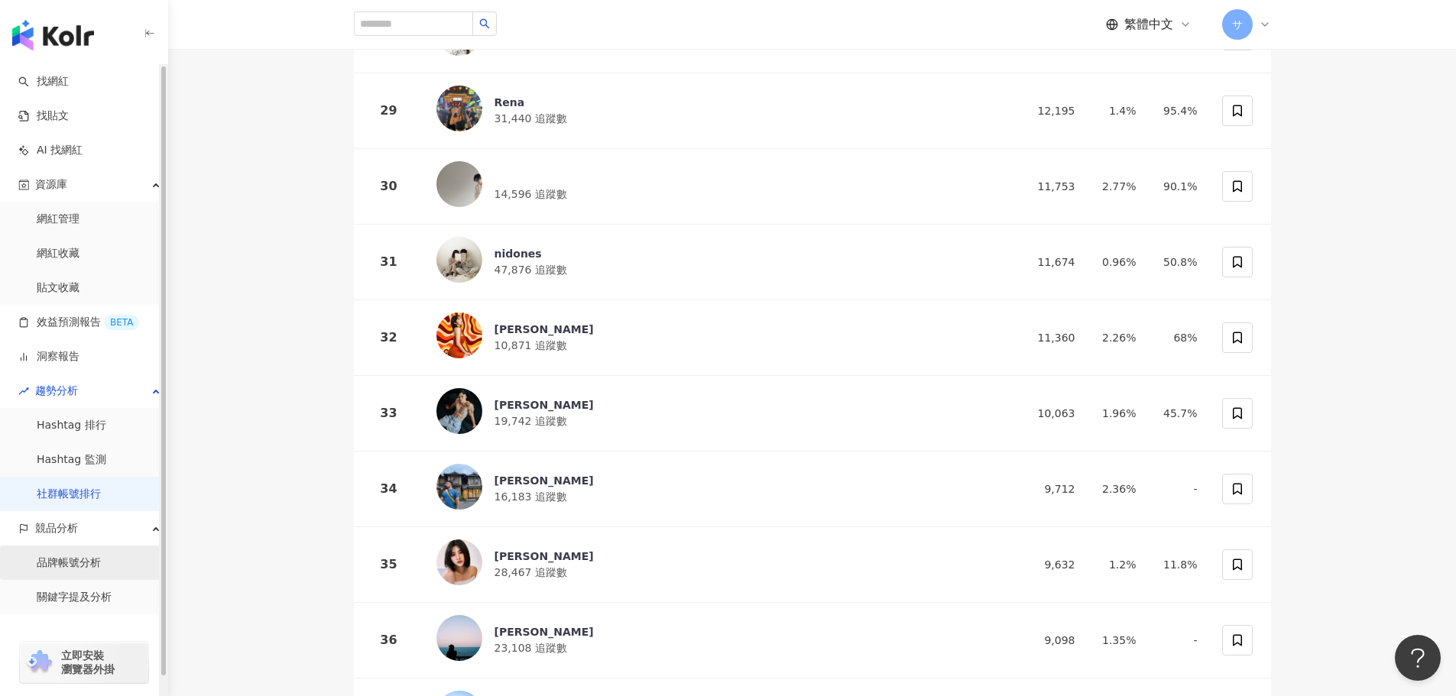
click at [61, 563] on link "品牌帳號分析" at bounding box center [69, 563] width 64 height 15
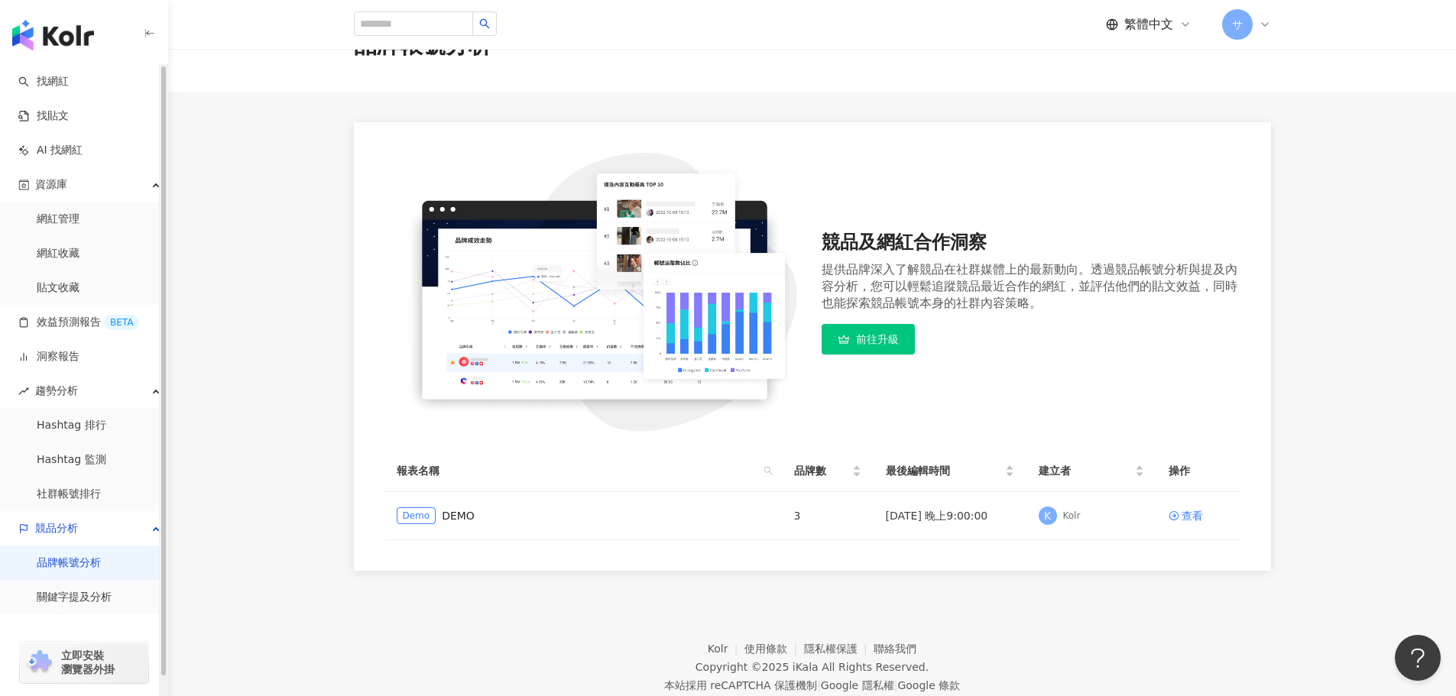
scroll to position [76, 0]
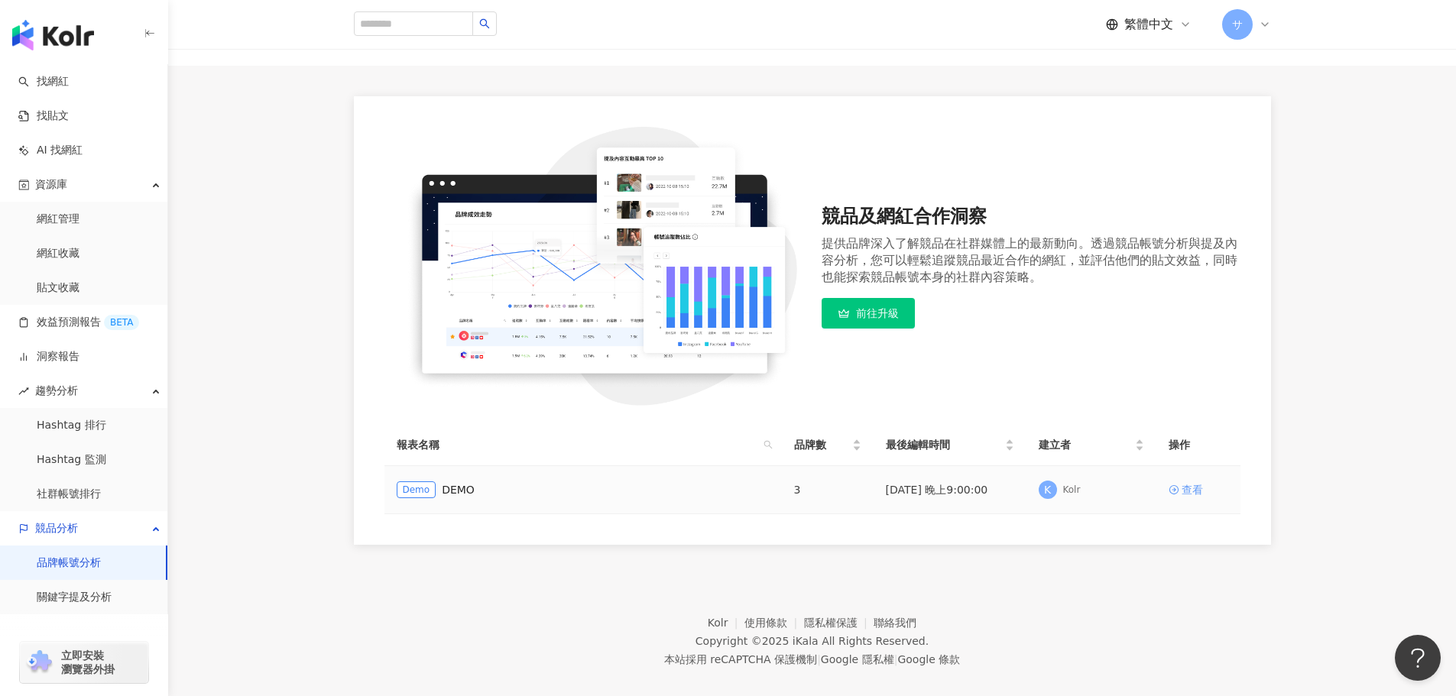
click at [1195, 490] on div "查看" at bounding box center [1192, 490] width 21 height 17
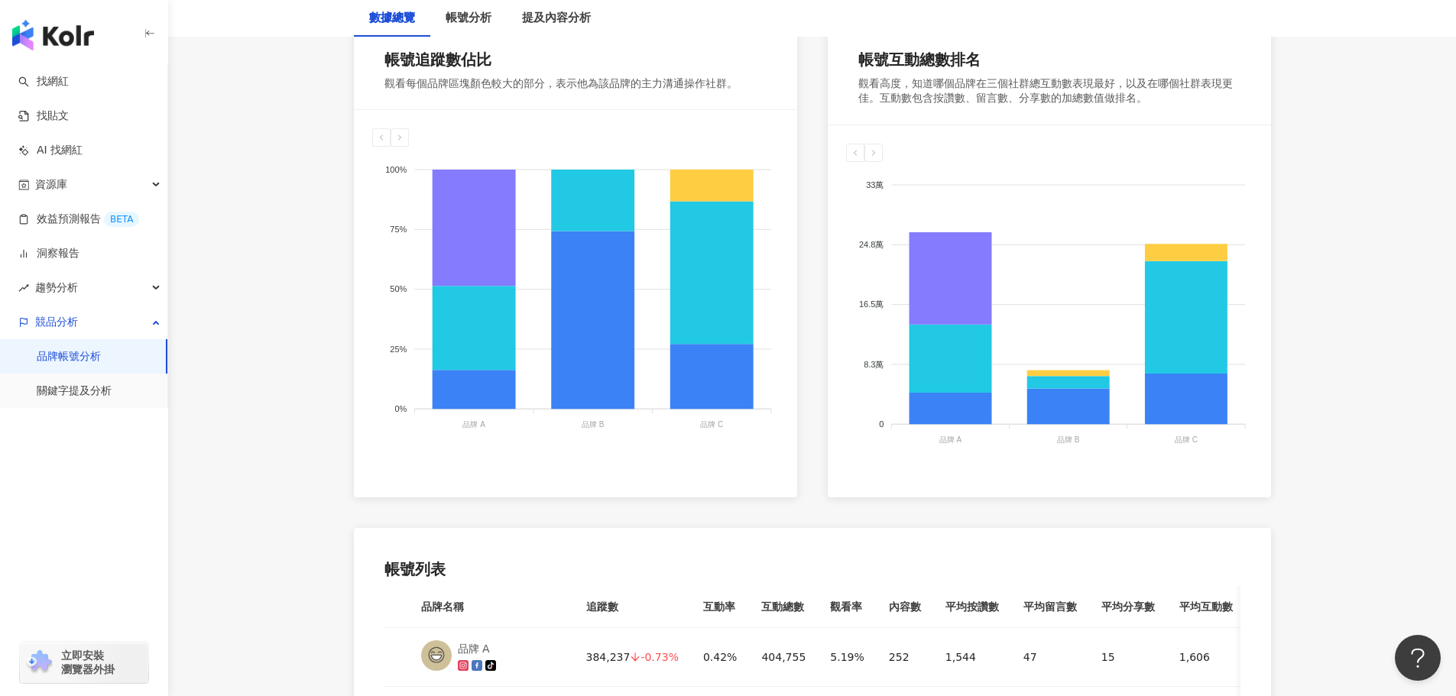
scroll to position [535, 0]
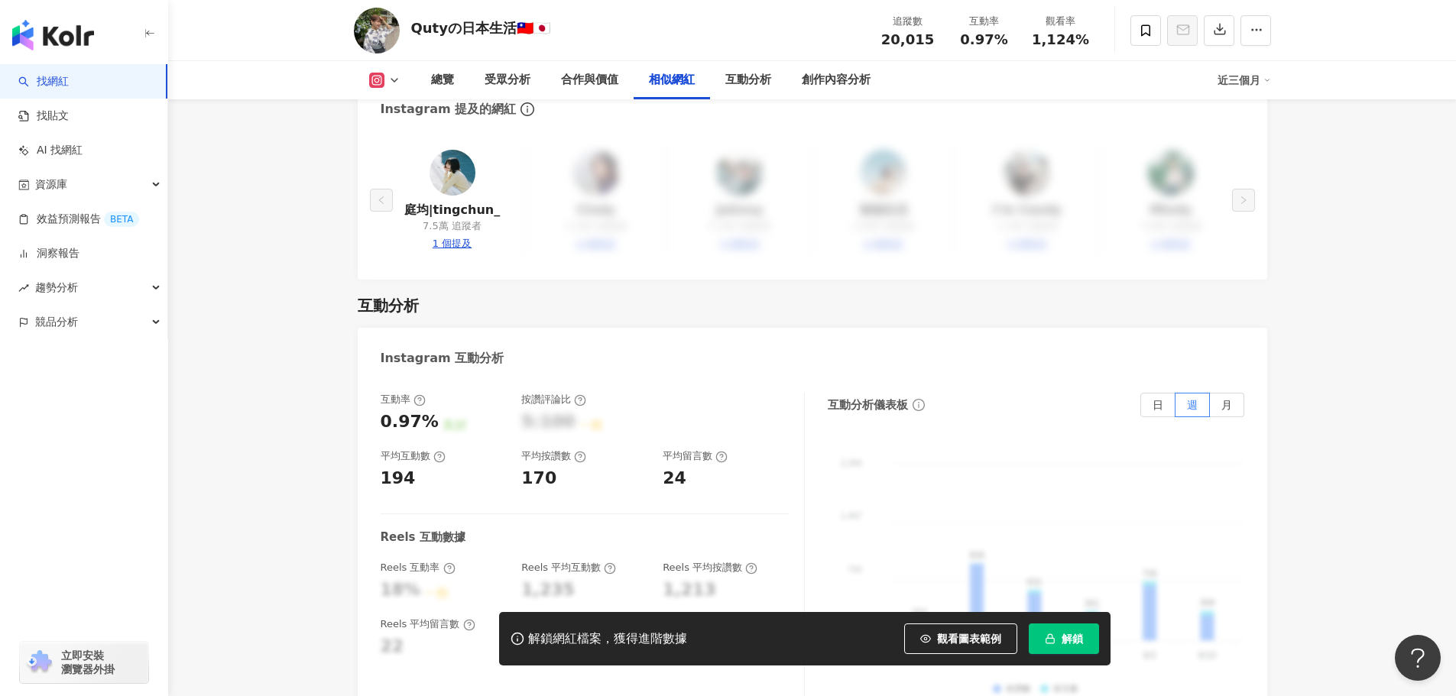
scroll to position [2676, 0]
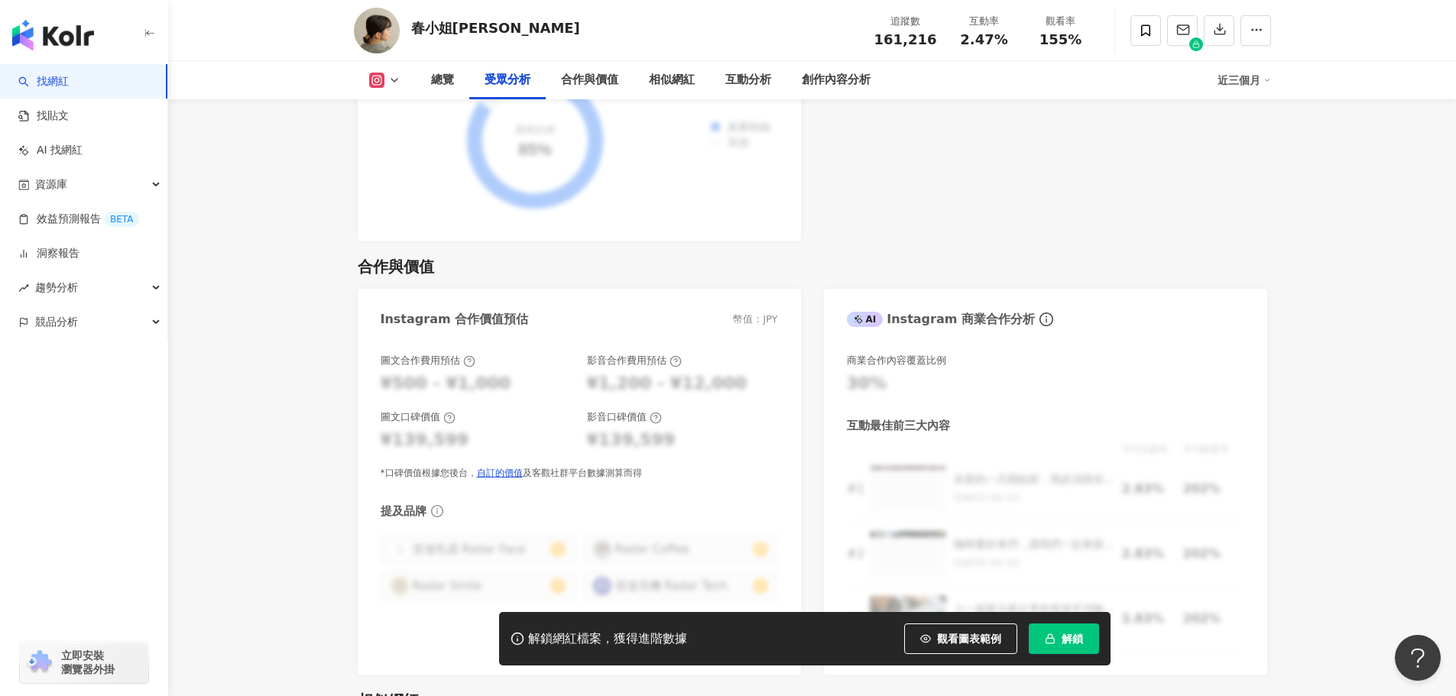
scroll to position [2135, 0]
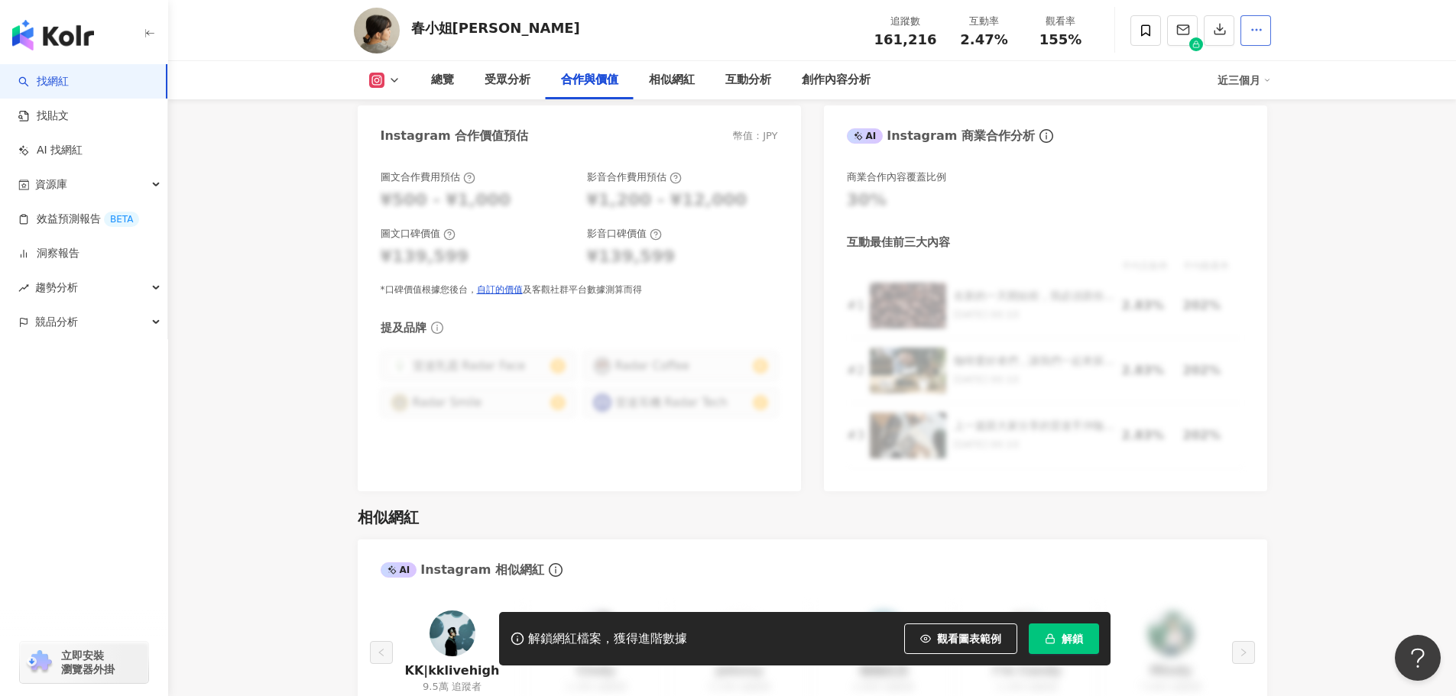
click at [1261, 35] on icon "button" at bounding box center [1257, 30] width 14 height 14
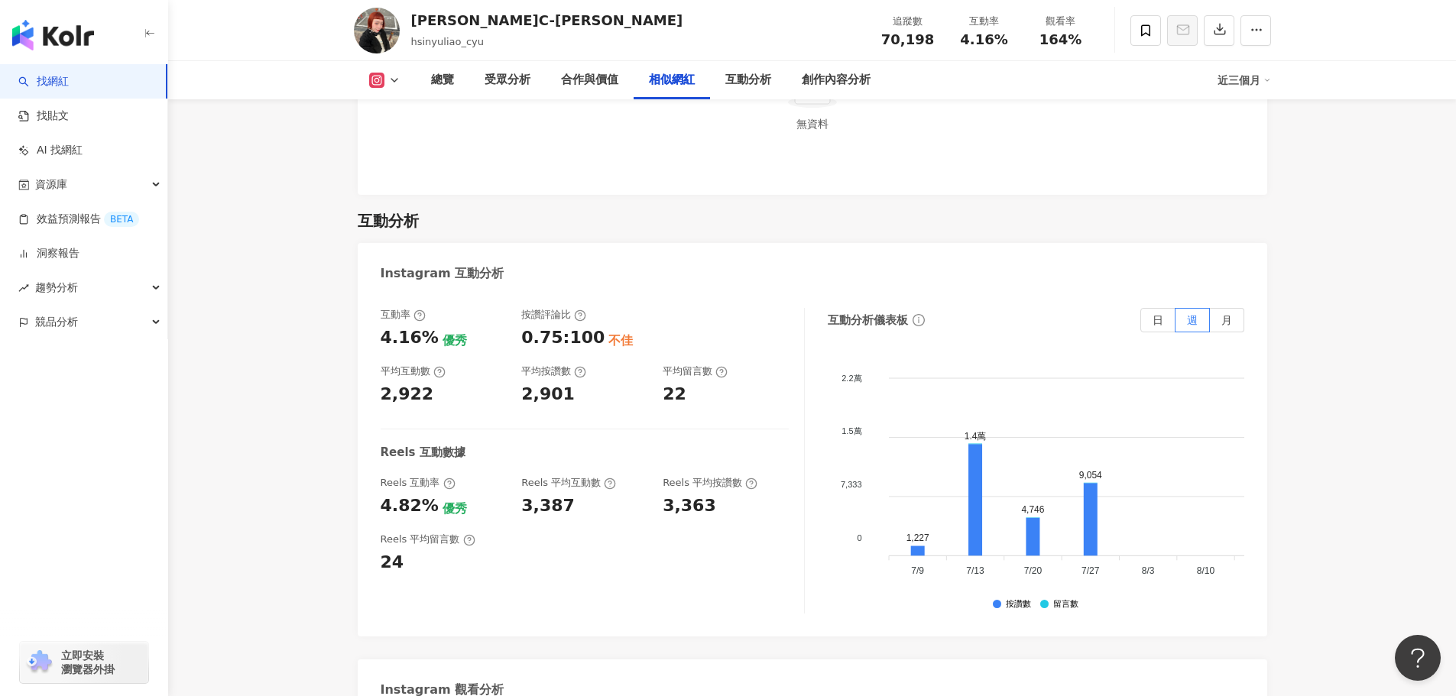
scroll to position [2963, 0]
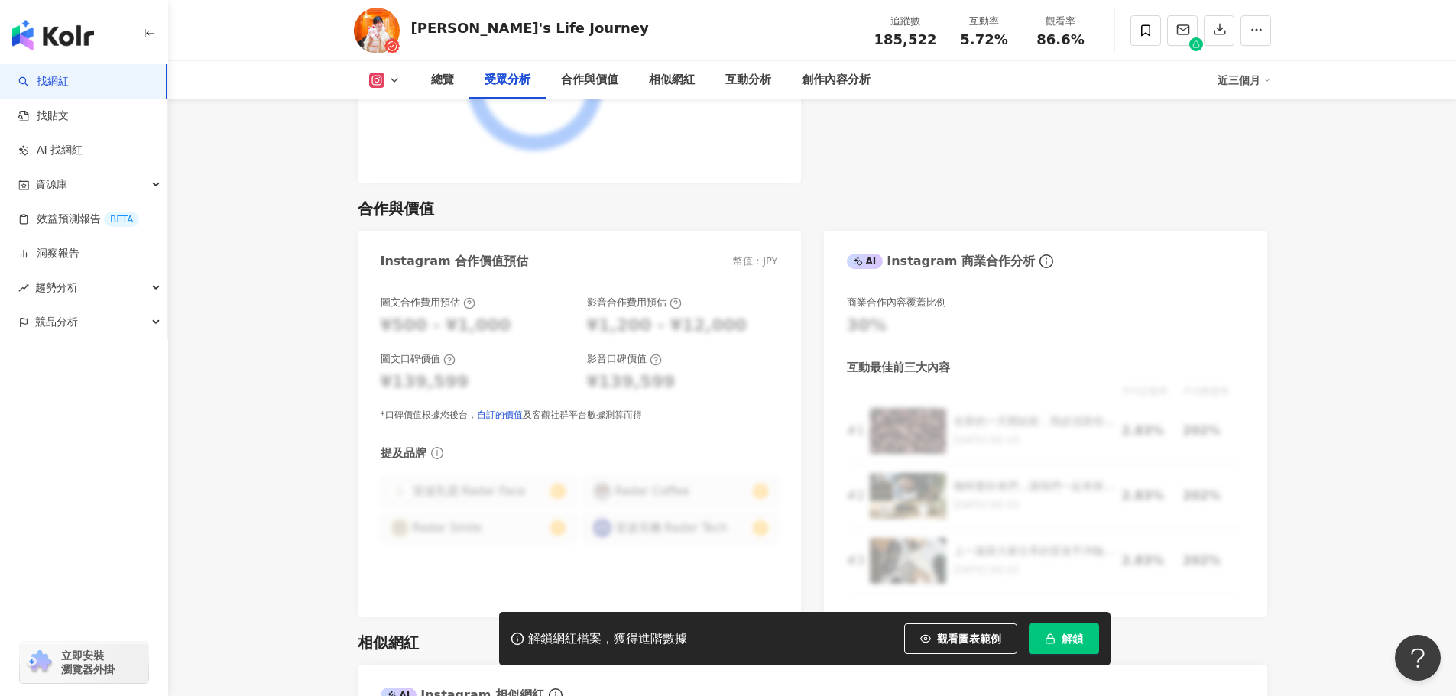
scroll to position [2004, 0]
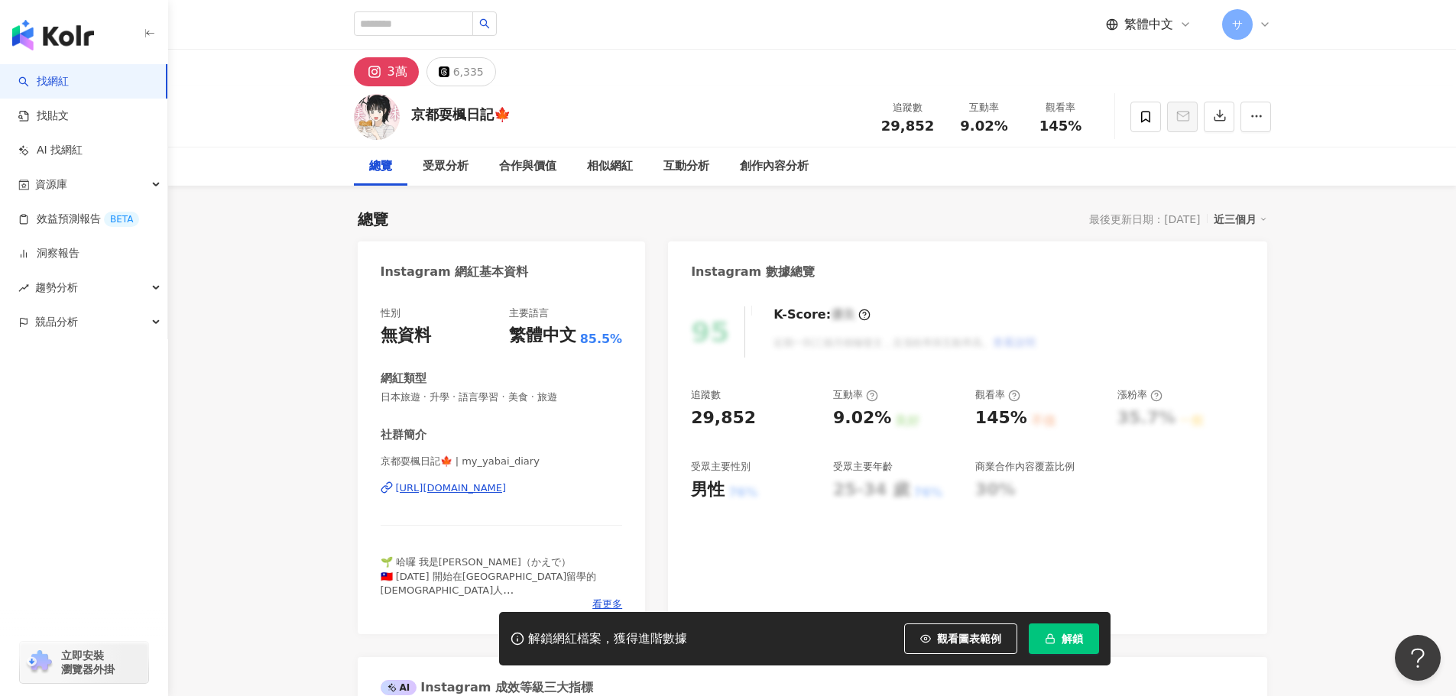
click at [368, 65] on icon at bounding box center [374, 72] width 18 height 18
click at [469, 495] on div "[URL][DOMAIN_NAME]" at bounding box center [451, 489] width 111 height 14
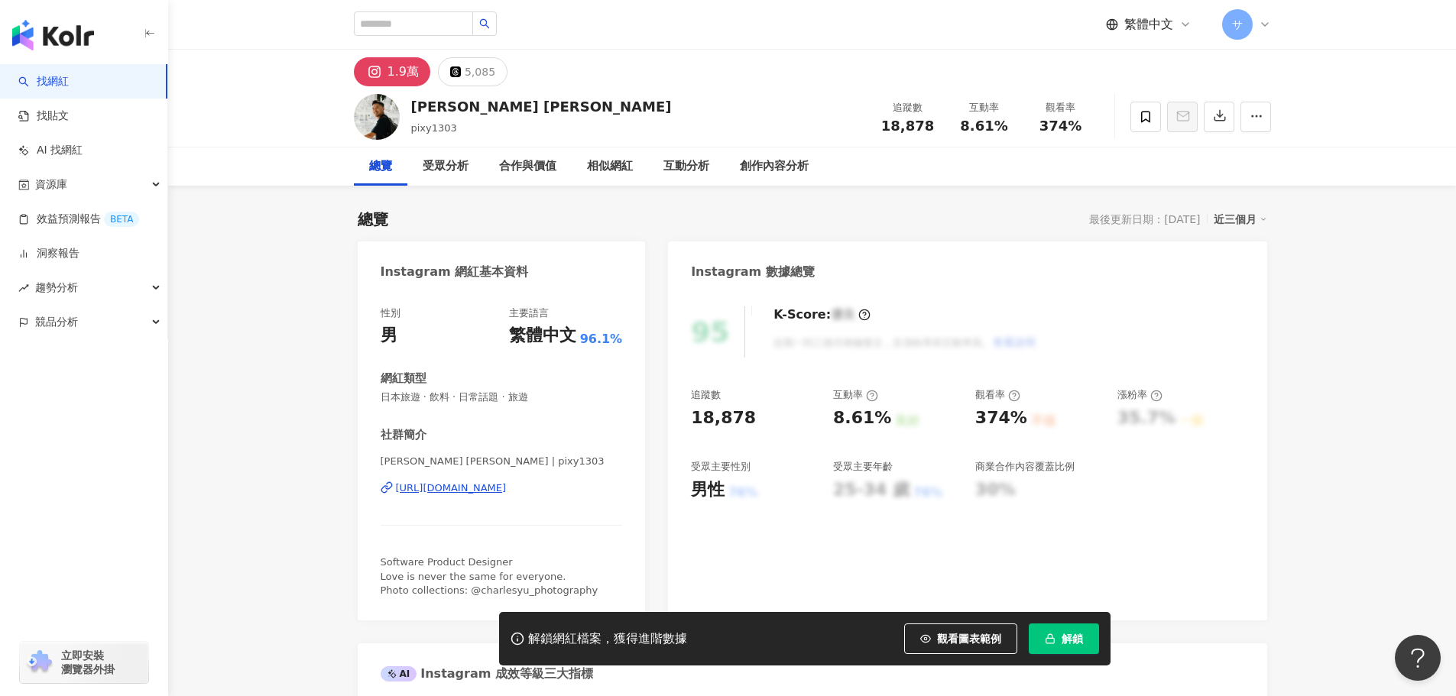
click at [507, 485] on div "https://www.instagram.com/pixy1303/" at bounding box center [451, 489] width 111 height 14
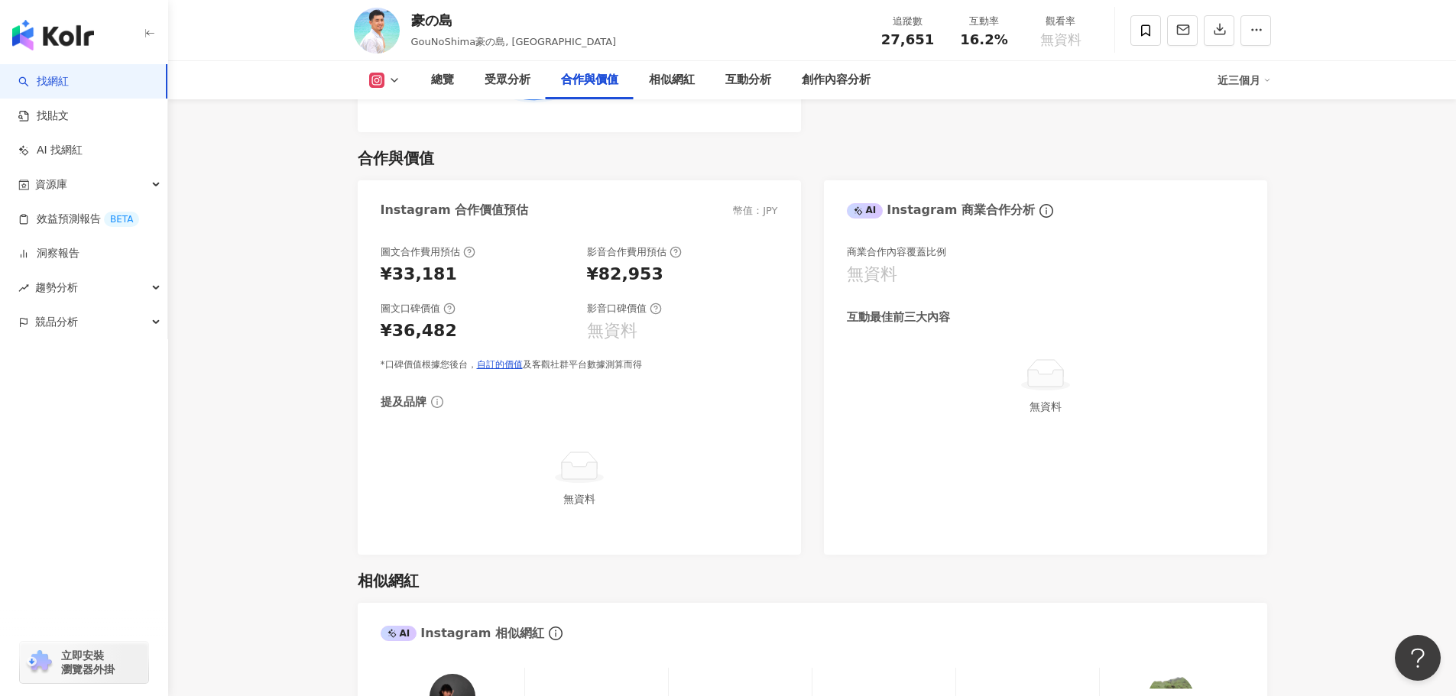
scroll to position [1910, 0]
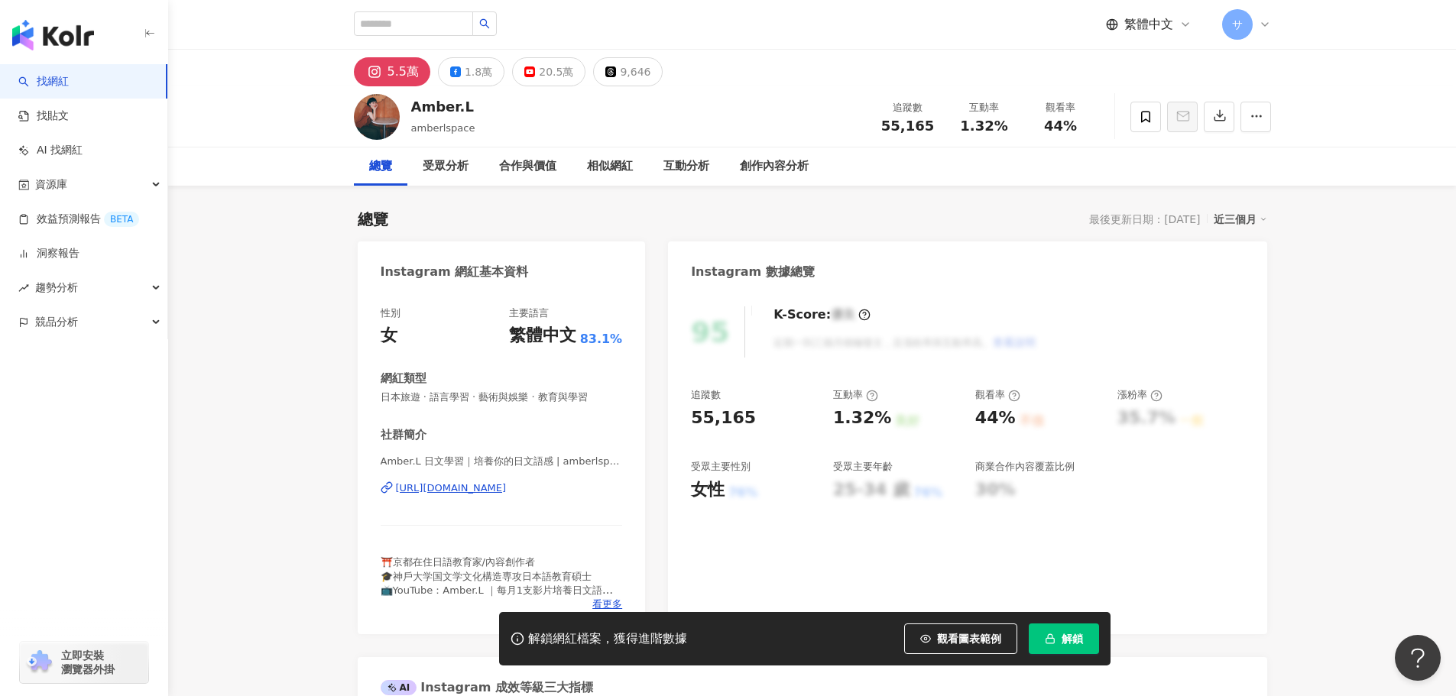
click at [400, 66] on div "5.5萬" at bounding box center [403, 71] width 31 height 21
click at [498, 495] on div "https://www.instagram.com/amberlspace/" at bounding box center [451, 489] width 111 height 14
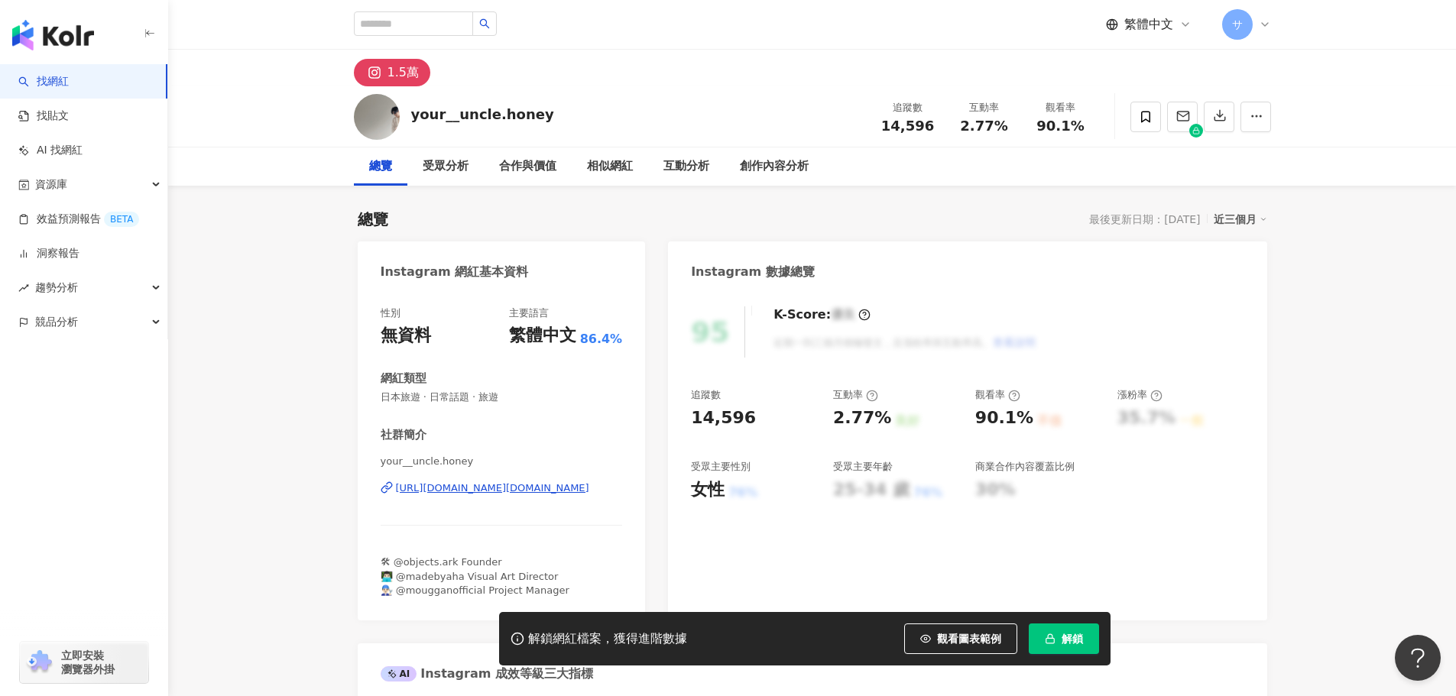
click at [488, 484] on div "[URL][DOMAIN_NAME][DOMAIN_NAME]" at bounding box center [492, 489] width 193 height 14
